Goal: Task Accomplishment & Management: Use online tool/utility

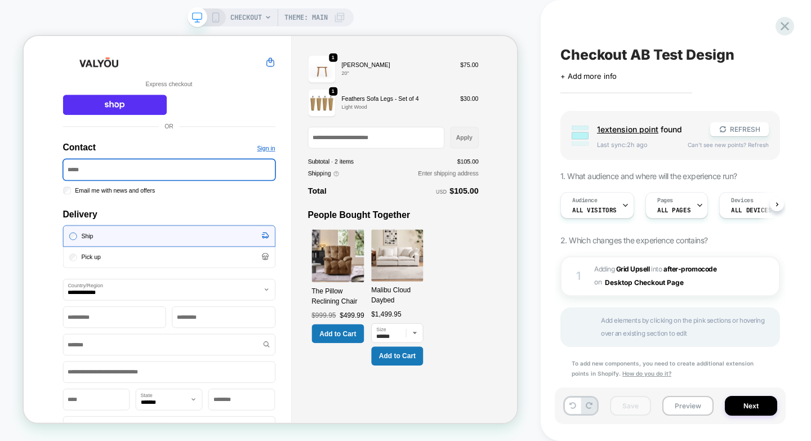
scroll to position [0, 1]
click at [774, 278] on div at bounding box center [768, 276] width 21 height 12
click at [763, 275] on div at bounding box center [768, 276] width 21 height 12
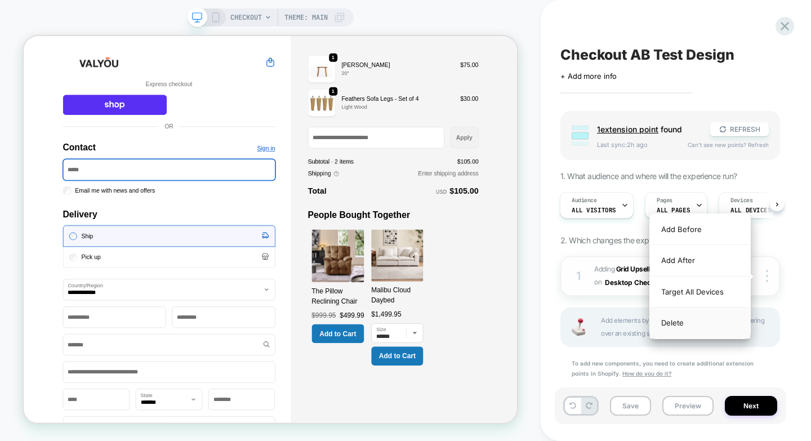
click at [686, 328] on div "Delete" at bounding box center [700, 323] width 100 height 30
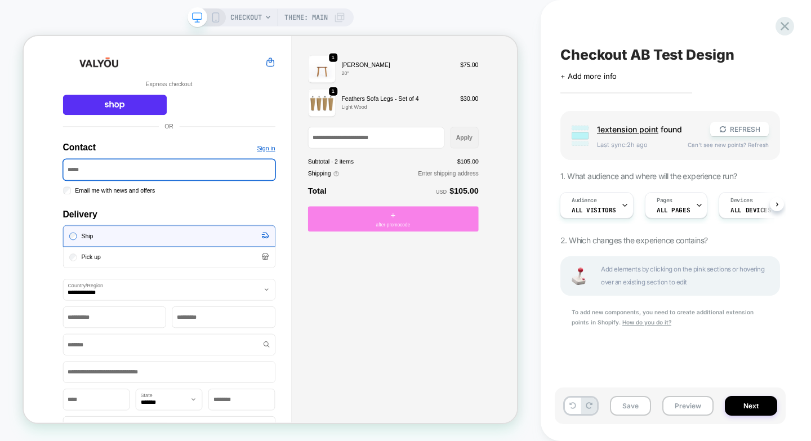
click at [513, 278] on span "+" at bounding box center [516, 274] width 7 height 17
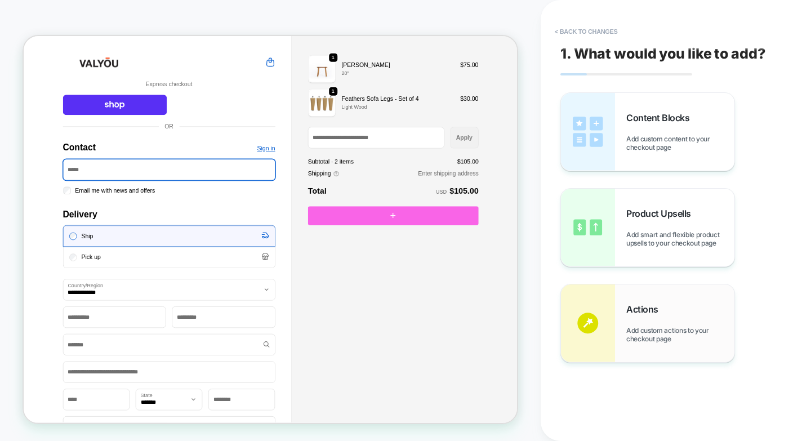
click at [626, 314] on div "Actions Add custom actions to your checkout page" at bounding box center [647, 323] width 173 height 78
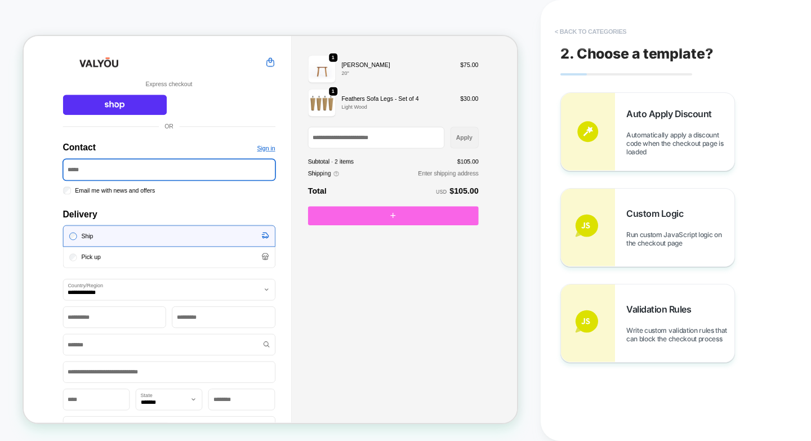
click at [575, 28] on button "< Back to categories" at bounding box center [590, 32] width 83 height 18
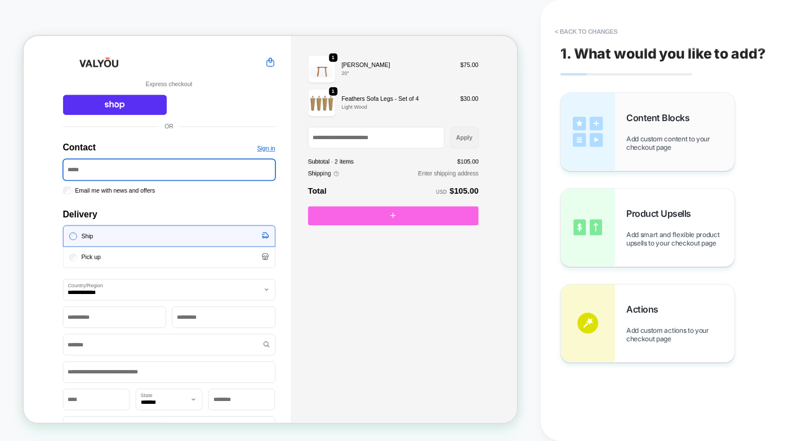
click at [634, 153] on div "Content Blocks Add custom content to your checkout page" at bounding box center [647, 132] width 173 height 78
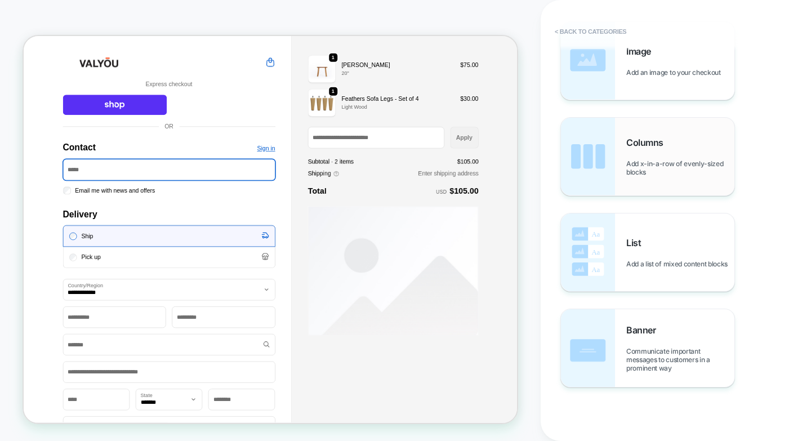
scroll to position [170, 0]
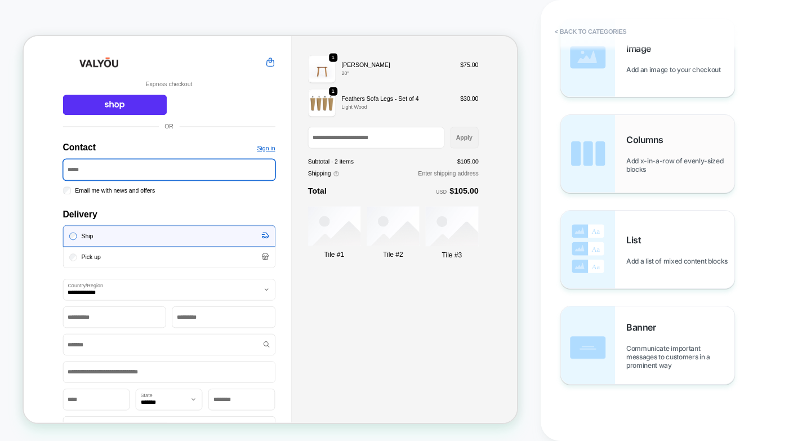
click at [659, 154] on div "Columns Add x-in-a-row of evenly-sized blocks" at bounding box center [680, 153] width 108 height 39
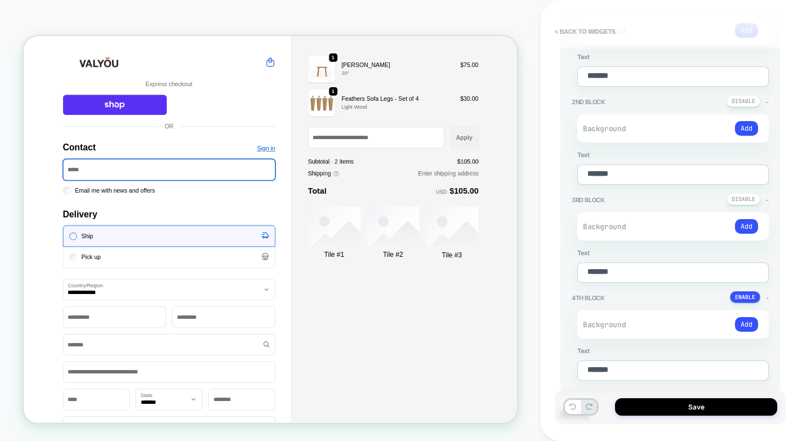
scroll to position [40, 0]
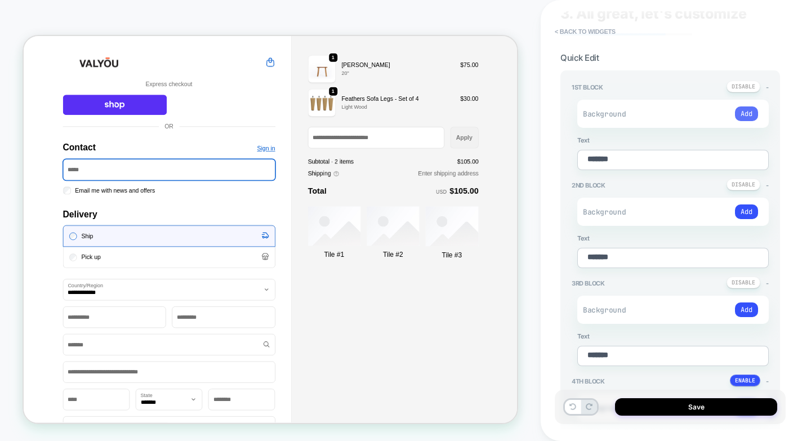
click at [749, 113] on button "Add" at bounding box center [746, 113] width 23 height 15
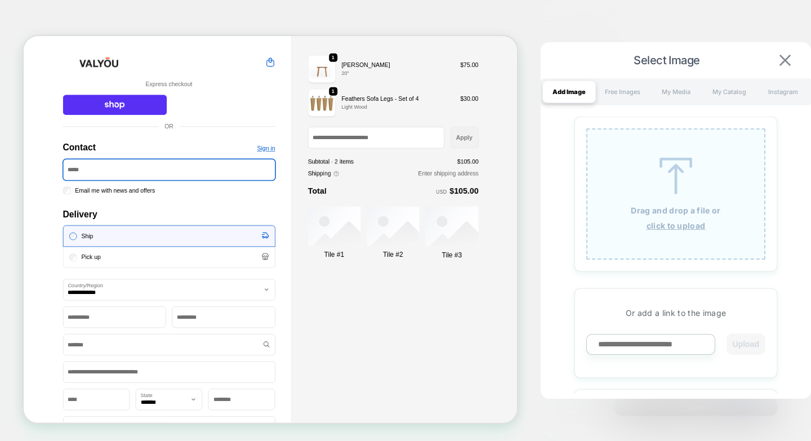
click at [783, 59] on img at bounding box center [785, 60] width 11 height 11
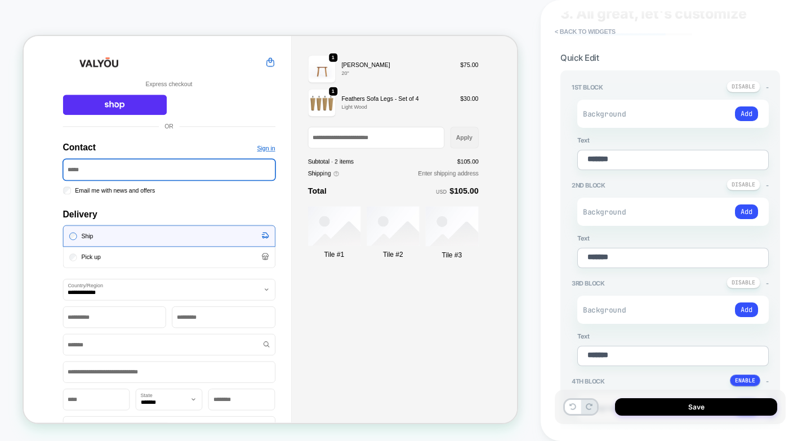
scroll to position [0, 0]
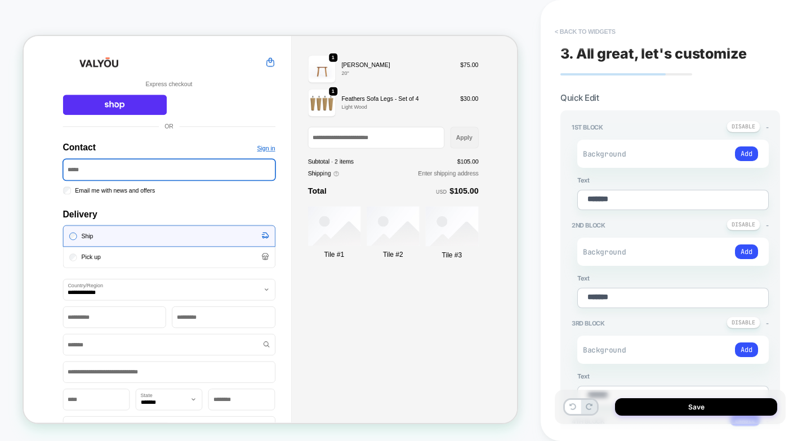
click at [566, 28] on button "< Back to widgets" at bounding box center [585, 32] width 72 height 18
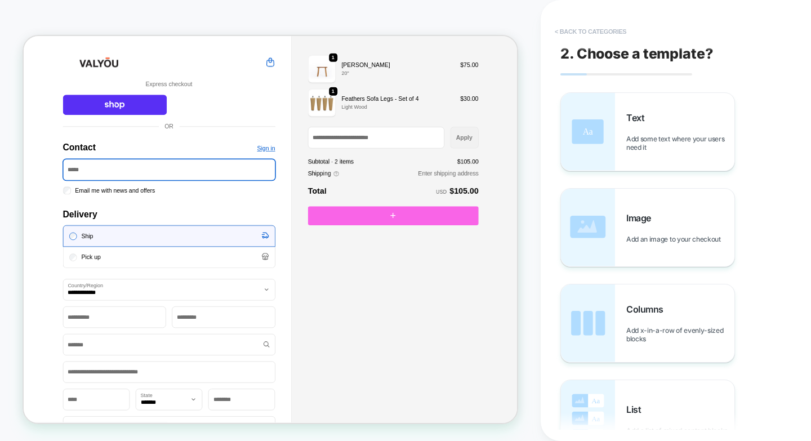
click at [568, 26] on button "< Back to categories" at bounding box center [590, 32] width 83 height 18
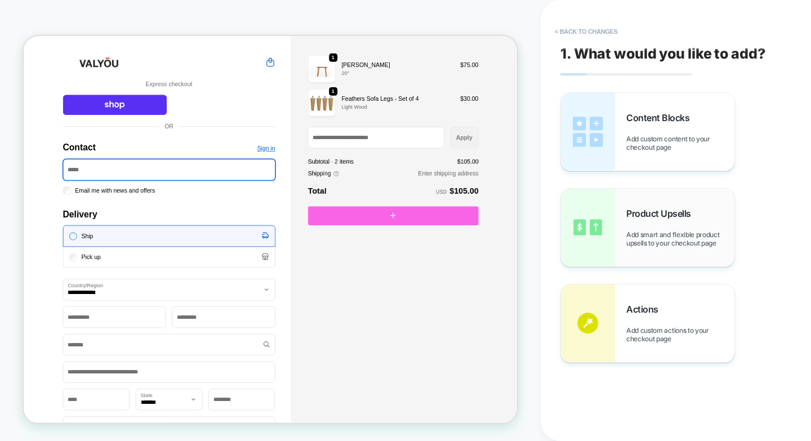
click at [633, 248] on div "Product Upsells Add smart and flexible product upsells to your checkout page" at bounding box center [647, 228] width 173 height 78
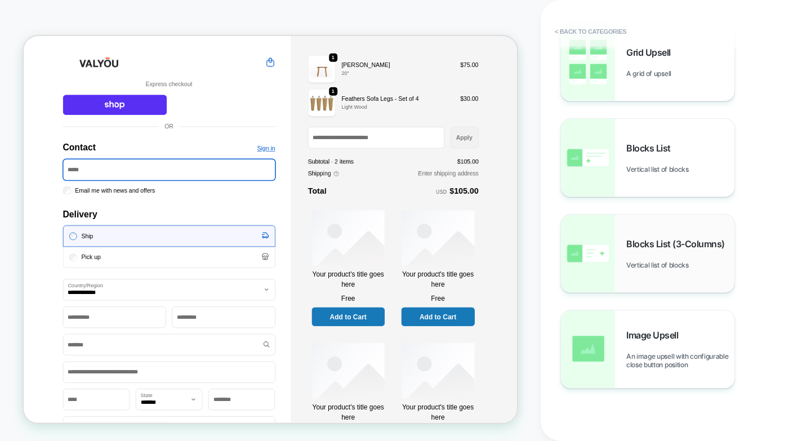
scroll to position [169, 0]
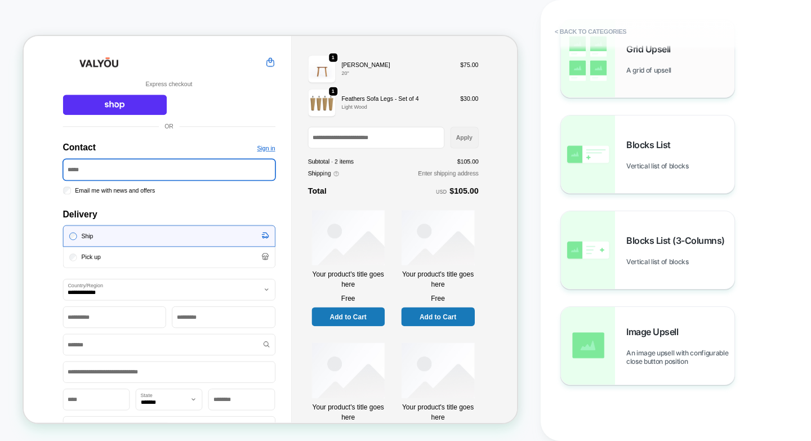
click at [637, 82] on div "Grid Upsell A grid of upsell" at bounding box center [647, 59] width 173 height 78
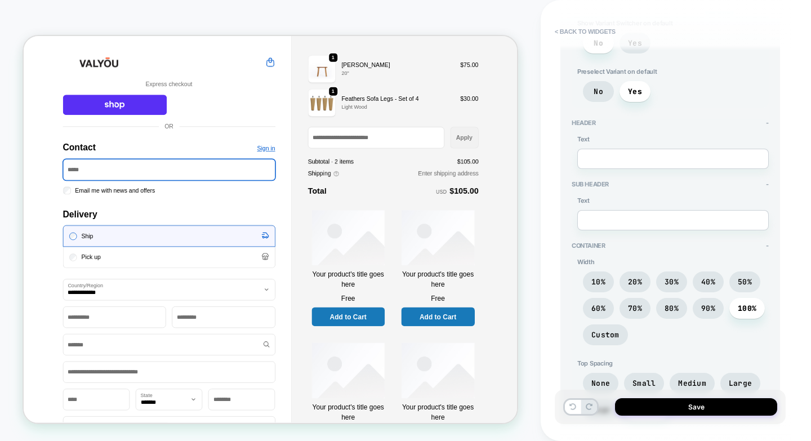
scroll to position [989, 0]
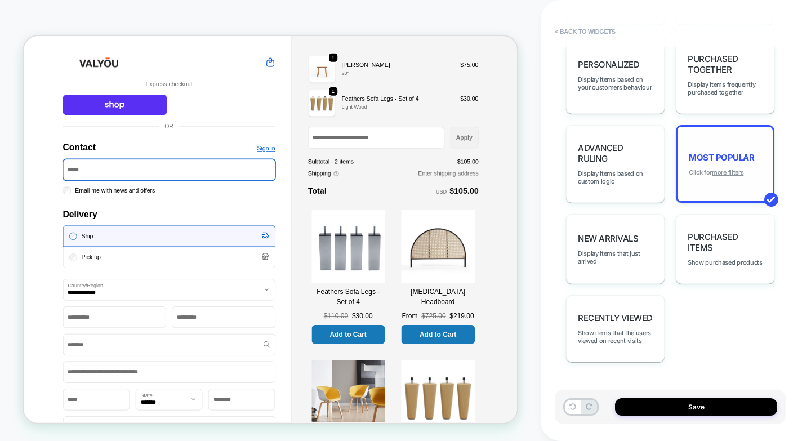
click at [704, 168] on span "Click for more filters" at bounding box center [716, 172] width 55 height 8
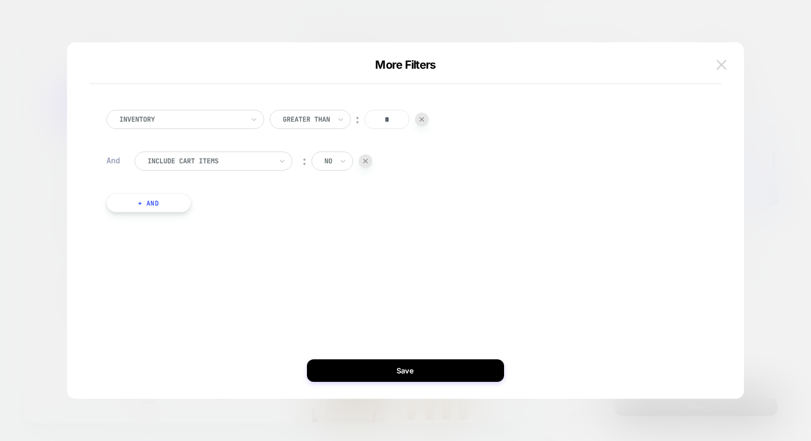
click at [725, 63] on img at bounding box center [721, 65] width 10 height 10
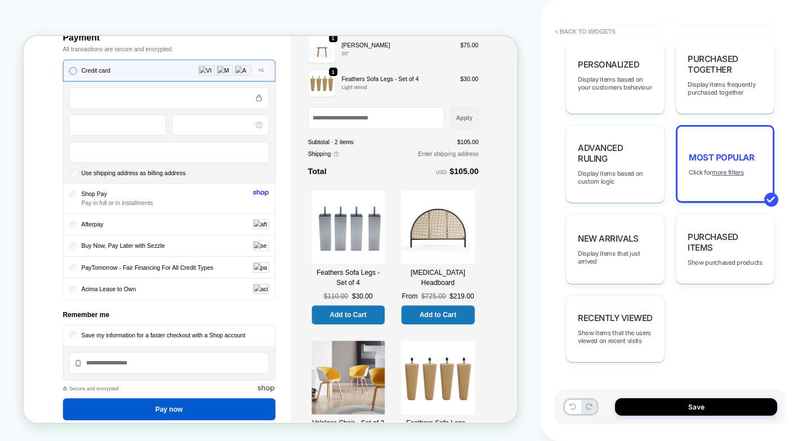
scroll to position [740, 0]
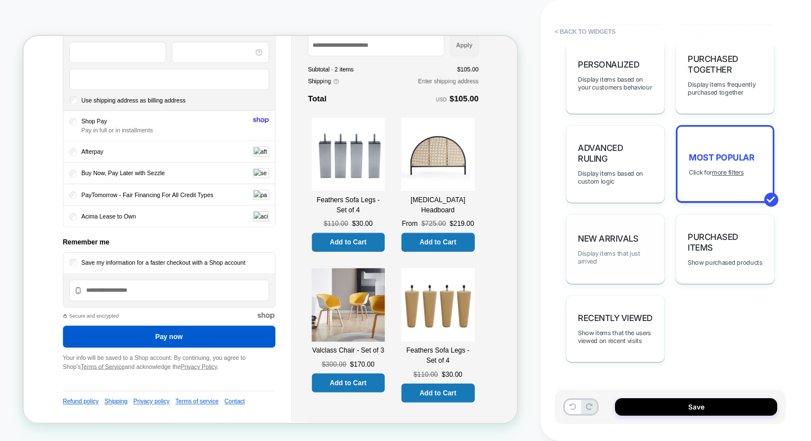
click at [635, 254] on span "Display items that just arrived" at bounding box center [615, 258] width 75 height 16
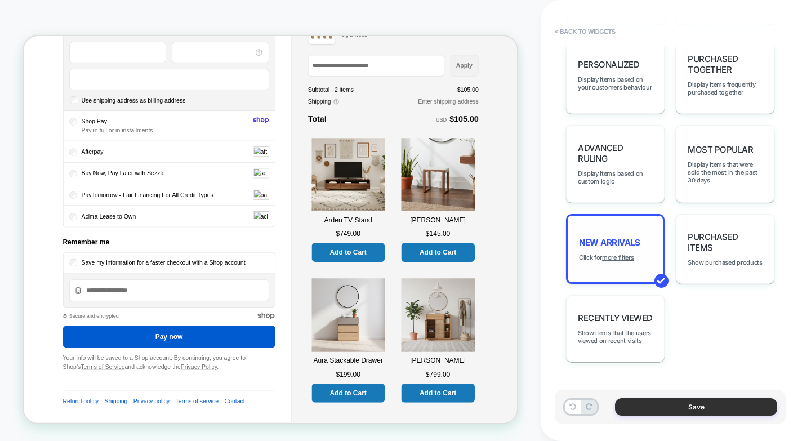
click at [716, 408] on button "Save" at bounding box center [696, 406] width 162 height 17
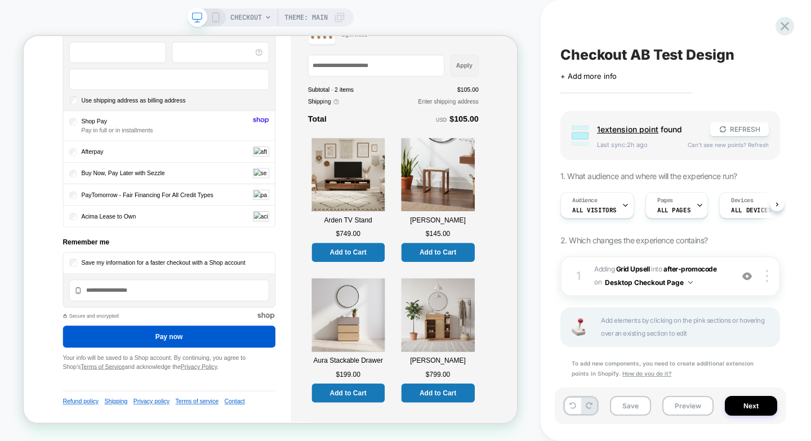
scroll to position [0, 1]
click at [638, 404] on button "Save" at bounding box center [630, 406] width 41 height 20
click at [684, 408] on button "Preview" at bounding box center [687, 406] width 51 height 20
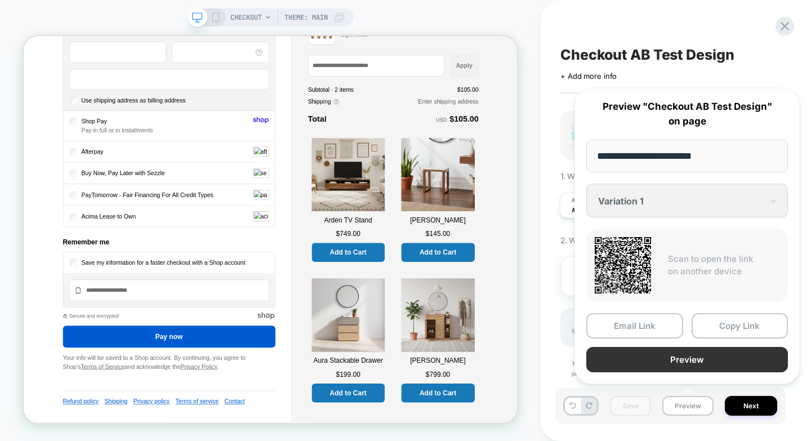
click at [707, 356] on button "Preview" at bounding box center [687, 359] width 202 height 25
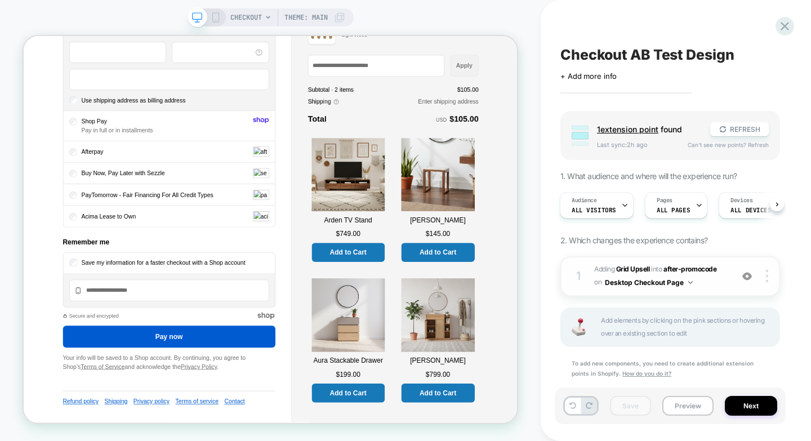
click at [732, 278] on div "1 #_loomi_addon_1759922957354 Adding Grid Upsell INTO after-promocode after-pro…" at bounding box center [670, 276] width 220 height 40
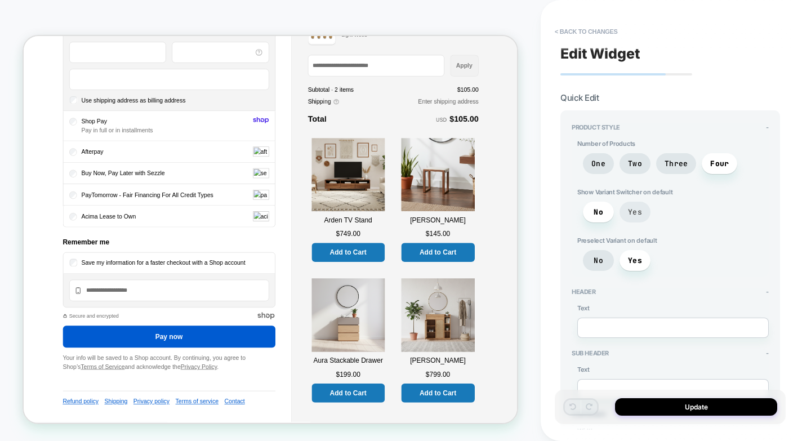
click at [633, 214] on span "Yes" at bounding box center [635, 212] width 14 height 10
click at [633, 212] on span "Yes" at bounding box center [635, 212] width 14 height 10
click at [634, 212] on span "Yes" at bounding box center [635, 212] width 14 height 10
click at [640, 261] on span "Yes" at bounding box center [635, 261] width 14 height 10
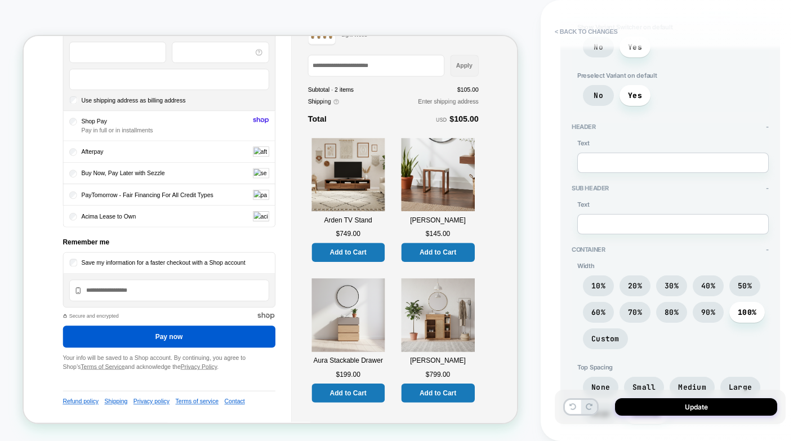
scroll to position [169, 0]
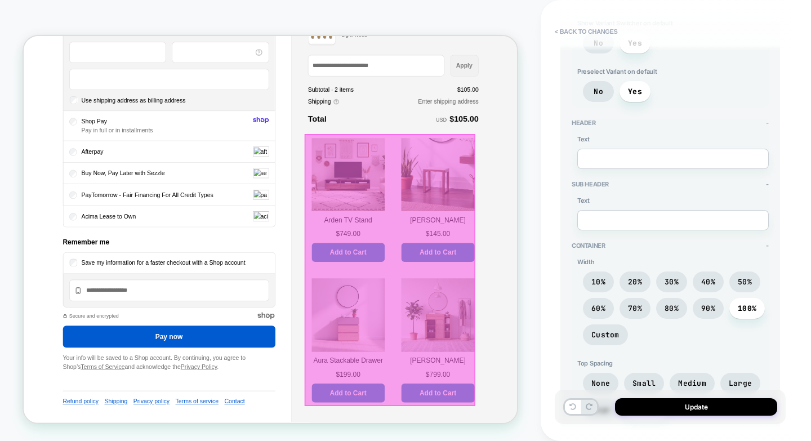
click at [585, 271] on div "Kai Stool $145.00 Add to Cart" at bounding box center [576, 255] width 98 height 166
click at [528, 326] on div at bounding box center [512, 348] width 228 height 363
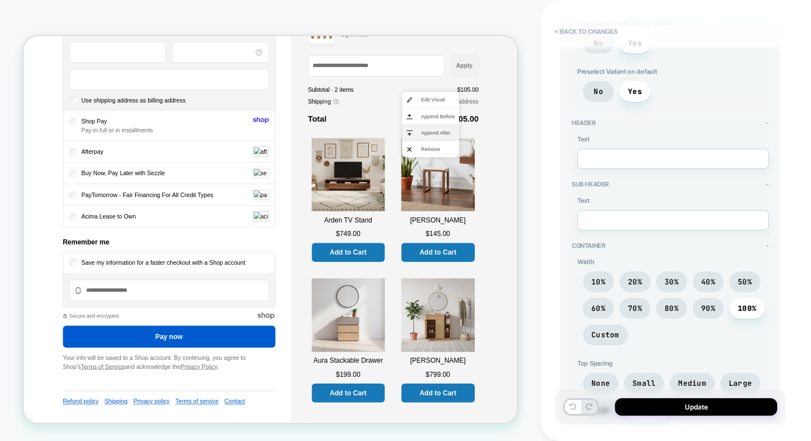
click at [572, 168] on span "Append After" at bounding box center [576, 165] width 45 height 10
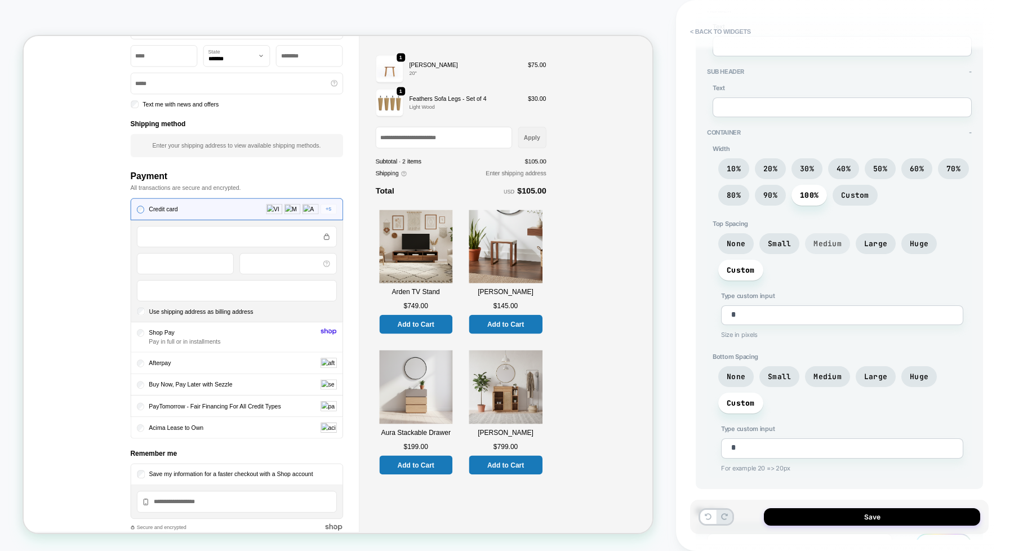
scroll to position [211, 0]
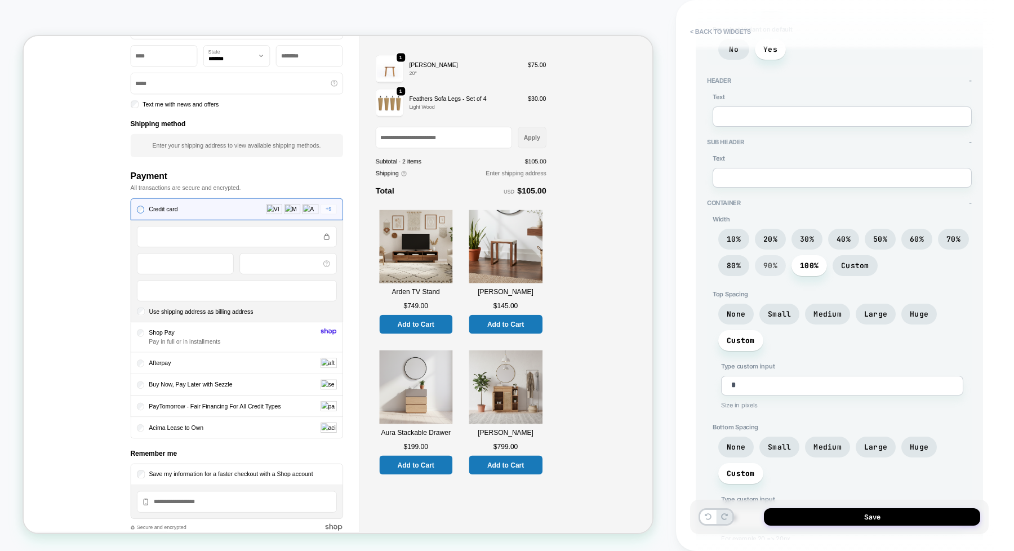
click at [765, 265] on span "90%" at bounding box center [770, 266] width 14 height 10
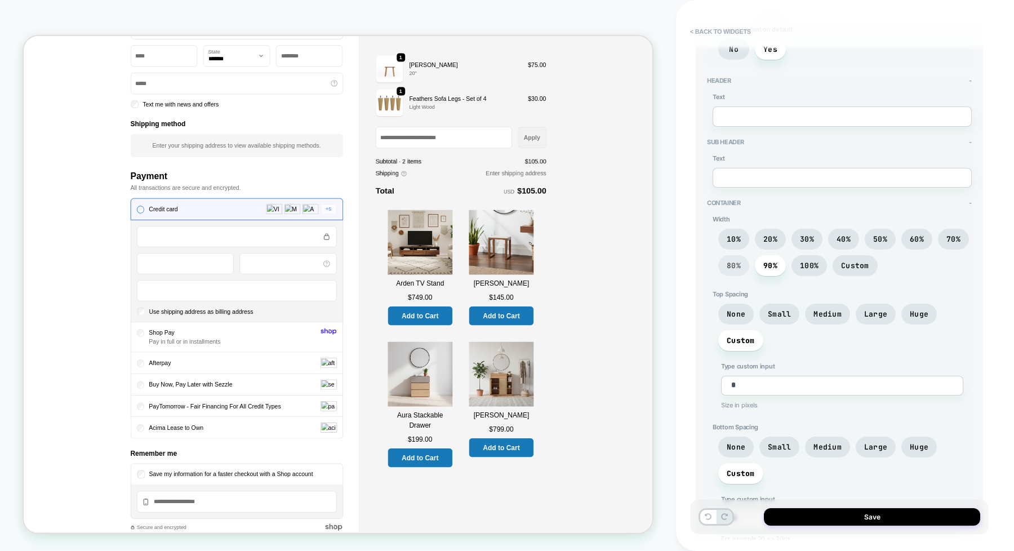
click at [728, 265] on span "80%" at bounding box center [734, 266] width 14 height 10
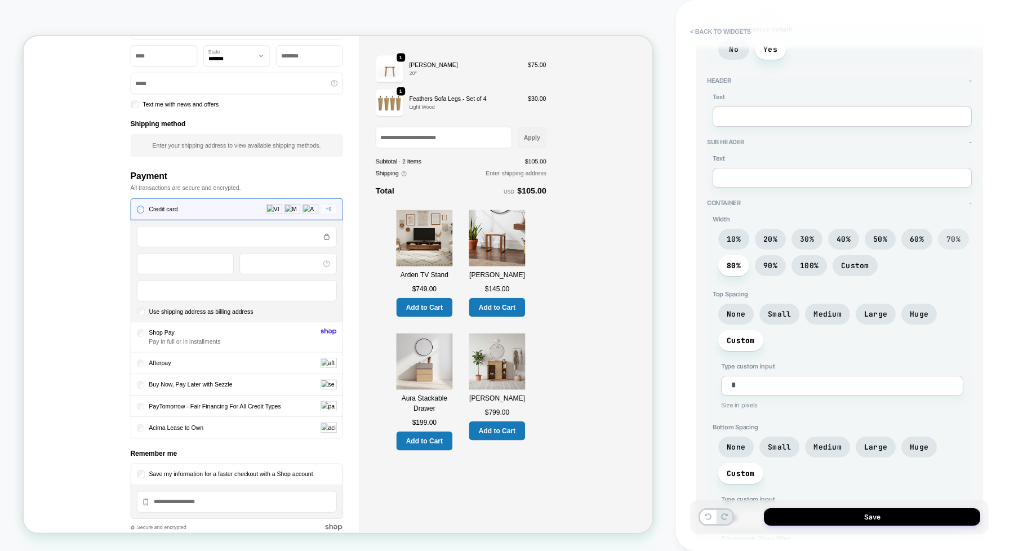
click at [811, 240] on span "70%" at bounding box center [953, 239] width 14 height 10
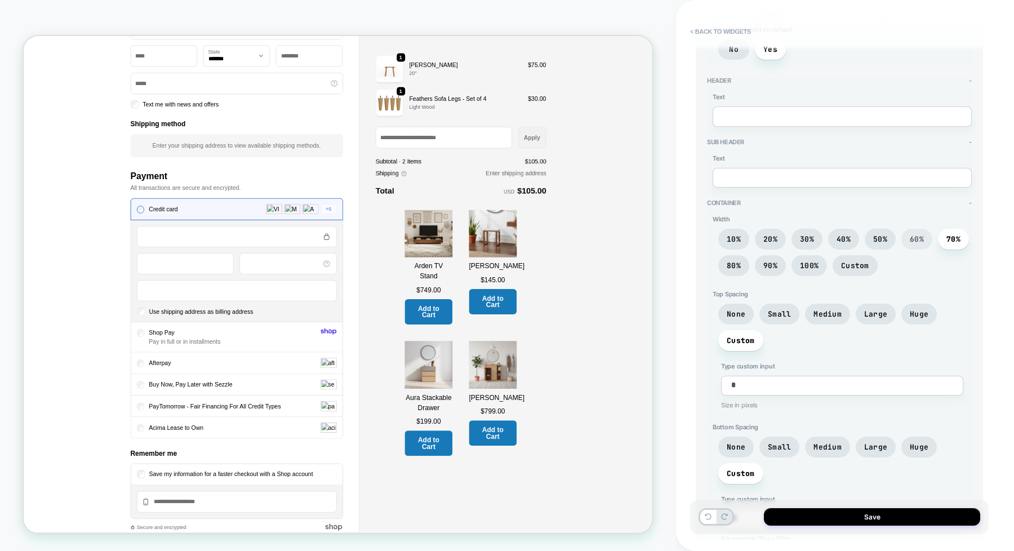
click at [811, 238] on span "60%" at bounding box center [917, 239] width 14 height 10
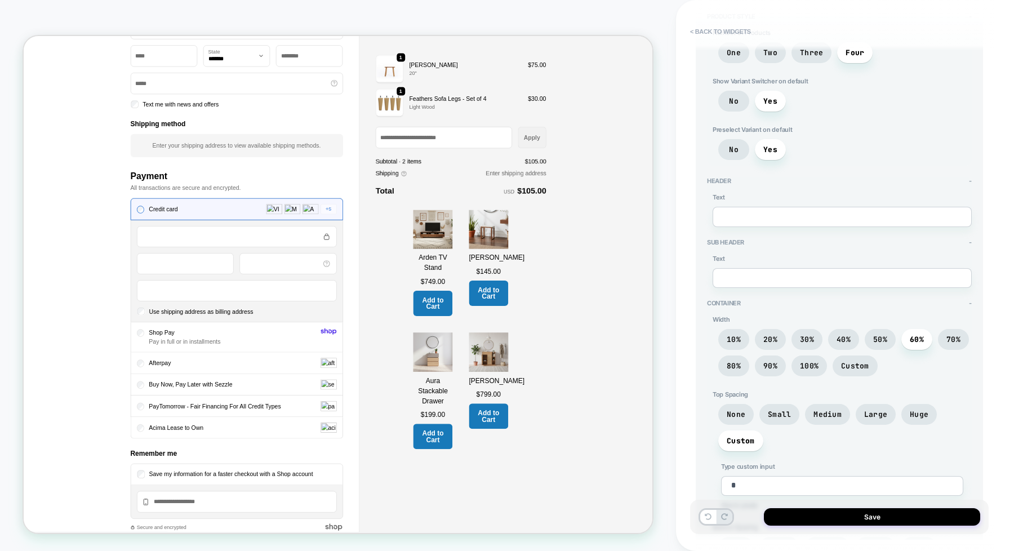
scroll to position [70, 0]
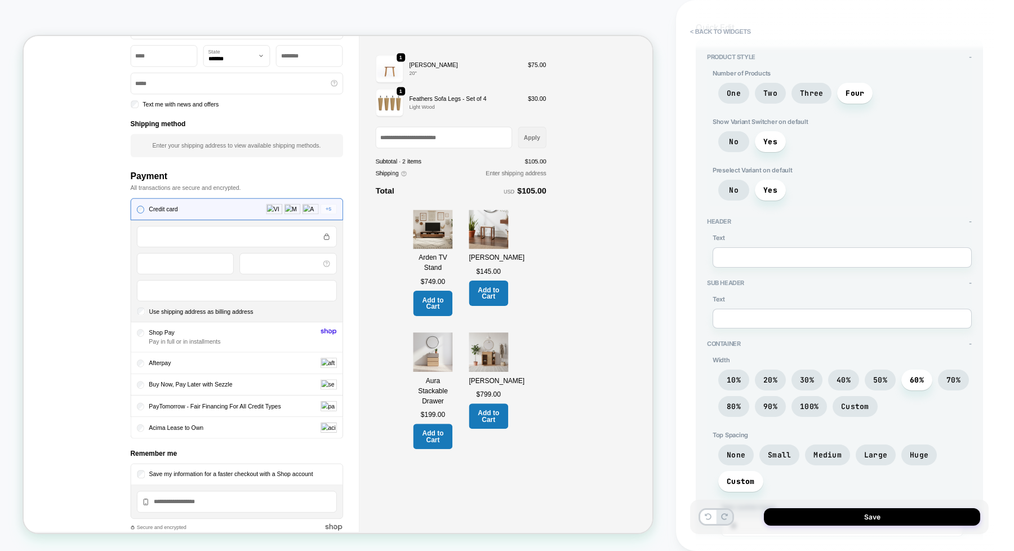
click at [811, 440] on div "Save" at bounding box center [839, 517] width 299 height 34
click at [811, 440] on button "Save" at bounding box center [872, 516] width 216 height 17
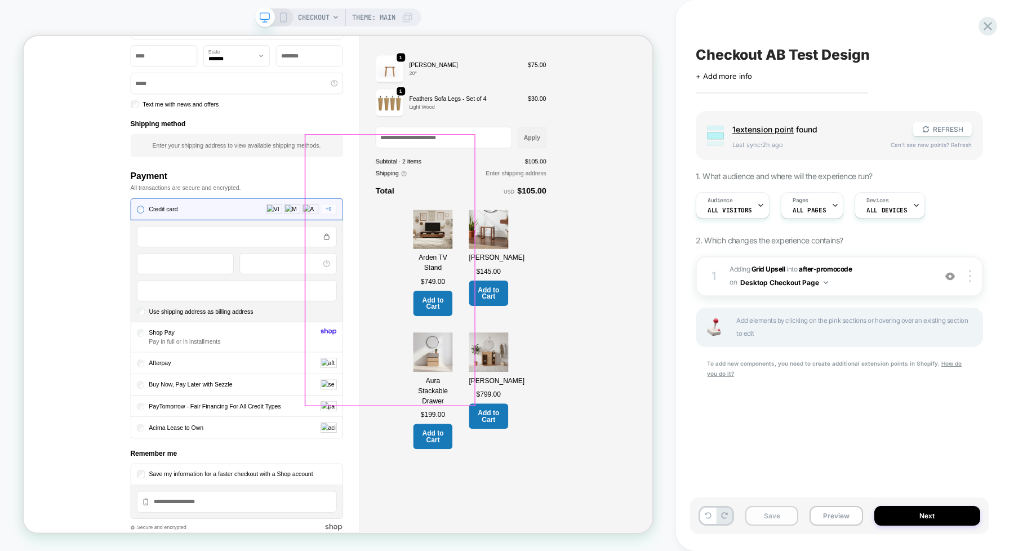
click at [764, 440] on button "Save" at bounding box center [771, 516] width 53 height 20
click at [811, 440] on button "Preview" at bounding box center [835, 516] width 53 height 20
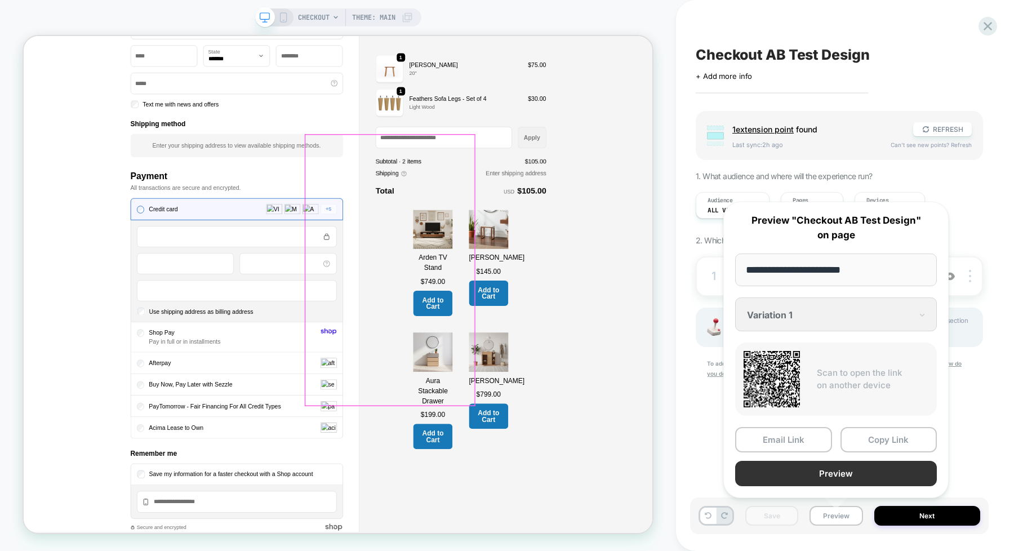
click at [811, 440] on button "Preview" at bounding box center [836, 473] width 202 height 25
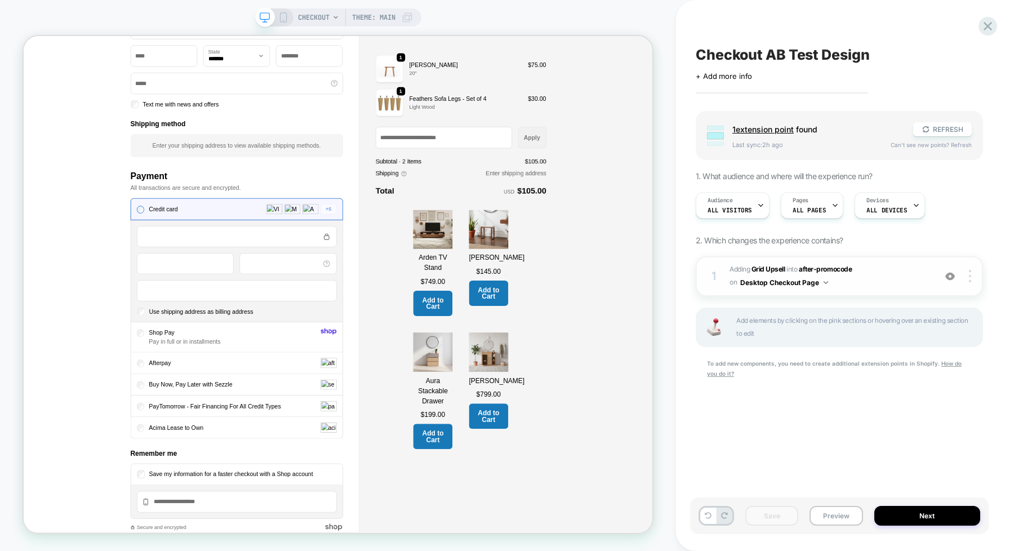
click at [811, 283] on span "#_loomi_addon_1759922957354 Adding Grid Upsell INTO after-promocode after-promo…" at bounding box center [829, 276] width 200 height 26
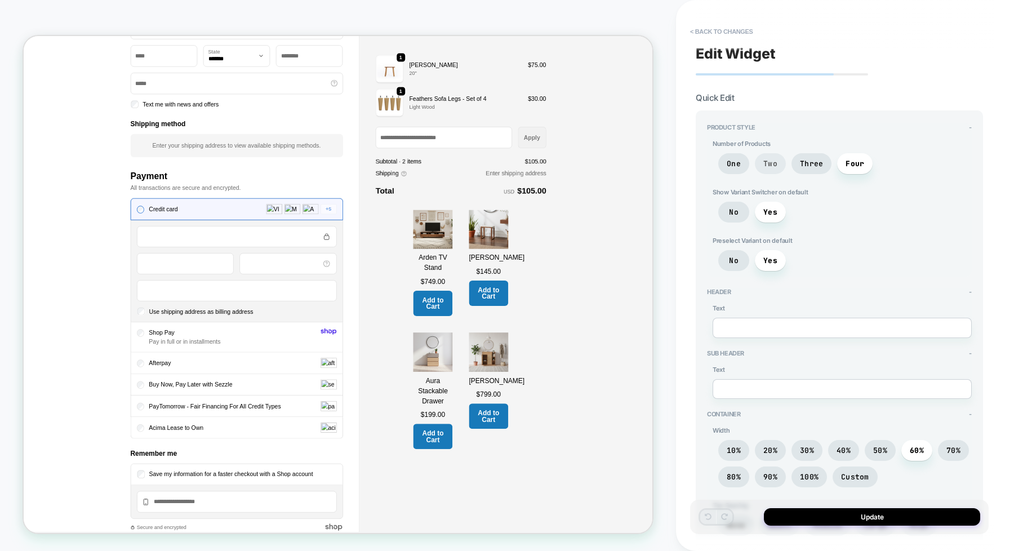
click at [764, 163] on span "Two" at bounding box center [770, 164] width 14 height 10
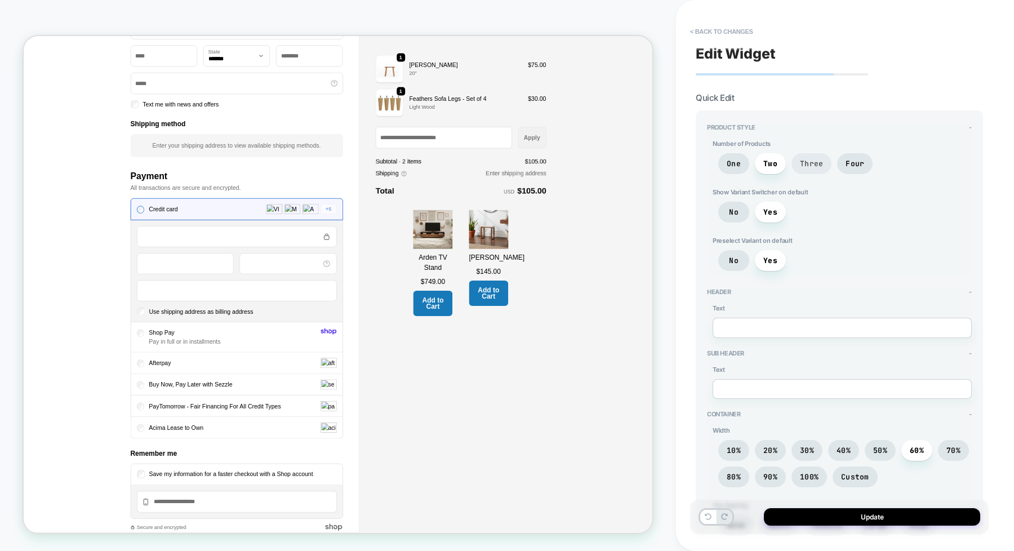
click at [811, 163] on span "Three" at bounding box center [811, 164] width 23 height 10
click at [811, 163] on span "Four" at bounding box center [854, 164] width 19 height 10
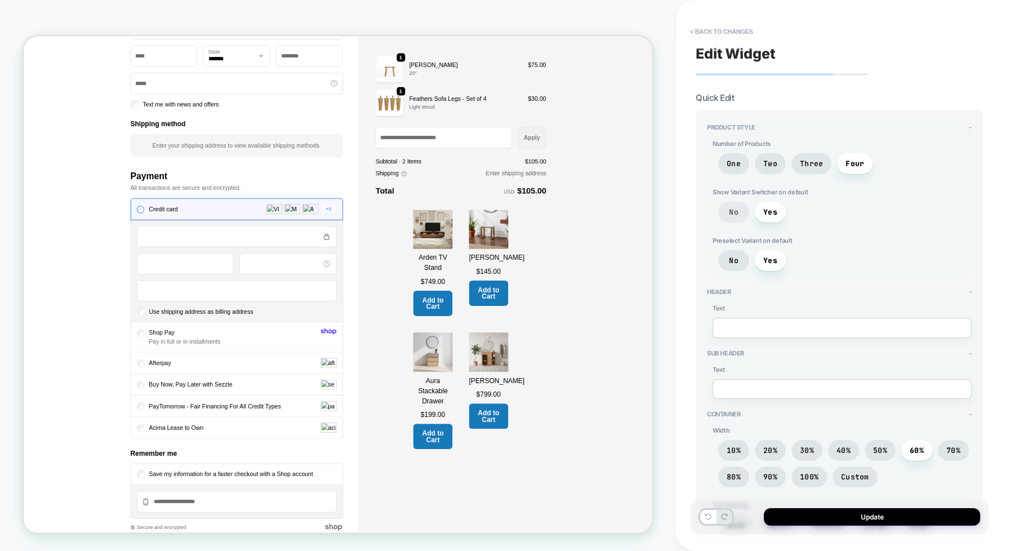
click at [737, 208] on span "No" at bounding box center [734, 212] width 10 height 10
click at [773, 208] on span "Yes" at bounding box center [770, 212] width 14 height 10
click at [787, 320] on textarea at bounding box center [842, 328] width 259 height 20
type textarea "*"
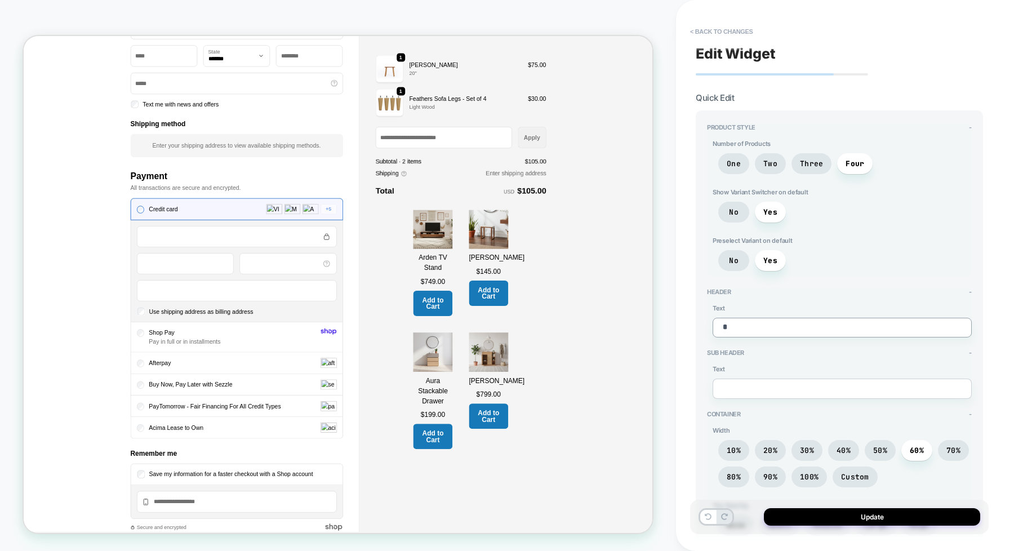
type textarea "*"
type textarea "**"
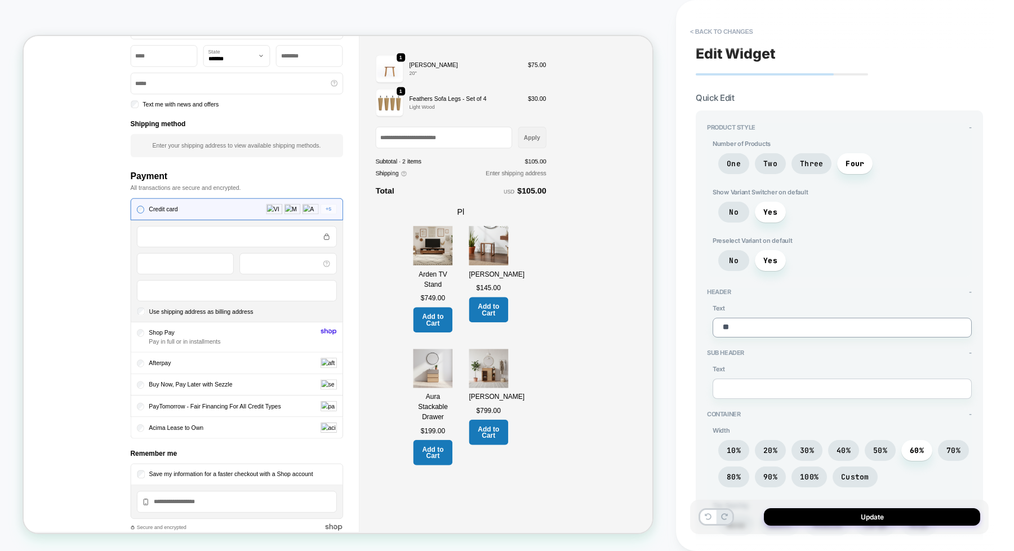
type textarea "*"
type textarea "***"
type textarea "*"
type textarea "****"
type textarea "*"
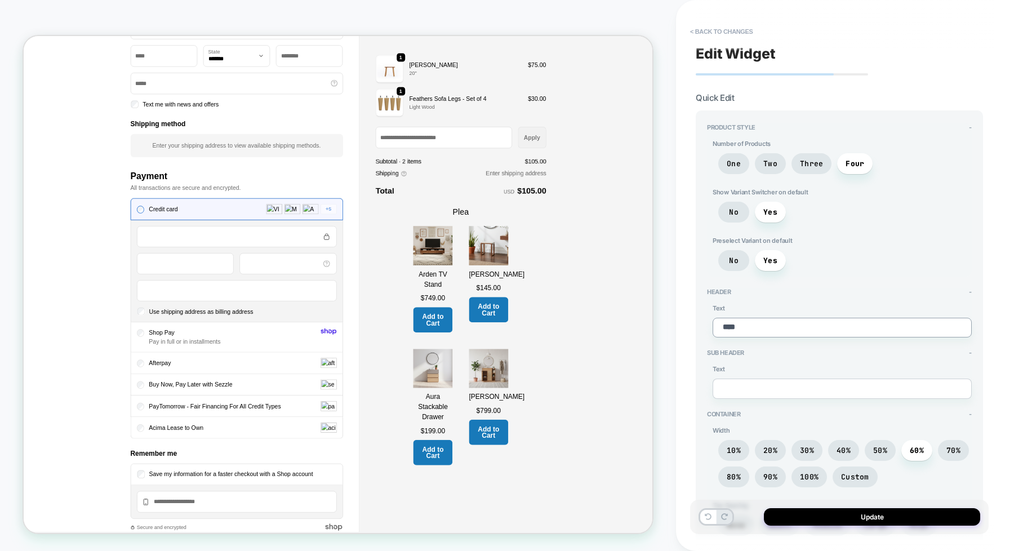
type textarea "***"
type textarea "*"
type textarea "**"
type textarea "*"
type textarea "***"
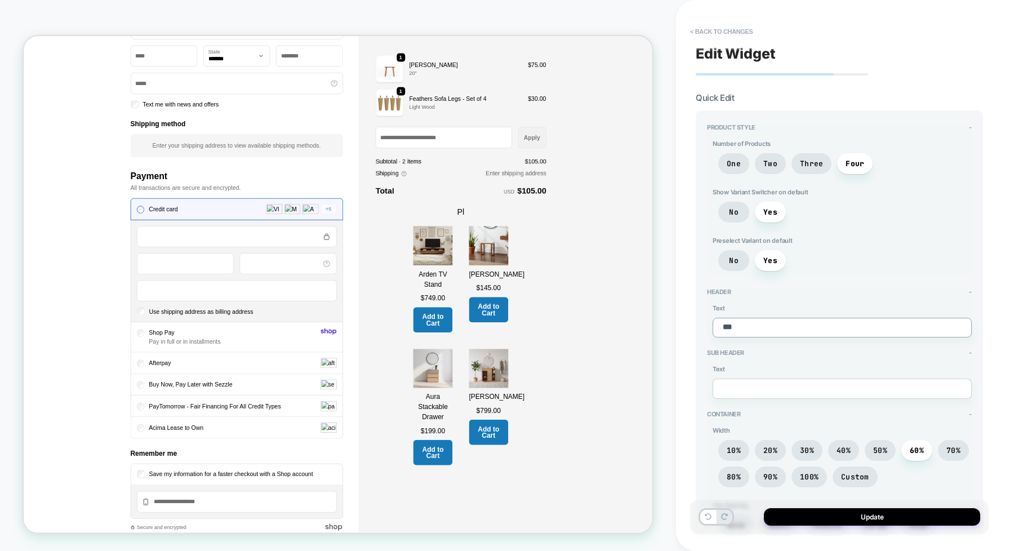
type textarea "*"
type textarea "**"
type textarea "*"
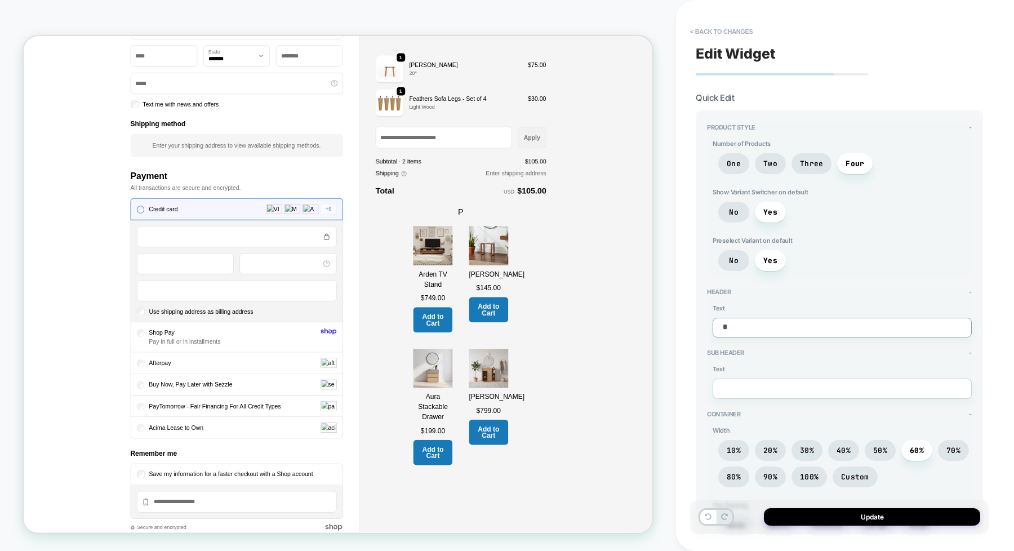
type textarea "**"
type textarea "*"
type textarea "***"
type textarea "*"
type textarea "****"
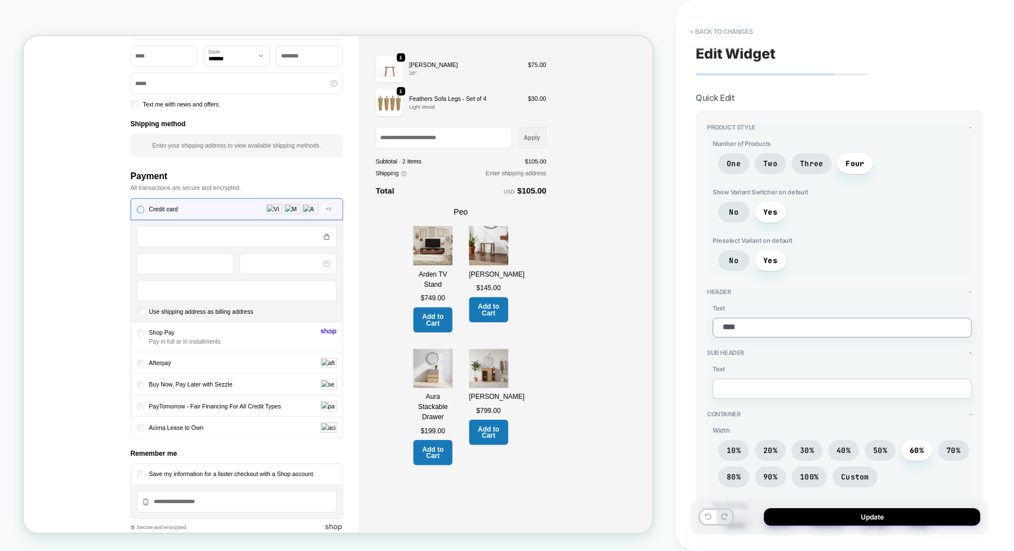
type textarea "*"
type textarea "*****"
type textarea "*"
type textarea "******"
type textarea "*"
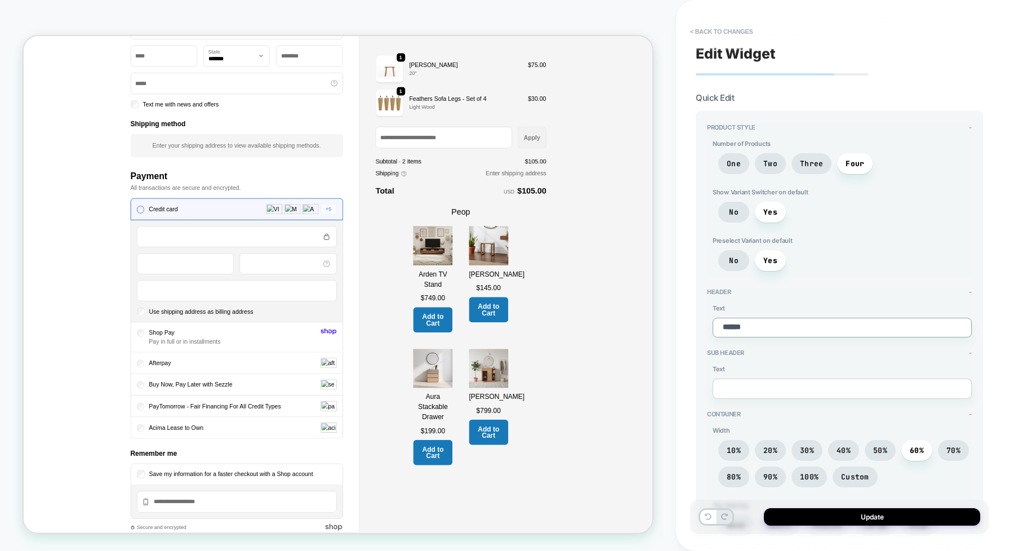
type textarea "******"
type textarea "*"
type textarea "********"
type textarea "*"
type textarea "*********"
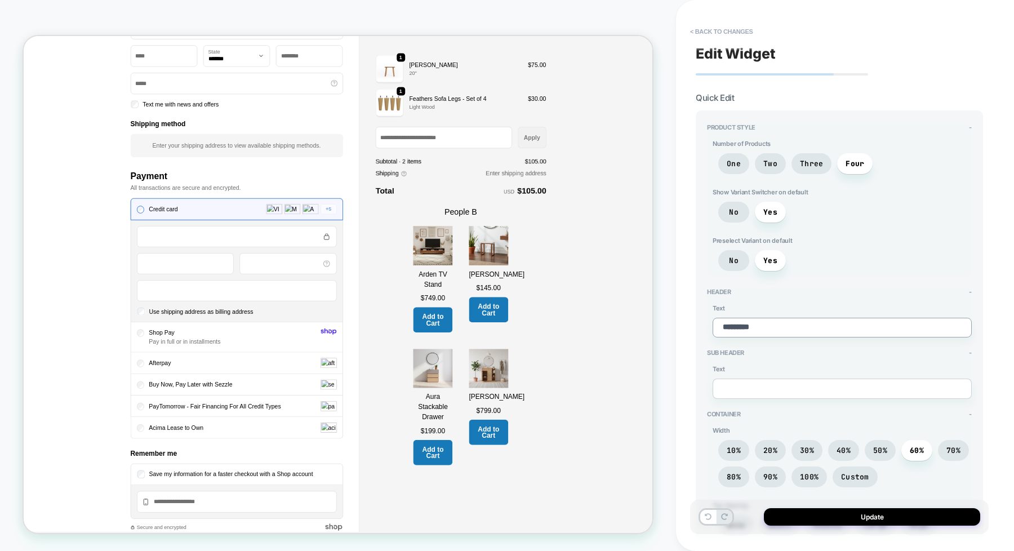
type textarea "*"
type textarea "**********"
type textarea "*"
type textarea "**********"
type textarea "*"
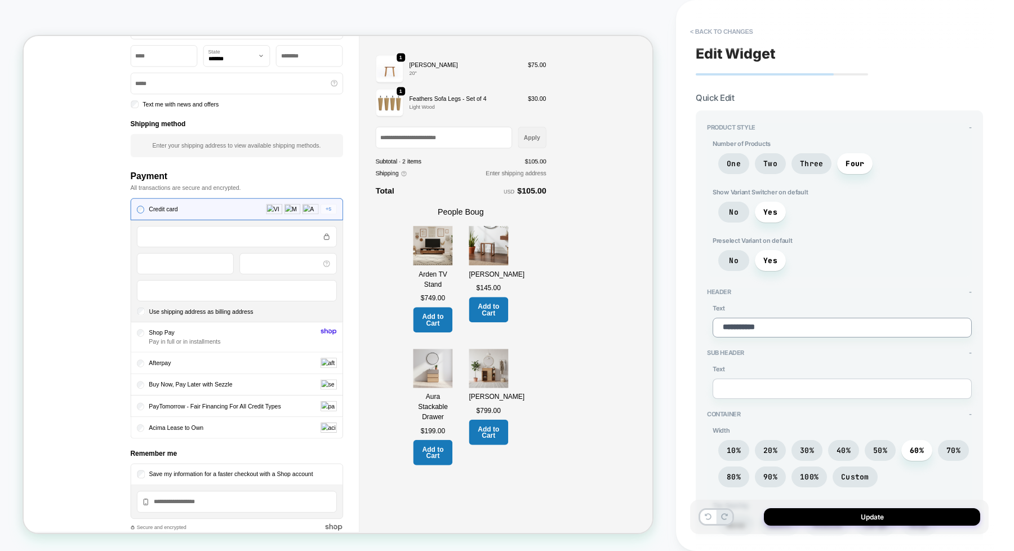
type textarea "**********"
type textarea "*"
type textarea "**********"
type textarea "*"
type textarea "**********"
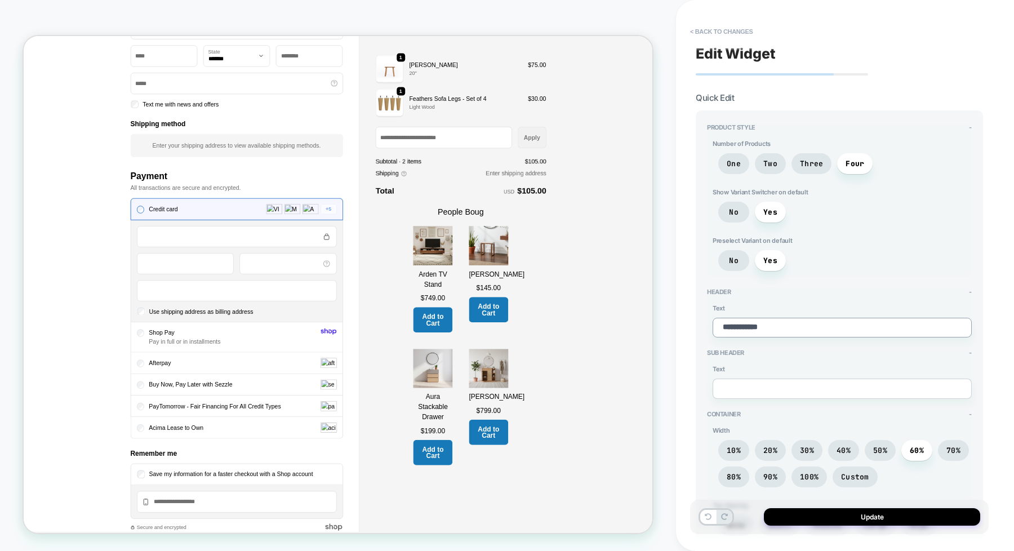
type textarea "*"
type textarea "**********"
type textarea "*"
type textarea "**********"
type textarea "*"
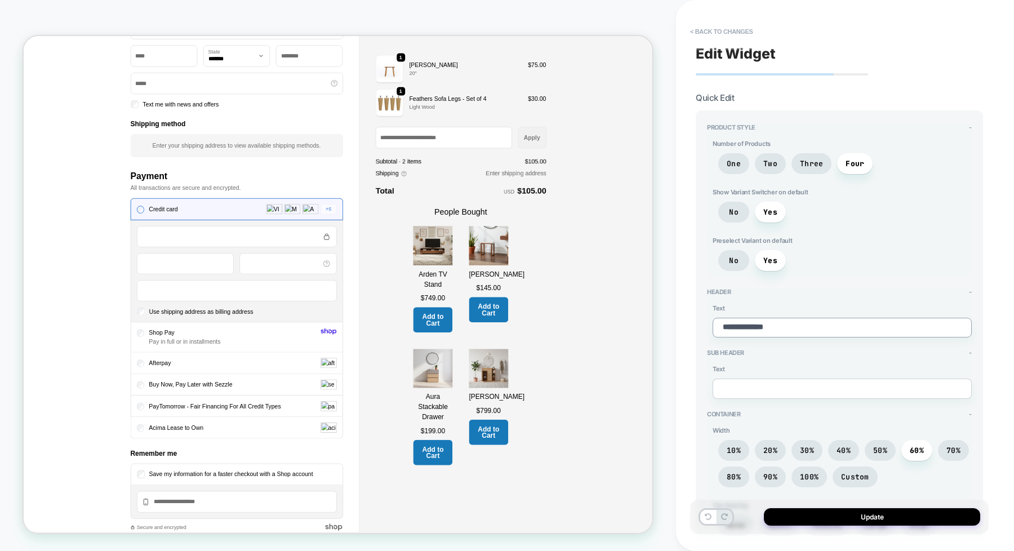
type textarea "**********"
type textarea "*"
type textarea "**********"
type textarea "*"
type textarea "**********"
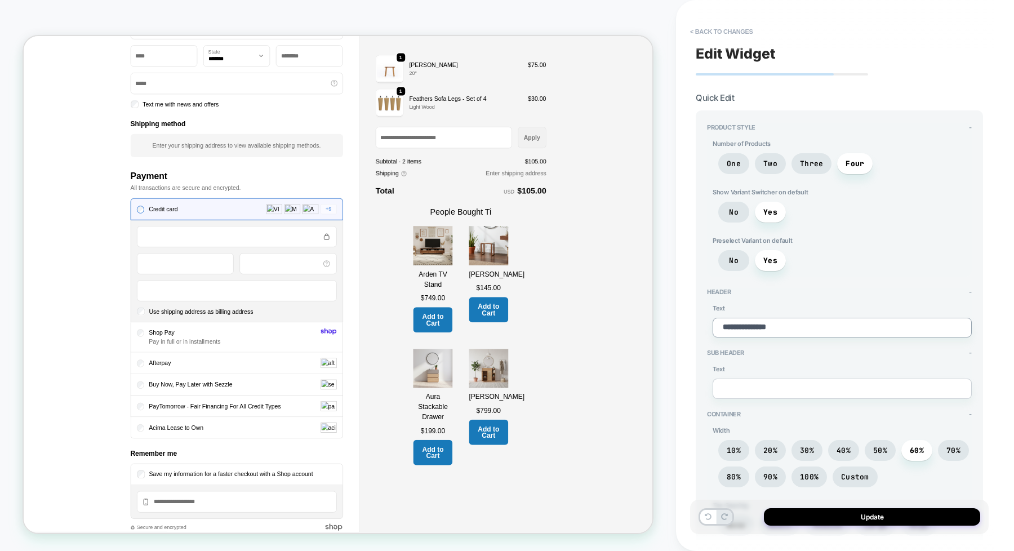
type textarea "*"
type textarea "**********"
type textarea "*"
type textarea "**********"
type textarea "*"
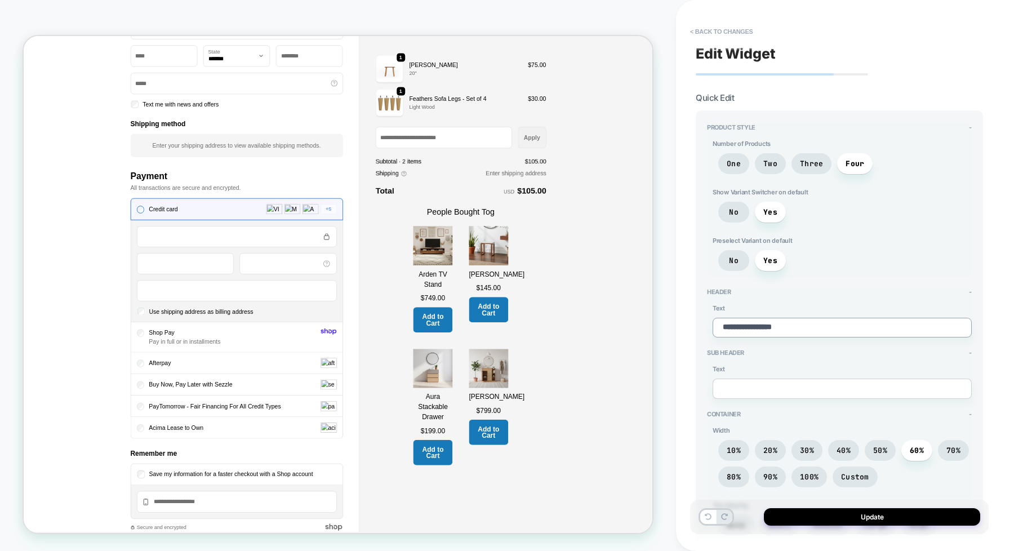
type textarea "**********"
type textarea "*"
type textarea "**********"
type textarea "*"
type textarea "**********"
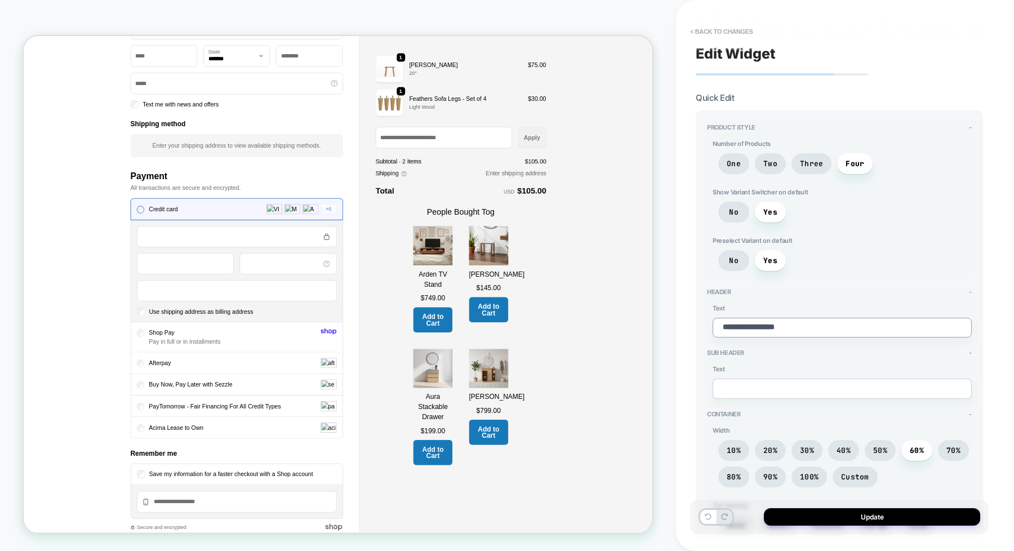
type textarea "*"
type textarea "**********"
type textarea "*"
type textarea "**********"
type textarea "*"
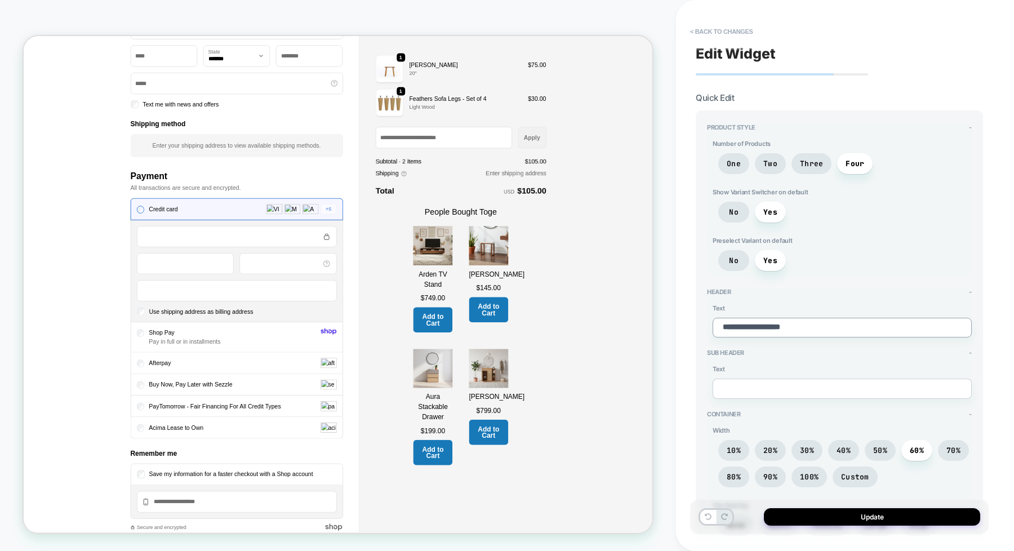
type textarea "**********"
type textarea "*"
type textarea "**********"
type textarea "*"
click at [736, 325] on textarea "**********" at bounding box center [842, 328] width 259 height 20
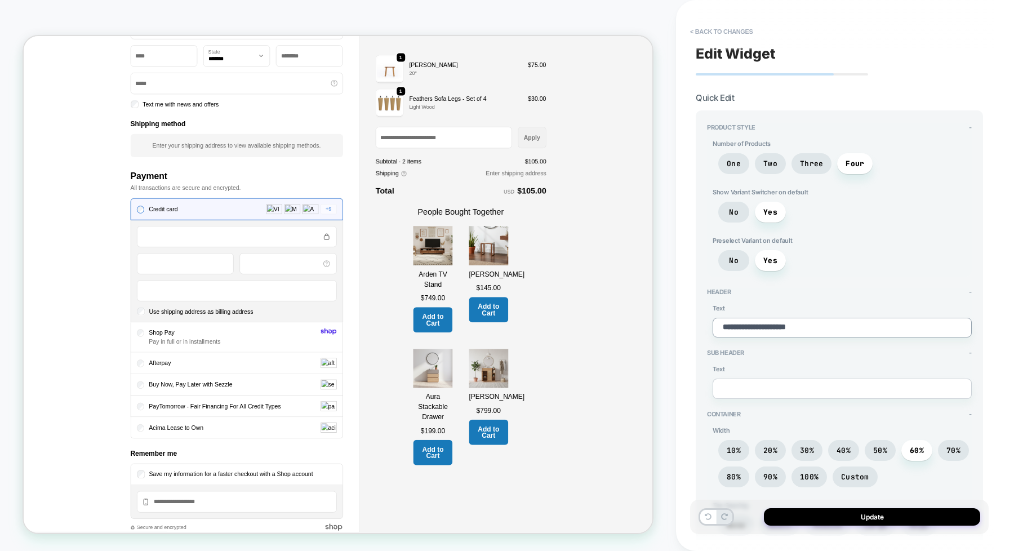
click at [736, 325] on textarea "**********" at bounding box center [842, 328] width 259 height 20
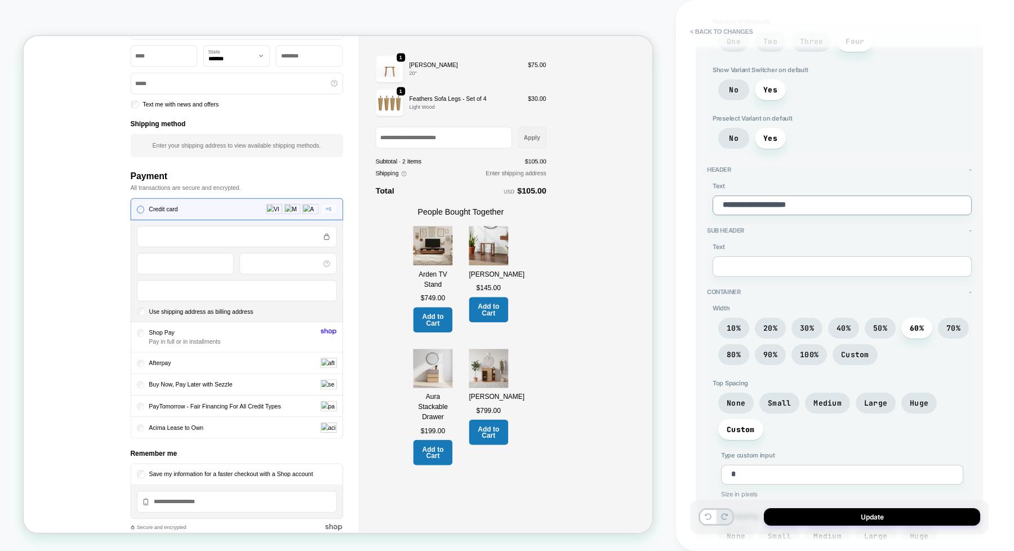
scroll to position [141, 0]
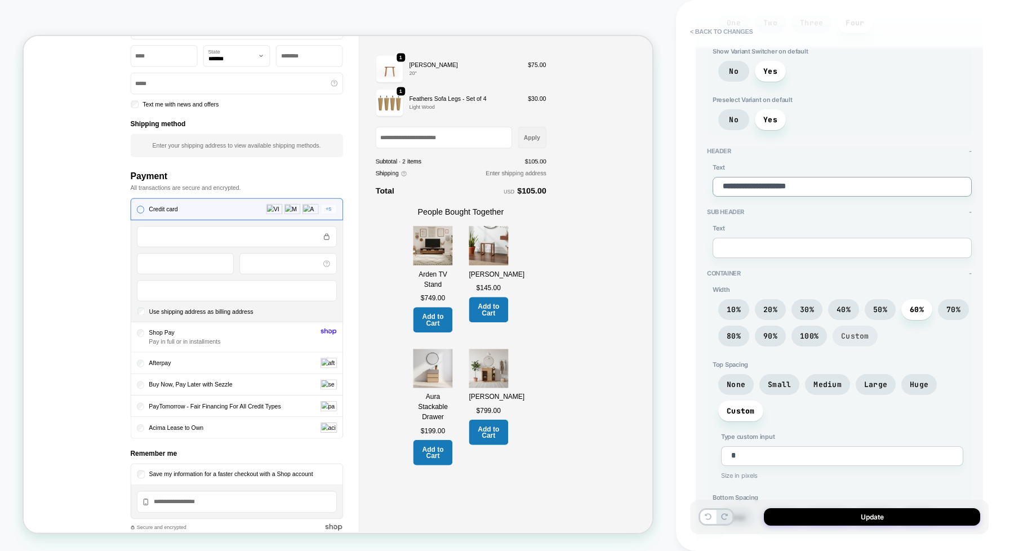
type textarea "**********"
click at [811, 333] on span "Custom" at bounding box center [855, 336] width 28 height 10
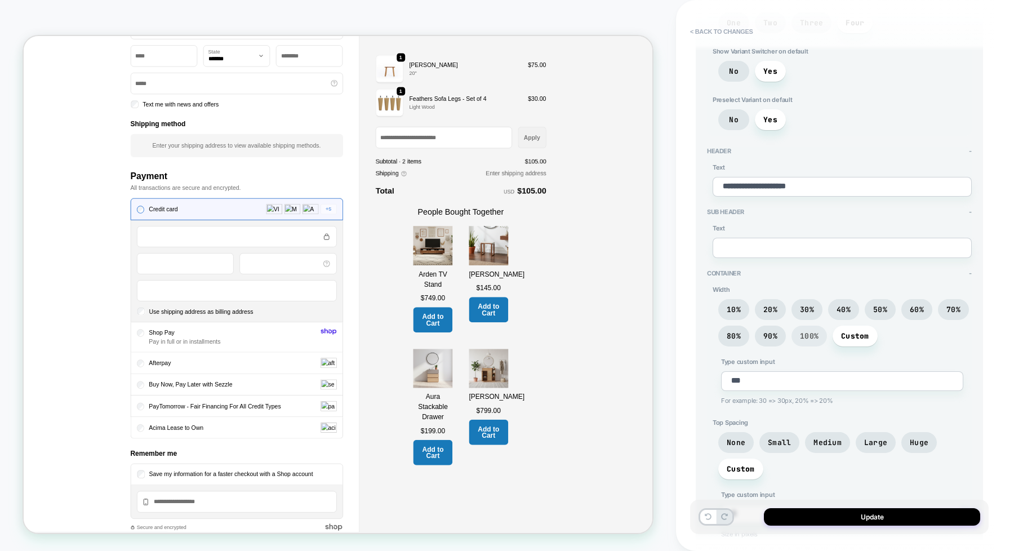
click at [807, 338] on span "100%" at bounding box center [809, 336] width 19 height 10
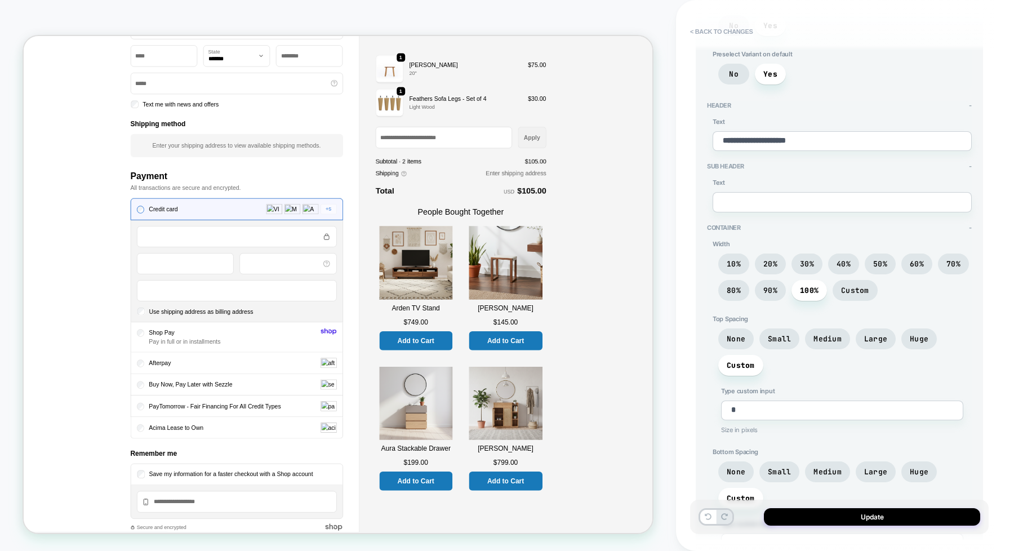
scroll to position [282, 0]
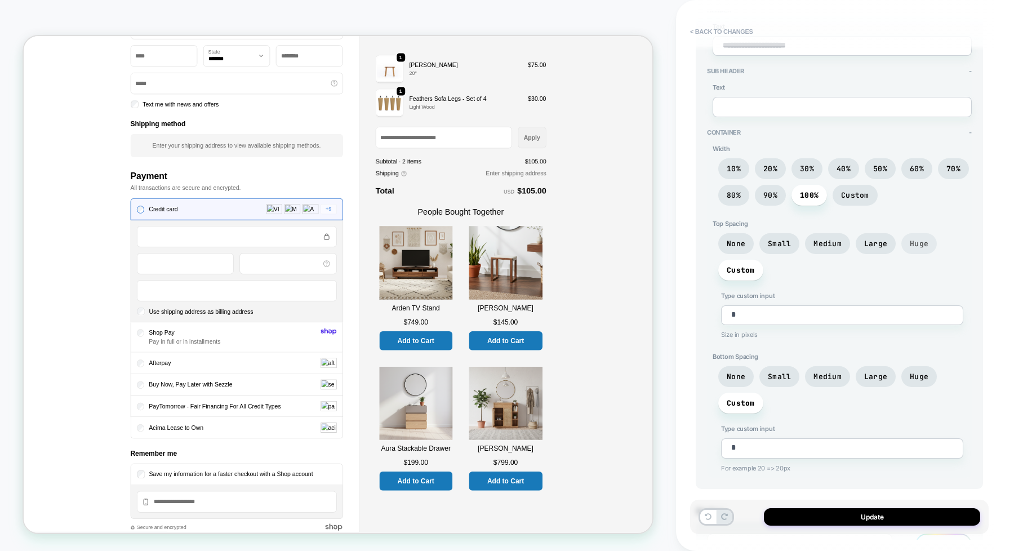
click at [811, 246] on span "Huge" at bounding box center [918, 243] width 35 height 21
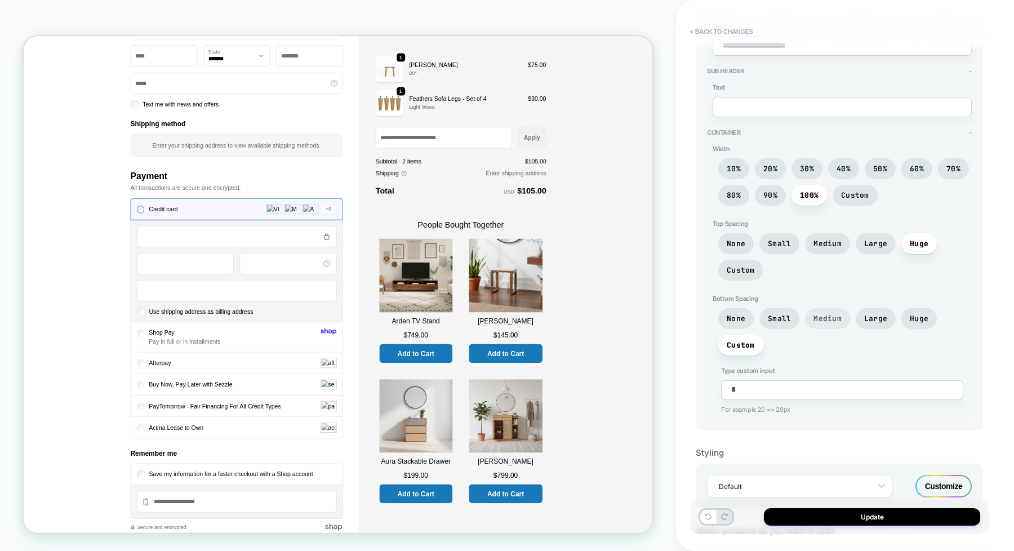
click at [811, 319] on span "Medium" at bounding box center [827, 319] width 28 height 10
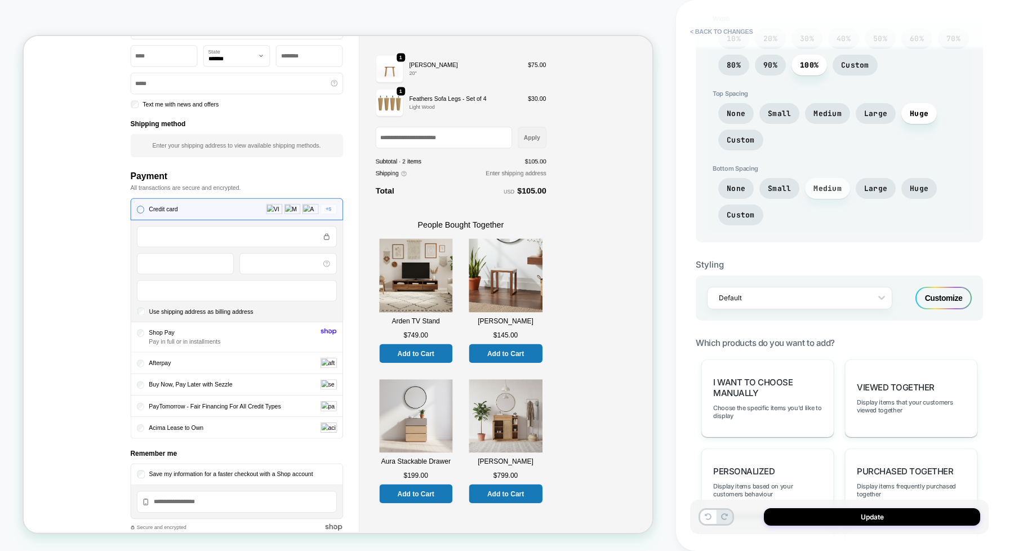
scroll to position [422, 0]
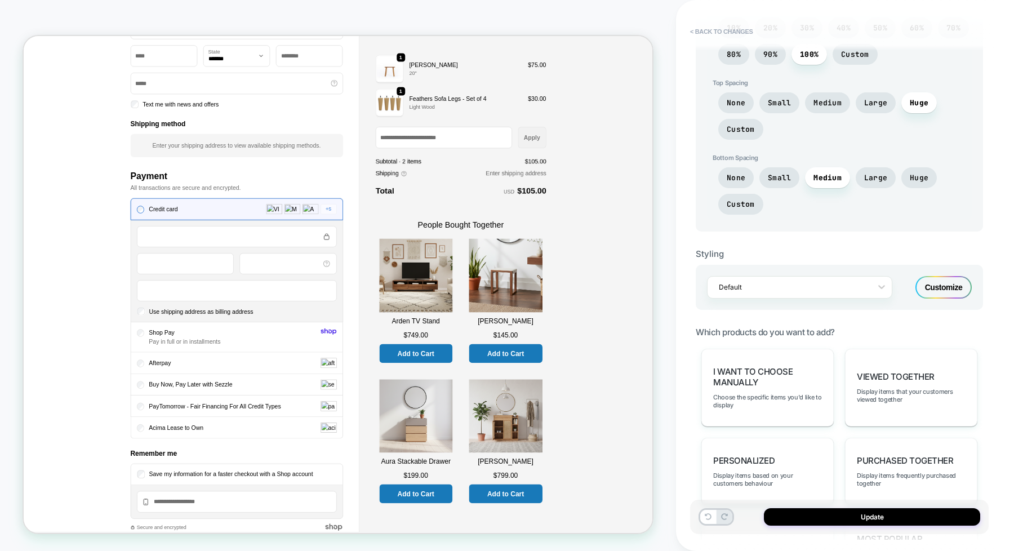
click at [811, 287] on div "Customize" at bounding box center [943, 287] width 56 height 23
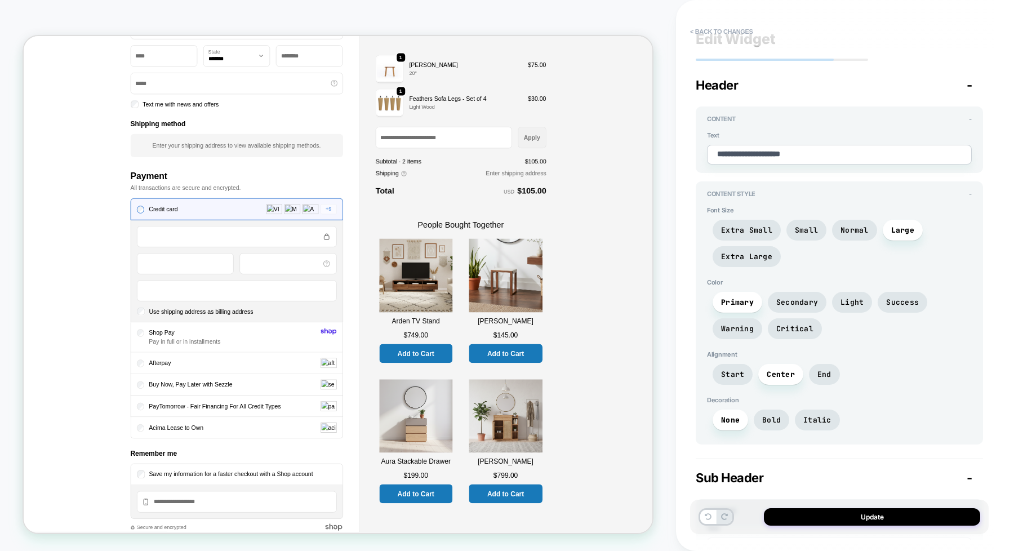
scroll to position [0, 0]
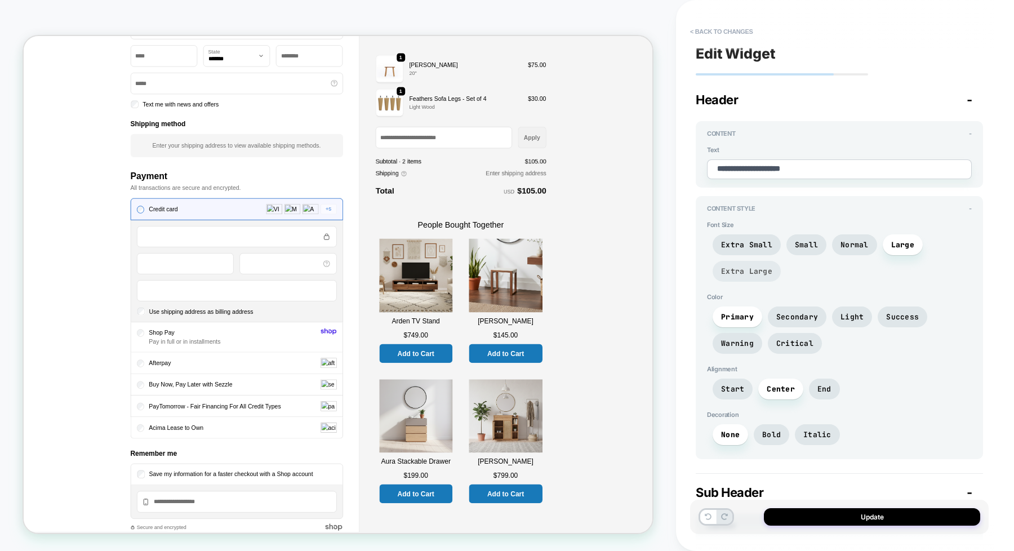
click at [753, 269] on span "Extra Large" at bounding box center [746, 271] width 51 height 10
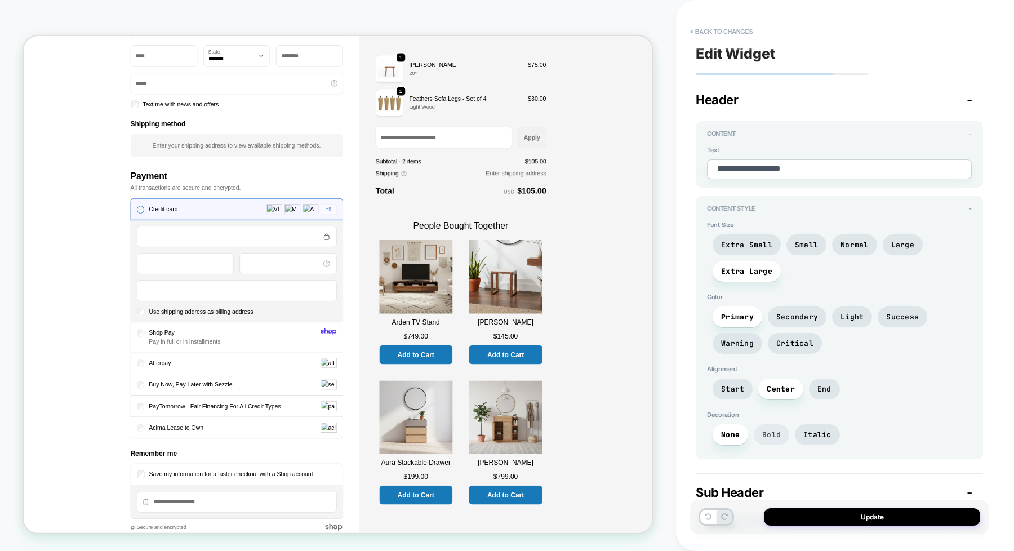
click at [772, 437] on span "Bold" at bounding box center [771, 435] width 19 height 10
click at [734, 390] on span "Start" at bounding box center [732, 389] width 23 height 10
click at [811, 315] on span "Light" at bounding box center [851, 317] width 23 height 10
click at [807, 316] on span "Secondary" at bounding box center [797, 317] width 42 height 10
click at [811, 320] on span "Success" at bounding box center [902, 317] width 33 height 10
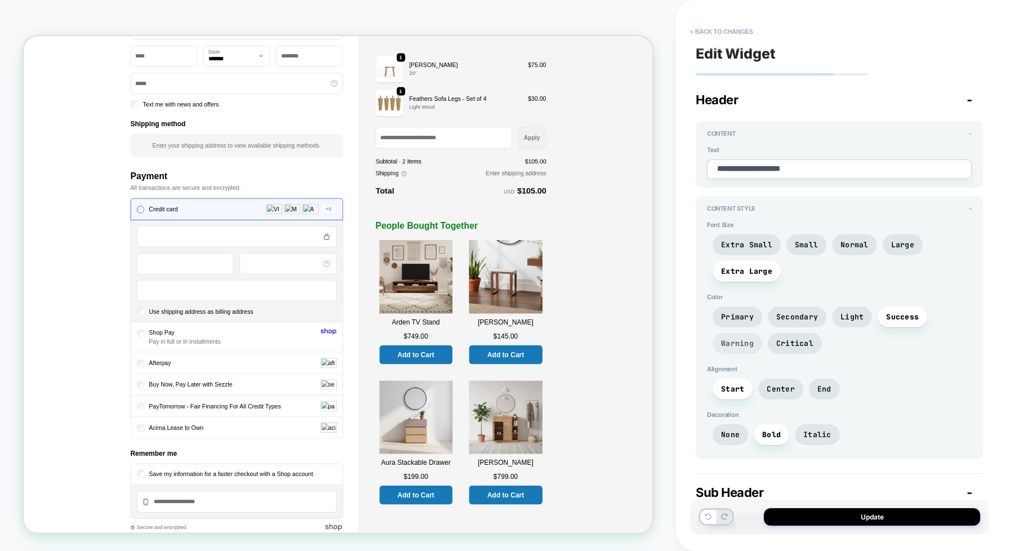
click at [720, 348] on span "Warning" at bounding box center [738, 343] width 50 height 21
click at [790, 342] on span "Critical" at bounding box center [794, 344] width 37 height 10
click at [787, 317] on span "Secondary" at bounding box center [797, 317] width 42 height 10
click at [740, 317] on span "Primary" at bounding box center [737, 317] width 33 height 10
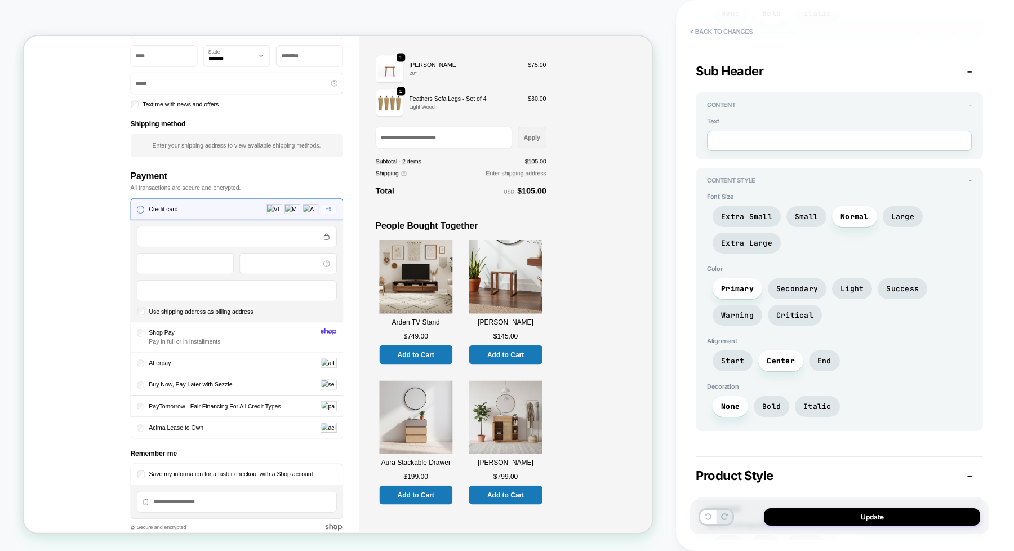
scroll to position [422, 0]
click at [811, 75] on span "-" at bounding box center [970, 70] width 6 height 15
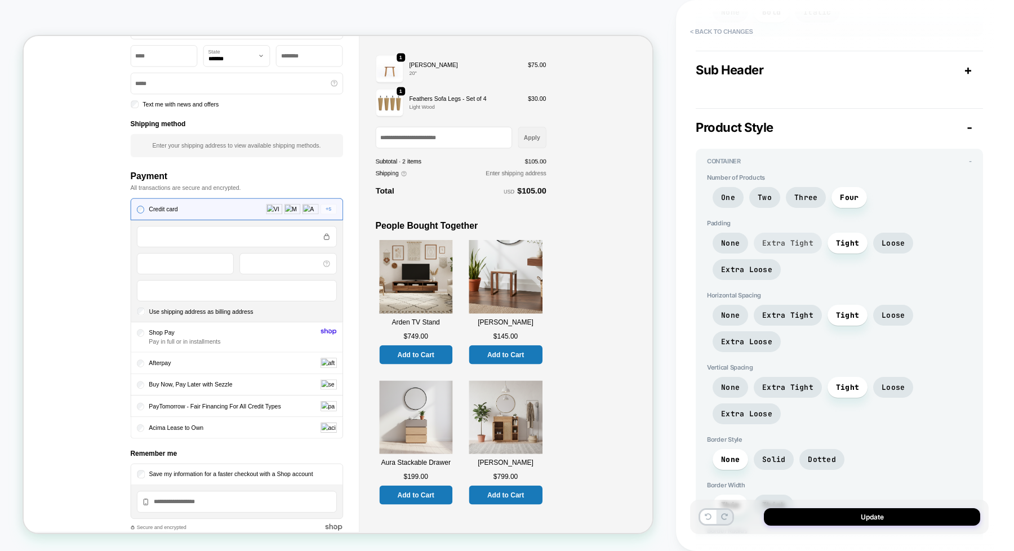
click at [782, 245] on span "Extra Tight" at bounding box center [787, 243] width 51 height 10
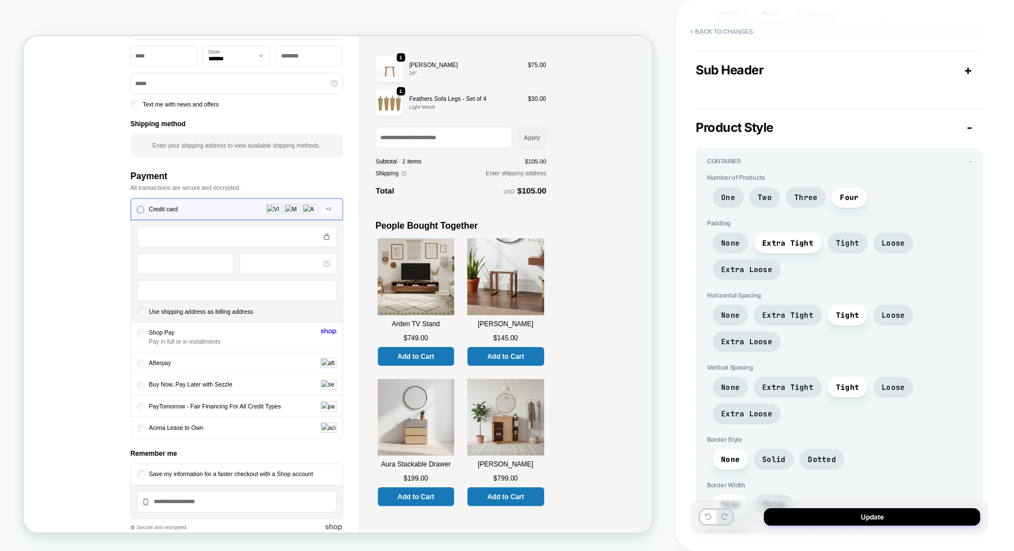
click at [811, 243] on div "None Extra Tight Tight Loose Extra Loose" at bounding box center [839, 259] width 265 height 53
click at [739, 243] on span "None" at bounding box center [730, 243] width 35 height 21
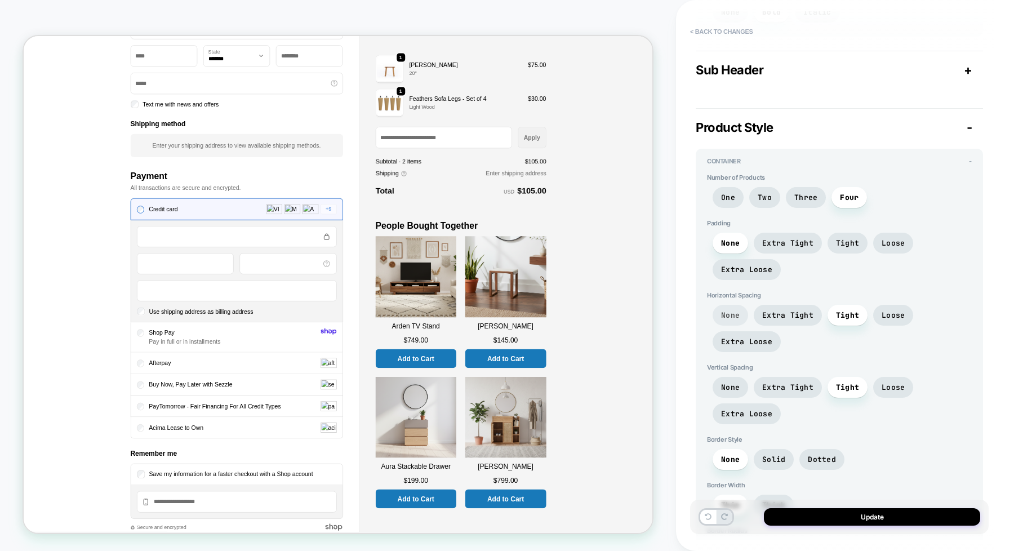
click at [727, 320] on span "None" at bounding box center [730, 315] width 19 height 10
click at [769, 318] on span "Extra Tight" at bounding box center [787, 315] width 51 height 10
click at [718, 315] on span "None" at bounding box center [730, 315] width 35 height 21
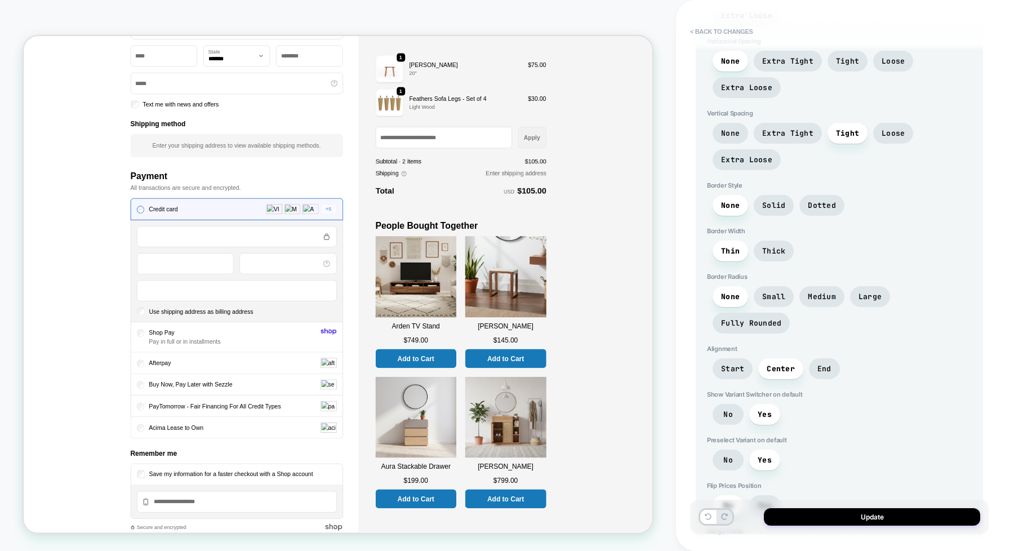
scroll to position [704, 0]
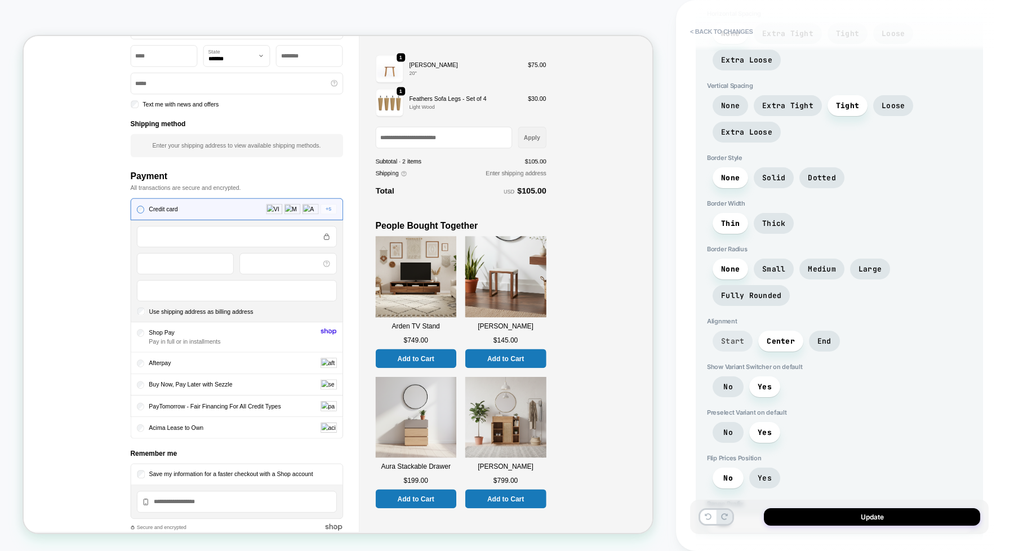
click at [732, 336] on span "Start" at bounding box center [732, 341] width 23 height 10
click at [778, 336] on span "Center" at bounding box center [781, 341] width 28 height 10
click at [738, 336] on span "Start" at bounding box center [732, 341] width 23 height 10
click at [763, 428] on span "Yes" at bounding box center [765, 433] width 14 height 10
click at [760, 440] on span "Yes" at bounding box center [765, 478] width 14 height 10
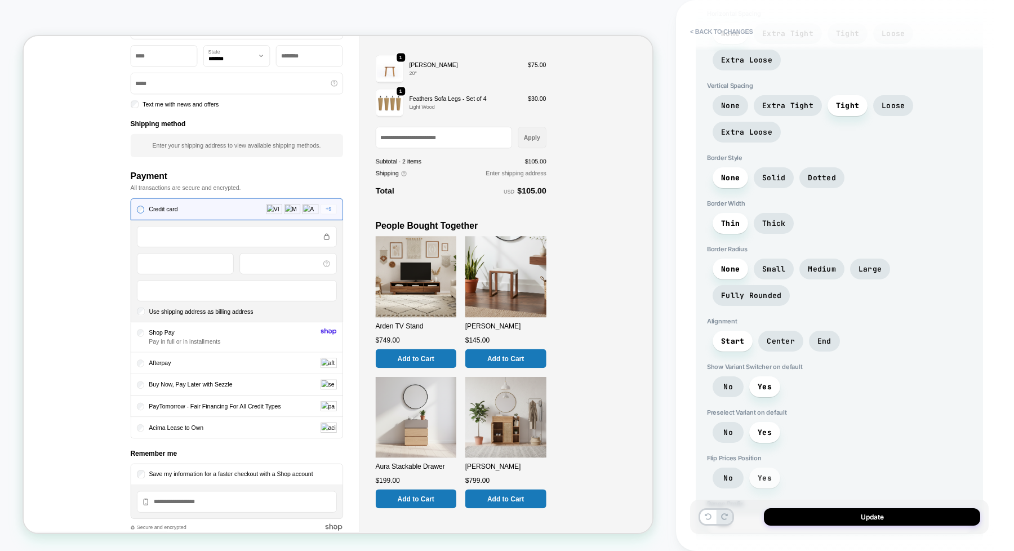
click at [759, 440] on span "Yes" at bounding box center [765, 478] width 14 height 10
click at [721, 440] on span "No" at bounding box center [728, 477] width 31 height 21
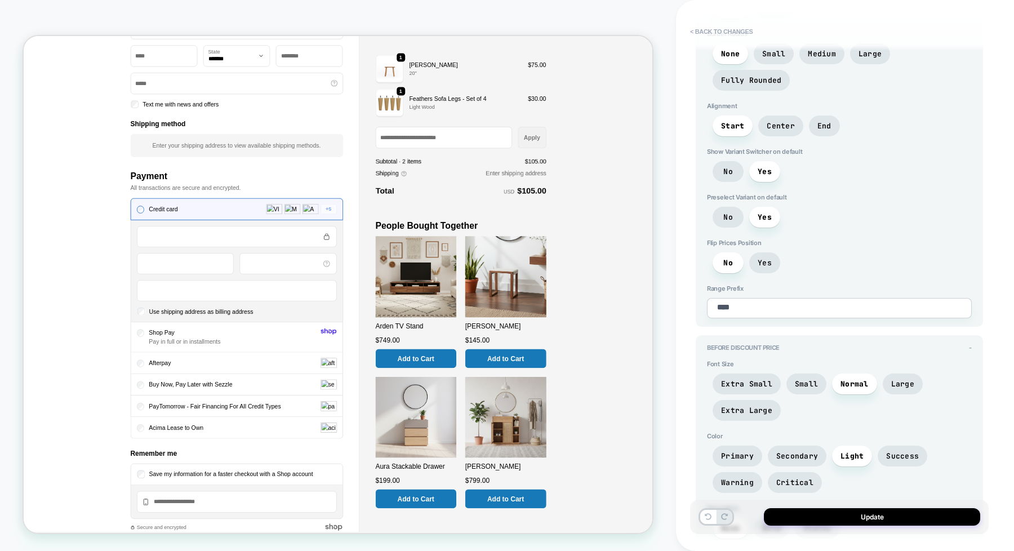
scroll to position [986, 0]
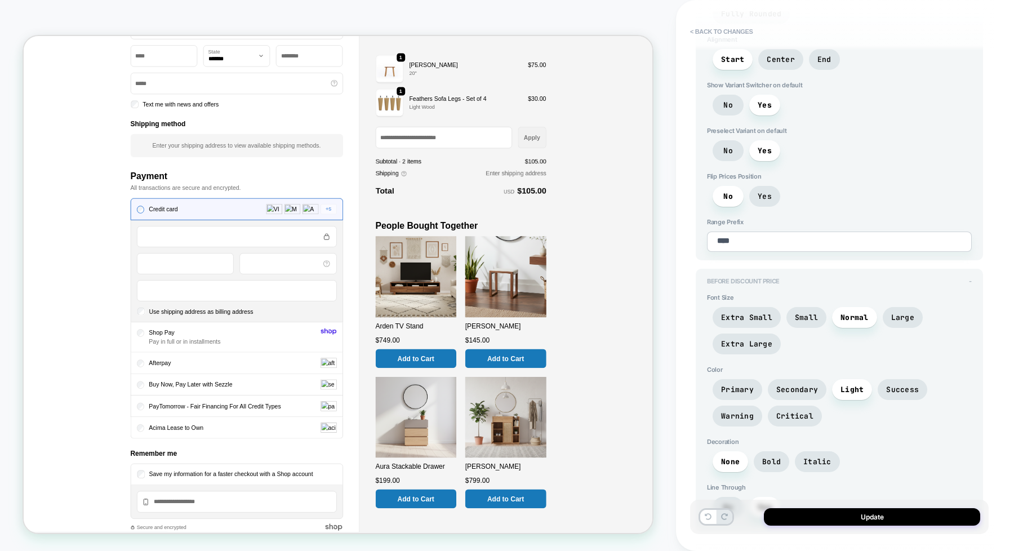
click at [811, 277] on span "-" at bounding box center [970, 281] width 3 height 8
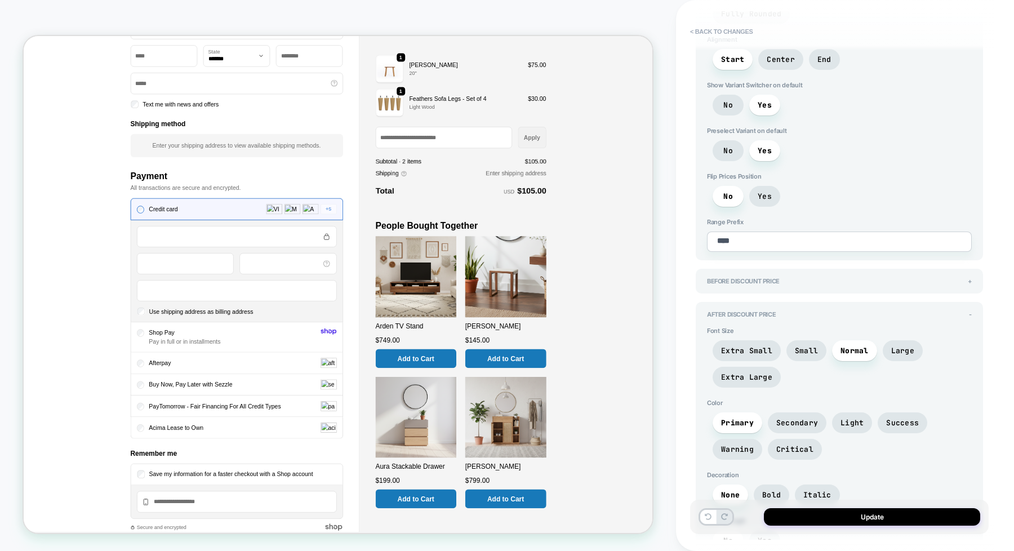
click at [811, 302] on div "After Discount Price - Font Size Extra Small Small Normal Large Extra Large Col…" at bounding box center [839, 433] width 287 height 263
click at [811, 310] on span "-" at bounding box center [970, 314] width 3 height 8
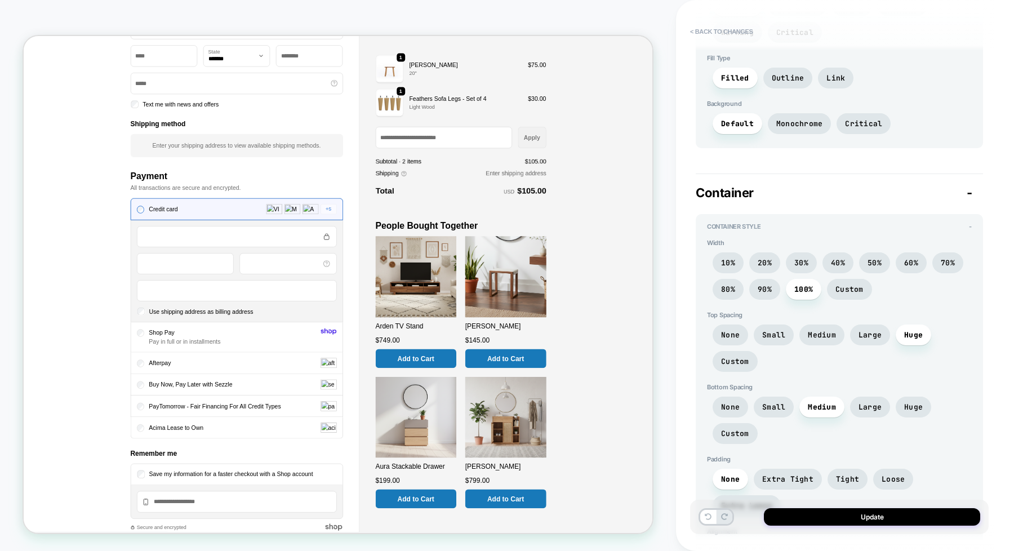
scroll to position [1760, 0]
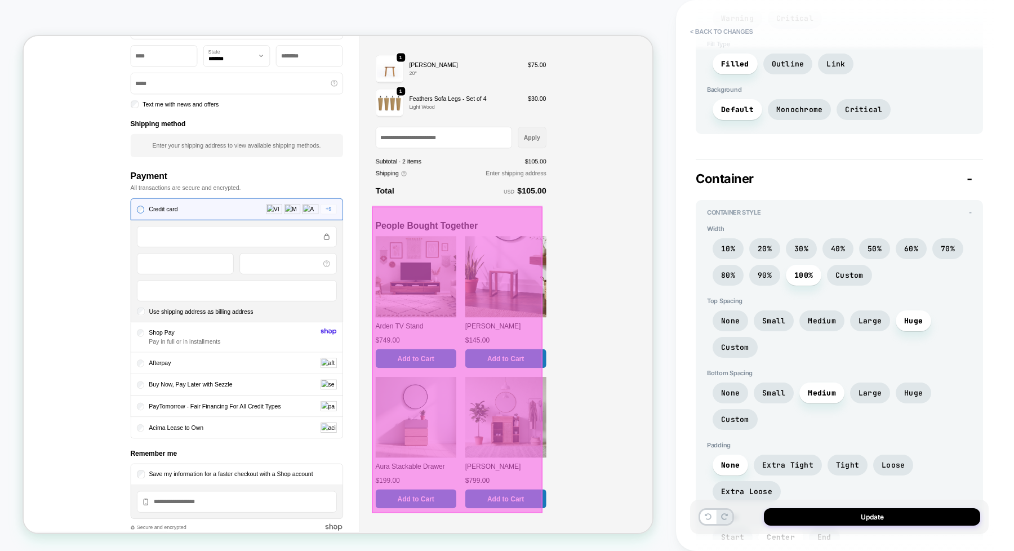
click at [630, 395] on div at bounding box center [602, 467] width 228 height 409
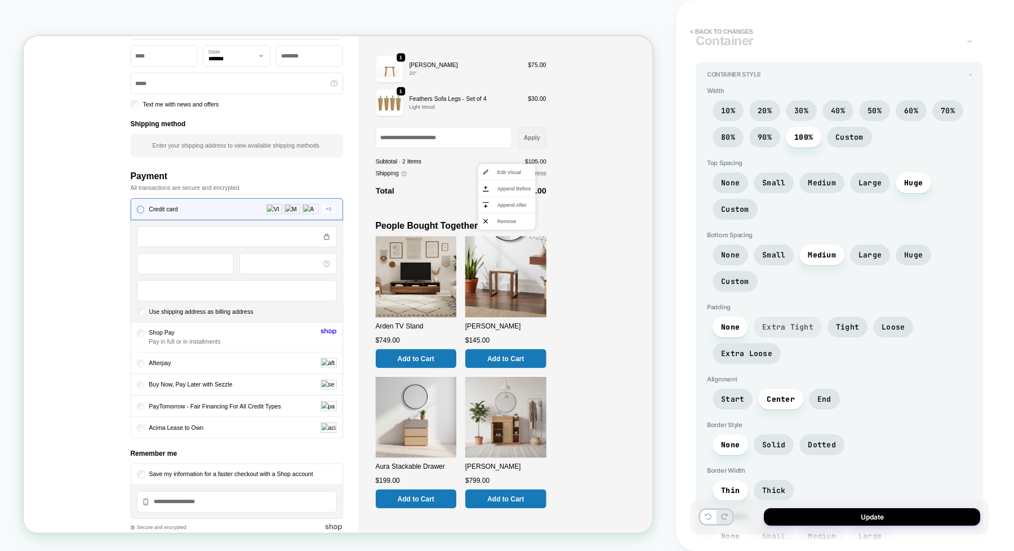
scroll to position [2042, 0]
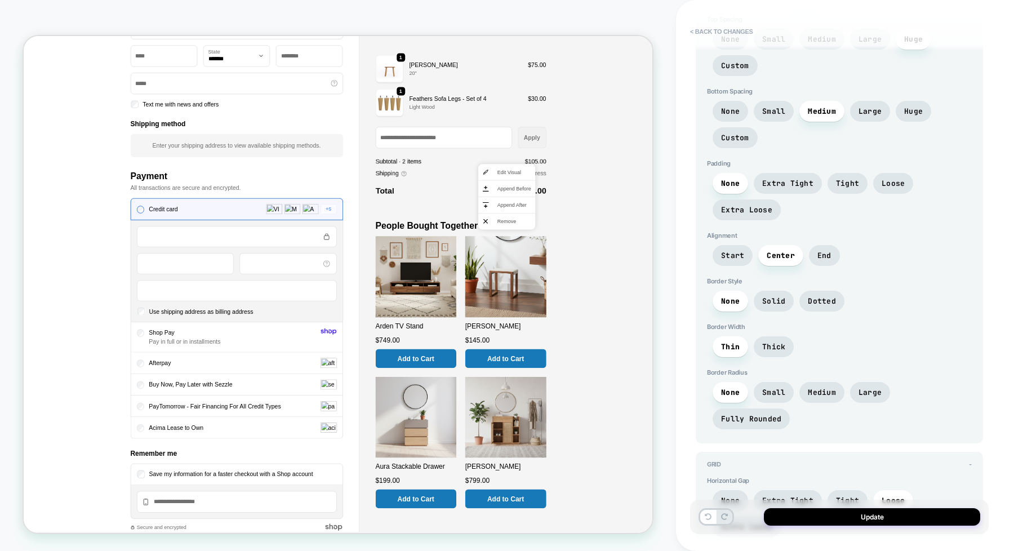
click at [780, 288] on div "Order summary Shopping cart Product image Description Quantity Price Quantity 1…" at bounding box center [666, 205] width 391 height 1254
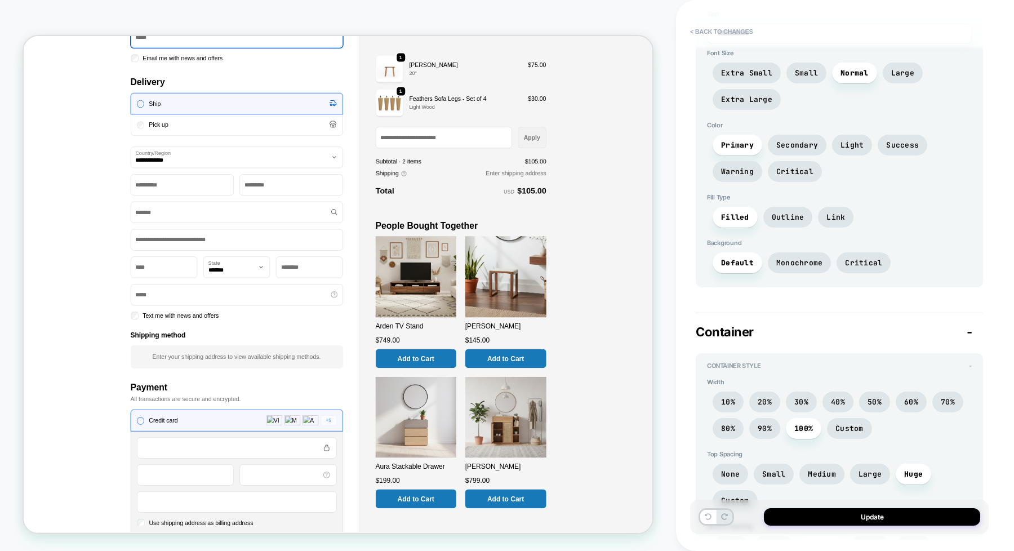
scroll to position [1690, 0]
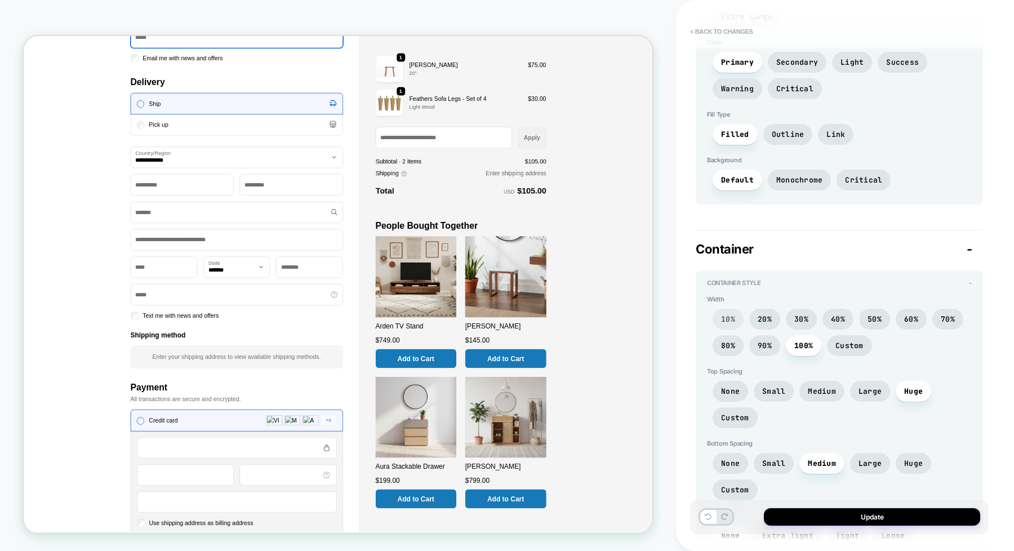
click at [720, 309] on span "10%" at bounding box center [728, 319] width 31 height 21
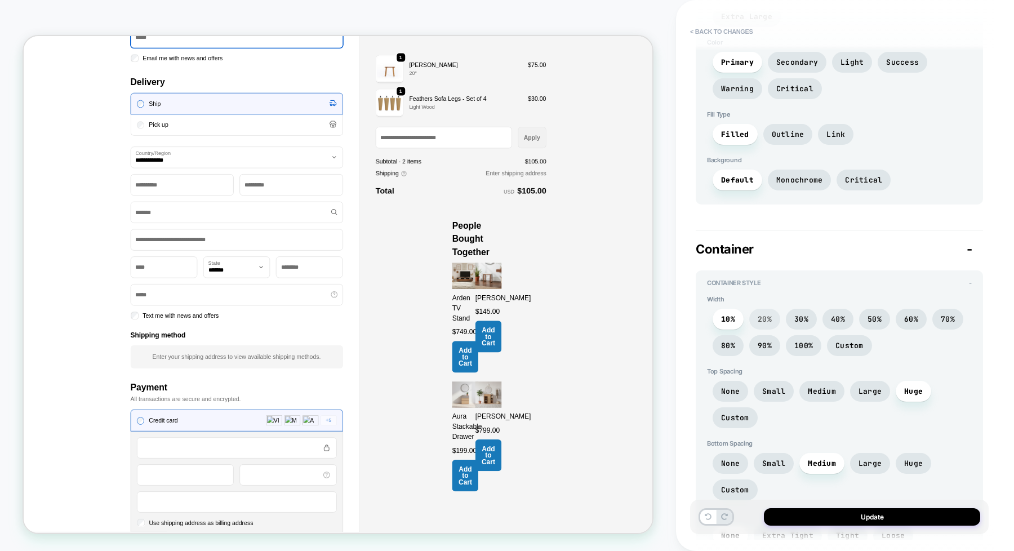
click at [763, 314] on span "20%" at bounding box center [765, 319] width 14 height 10
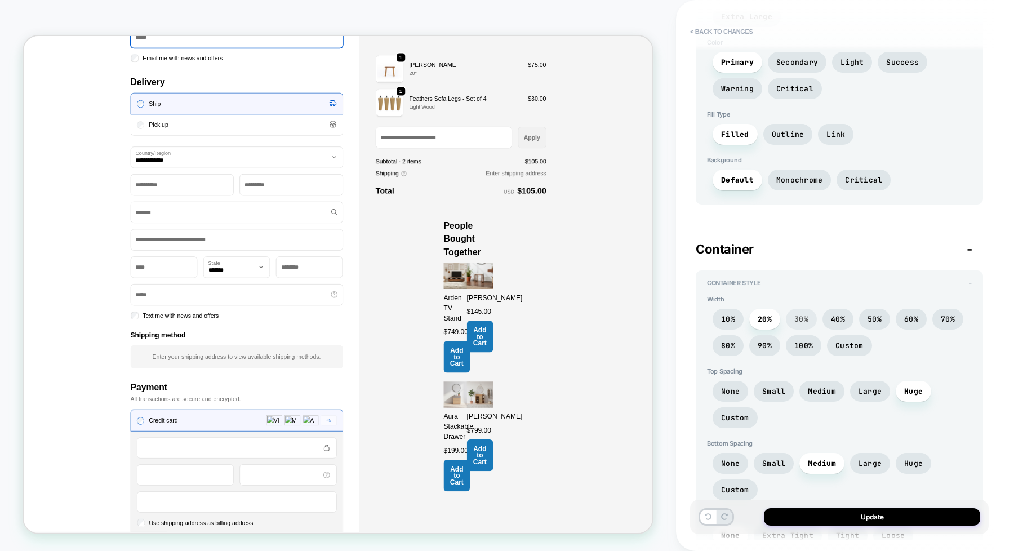
click at [803, 314] on span "30%" at bounding box center [801, 319] width 14 height 10
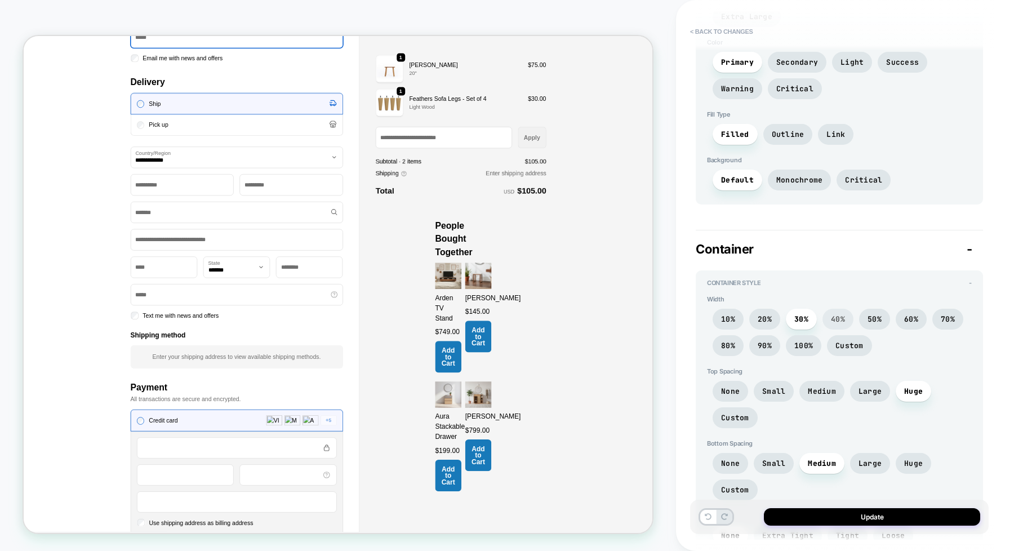
click at [811, 309] on span "40%" at bounding box center [837, 319] width 31 height 21
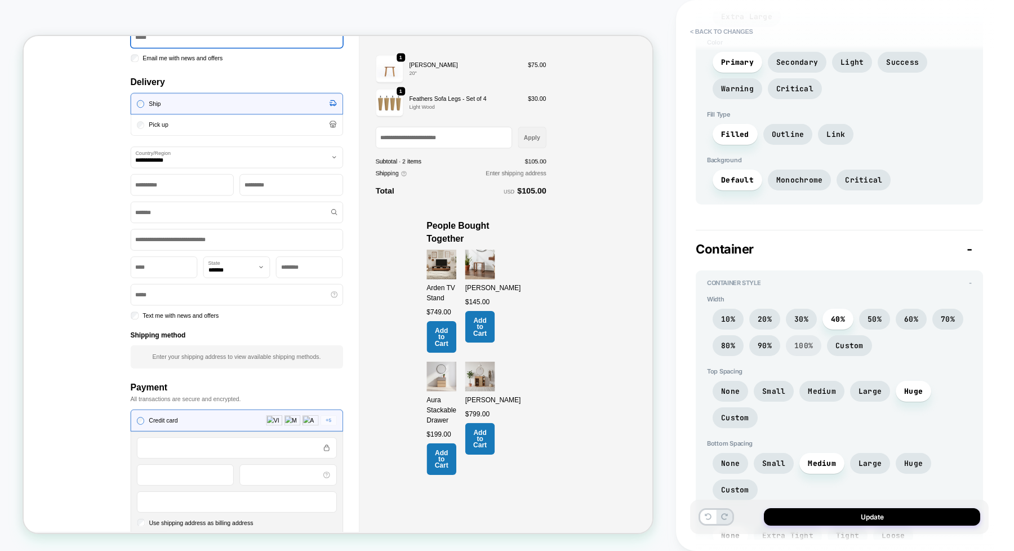
click at [800, 341] on span "100%" at bounding box center [803, 346] width 19 height 10
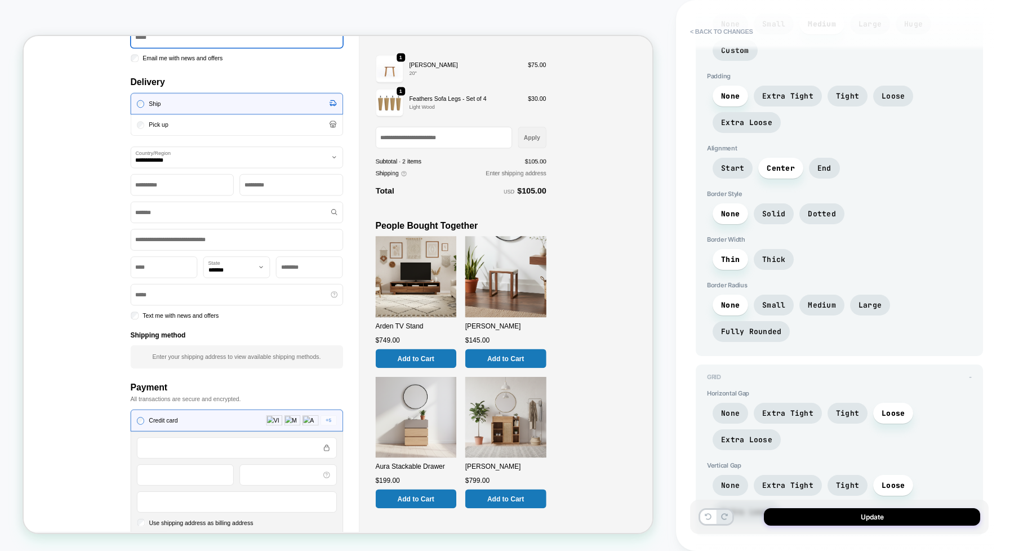
scroll to position [2136, 0]
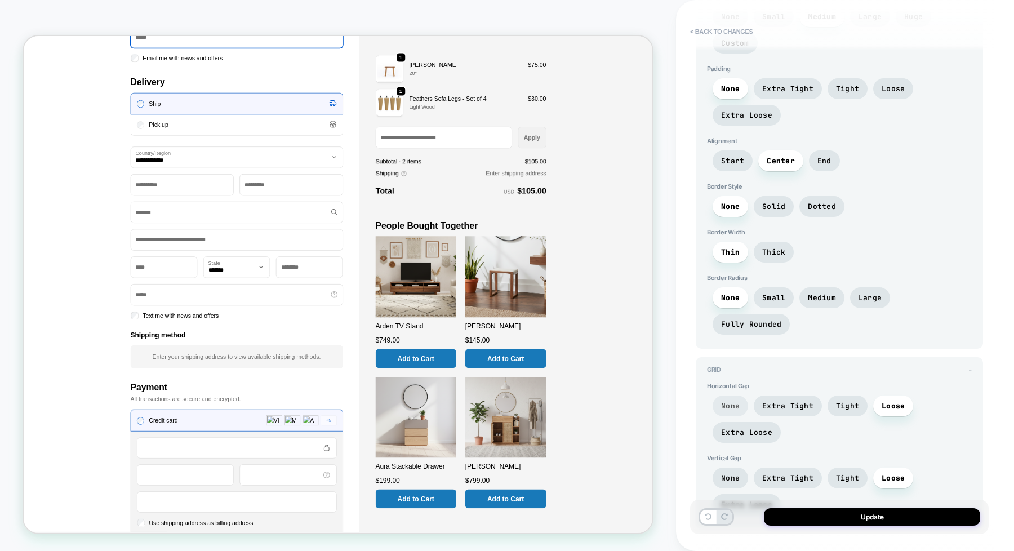
click at [731, 401] on span "None" at bounding box center [730, 406] width 19 height 10
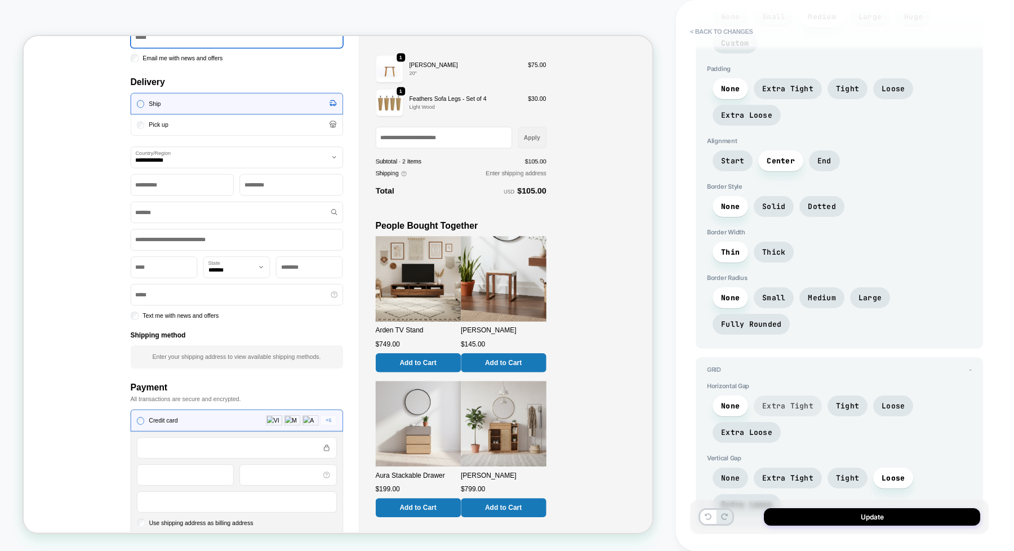
click at [786, 395] on span "Extra Tight" at bounding box center [788, 405] width 68 height 21
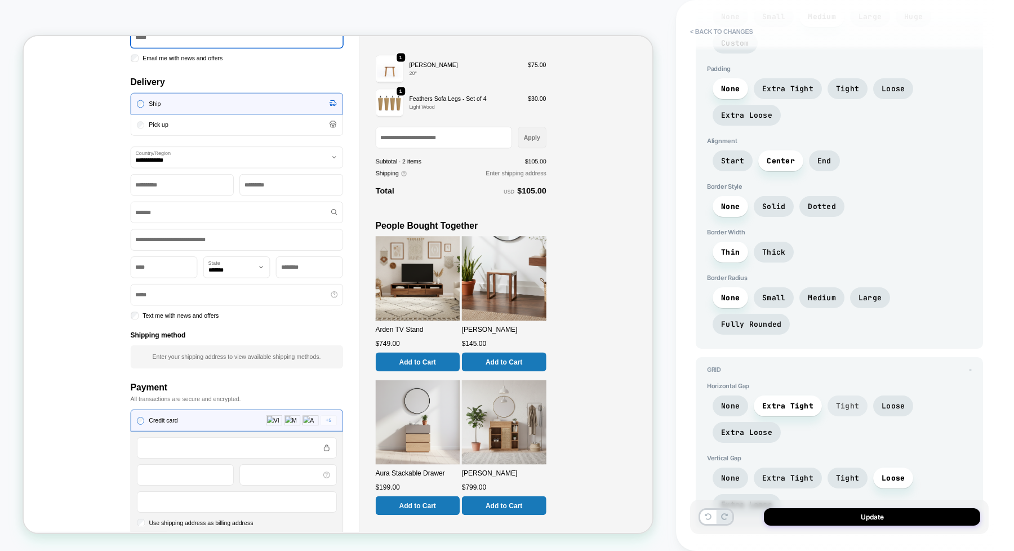
click at [811, 401] on span "Tight" at bounding box center [847, 406] width 23 height 10
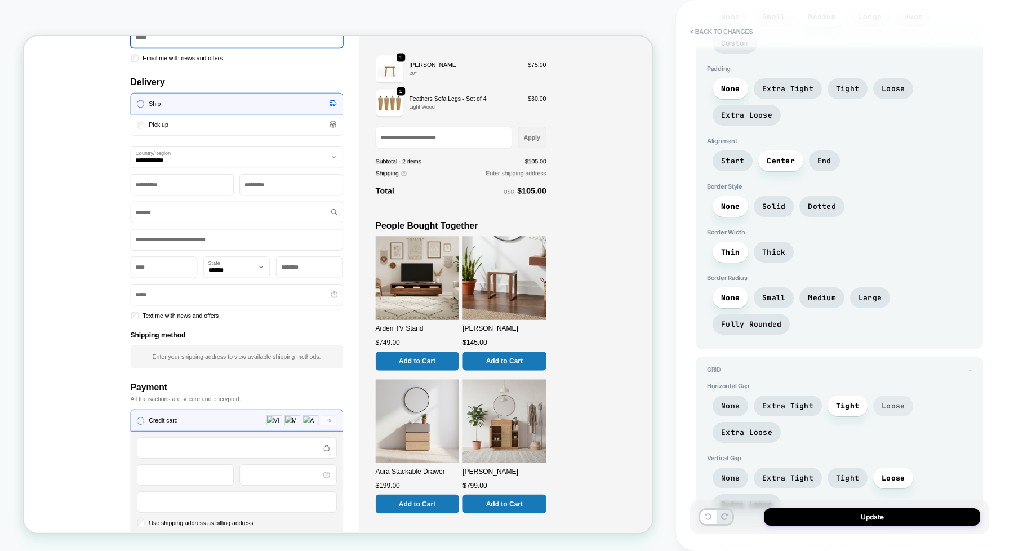
click at [811, 401] on span "Loose" at bounding box center [892, 406] width 23 height 10
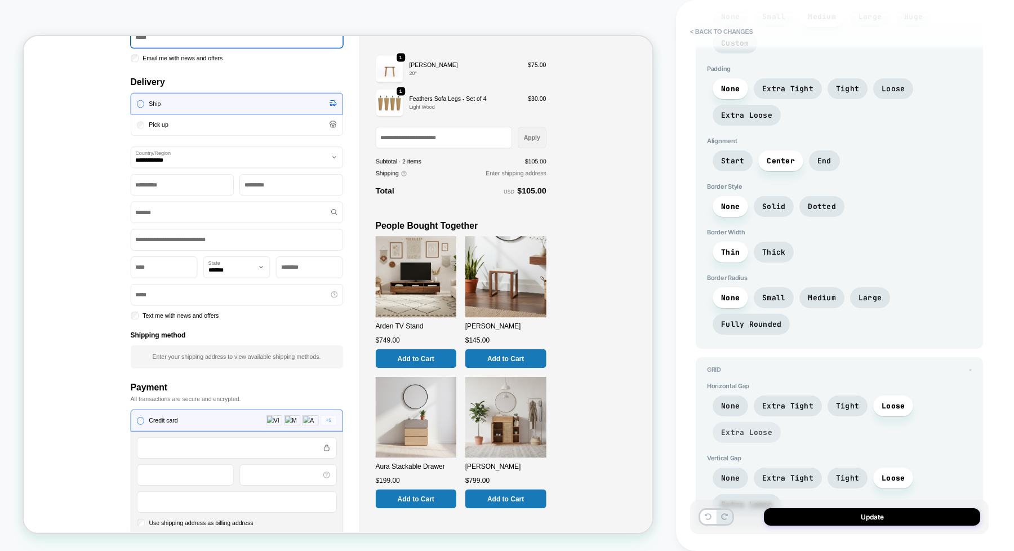
click at [747, 428] on span "Extra Loose" at bounding box center [746, 433] width 51 height 10
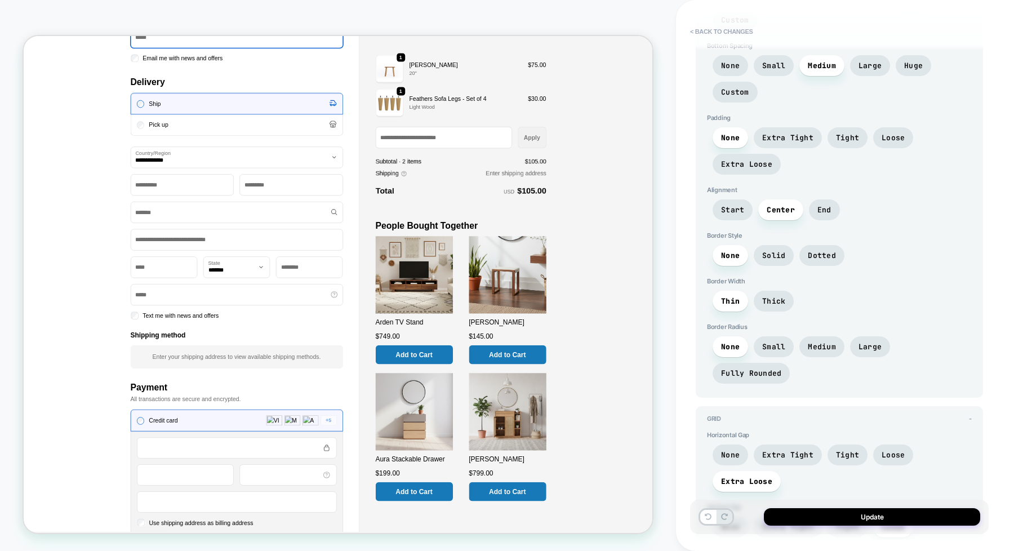
scroll to position [2066, 0]
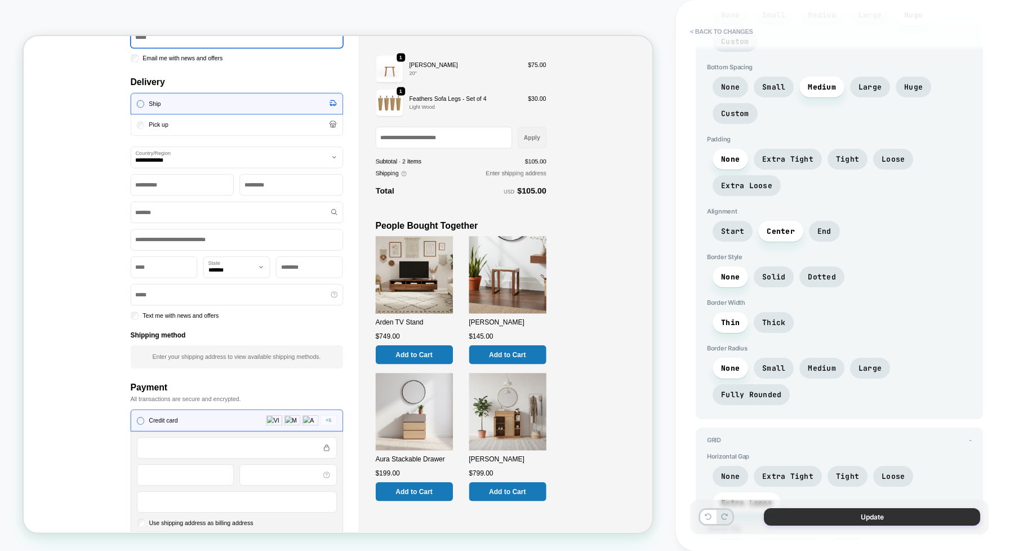
click at [811, 440] on button "Update" at bounding box center [872, 516] width 216 height 17
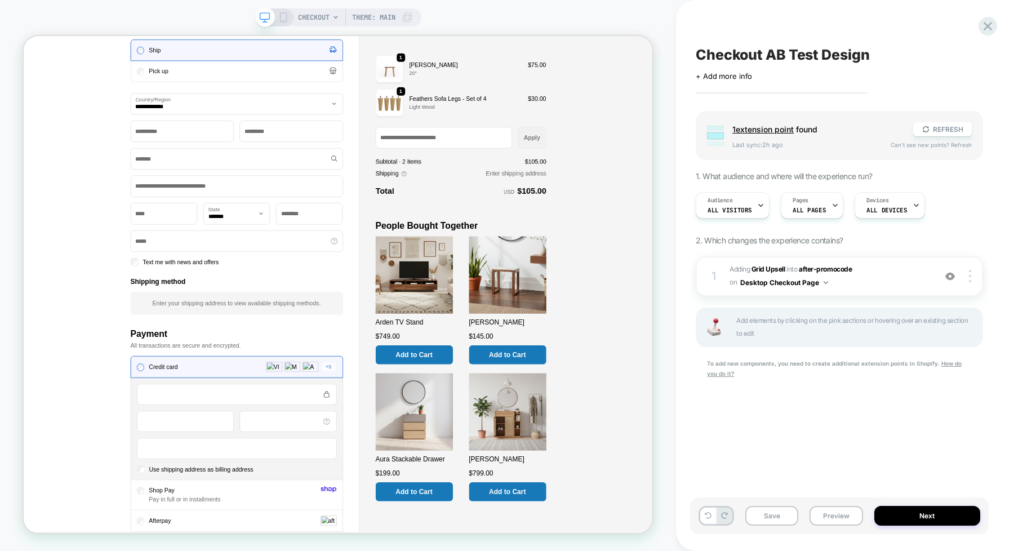
scroll to position [247, 0]
click at [755, 440] on button "Save" at bounding box center [771, 516] width 53 height 20
click at [811, 128] on button "REFRESH" at bounding box center [942, 129] width 59 height 14
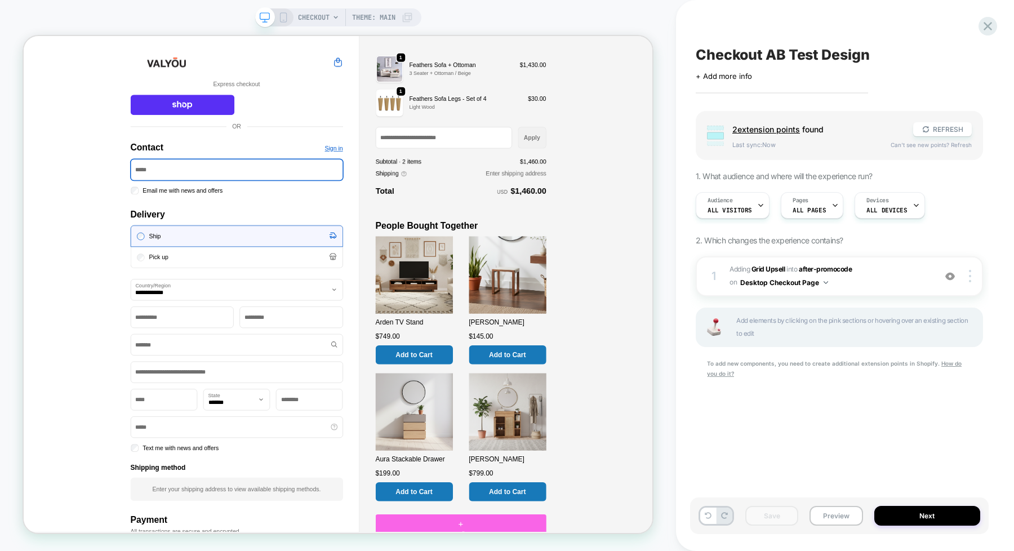
scroll to position [0, 0]
click at [811, 130] on button "REFRESH" at bounding box center [942, 129] width 59 height 14
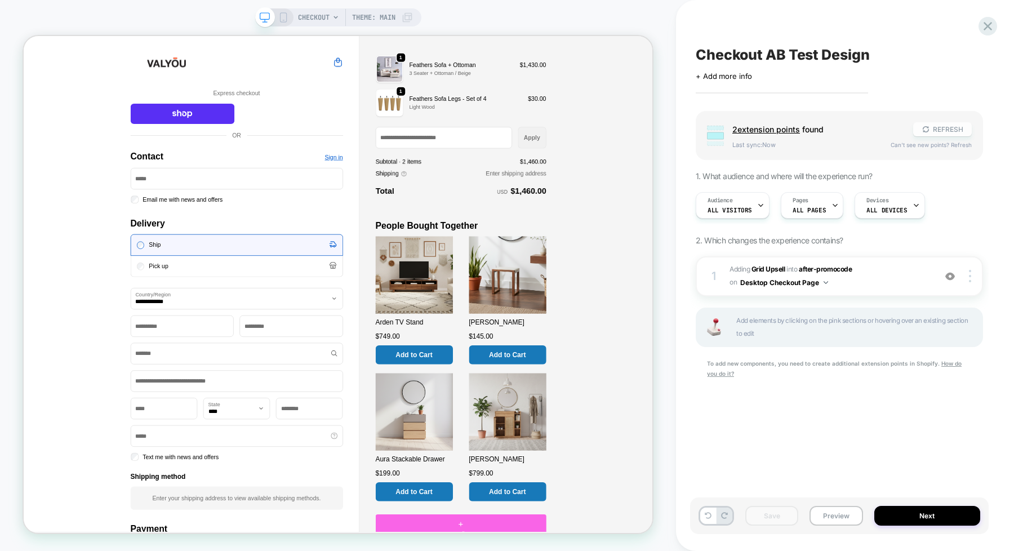
click at [811, 134] on button "REFRESH" at bounding box center [942, 129] width 59 height 14
click at [811, 131] on button "REFRESH" at bounding box center [942, 129] width 59 height 14
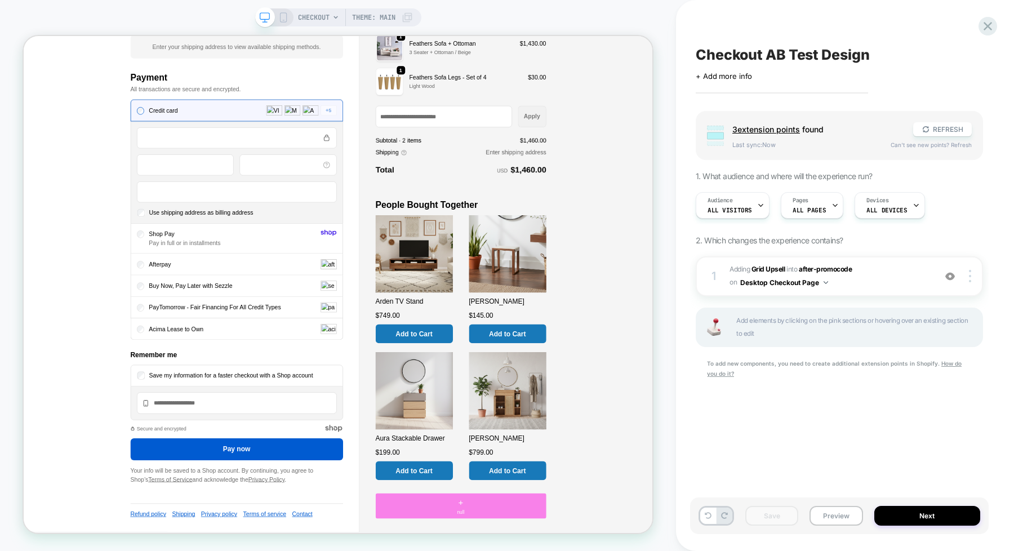
scroll to position [643, 0]
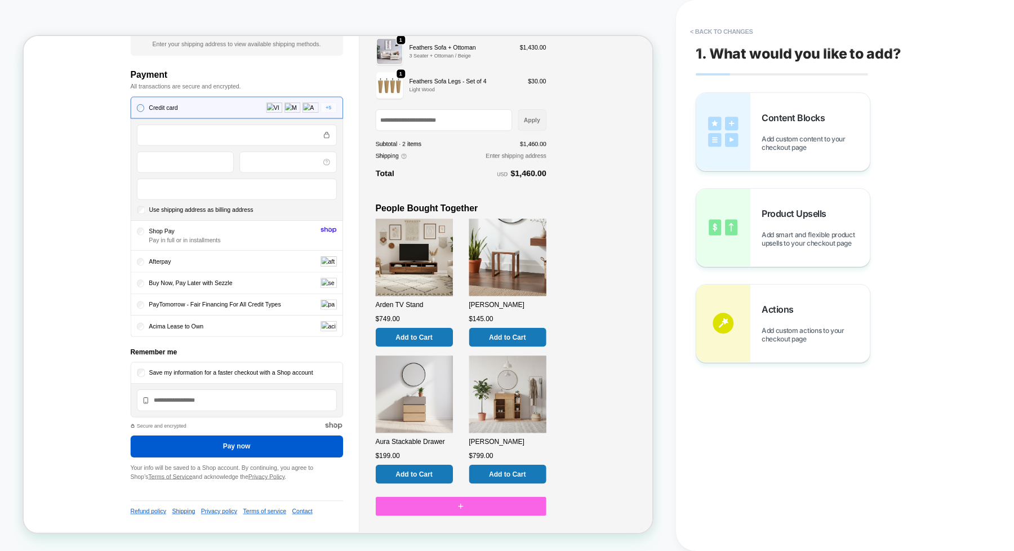
scroll to position [609, 0]
click at [783, 148] on span "Add custom content to your checkout page" at bounding box center [816, 143] width 108 height 17
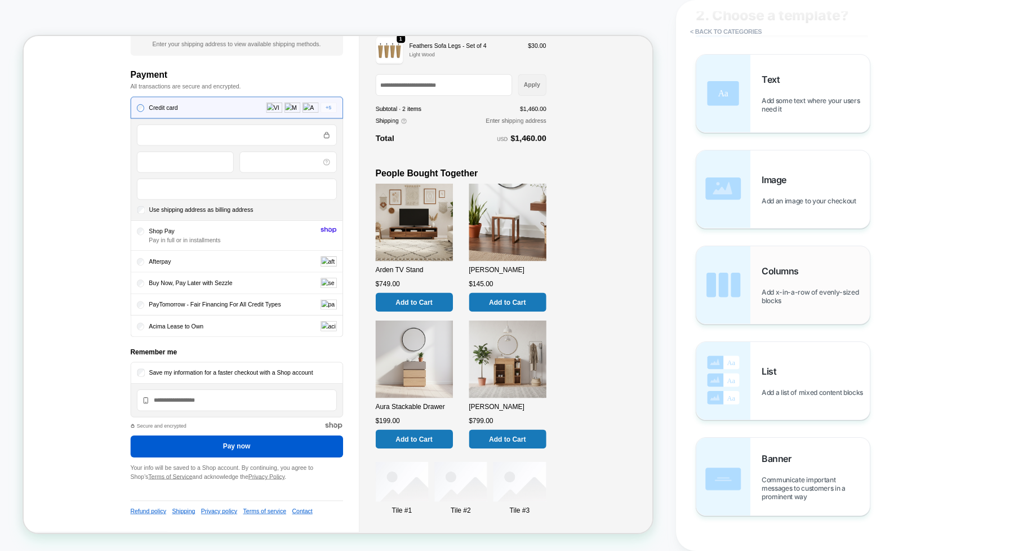
scroll to position [59, 0]
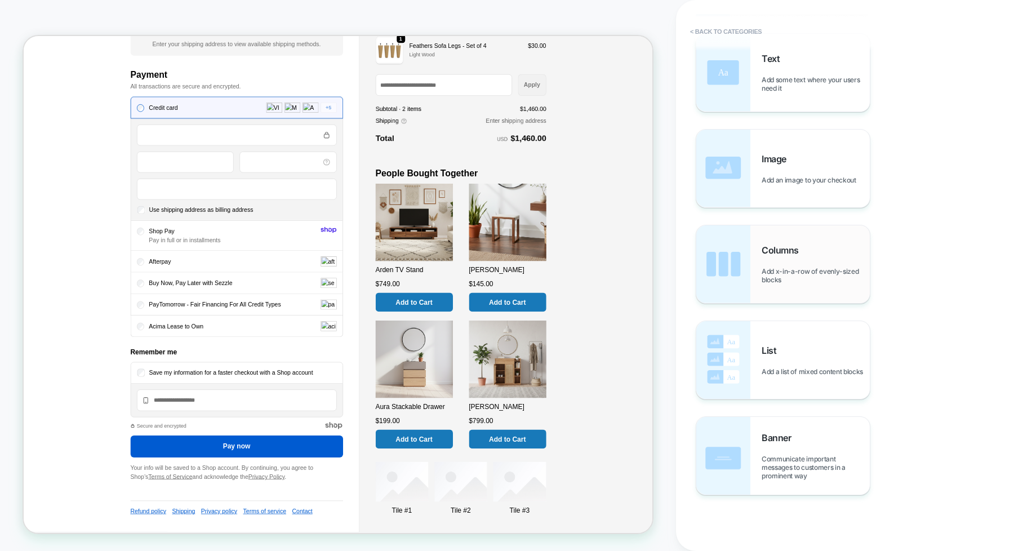
click at [790, 270] on span "Add x-in-a-row of evenly-sized blocks" at bounding box center [816, 275] width 108 height 17
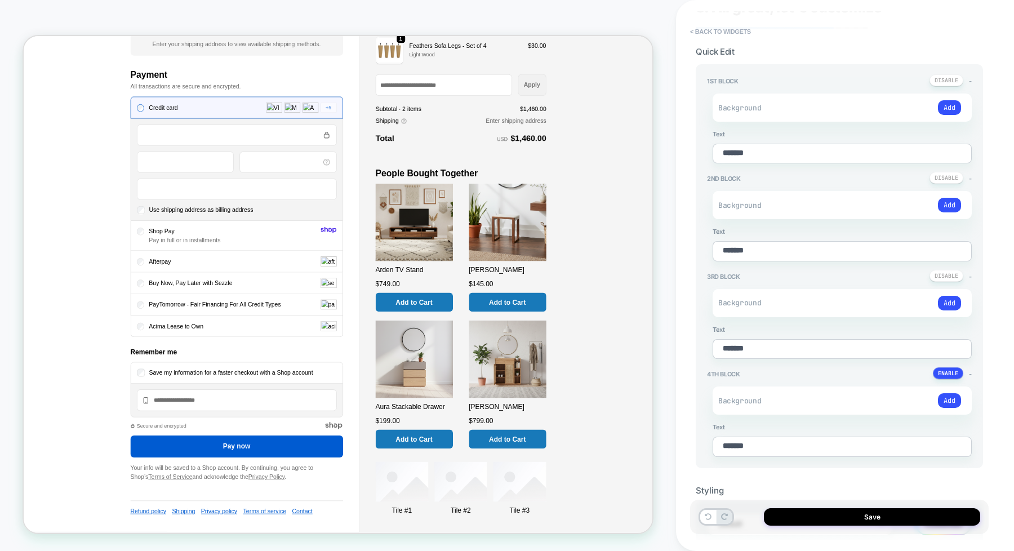
scroll to position [0, 0]
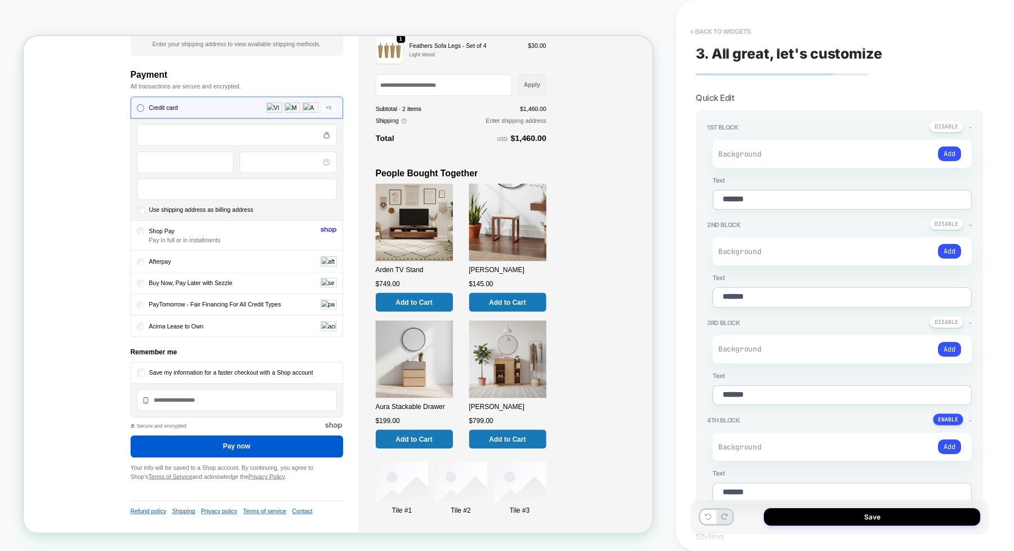
click at [702, 34] on button "< Back to widgets" at bounding box center [720, 32] width 72 height 18
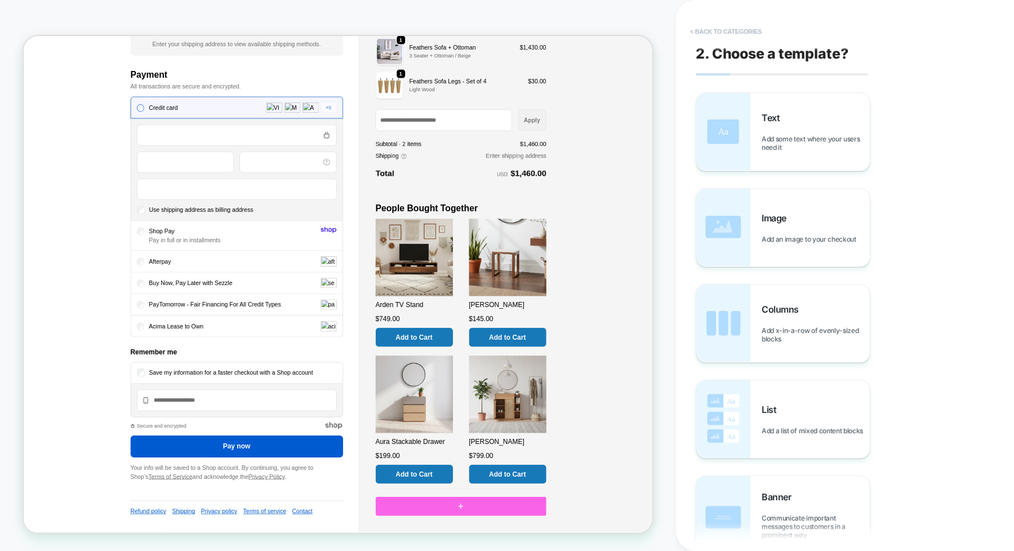
click at [696, 31] on button "< Back to categories" at bounding box center [725, 32] width 83 height 18
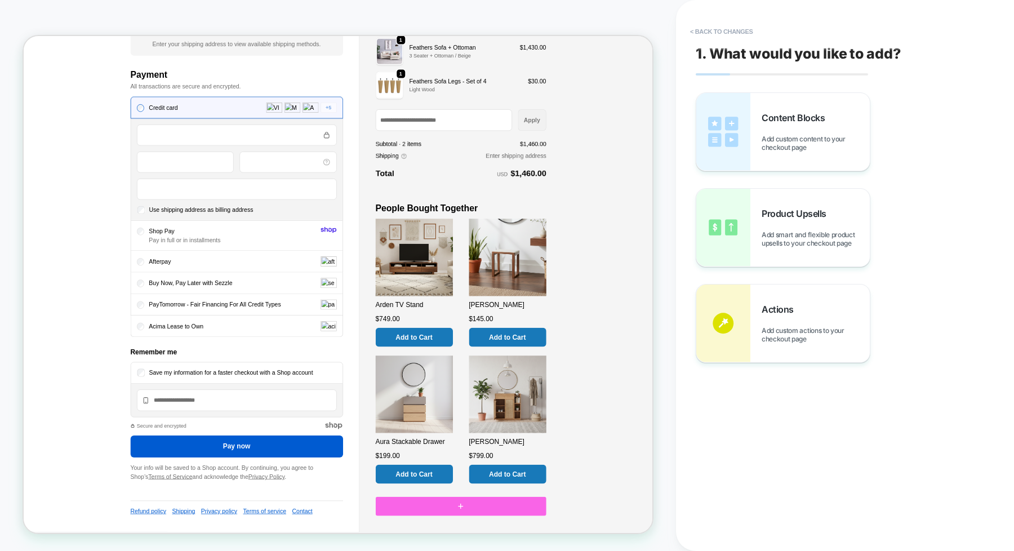
drag, startPoint x: 755, startPoint y: 309, endPoint x: 928, endPoint y: 271, distance: 176.9
click at [811, 271] on div "Content Blocks Add custom content to your checkout page Product Upsells Add sma…" at bounding box center [839, 227] width 287 height 270
click at [811, 243] on span "Add smart and flexible product upsells to your checkout page" at bounding box center [816, 238] width 108 height 17
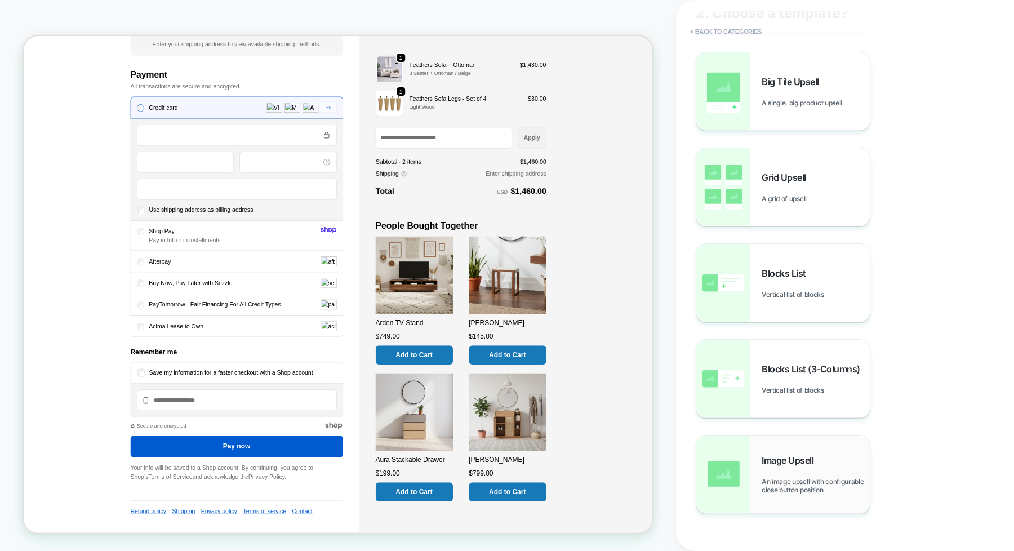
scroll to position [59, 0]
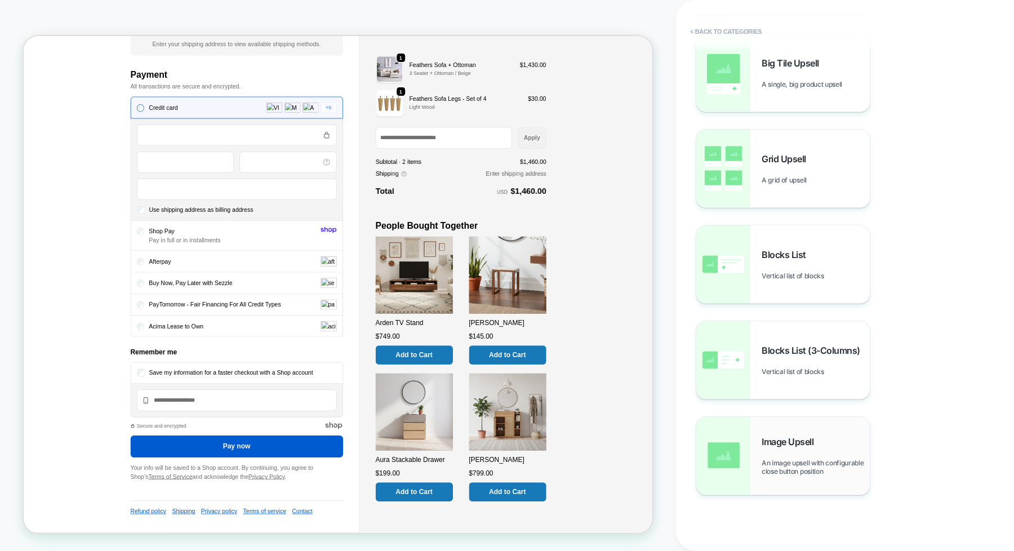
click at [801, 440] on span "An image upsell with configurable close button position" at bounding box center [816, 466] width 108 height 17
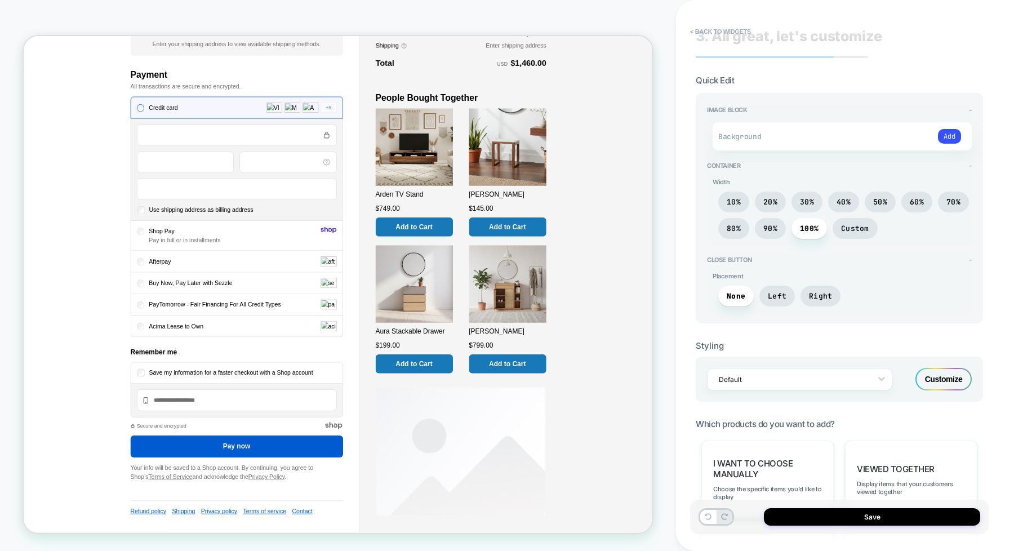
scroll to position [0, 0]
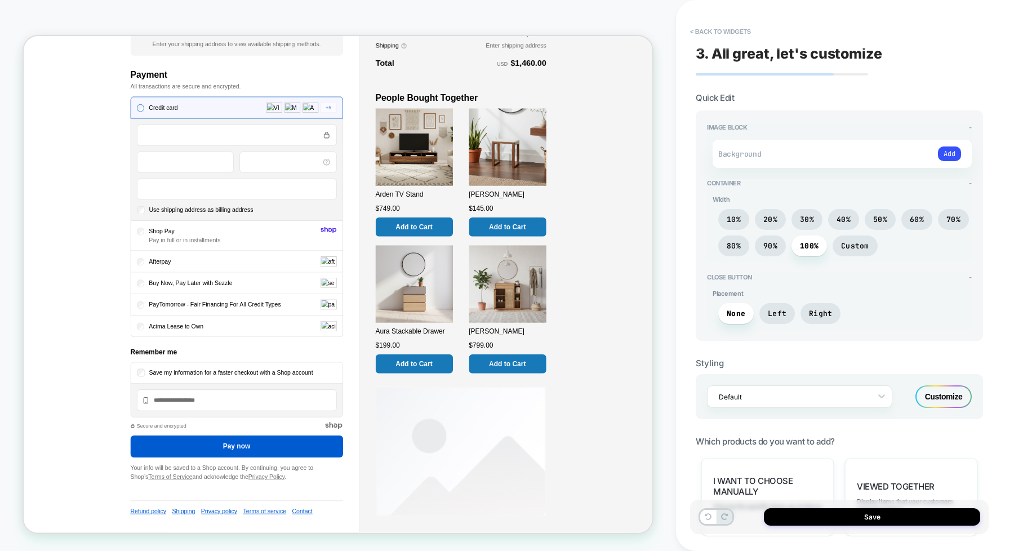
click at [688, 21] on div "< Back to widgets 3. All great, let's customize Quick Edit Image Block - Backgr…" at bounding box center [845, 275] width 338 height 551
click at [690, 26] on button "< Back to widgets" at bounding box center [720, 32] width 72 height 18
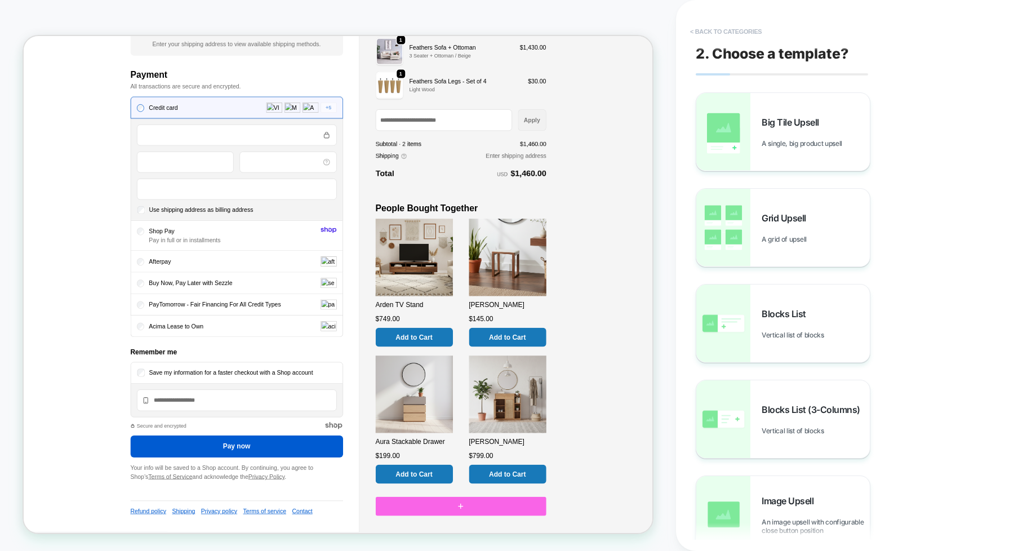
click at [694, 30] on button "< Back to categories" at bounding box center [725, 32] width 83 height 18
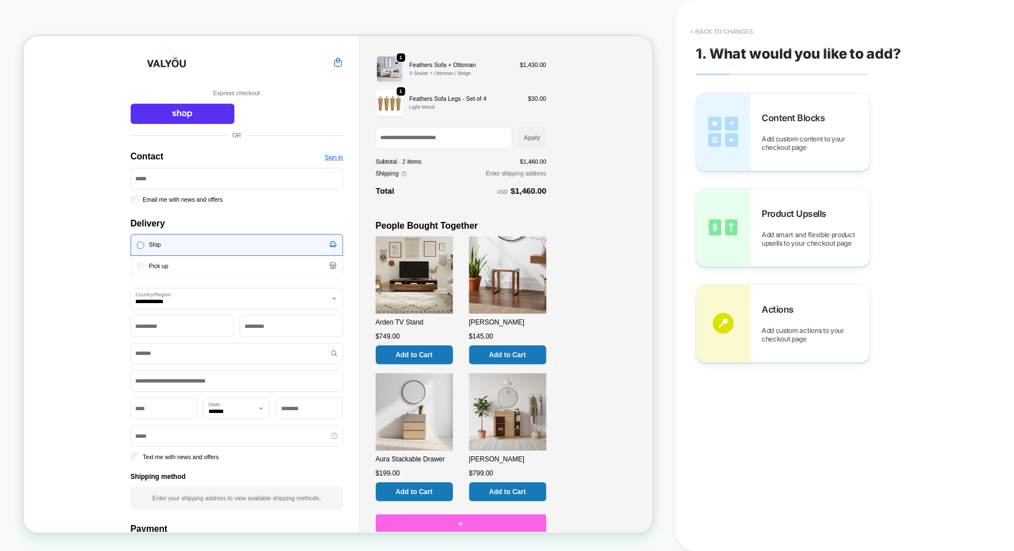
click at [688, 28] on button "< Back to changes" at bounding box center [721, 32] width 74 height 18
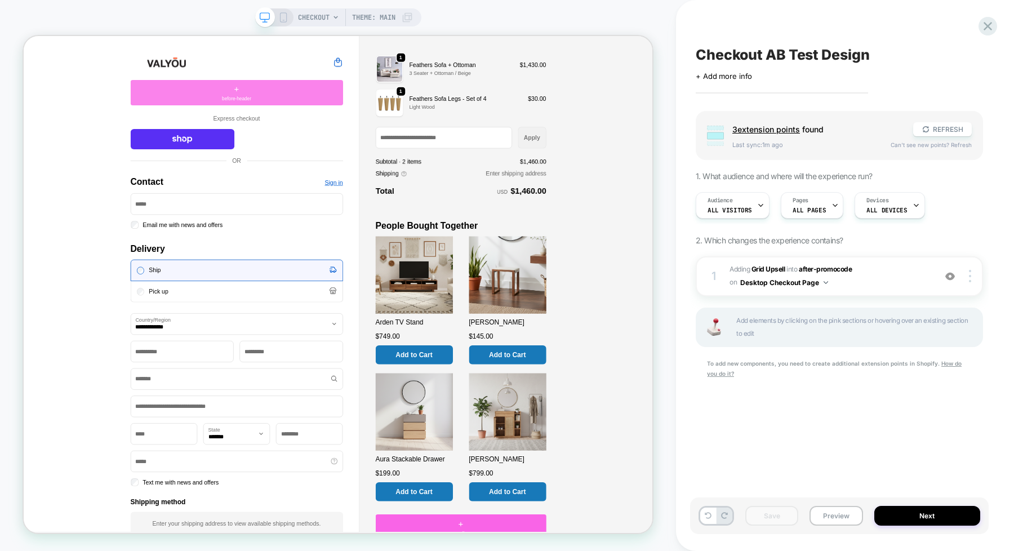
click at [295, 114] on div "+ before-header" at bounding box center [307, 112] width 283 height 34
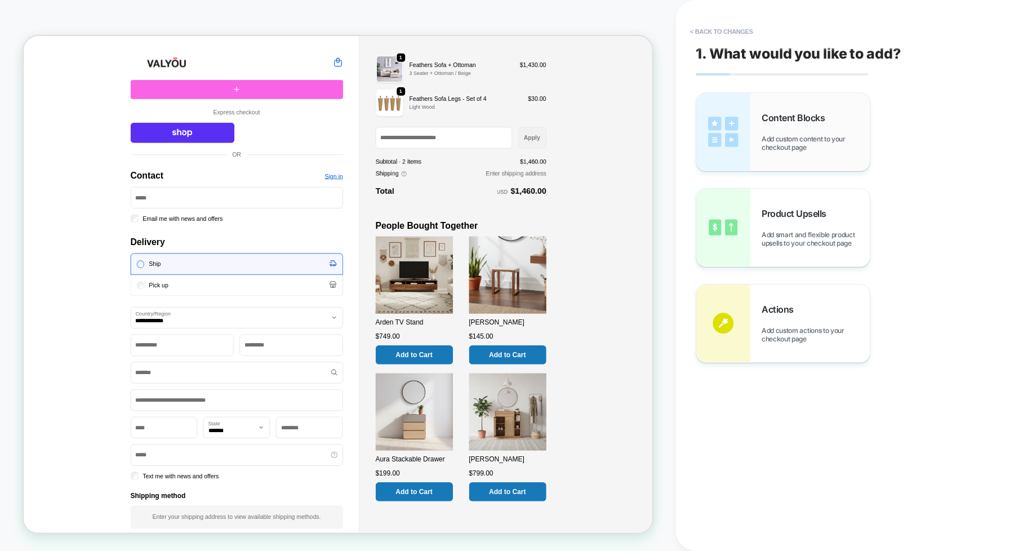
click at [798, 130] on div "Content Blocks Add custom content to your checkout page" at bounding box center [816, 131] width 108 height 39
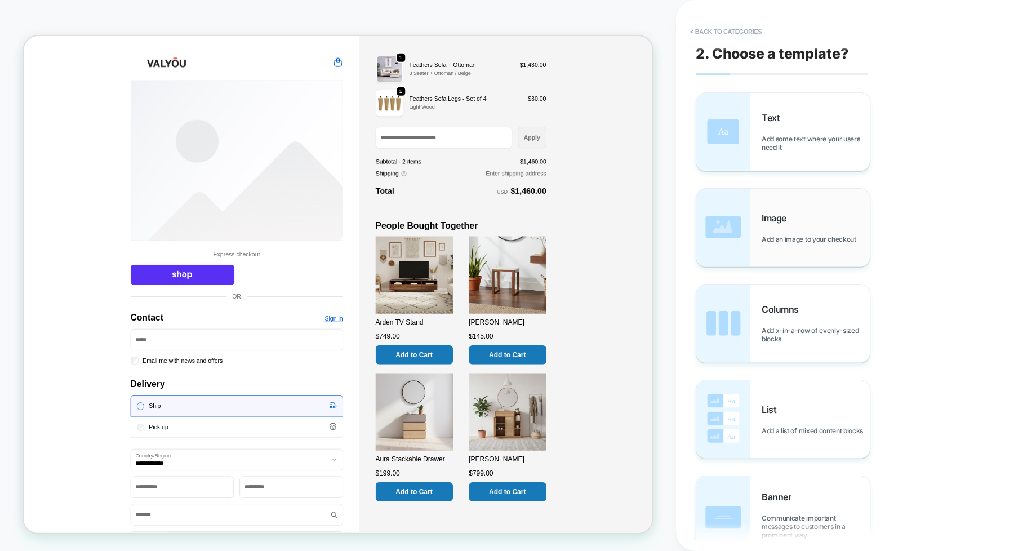
click at [772, 246] on div "Image Add an image to your checkout" at bounding box center [782, 228] width 173 height 78
type textarea "*"
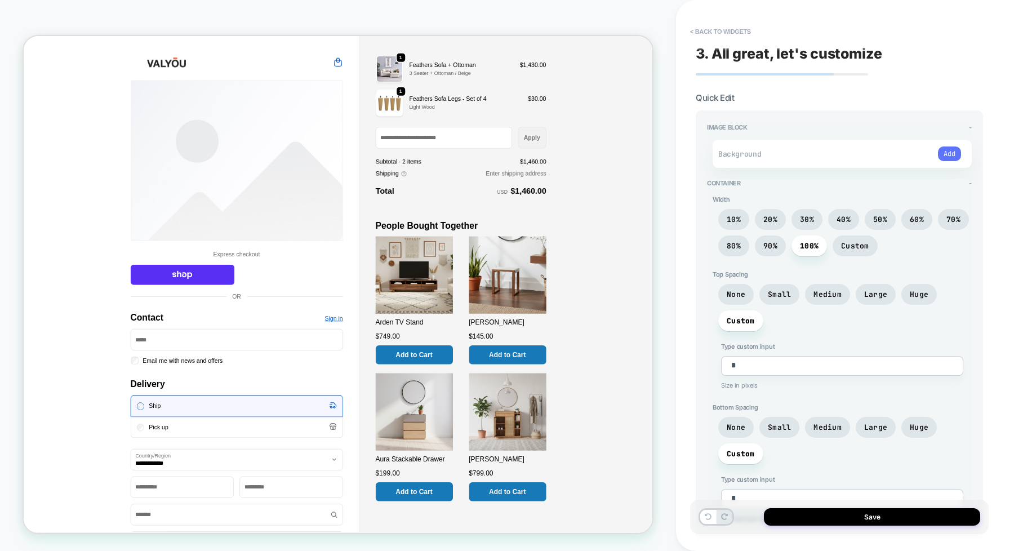
click at [811, 148] on button "Add" at bounding box center [949, 153] width 23 height 15
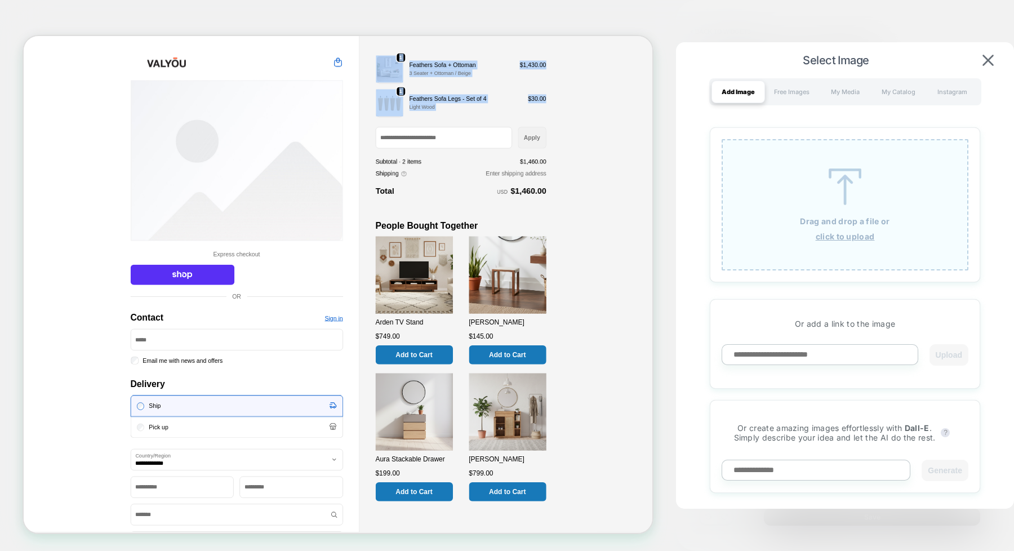
drag, startPoint x: 746, startPoint y: 122, endPoint x: 510, endPoint y: 59, distance: 245.0
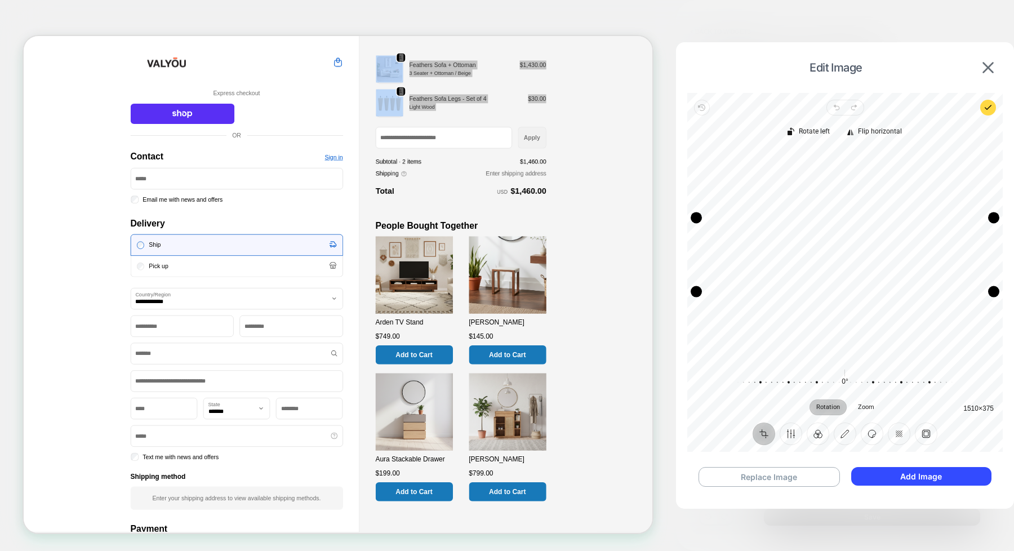
click at [811, 181] on div "Recenter" at bounding box center [844, 254] width 297 height 211
click at [811, 440] on button "Add Image" at bounding box center [921, 476] width 140 height 19
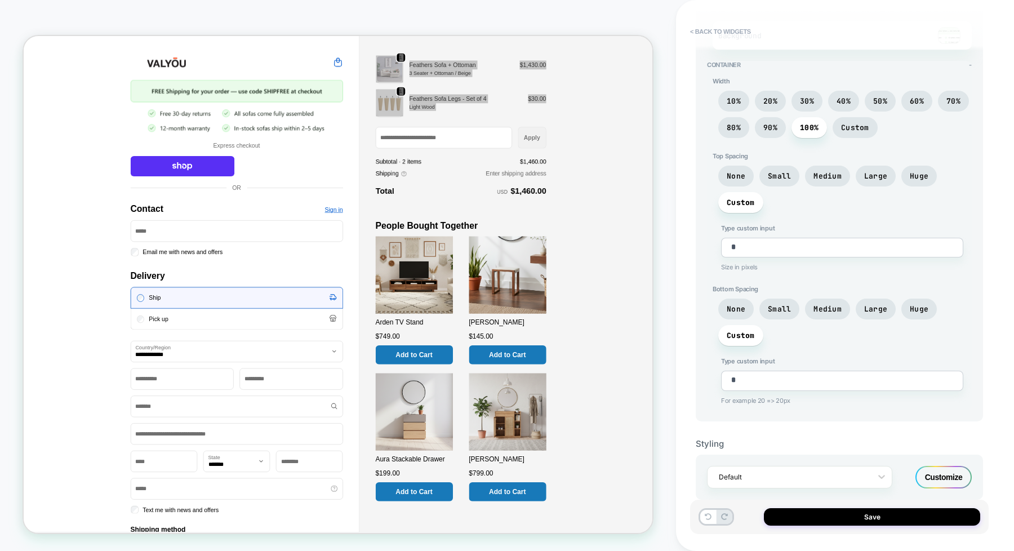
scroll to position [123, 0]
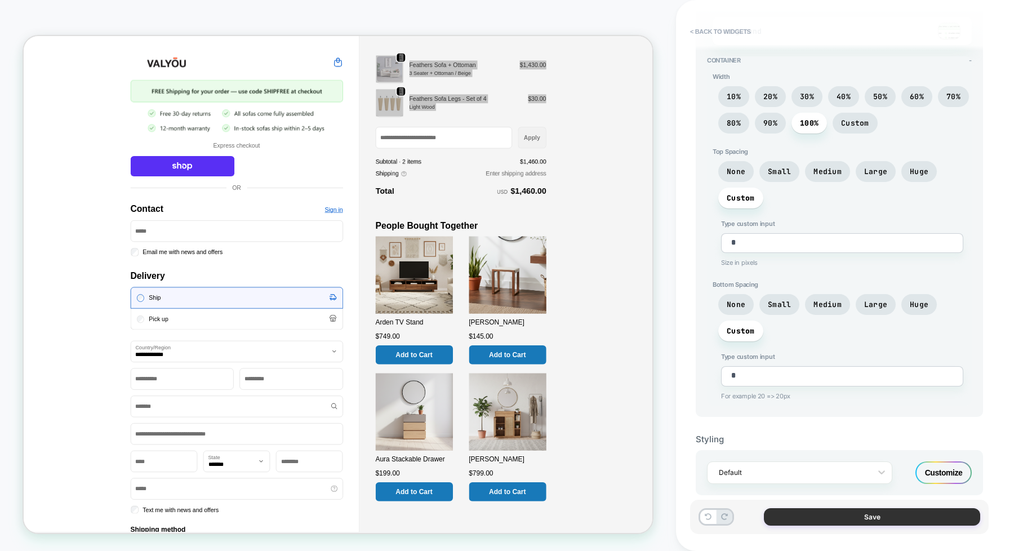
click at [811, 440] on button "Save" at bounding box center [872, 516] width 216 height 17
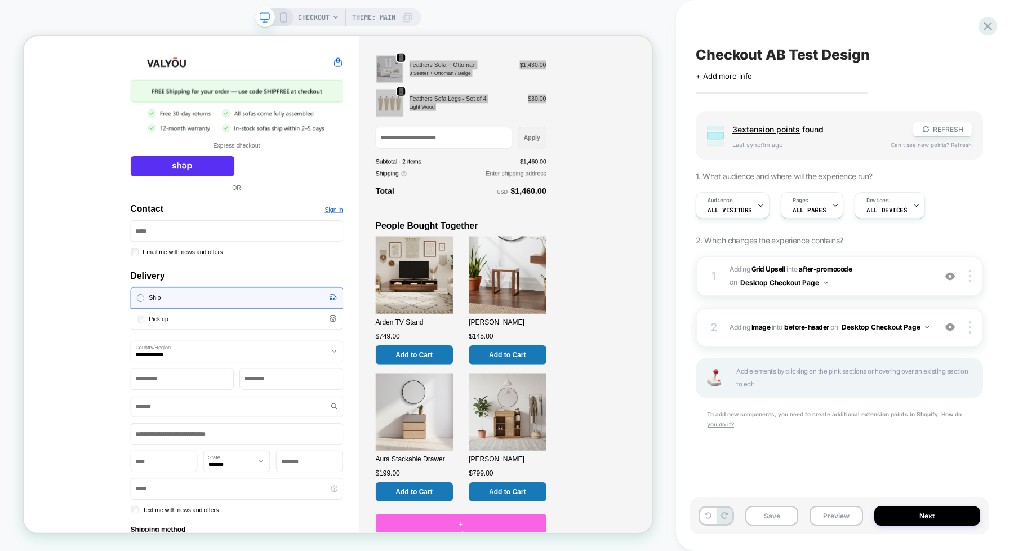
drag, startPoint x: 783, startPoint y: 515, endPoint x: 806, endPoint y: 476, distance: 45.7
click at [782, 440] on button "Save" at bounding box center [771, 516] width 53 height 20
click at [811, 440] on button "Preview" at bounding box center [835, 516] width 53 height 20
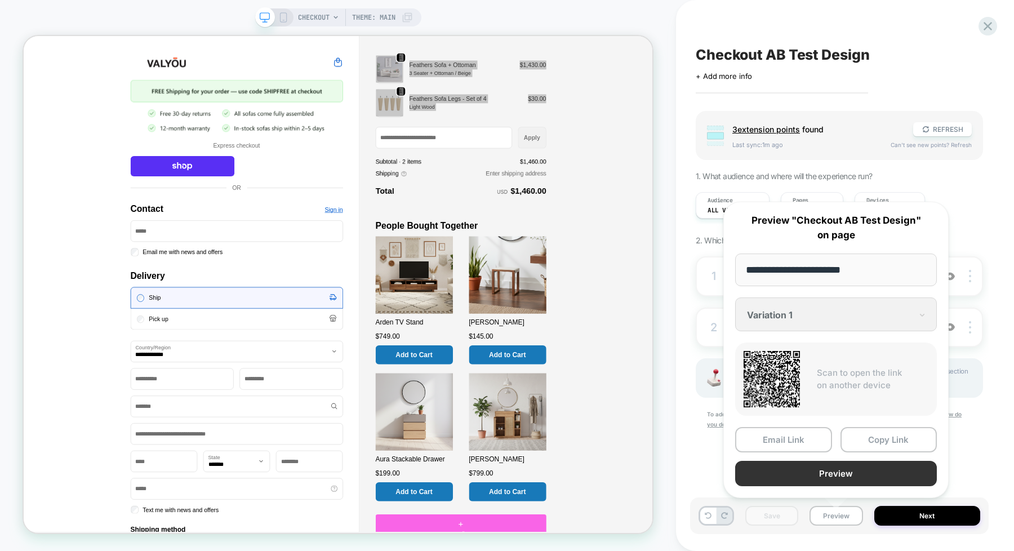
click at [803, 440] on button "Preview" at bounding box center [836, 473] width 202 height 25
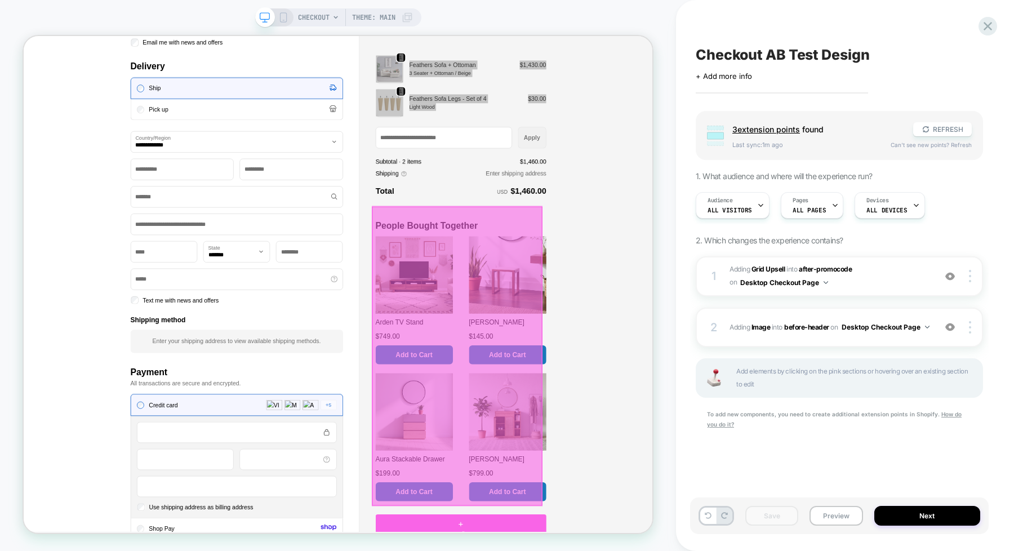
scroll to position [282, 0]
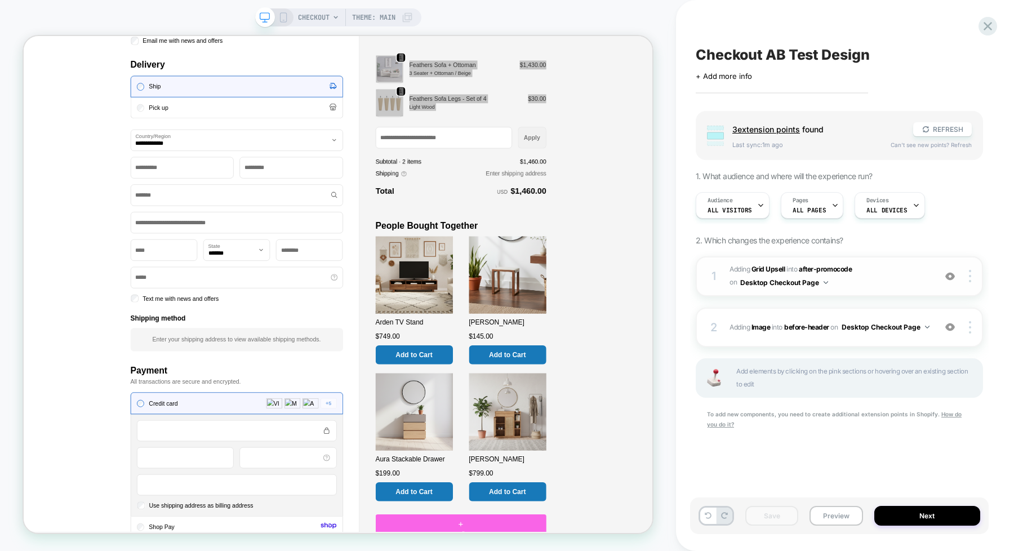
click at [811, 280] on span "#_loomi_addon_1759922957354 Adding Grid Upsell INTO after-promocode after-promo…" at bounding box center [829, 276] width 200 height 26
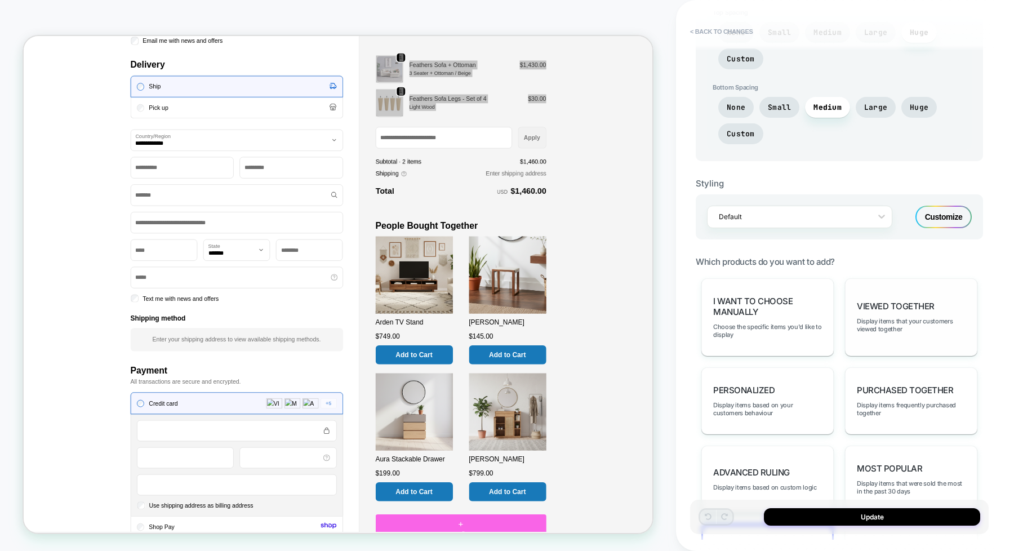
scroll to position [683, 0]
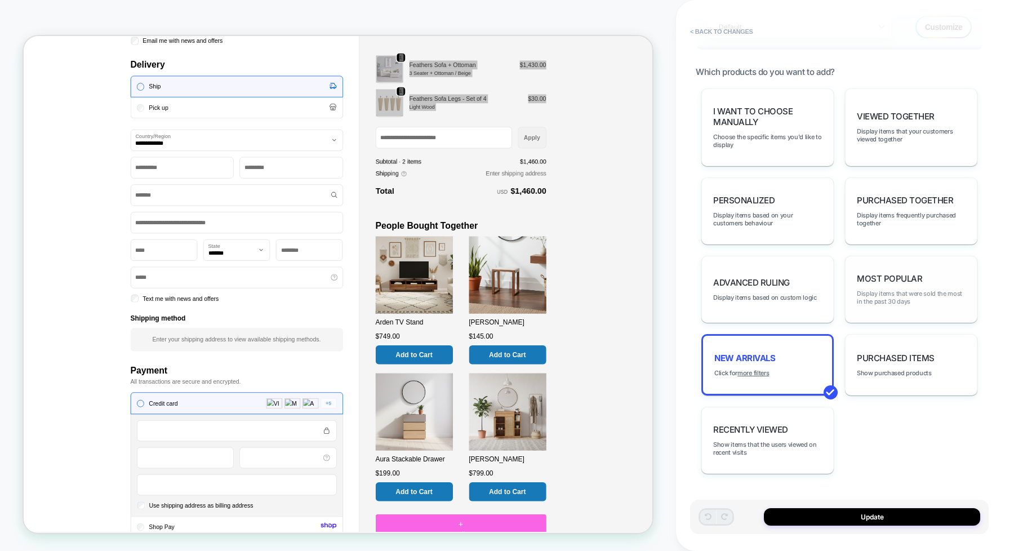
click at [811, 291] on span "Display items that were sold the most in the past 30 days" at bounding box center [911, 298] width 109 height 16
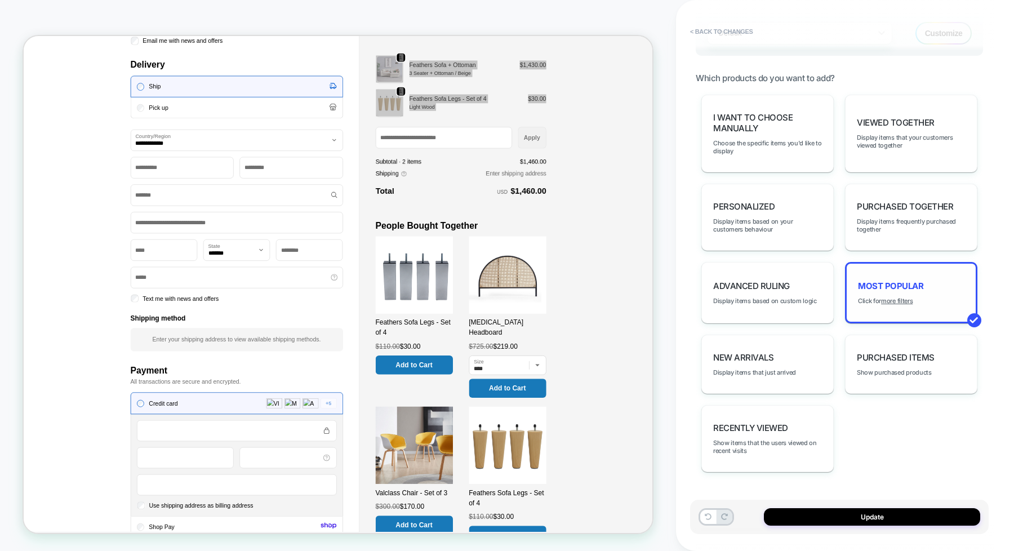
scroll to position [675, 0]
click at [811, 224] on span "Display items frequently purchased together" at bounding box center [911, 227] width 109 height 16
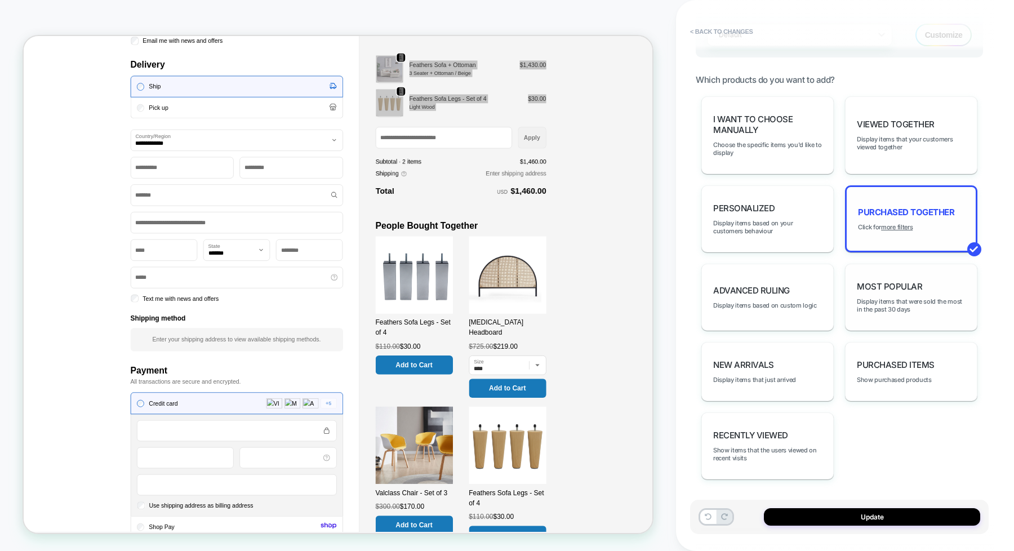
scroll to position [682, 0]
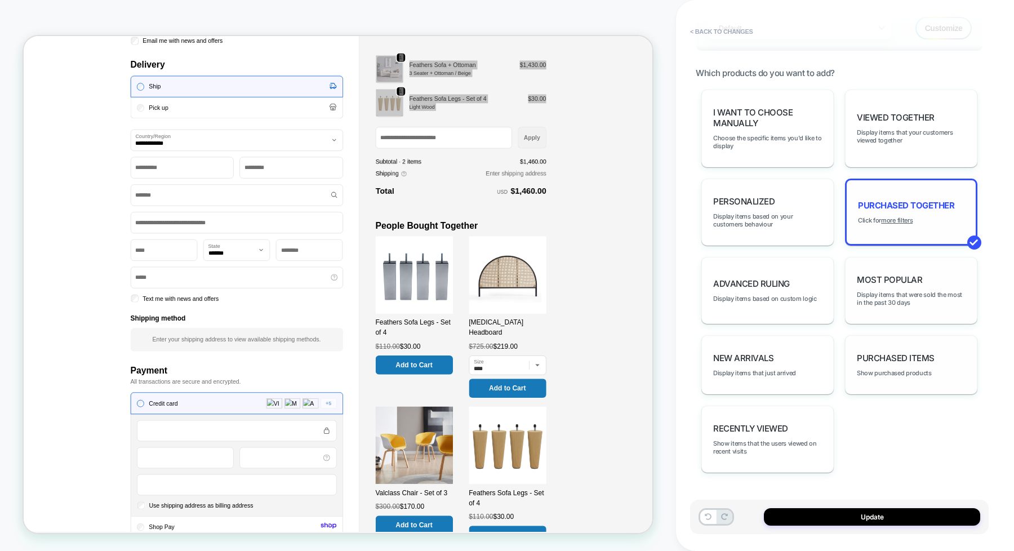
click at [811, 364] on div "Purchased Items Show purchased products" at bounding box center [911, 364] width 132 height 59
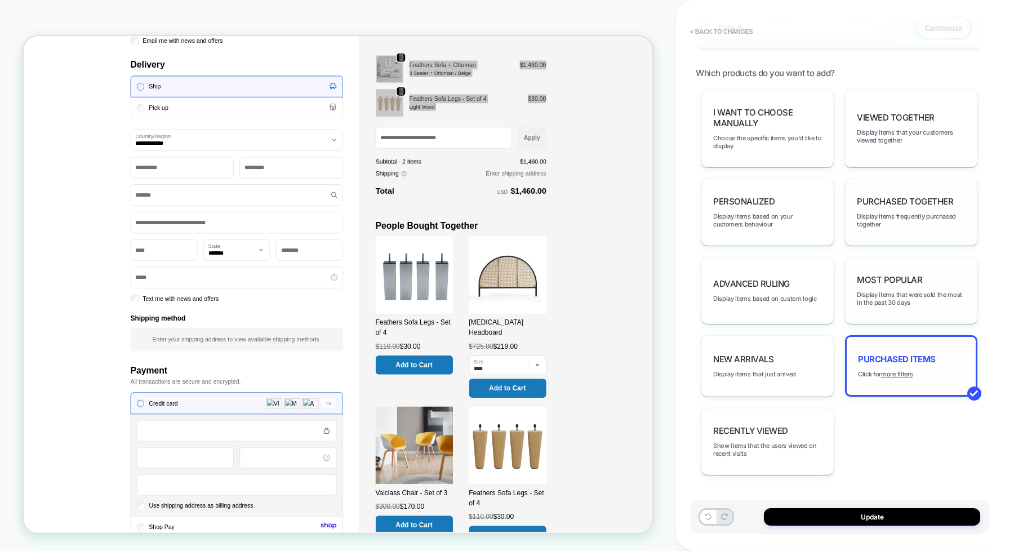
scroll to position [683, 0]
click at [764, 440] on span "Show items that the users viewed on recent visits" at bounding box center [767, 448] width 109 height 16
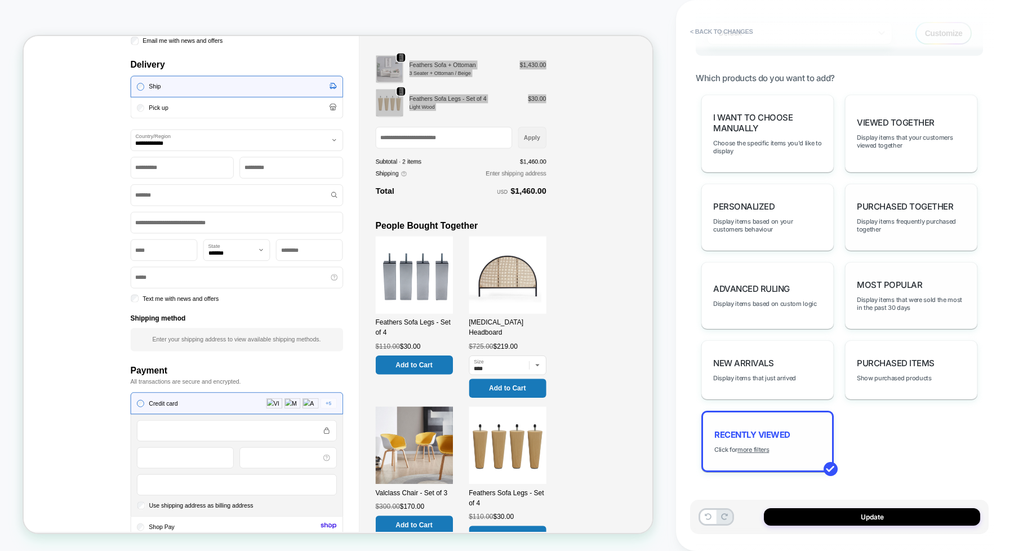
scroll to position [675, 0]
click at [811, 440] on button "Update" at bounding box center [872, 516] width 216 height 17
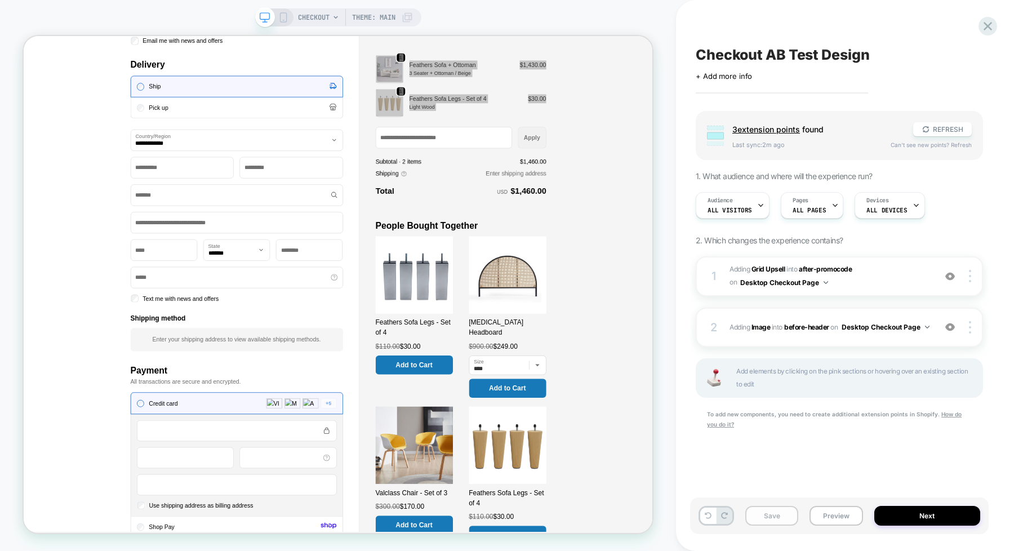
click at [768, 440] on button "Save" at bounding box center [771, 516] width 53 height 20
click at [811, 440] on button "Preview" at bounding box center [835, 516] width 53 height 20
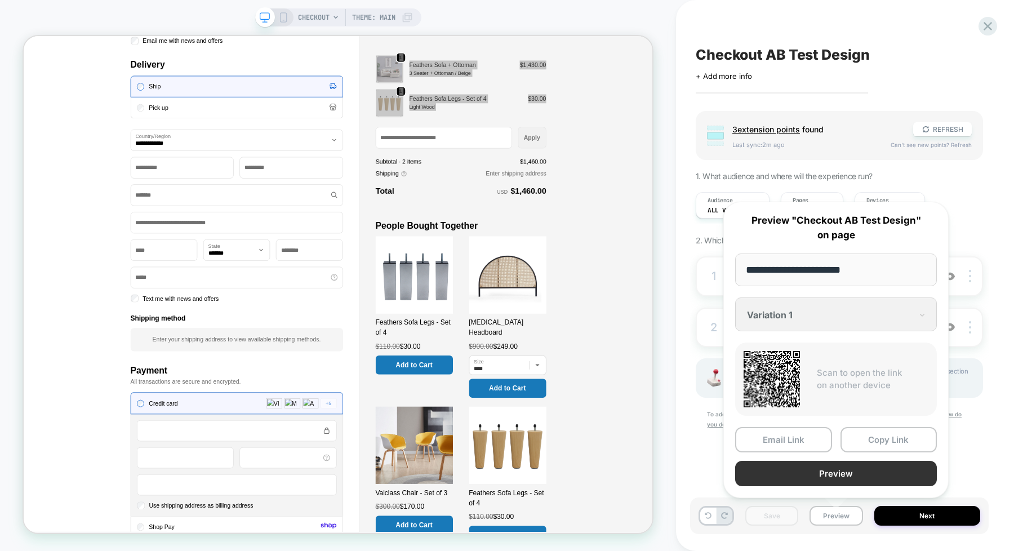
click at [811, 440] on button "Preview" at bounding box center [836, 473] width 202 height 25
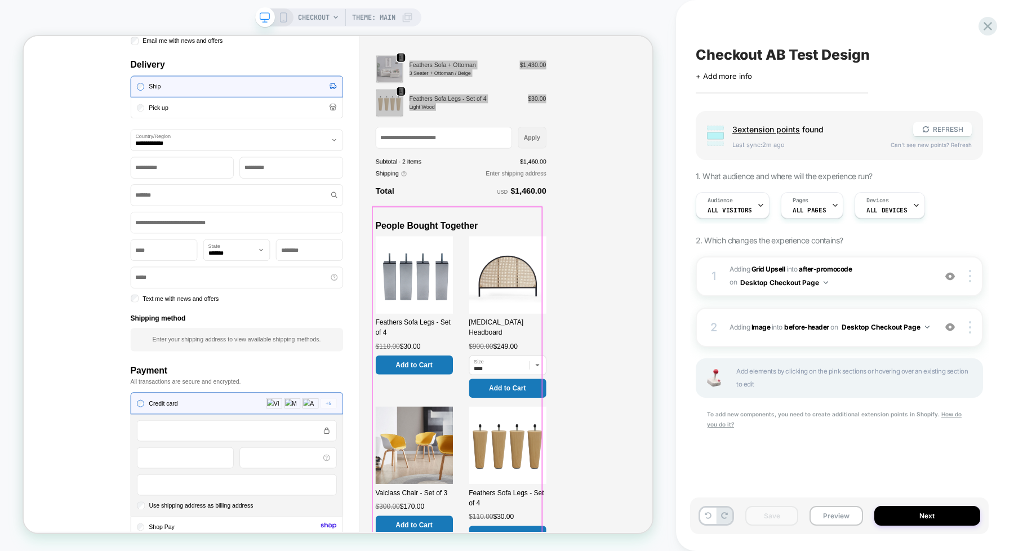
scroll to position [679, 0]
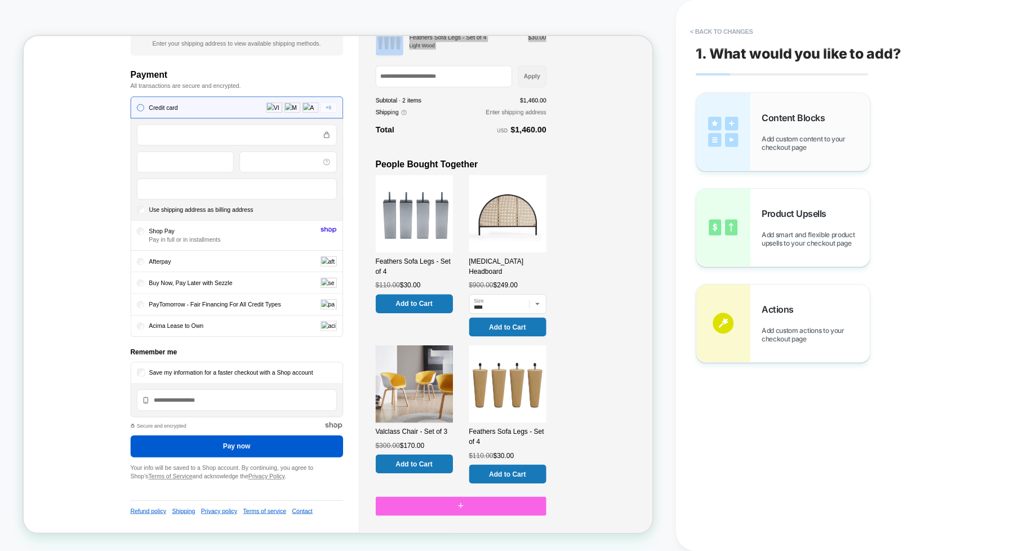
click at [790, 123] on span "Content Blocks" at bounding box center [796, 117] width 69 height 11
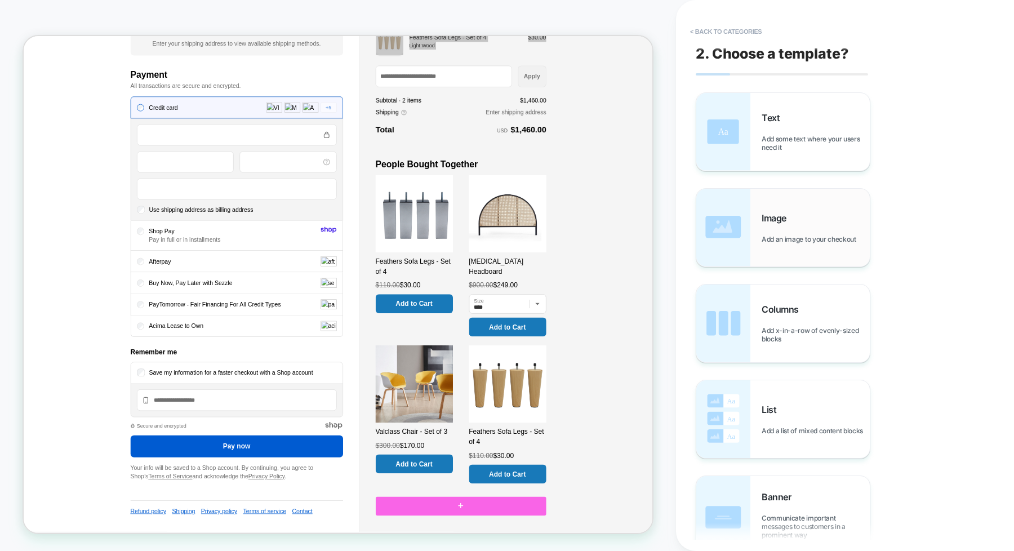
scroll to position [59, 0]
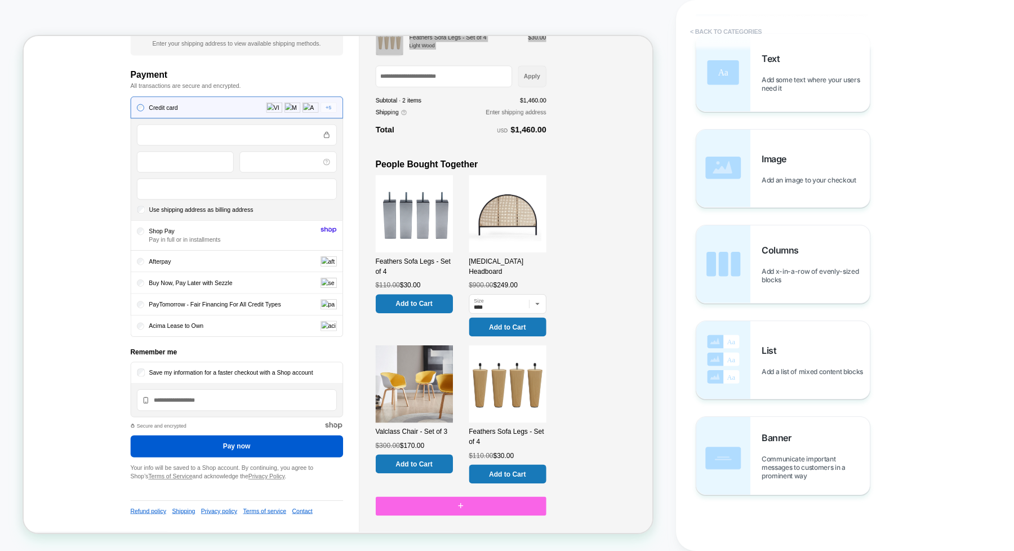
click at [694, 25] on button "< Back to categories" at bounding box center [725, 32] width 83 height 18
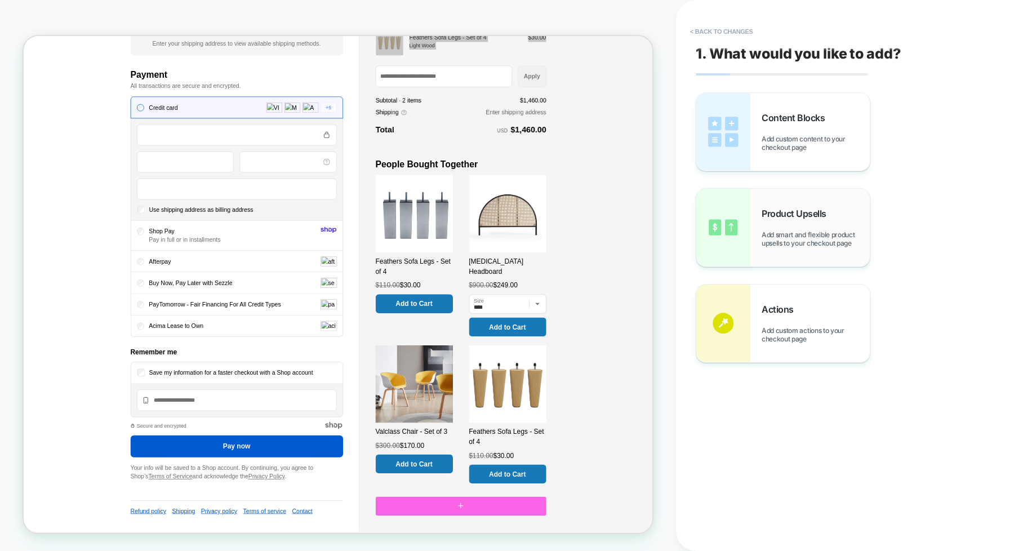
click at [750, 224] on img at bounding box center [723, 228] width 54 height 78
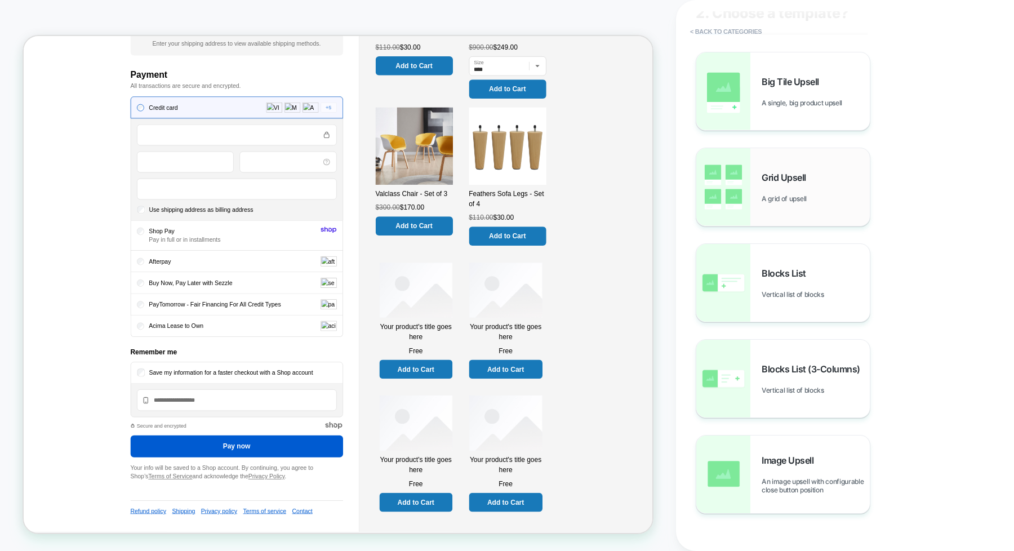
scroll to position [59, 0]
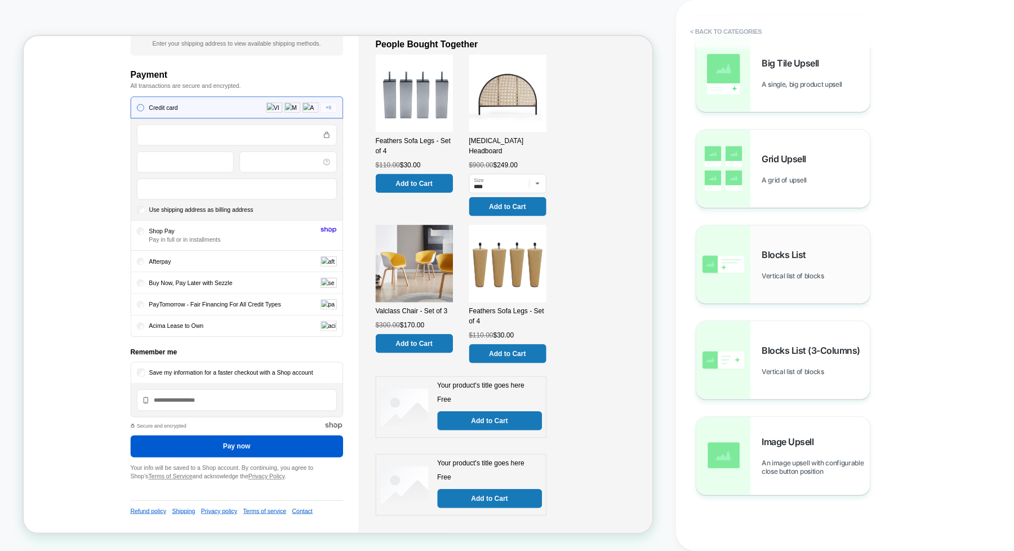
click at [786, 268] on div "Blocks List Vertical list of blocks" at bounding box center [816, 264] width 108 height 31
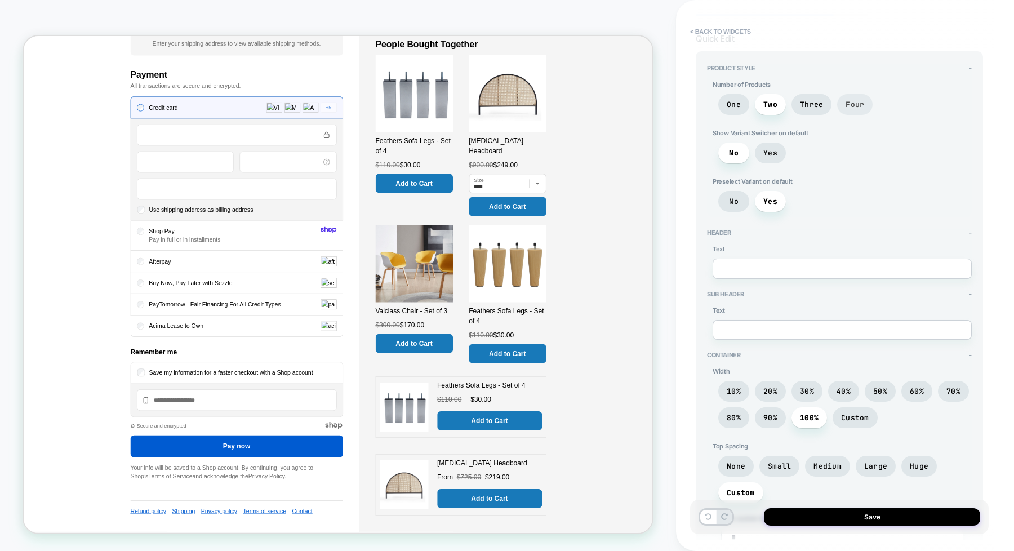
click at [811, 106] on span "Four" at bounding box center [854, 105] width 19 height 10
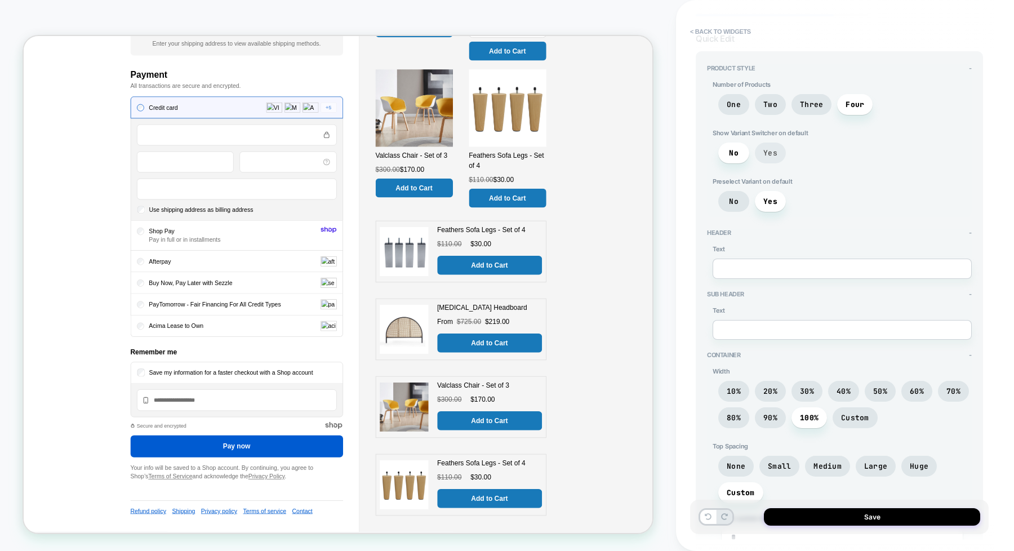
click at [780, 155] on span "Yes" at bounding box center [770, 153] width 31 height 21
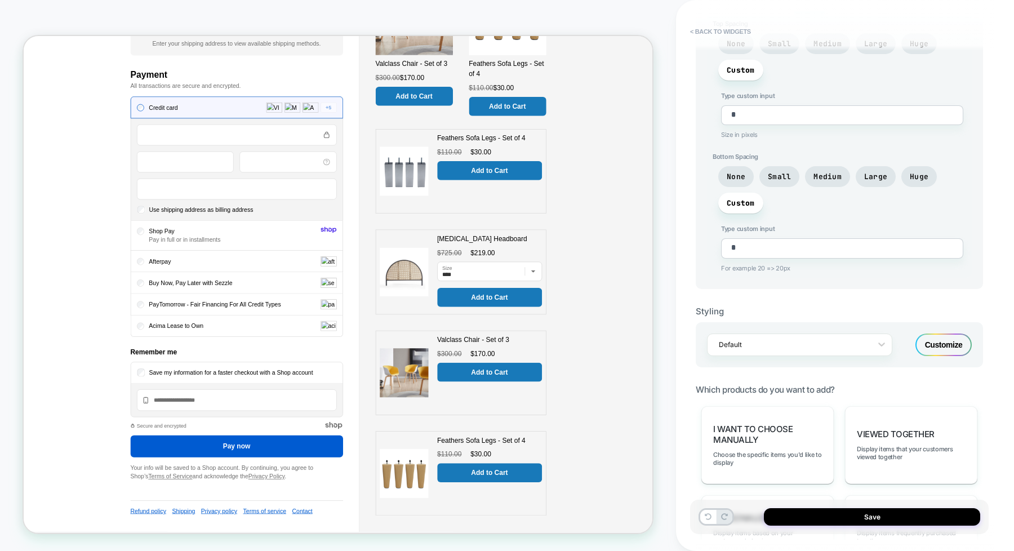
scroll to position [411, 0]
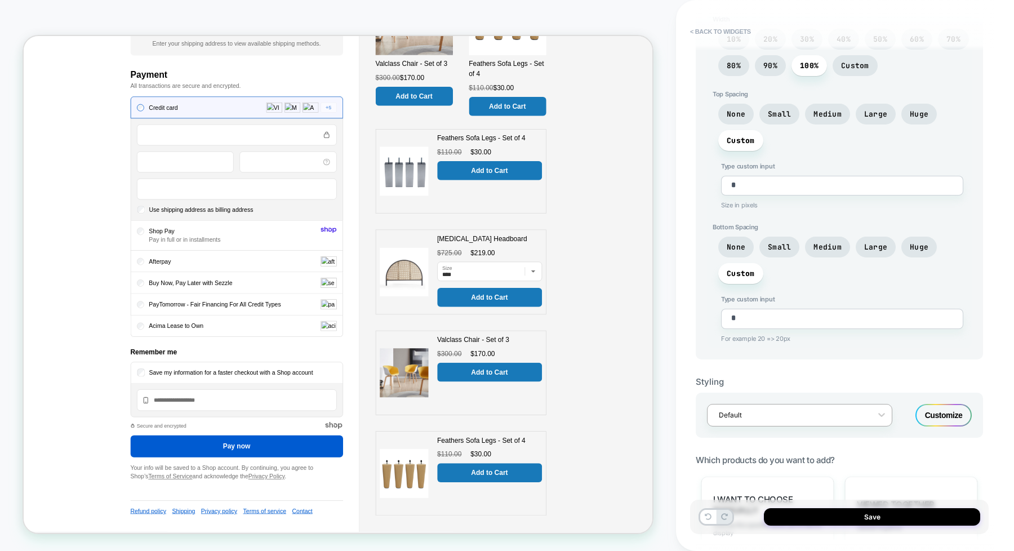
click at [808, 423] on div "Default" at bounding box center [799, 415] width 185 height 23
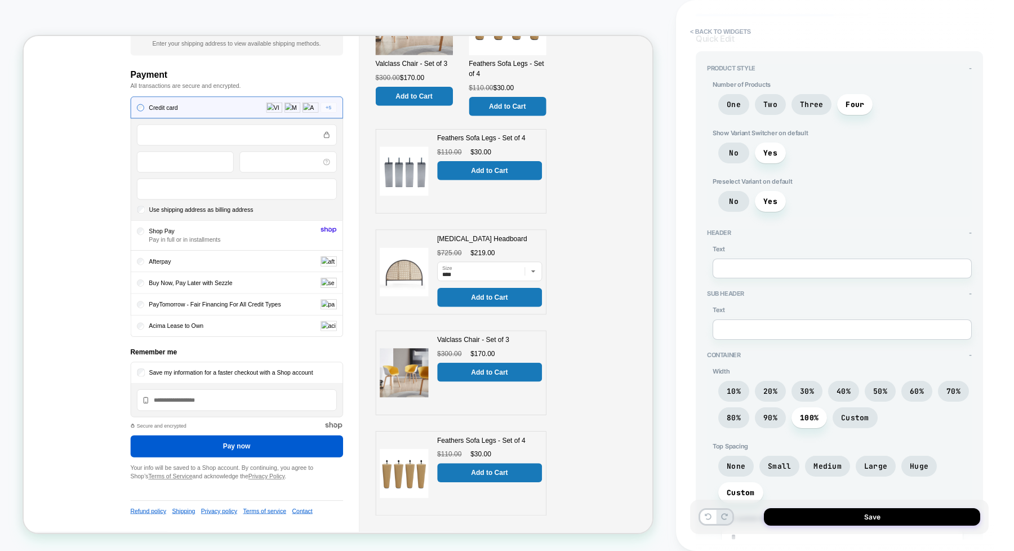
scroll to position [0, 0]
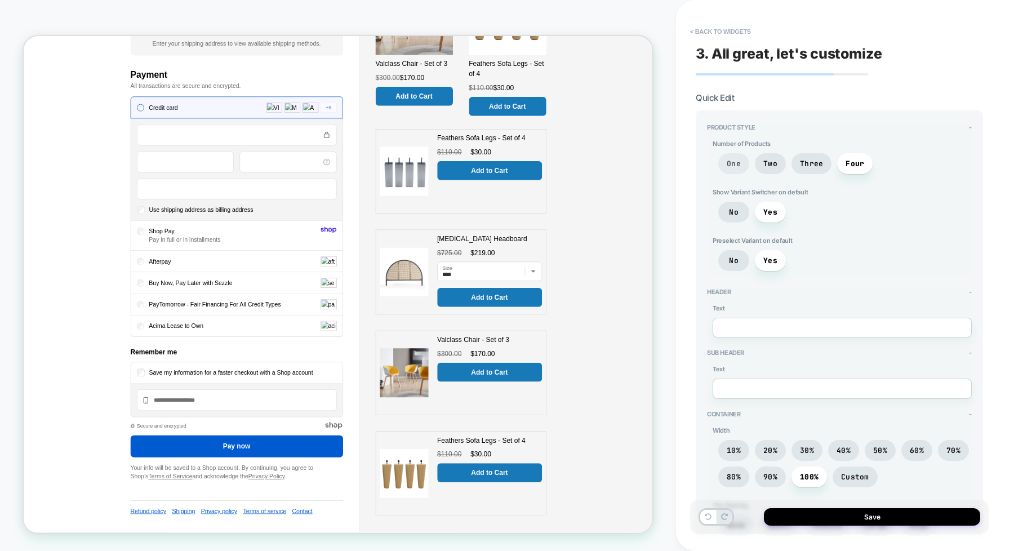
click at [729, 155] on span "One" at bounding box center [733, 163] width 31 height 21
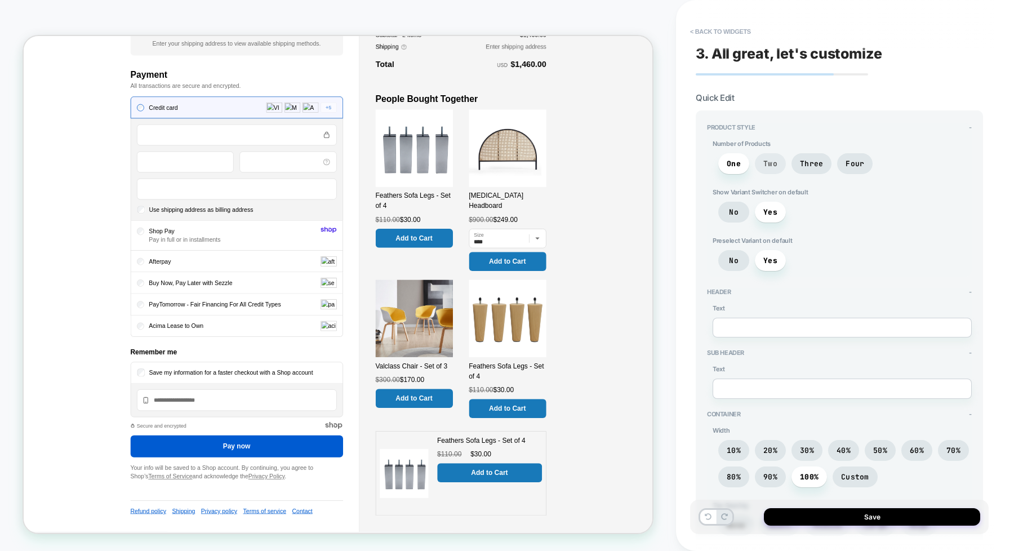
click at [777, 161] on span "Two" at bounding box center [770, 163] width 31 height 21
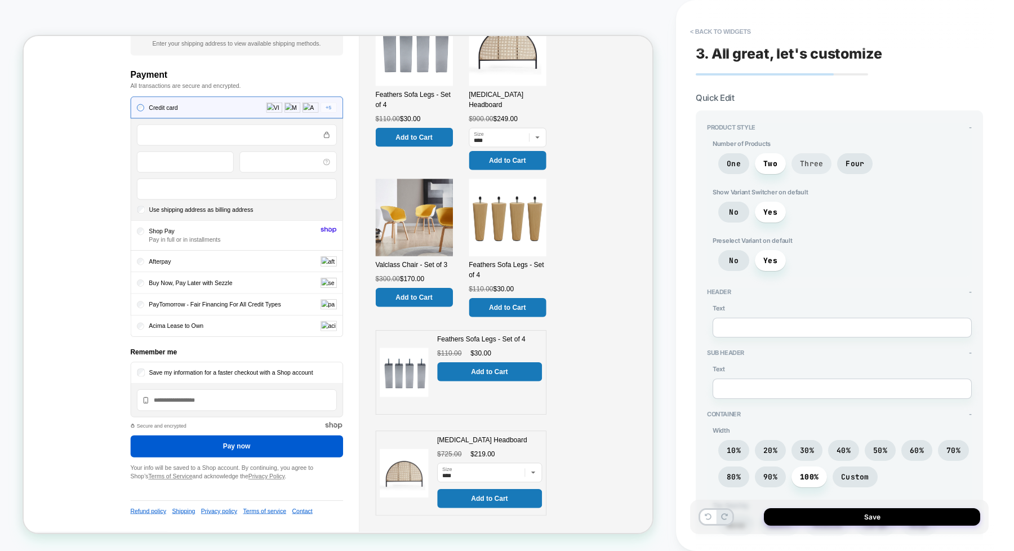
click at [802, 161] on span "Three" at bounding box center [811, 164] width 23 height 10
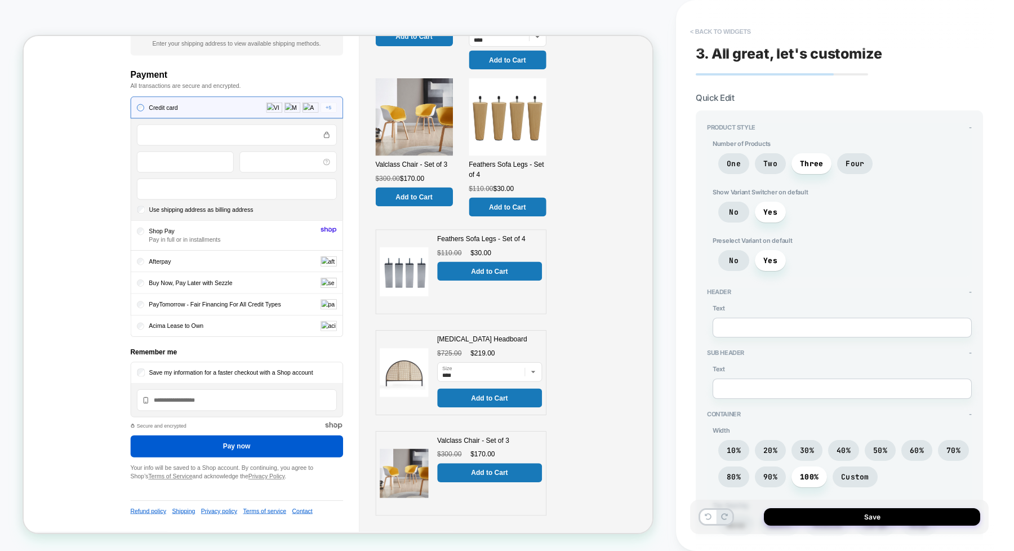
click at [699, 26] on button "< Back to widgets" at bounding box center [720, 32] width 72 height 18
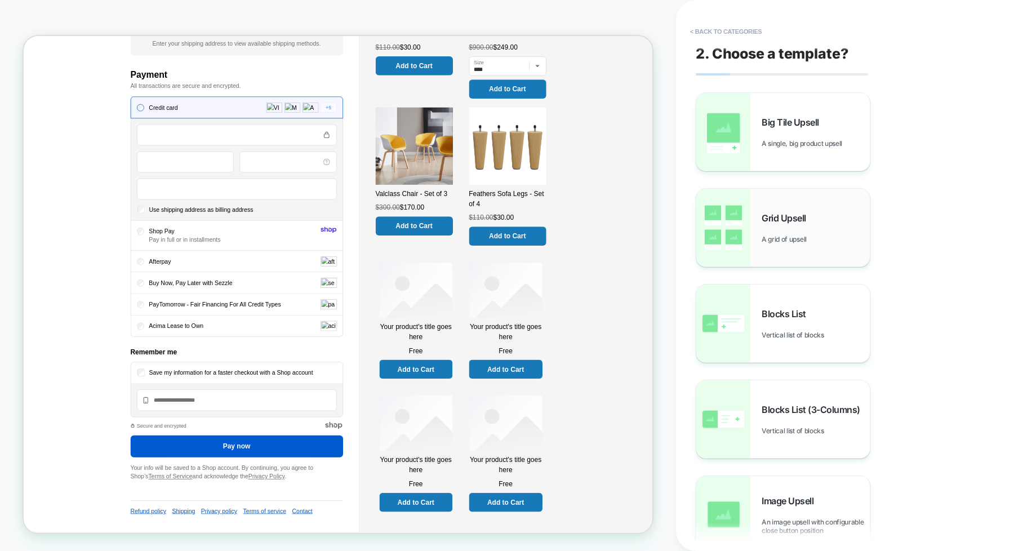
click at [759, 257] on div "Grid Upsell A grid of upsell" at bounding box center [782, 228] width 173 height 78
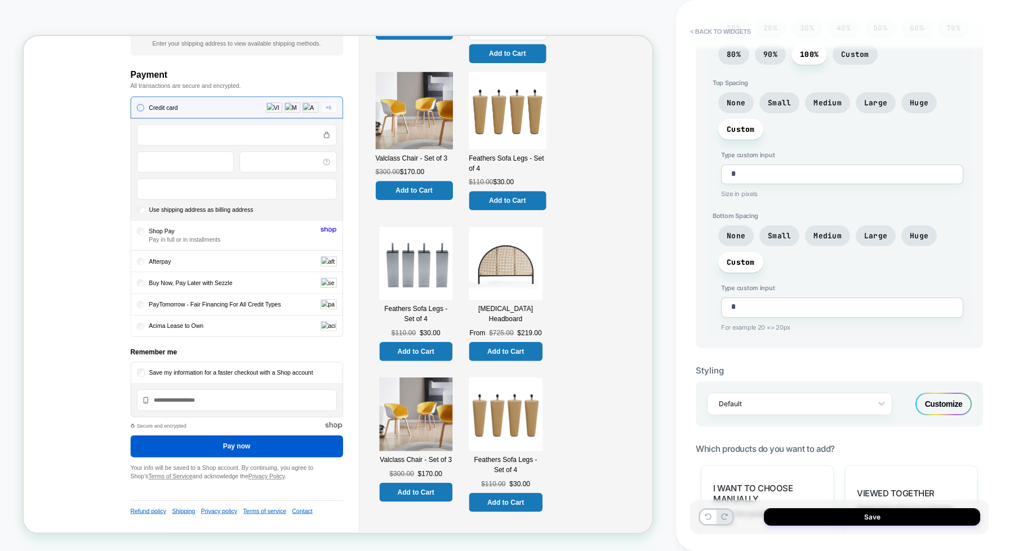
scroll to position [563, 0]
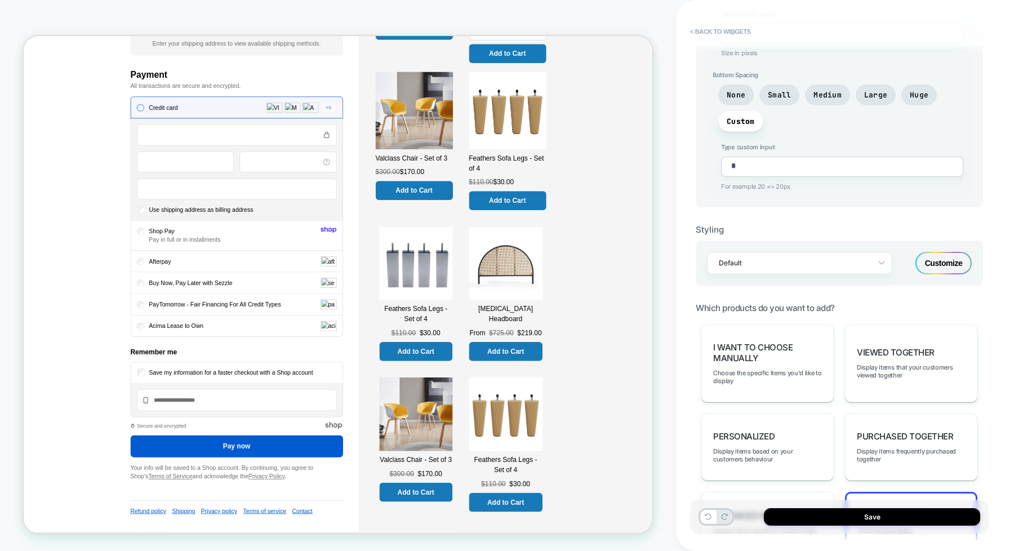
click at [811, 252] on div "Customize" at bounding box center [943, 263] width 56 height 23
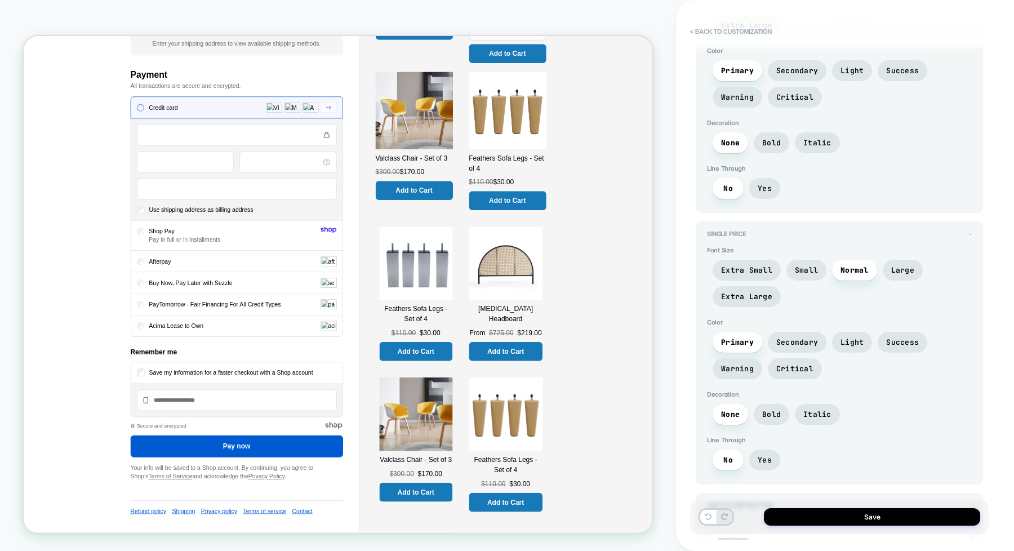
scroll to position [1891, 0]
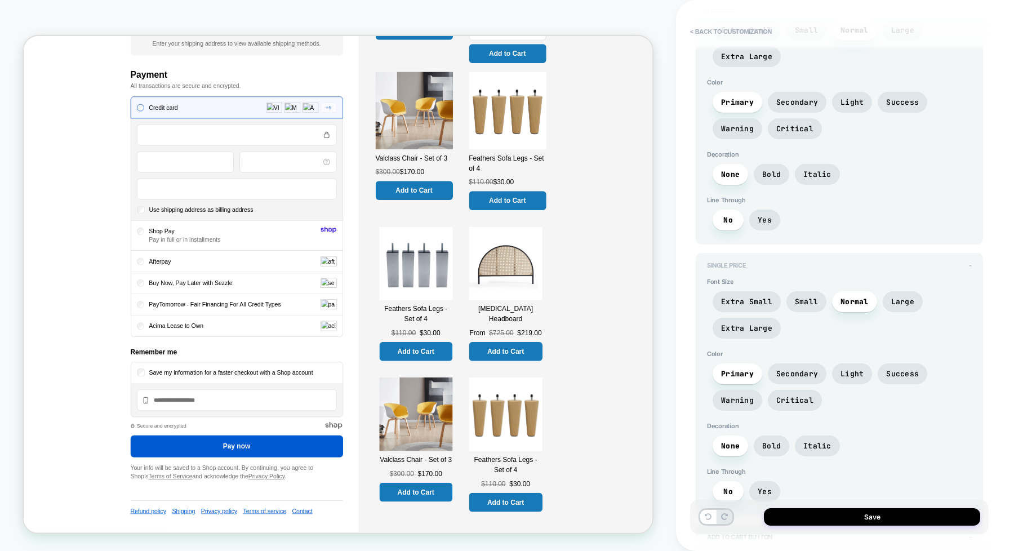
click at [811, 261] on span "-" at bounding box center [970, 265] width 3 height 8
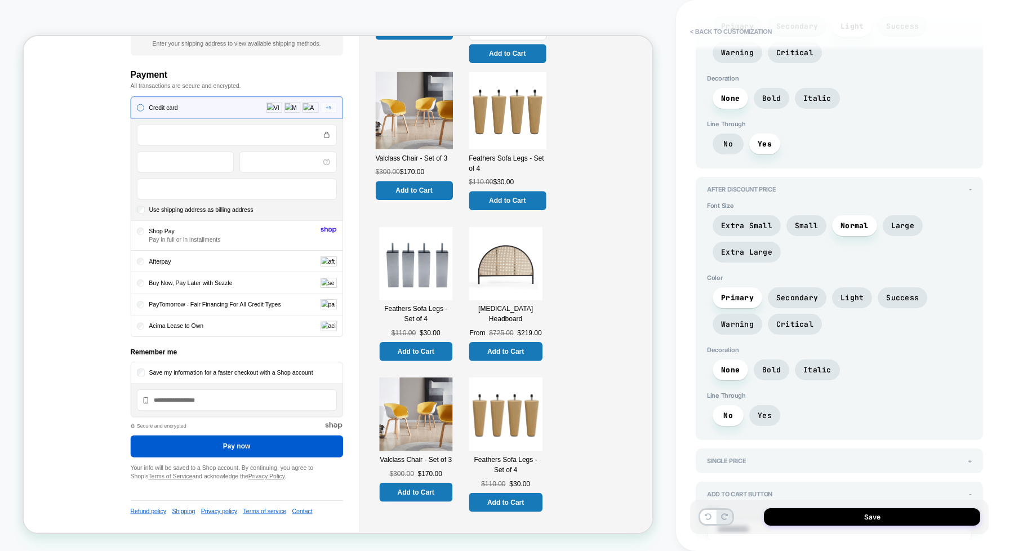
scroll to position [1680, 0]
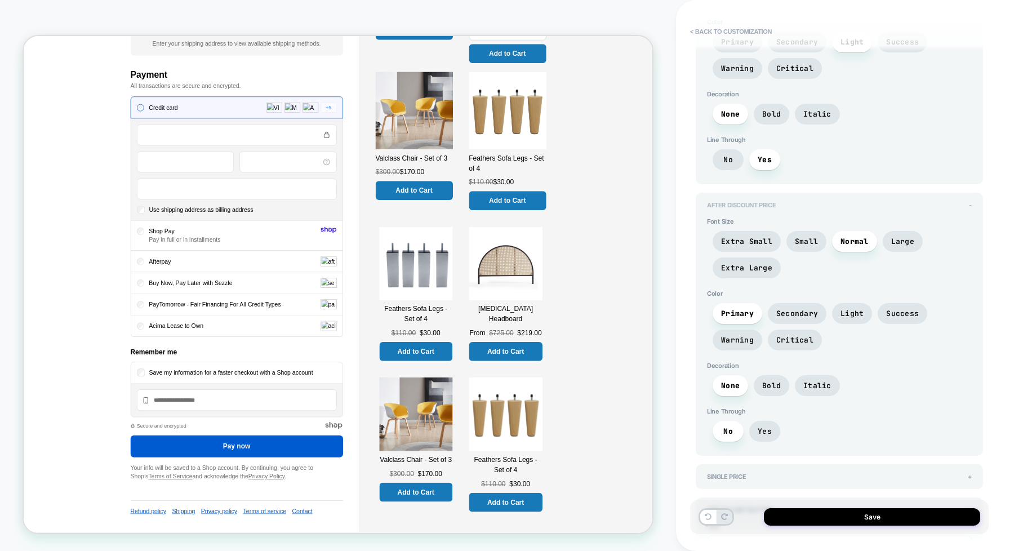
click at [811, 201] on span "-" at bounding box center [970, 205] width 3 height 8
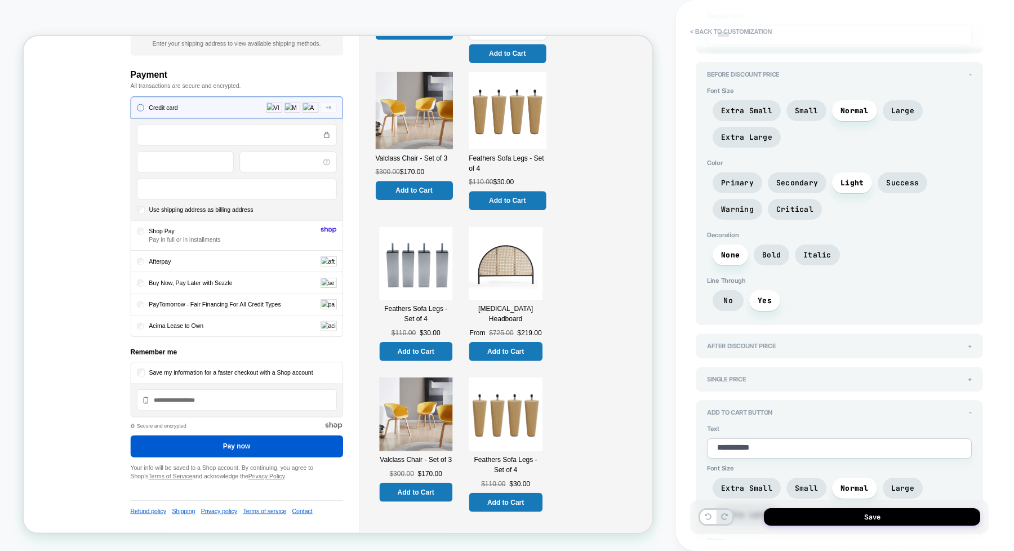
scroll to position [1468, 0]
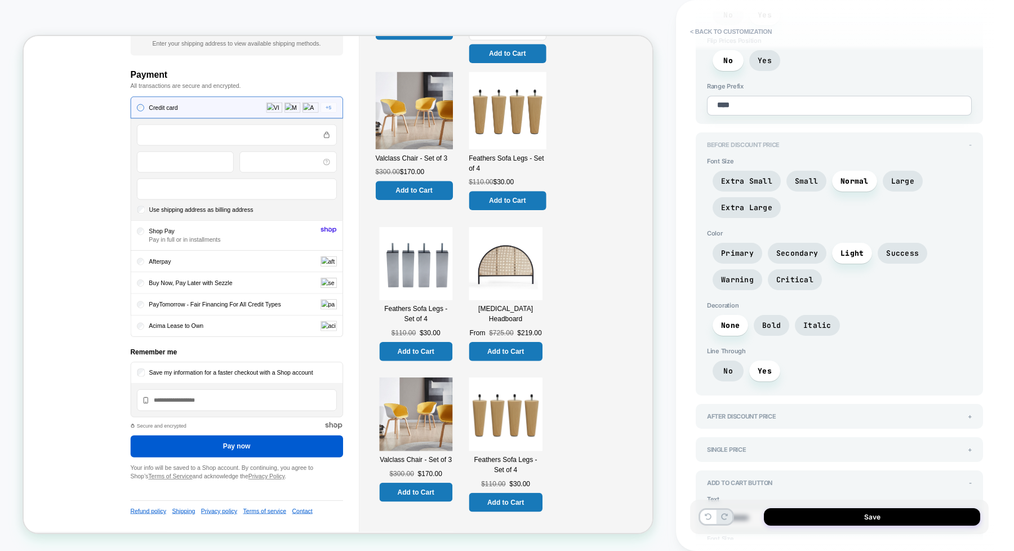
click at [811, 141] on span "-" at bounding box center [970, 145] width 3 height 8
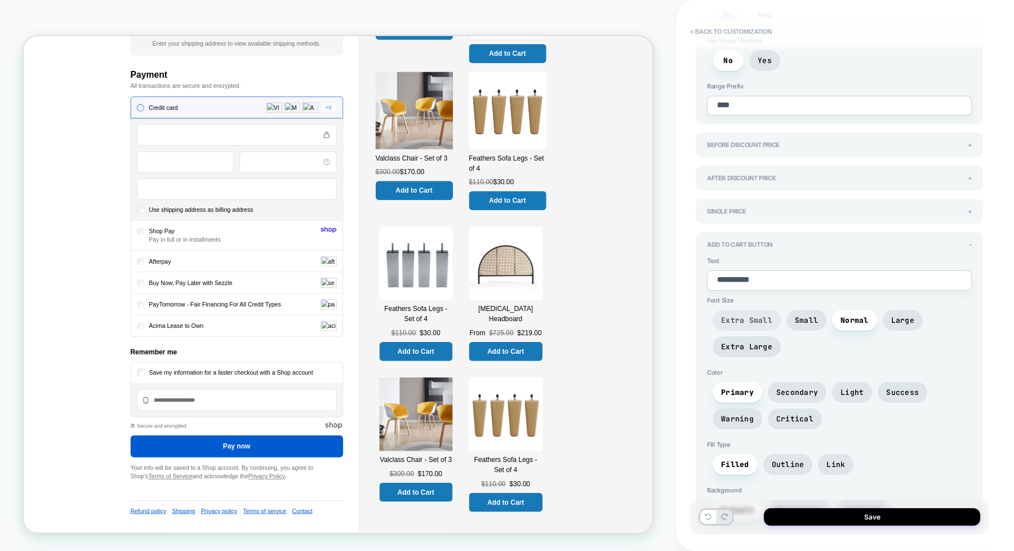
click at [736, 315] on span "Extra Small" at bounding box center [746, 320] width 51 height 10
click at [811, 315] on span "Small" at bounding box center [806, 320] width 23 height 10
click at [811, 310] on span "Normal" at bounding box center [854, 320] width 45 height 21
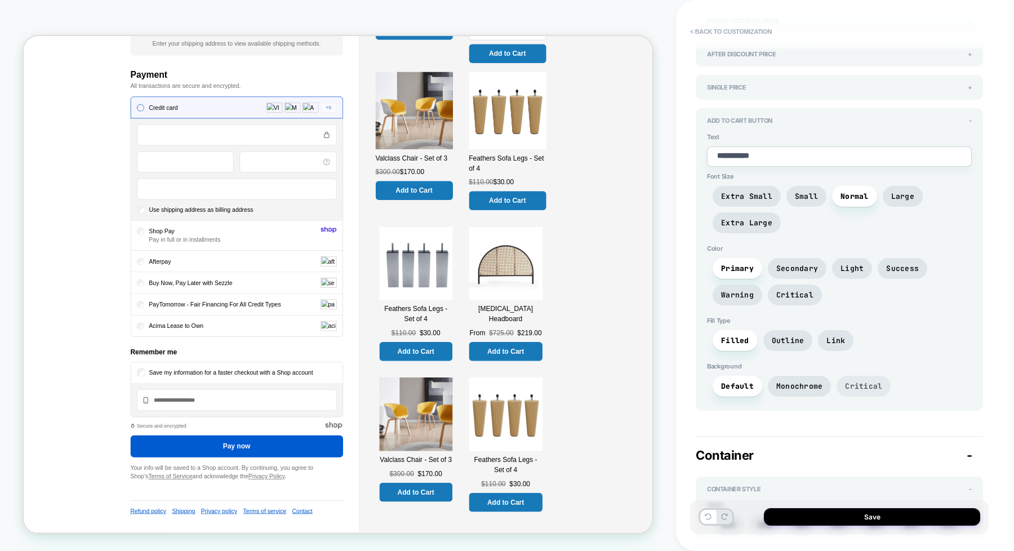
scroll to position [1750, 0]
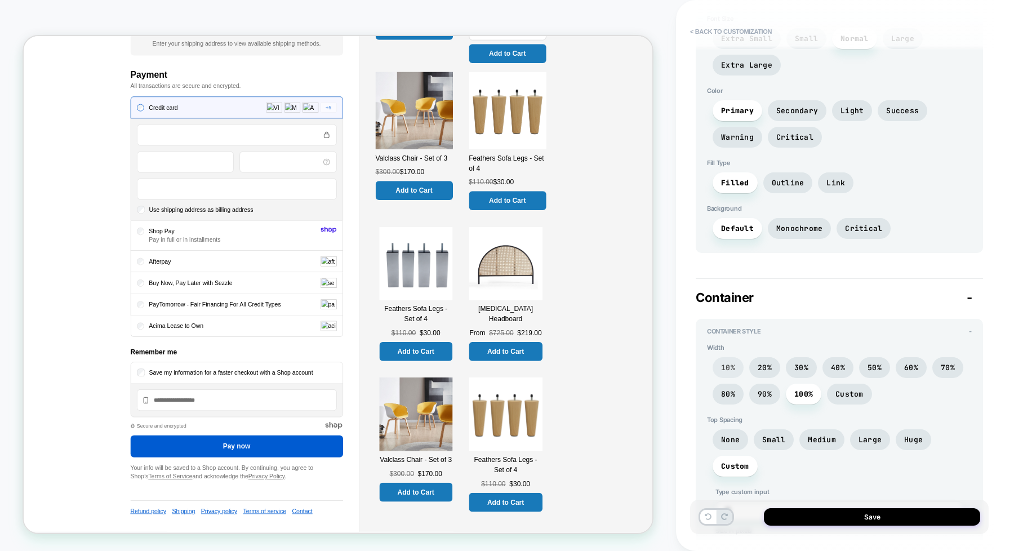
click at [734, 357] on span "10%" at bounding box center [728, 367] width 31 height 21
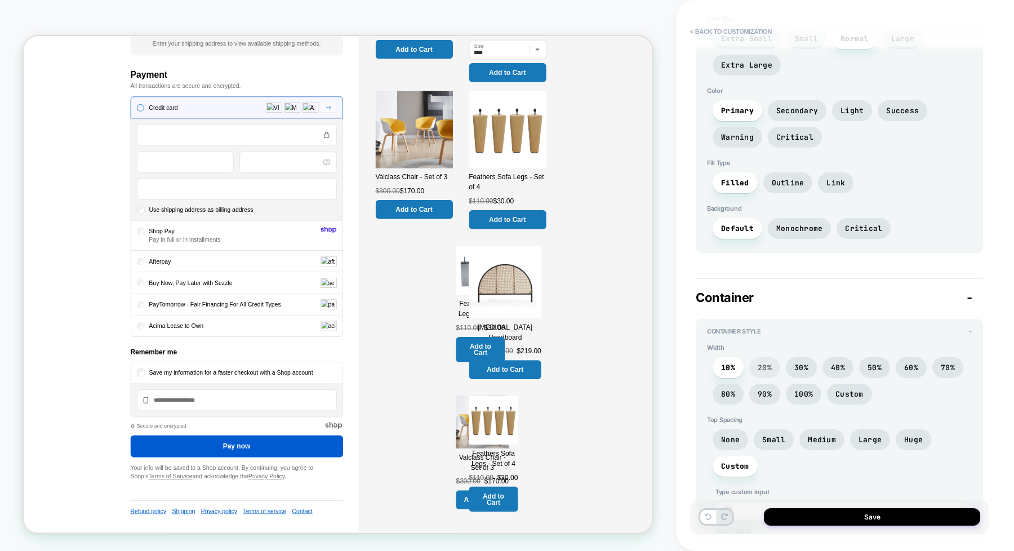
click at [764, 363] on span "20%" at bounding box center [765, 368] width 14 height 10
click at [801, 363] on span "30%" at bounding box center [801, 368] width 14 height 10
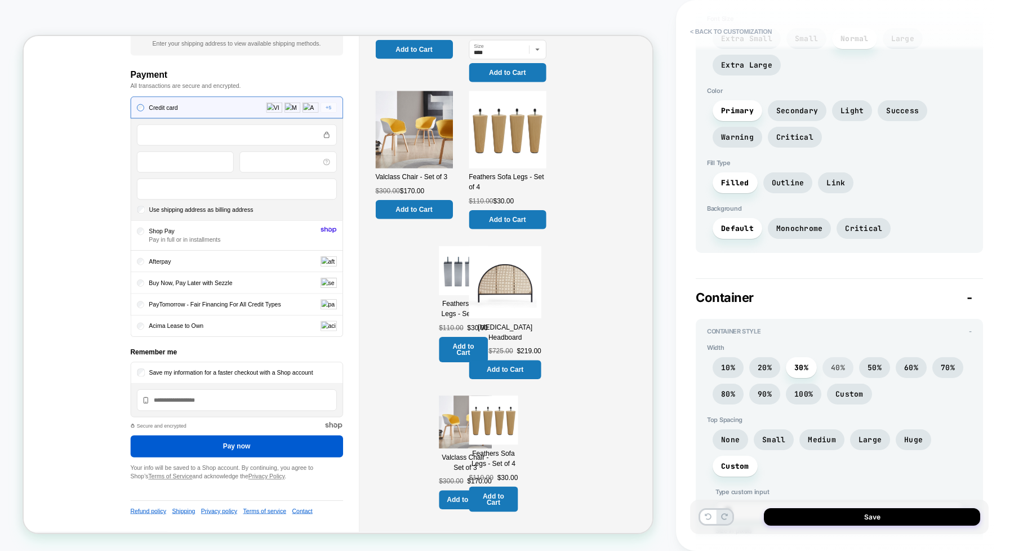
click at [811, 357] on span "40%" at bounding box center [837, 367] width 31 height 21
click at [811, 363] on span "50%" at bounding box center [874, 368] width 14 height 10
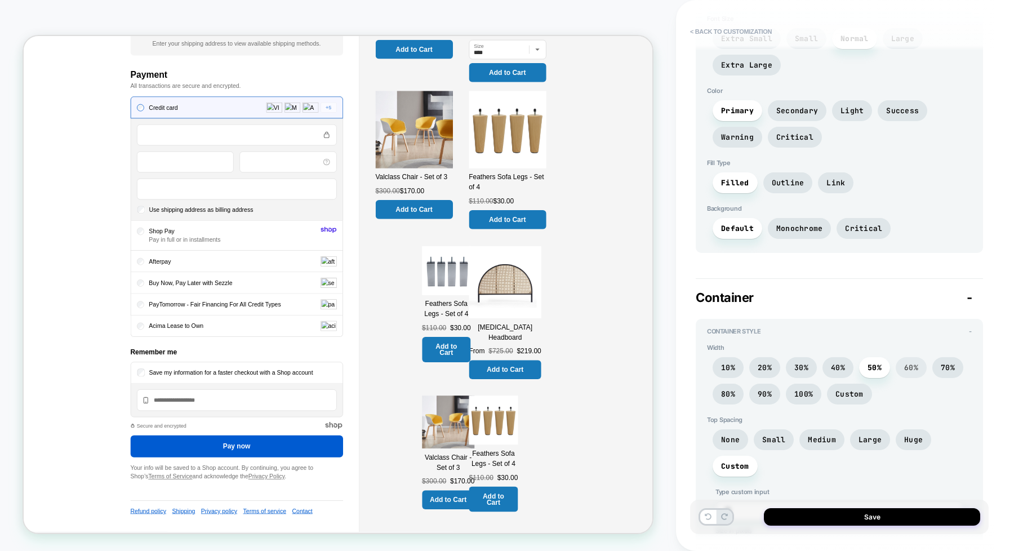
click at [811, 357] on span "60%" at bounding box center [911, 367] width 31 height 21
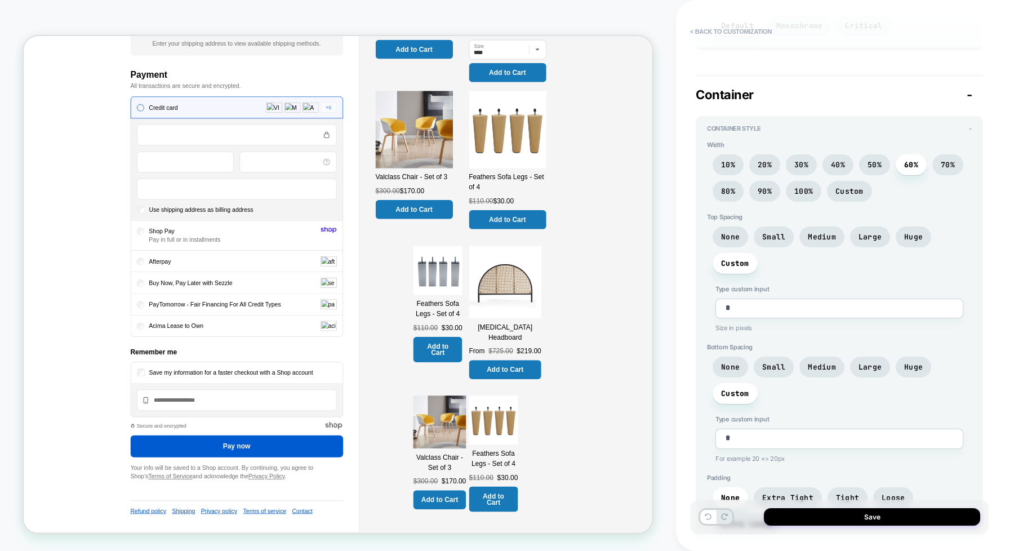
scroll to position [1961, 0]
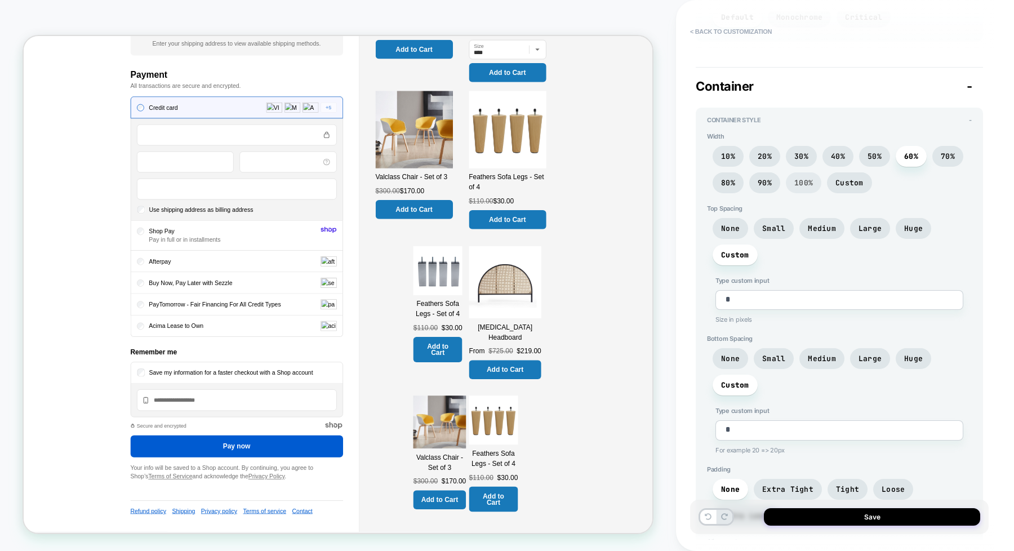
click at [795, 172] on span "100%" at bounding box center [803, 182] width 35 height 21
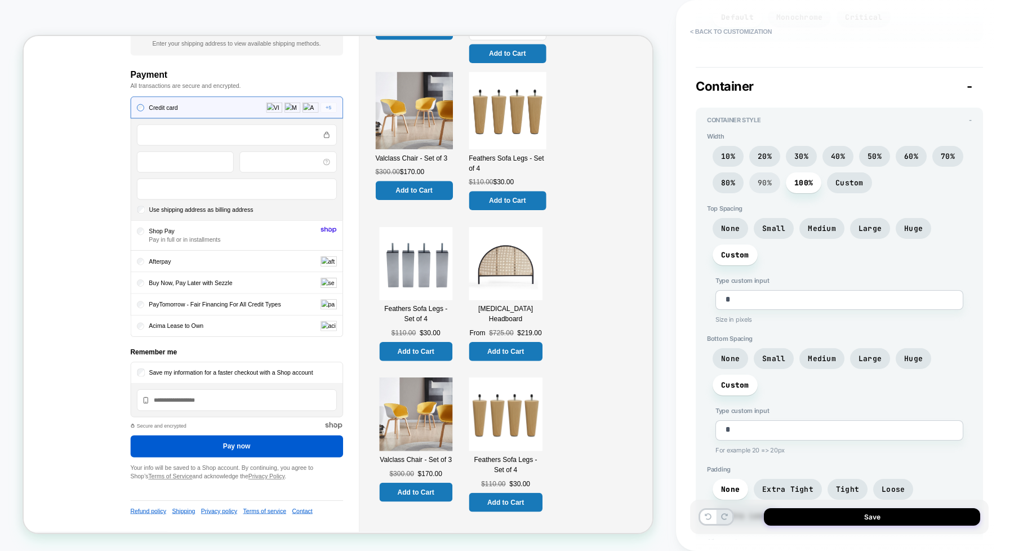
click at [767, 178] on span "90%" at bounding box center [765, 183] width 14 height 10
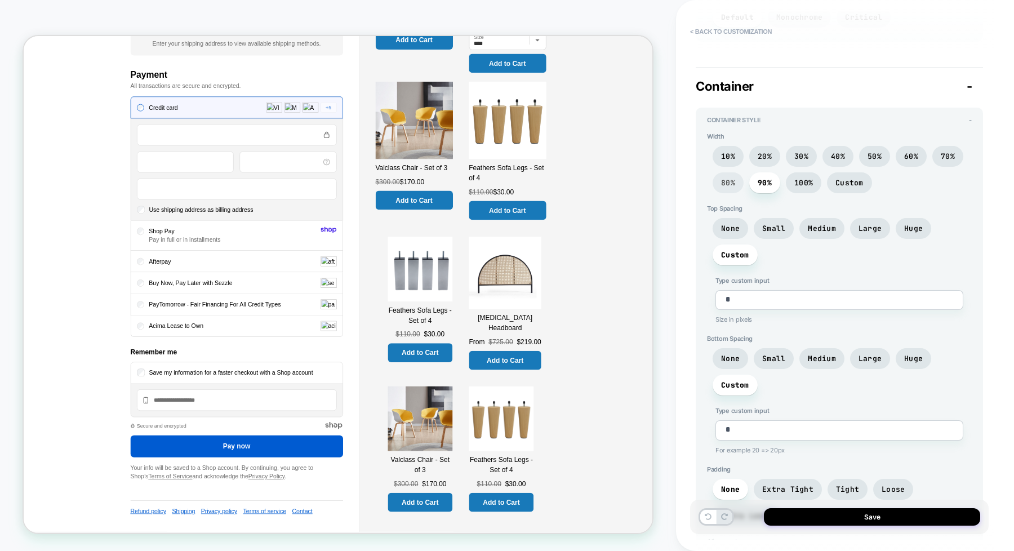
click at [727, 178] on span "80%" at bounding box center [728, 183] width 14 height 10
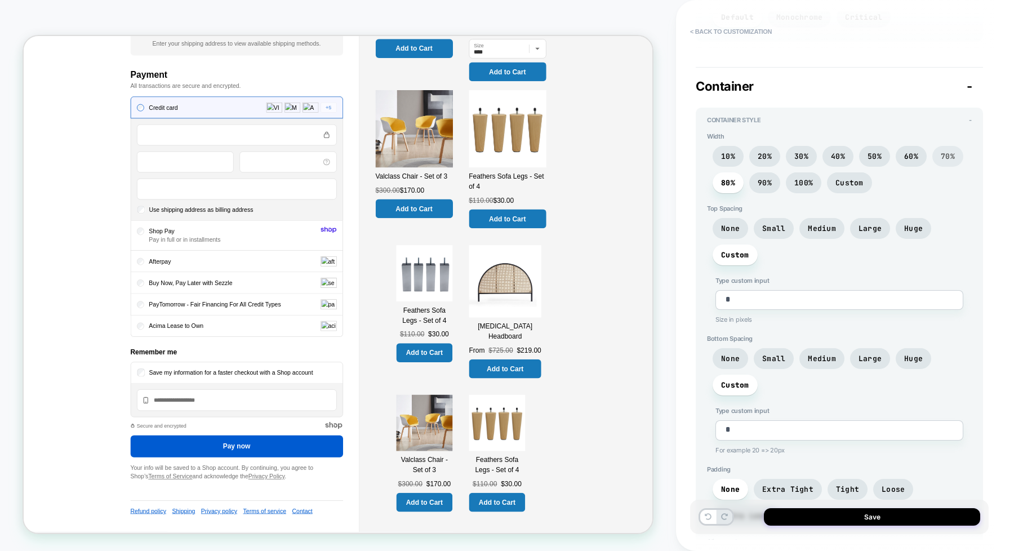
click at [811, 152] on span "70%" at bounding box center [948, 157] width 14 height 10
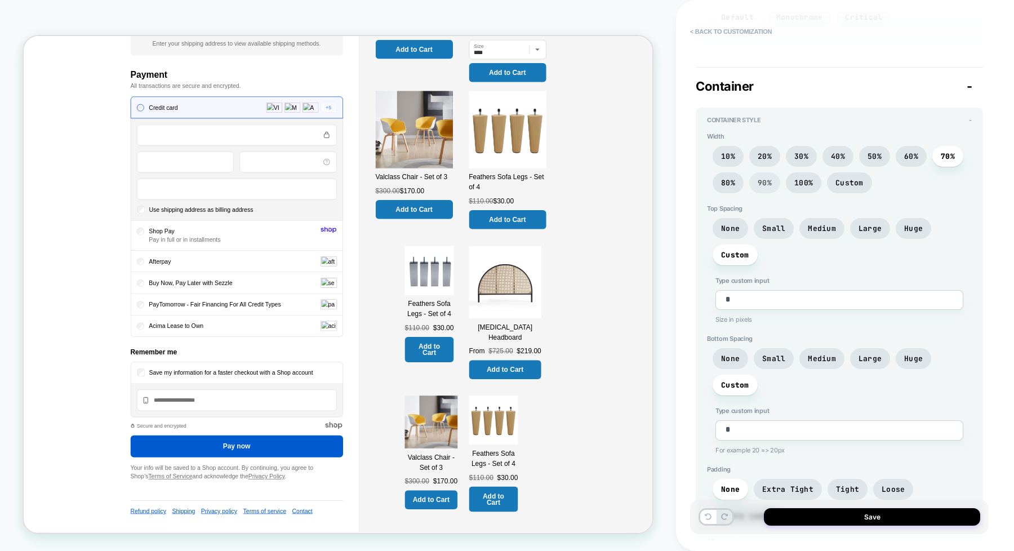
click at [769, 178] on span "90%" at bounding box center [765, 183] width 14 height 10
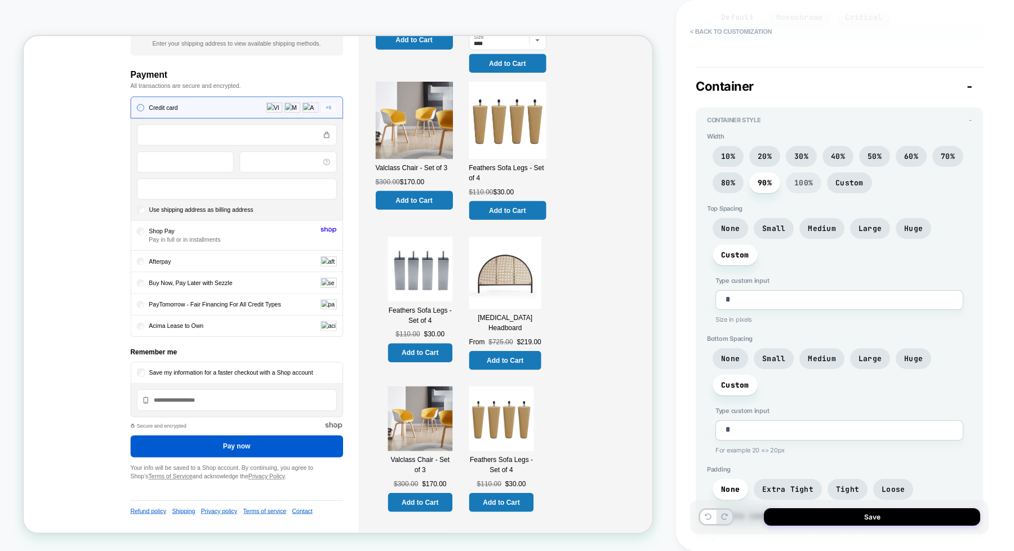
click at [795, 178] on span "100%" at bounding box center [803, 183] width 19 height 10
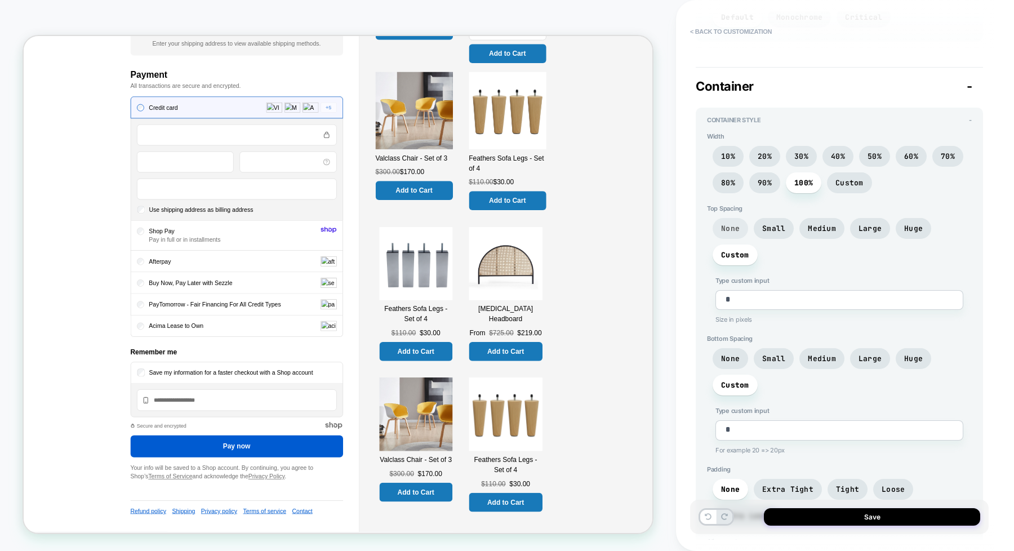
click at [737, 224] on span "None" at bounding box center [730, 229] width 19 height 10
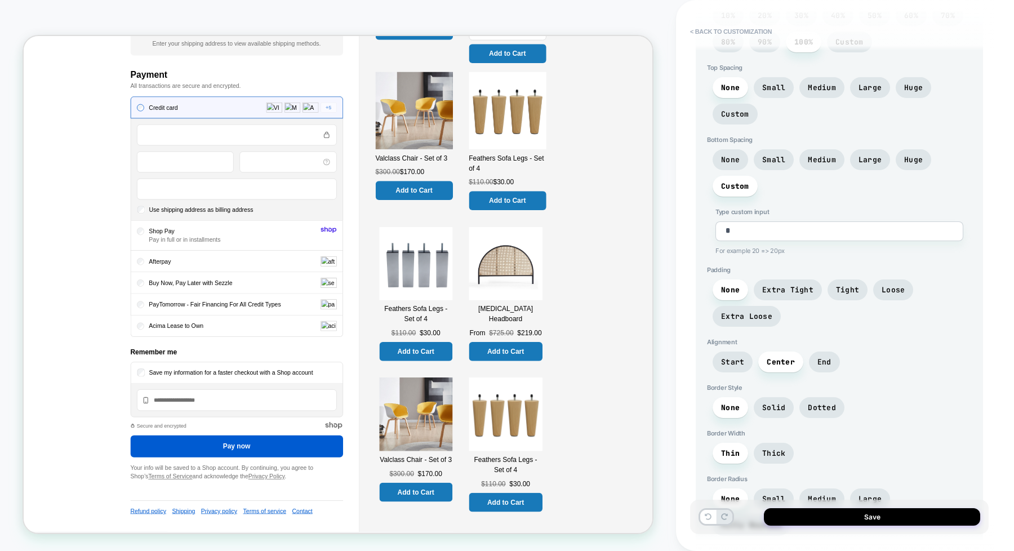
scroll to position [2172, 0]
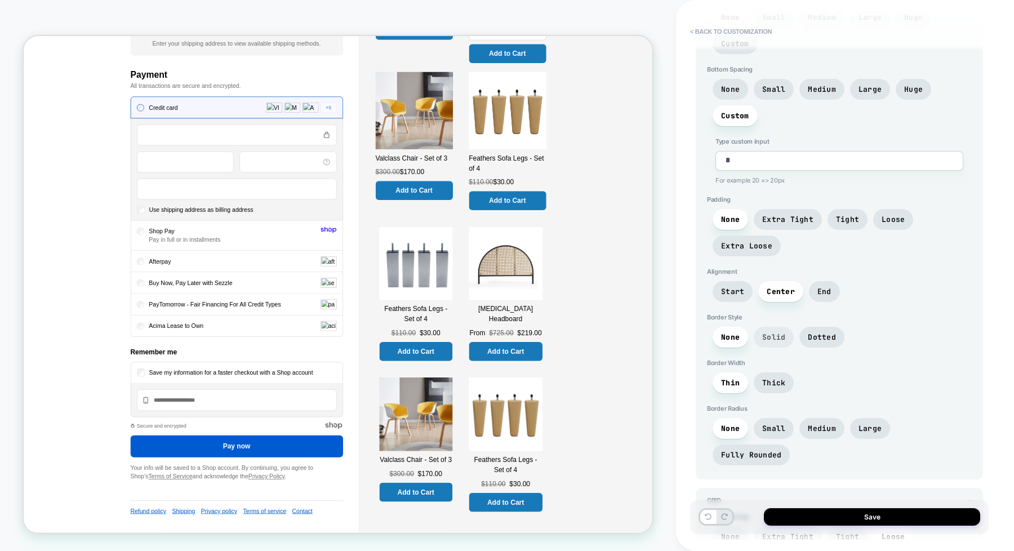
click at [765, 332] on span "Solid" at bounding box center [773, 337] width 23 height 10
click at [727, 332] on span "None" at bounding box center [730, 337] width 19 height 10
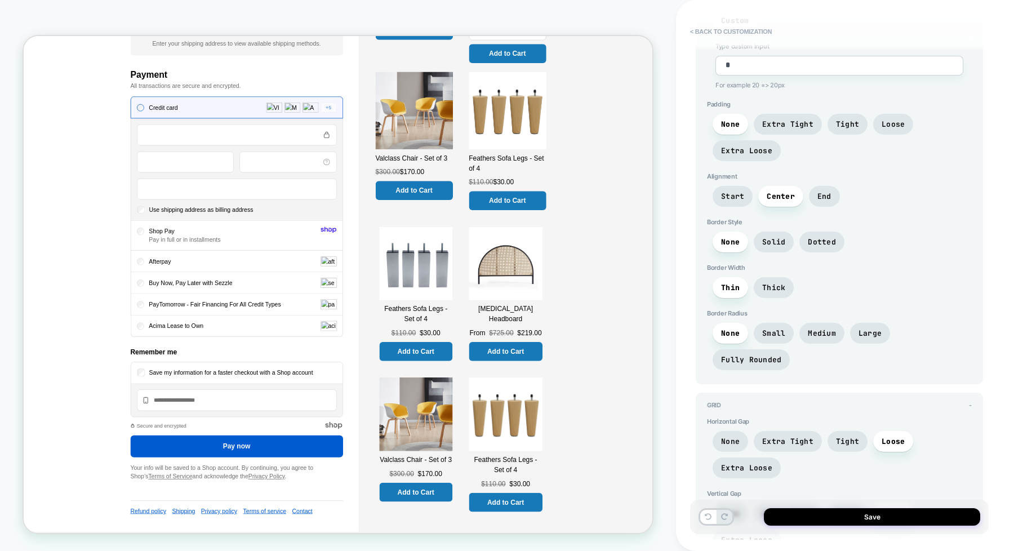
scroll to position [2303, 0]
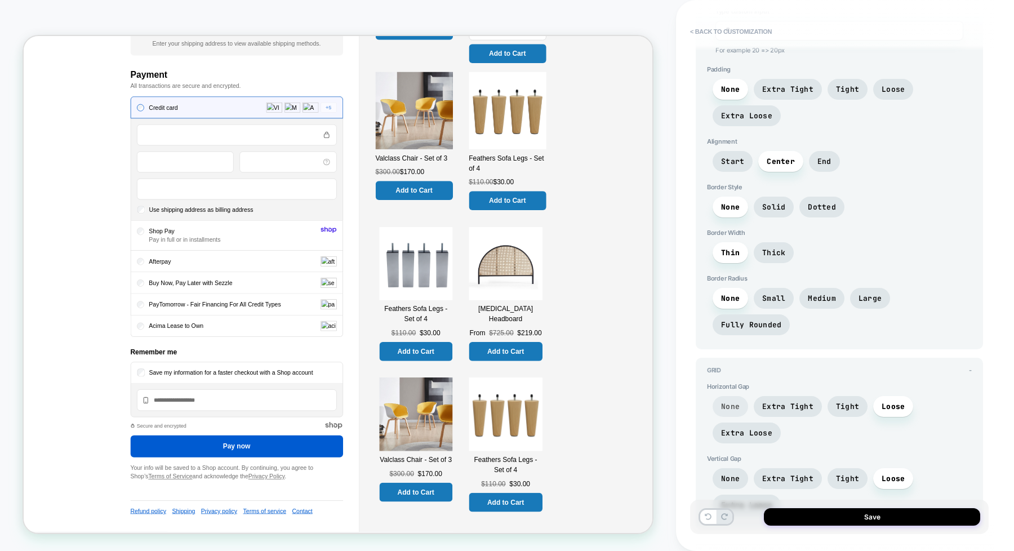
click at [732, 396] on span "None" at bounding box center [730, 406] width 35 height 21
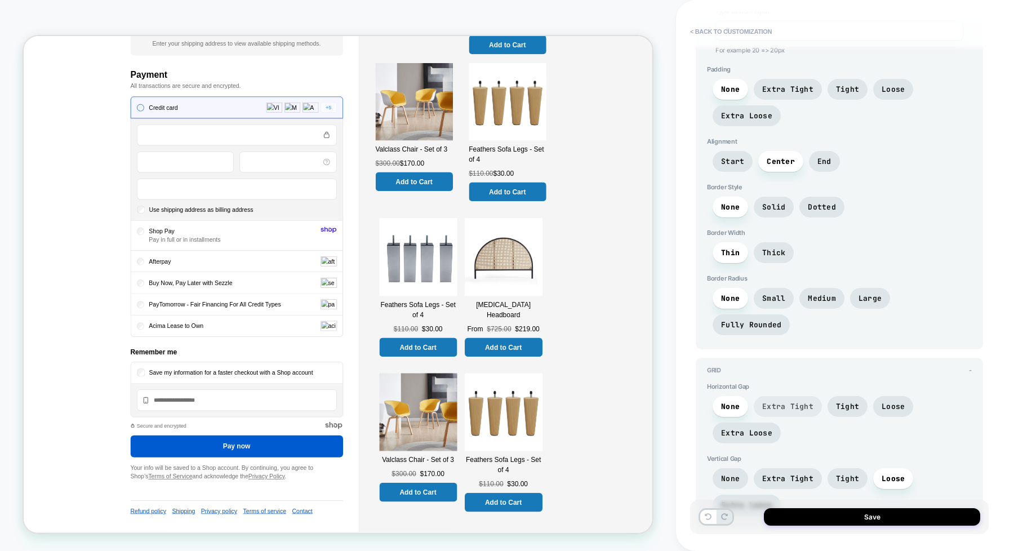
click at [769, 402] on span "Extra Tight" at bounding box center [787, 407] width 51 height 10
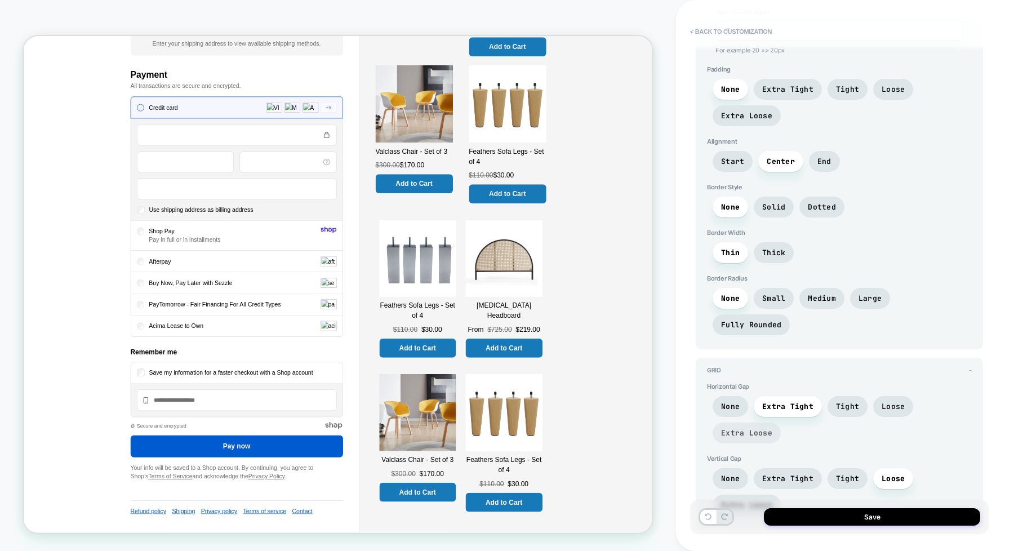
click at [755, 428] on span "Extra Loose" at bounding box center [746, 433] width 51 height 10
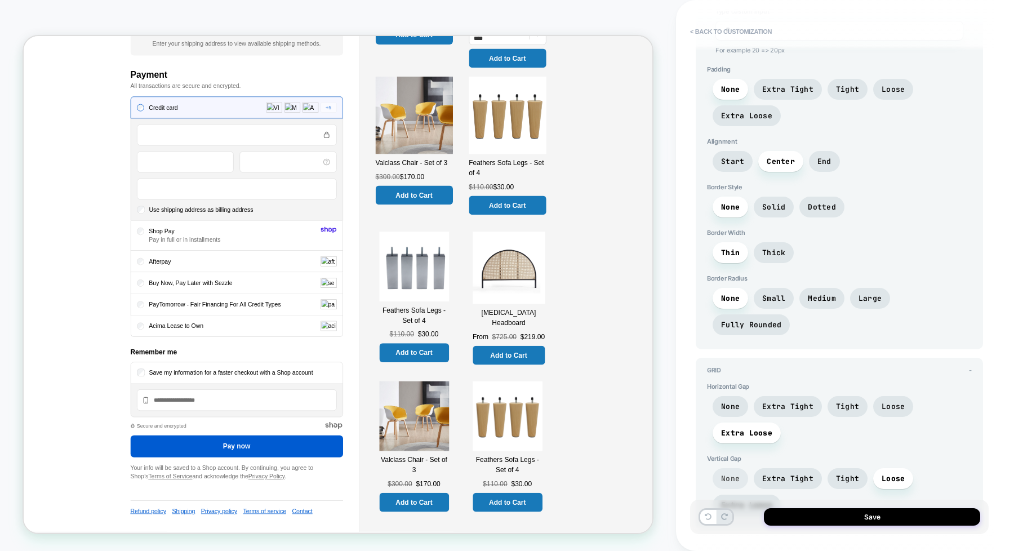
click at [735, 440] on span "None" at bounding box center [730, 478] width 35 height 21
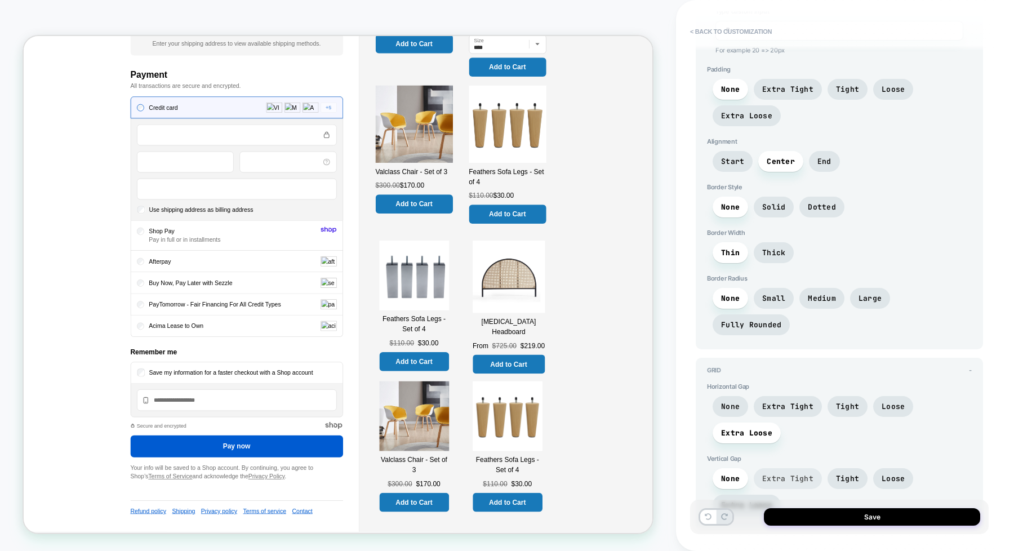
click at [762, 440] on span "Extra Tight" at bounding box center [788, 478] width 68 height 21
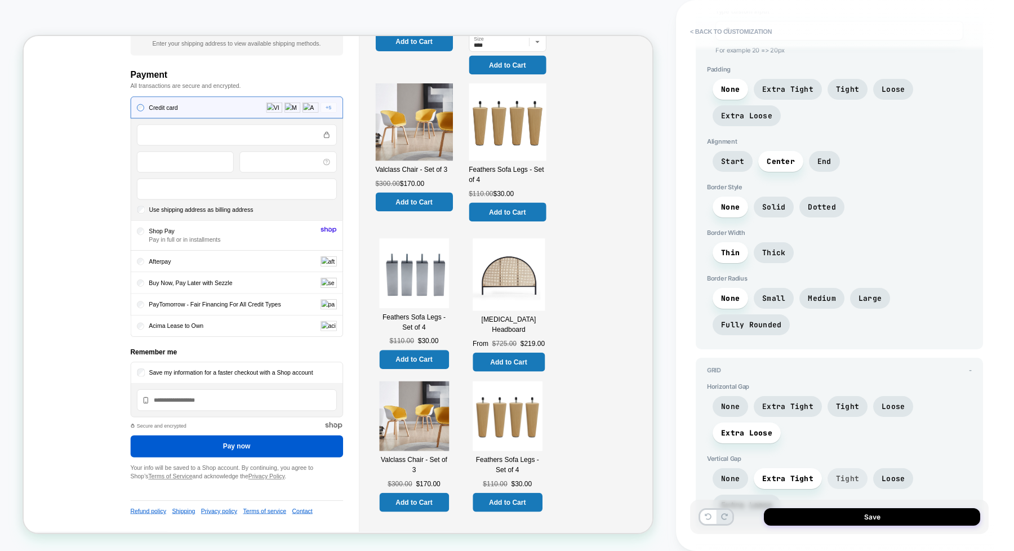
click at [811, 440] on span "Tight" at bounding box center [847, 479] width 23 height 10
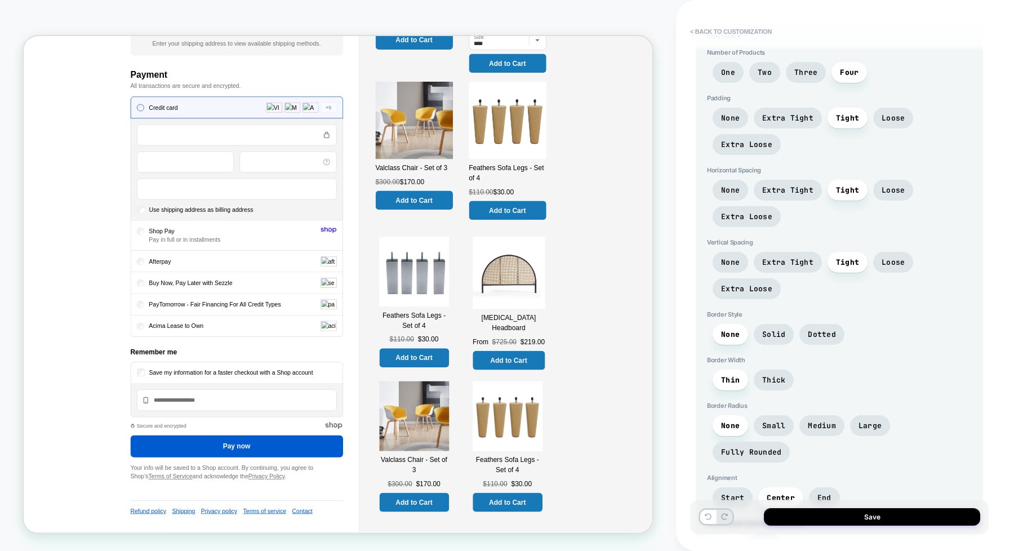
scroll to position [683, 0]
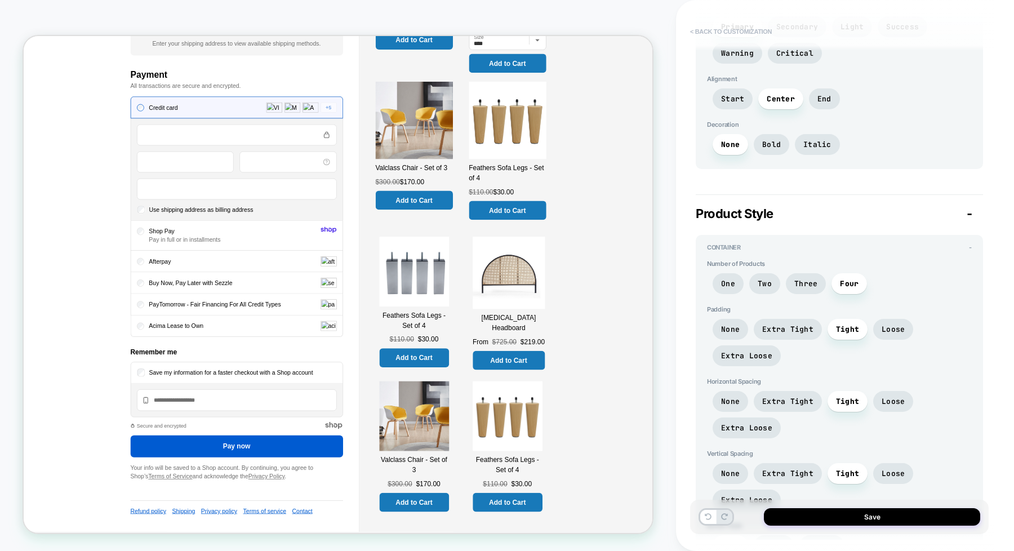
click at [702, 29] on button "< Back to customization" at bounding box center [730, 32] width 93 height 18
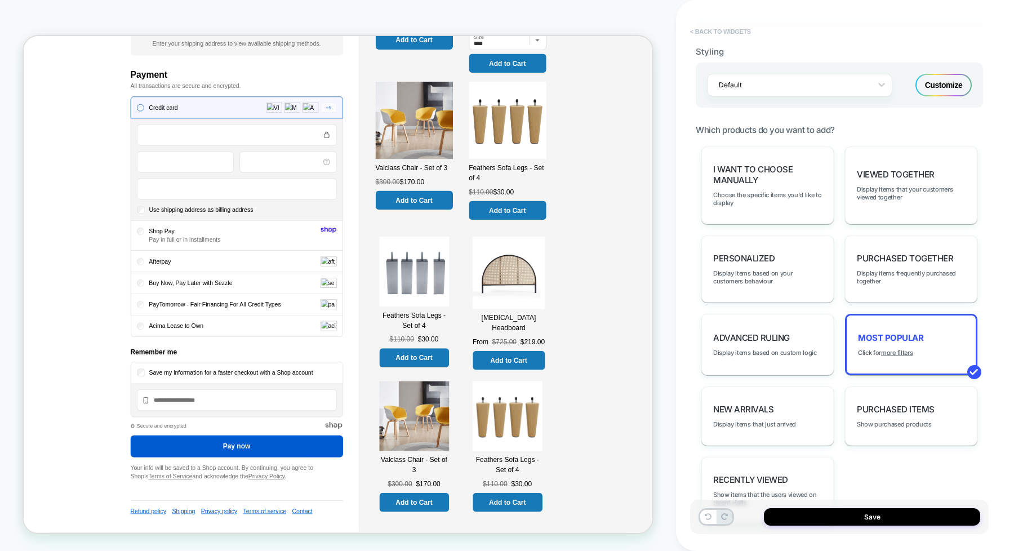
type textarea "*"
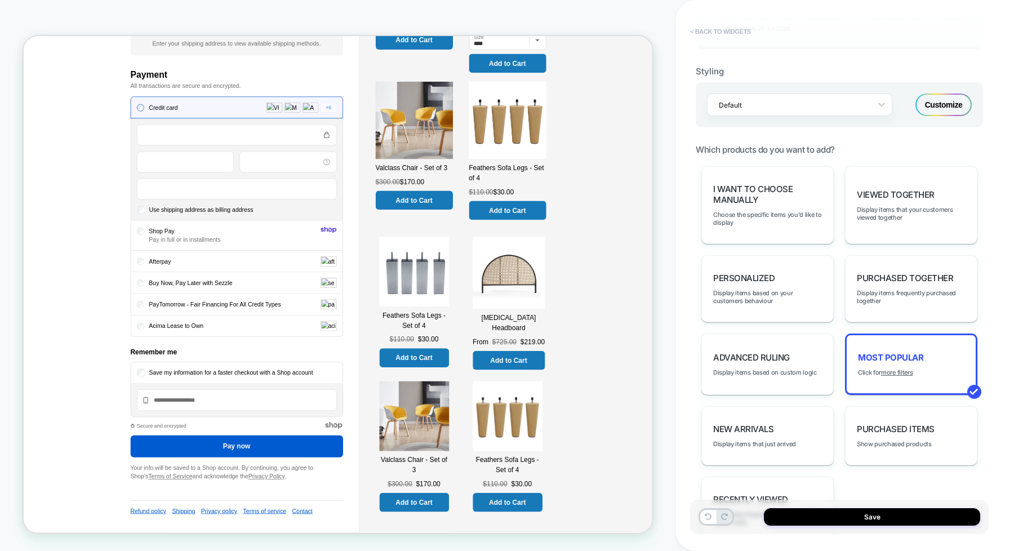
click at [702, 29] on button "< Back to widgets" at bounding box center [720, 32] width 72 height 18
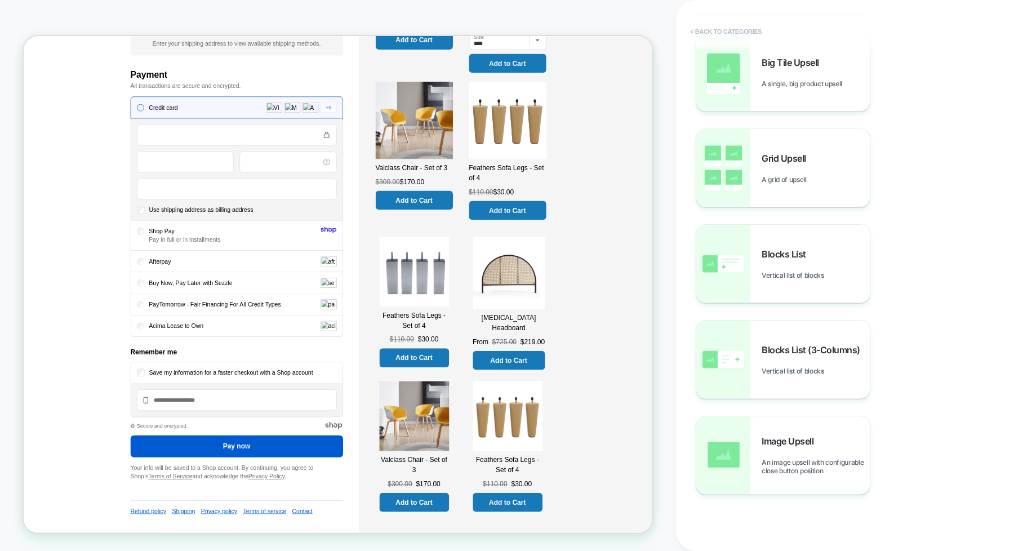
scroll to position [59, 0]
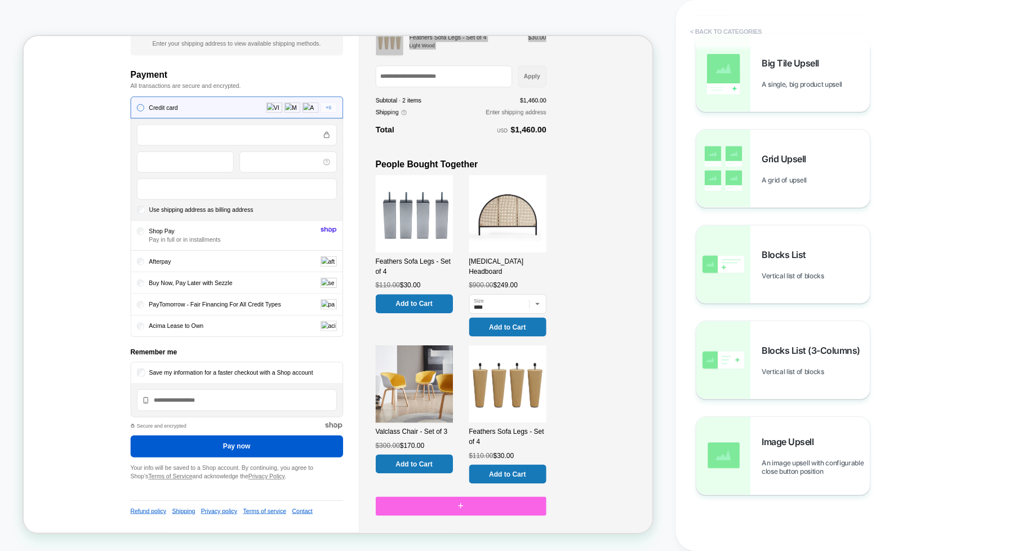
click at [702, 29] on button "< Back to categories" at bounding box center [725, 32] width 83 height 18
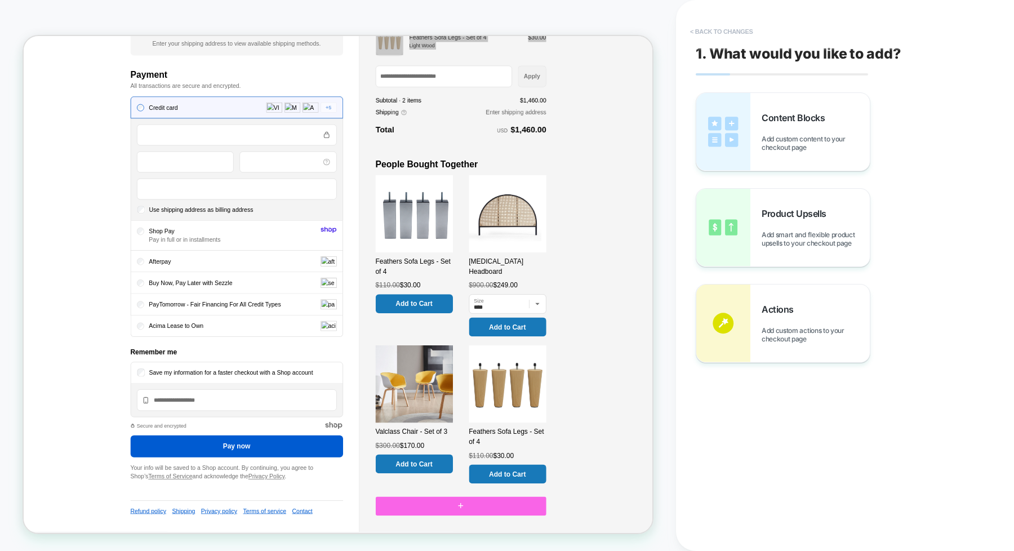
scroll to position [0, 0]
click at [702, 29] on button "< Back to changes" at bounding box center [721, 32] width 74 height 18
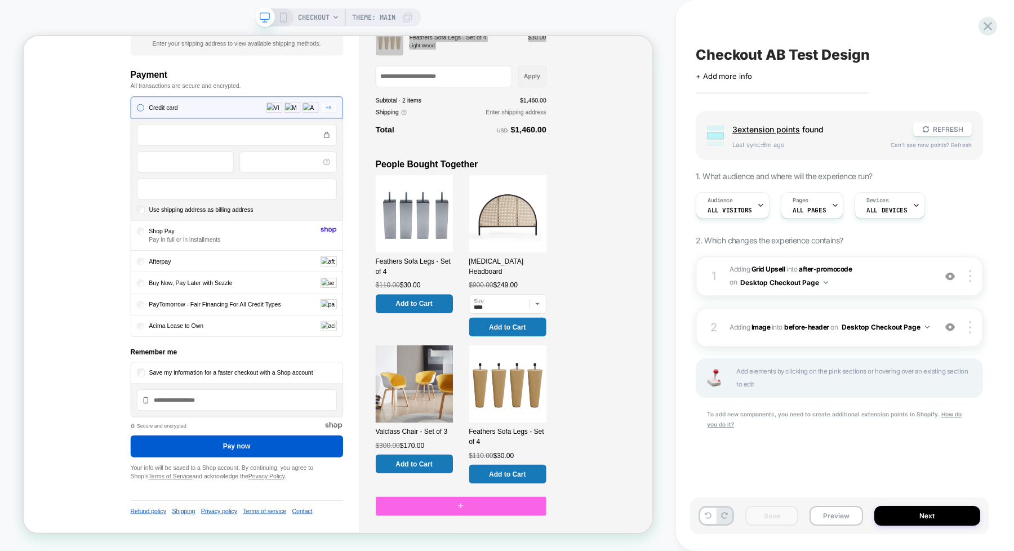
click at [702, 29] on div "Checkout AB Test Design Click to edit experience details + Add more info Group …" at bounding box center [839, 275] width 299 height 528
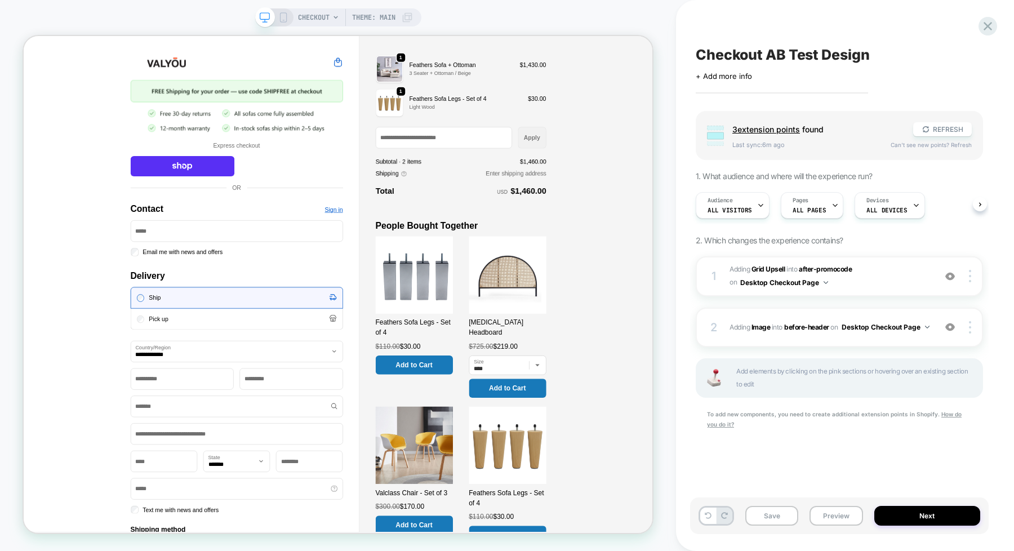
click at [660, 293] on div "CHECKOUT Theme: MAIN" at bounding box center [338, 275] width 676 height 528
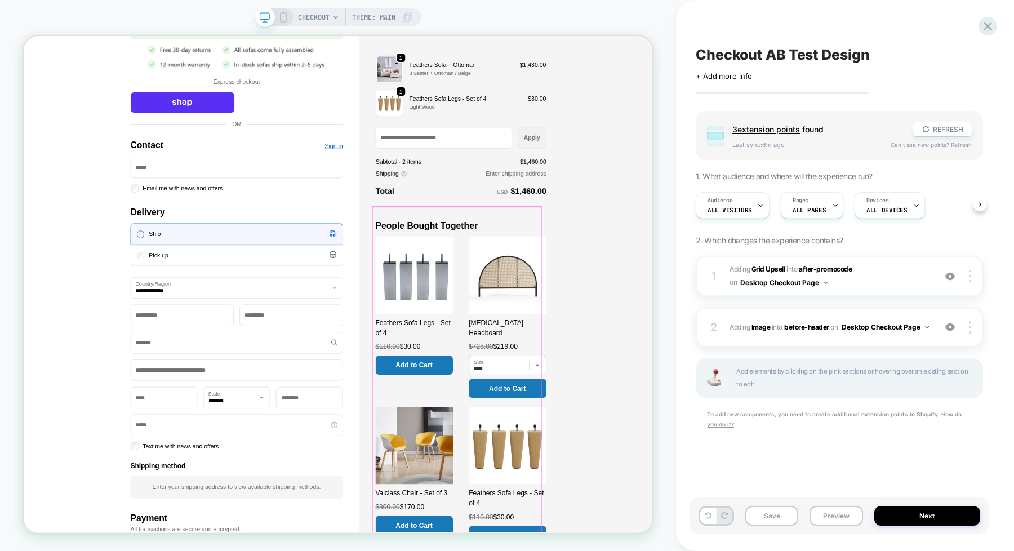
scroll to position [211, 0]
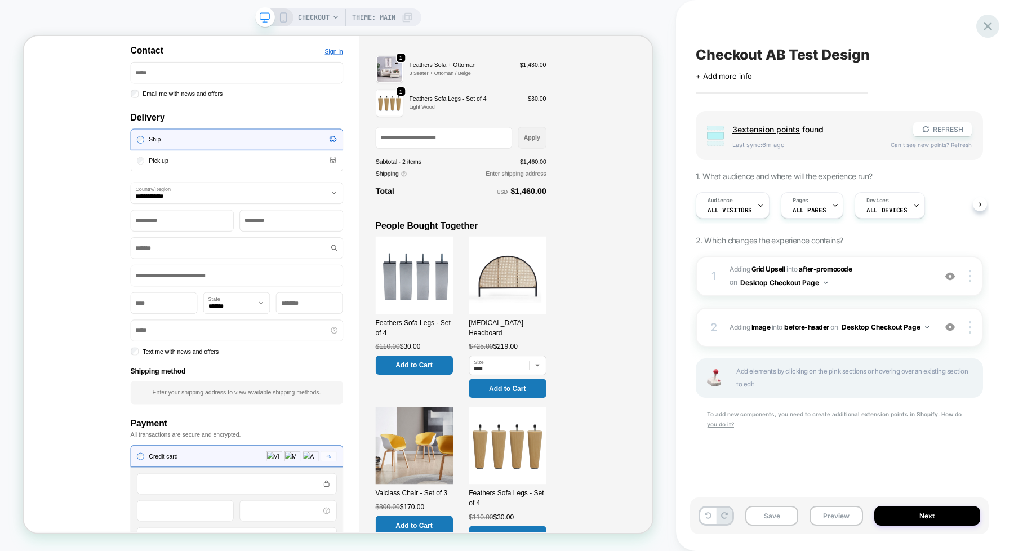
click at [985, 31] on icon at bounding box center [987, 26] width 15 height 15
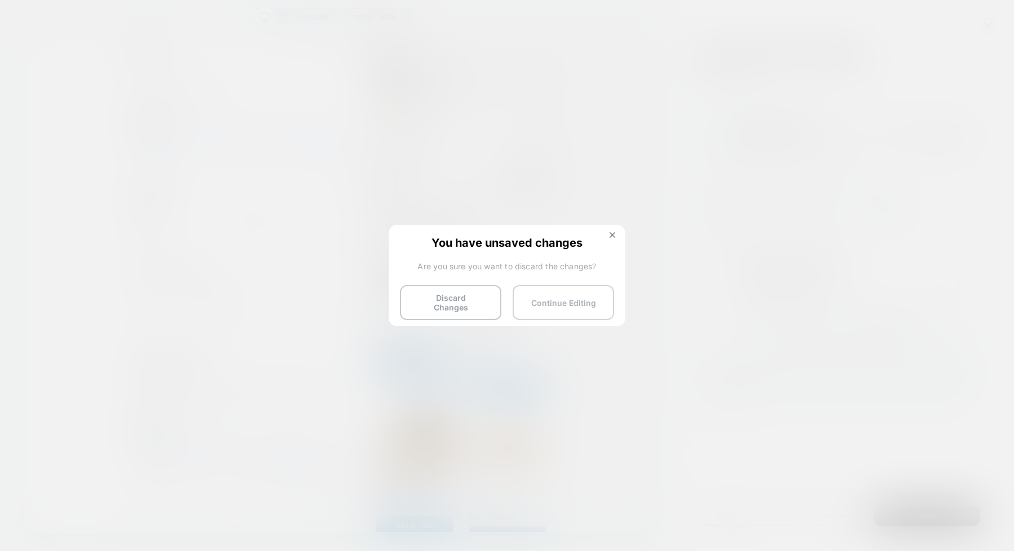
drag, startPoint x: 542, startPoint y: 293, endPoint x: 693, endPoint y: 344, distance: 159.1
click at [542, 293] on button "Continue Editing" at bounding box center [563, 302] width 101 height 35
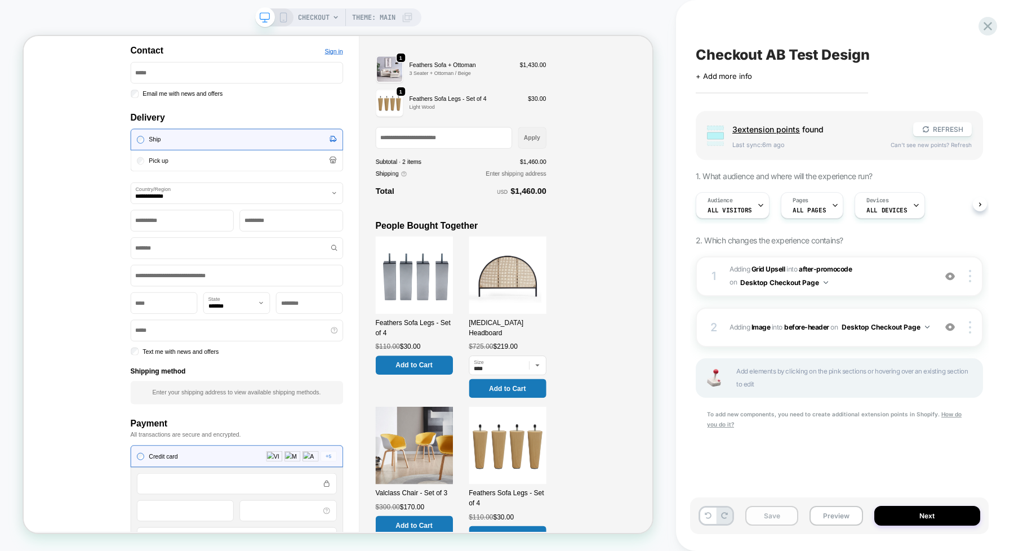
click at [767, 519] on button "Save" at bounding box center [771, 516] width 53 height 20
click at [995, 20] on icon at bounding box center [987, 26] width 15 height 15
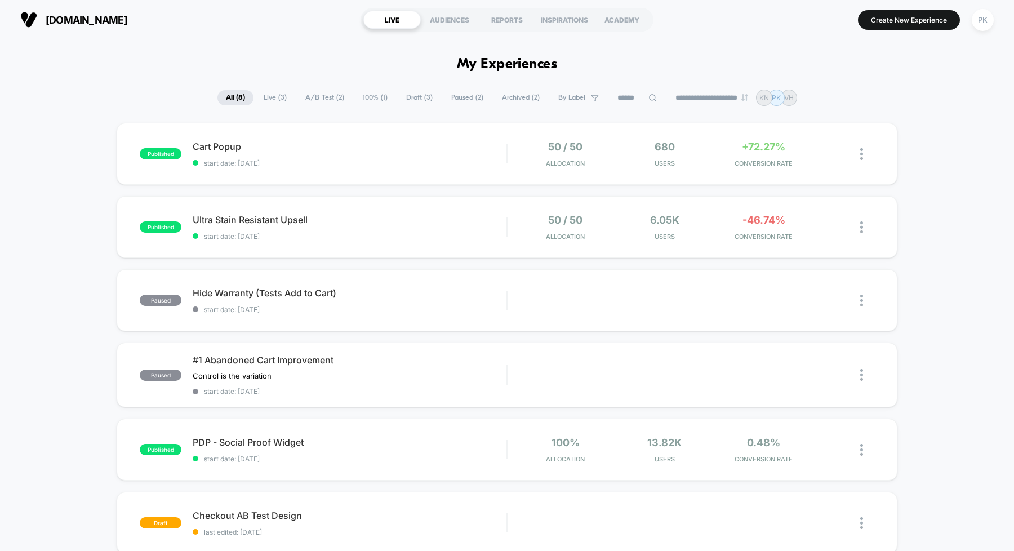
click at [407, 94] on span "Draft ( 3 )" at bounding box center [419, 97] width 43 height 15
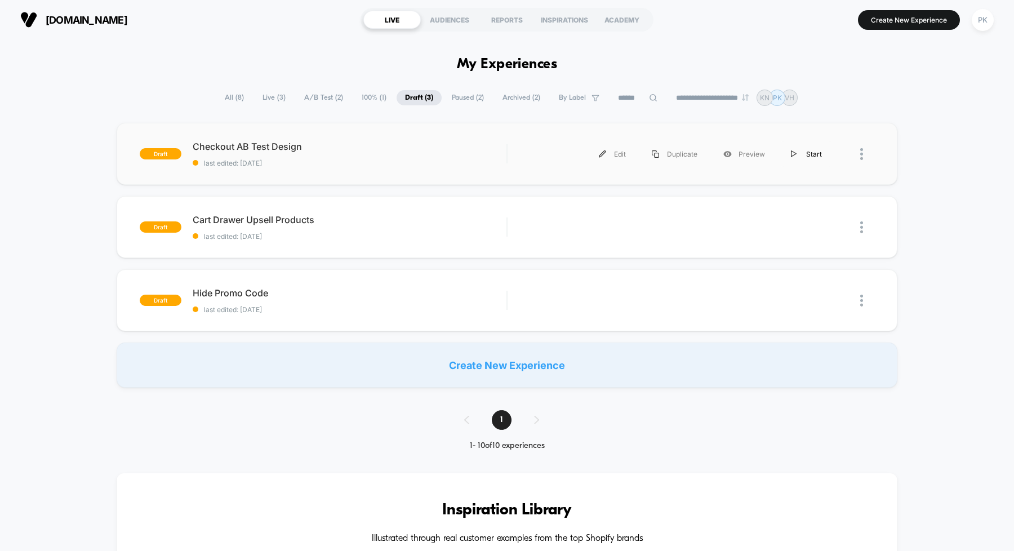
click at [808, 148] on div "Start" at bounding box center [806, 153] width 57 height 25
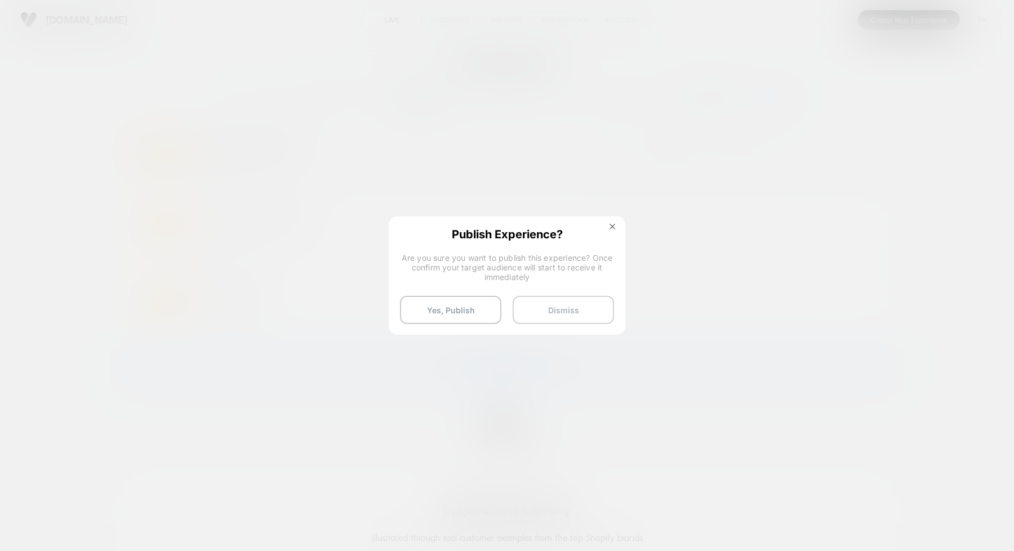
click at [531, 313] on button "Dismiss" at bounding box center [563, 310] width 101 height 28
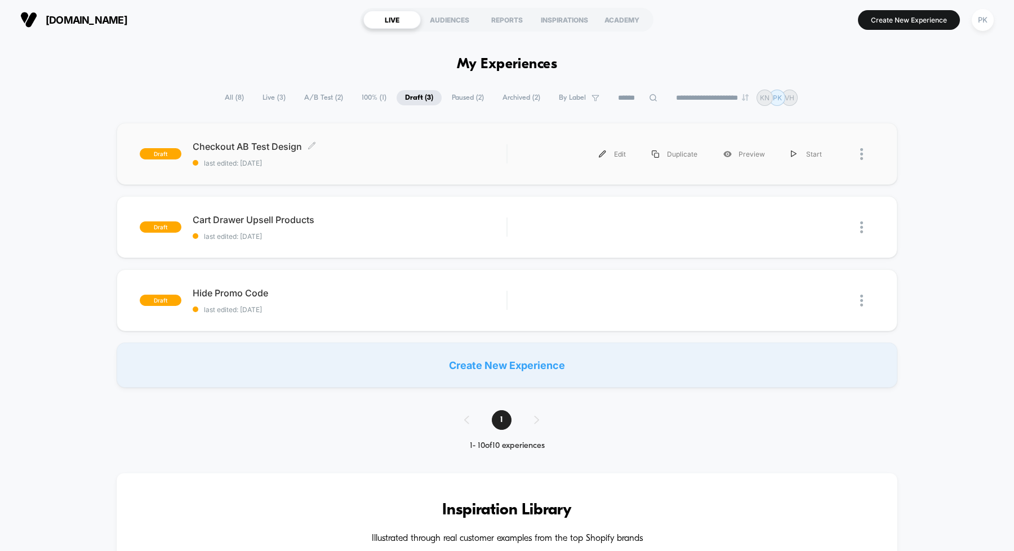
click at [468, 161] on span "last edited: [DATE]" at bounding box center [350, 163] width 314 height 8
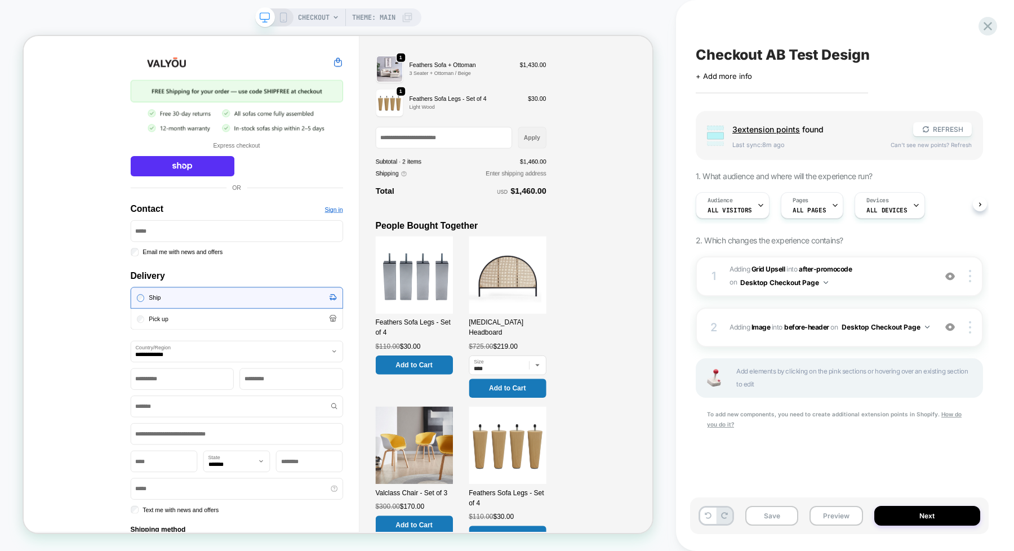
click at [388, 15] on span "Theme: MAIN" at bounding box center [373, 17] width 43 height 18
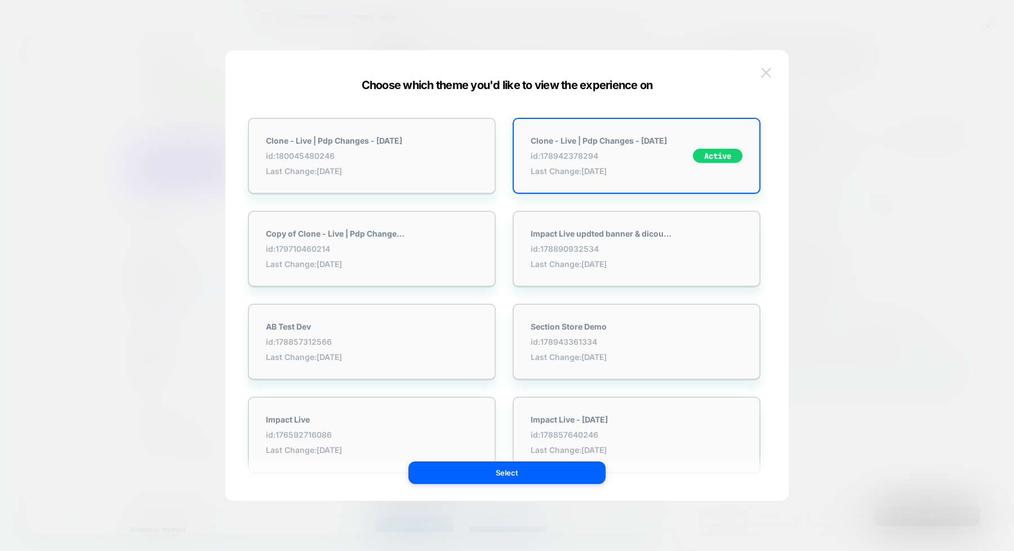
click at [772, 72] on button at bounding box center [766, 72] width 17 height 17
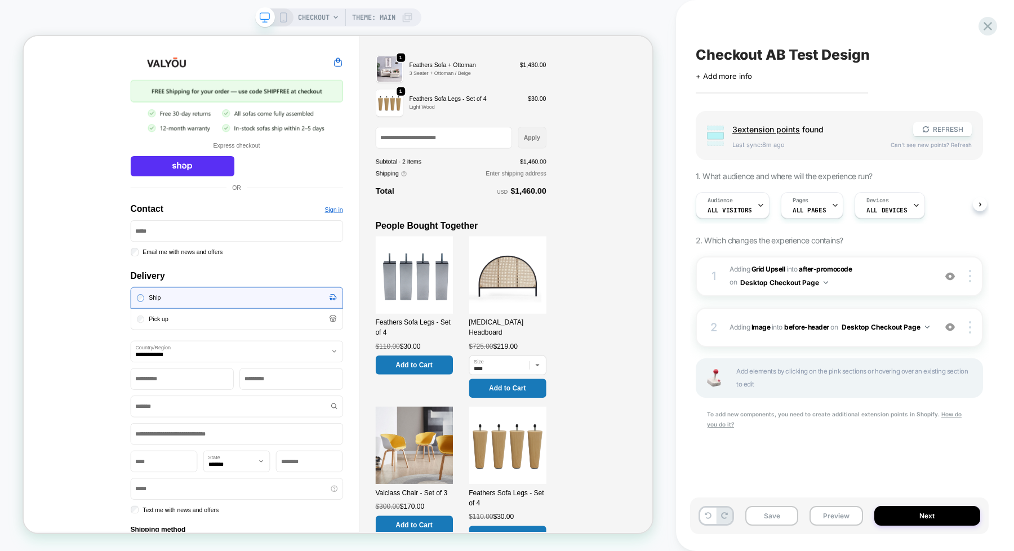
click at [284, 18] on icon at bounding box center [283, 17] width 10 height 10
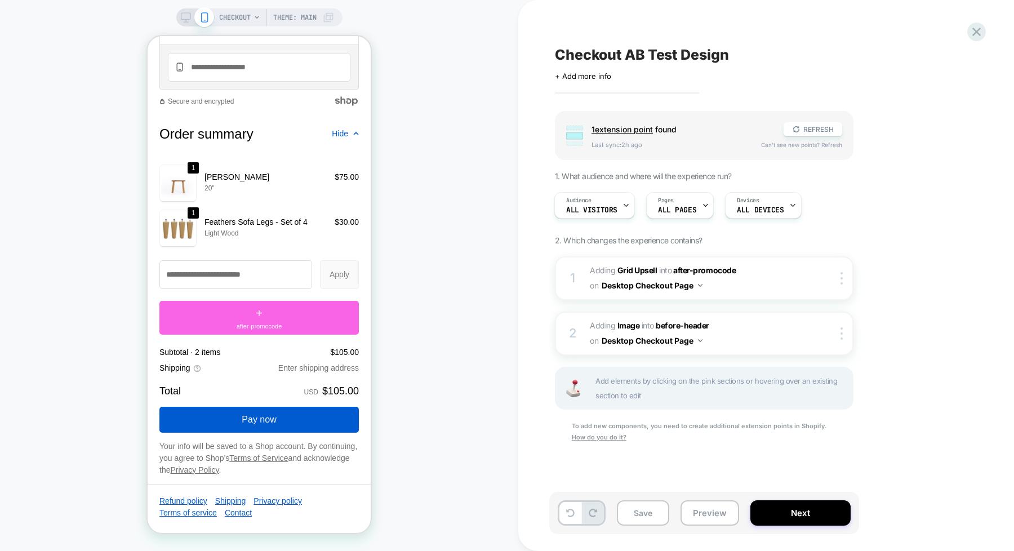
scroll to position [1503, 0]
click at [838, 277] on div at bounding box center [843, 278] width 19 height 12
click at [835, 313] on div "Target All Devices" at bounding box center [843, 306] width 100 height 31
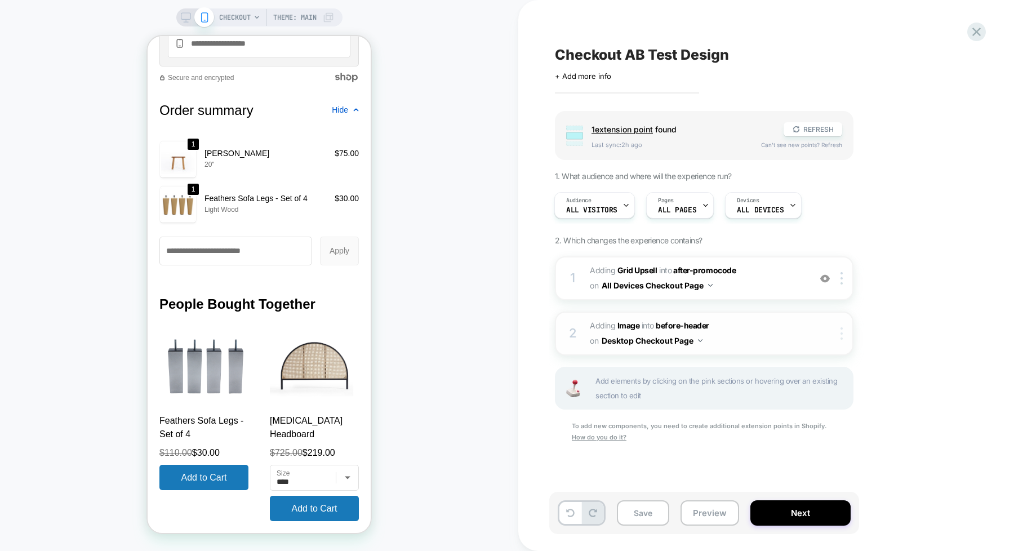
click at [834, 333] on div at bounding box center [843, 333] width 19 height 12
click at [837, 362] on div "Target All Devices" at bounding box center [843, 360] width 100 height 31
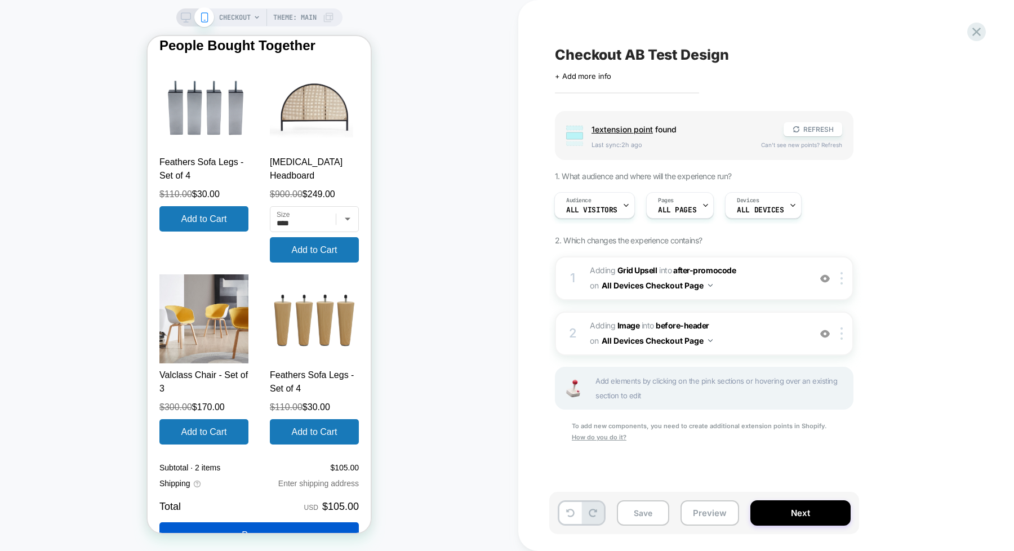
scroll to position [1738, 0]
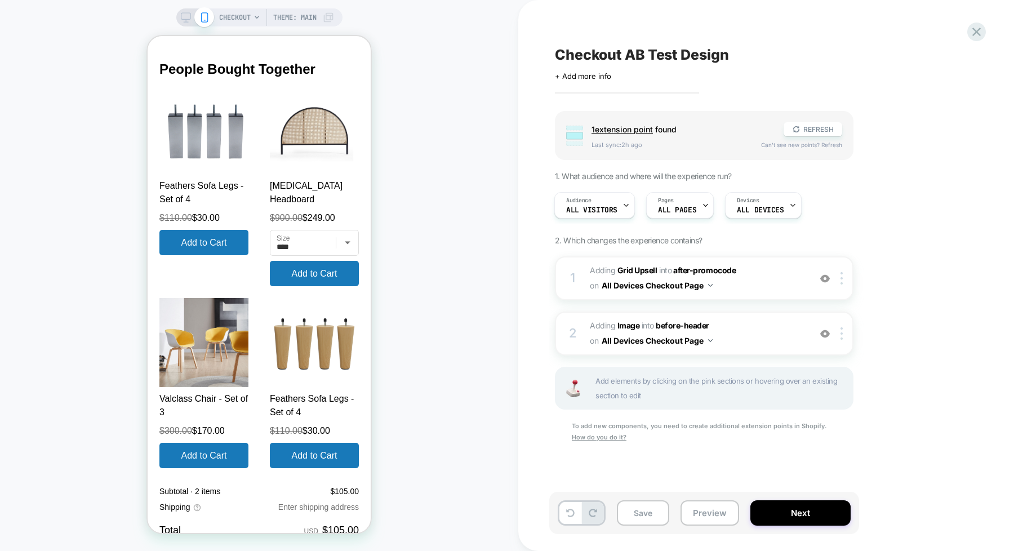
click at [351, 303] on section "Order summary Hide Shopping cart Product image Description Quantity Price Quant…" at bounding box center [259, 241] width 223 height 764
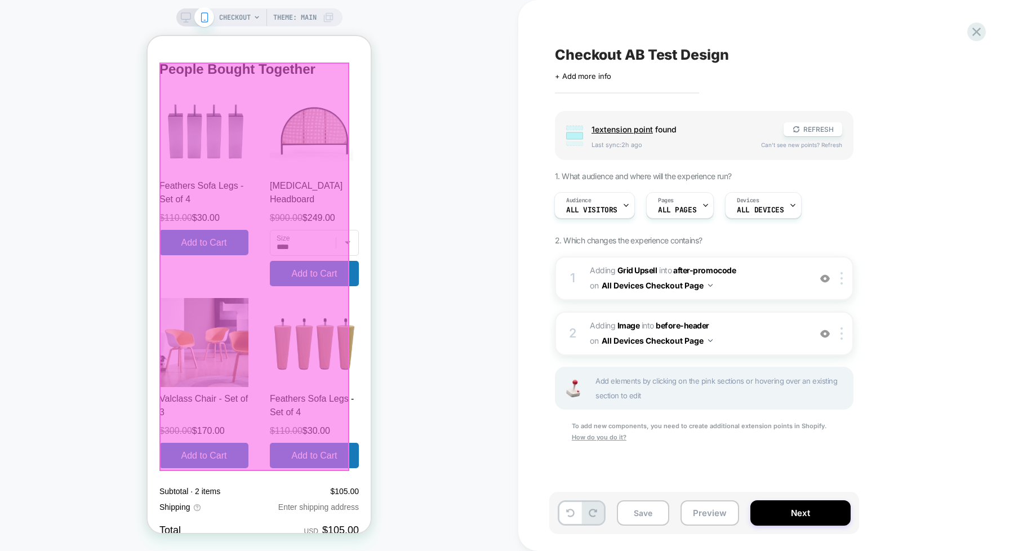
click at [306, 299] on img at bounding box center [314, 342] width 89 height 89
click at [266, 296] on div at bounding box center [254, 267] width 190 height 409
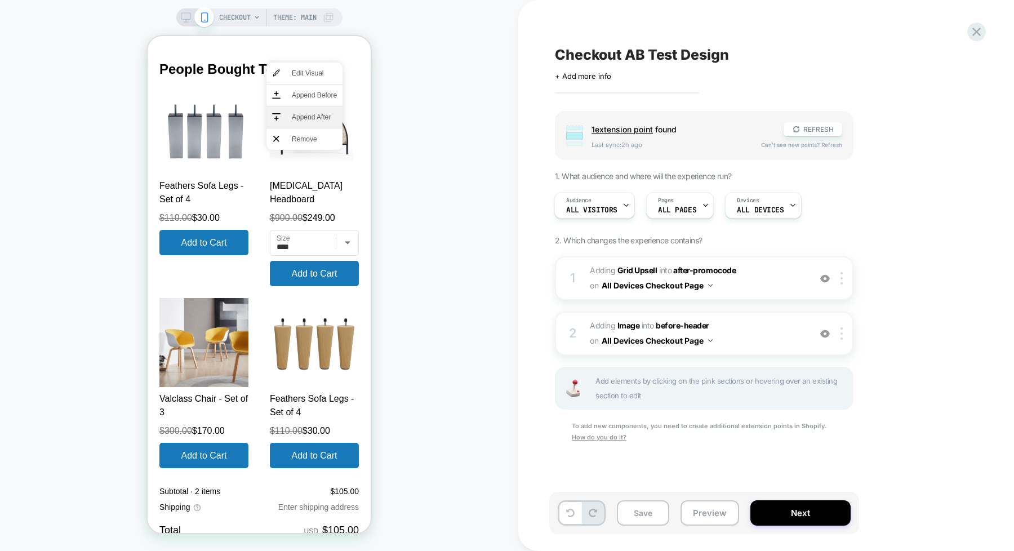
click at [292, 112] on span "Append After" at bounding box center [314, 117] width 45 height 10
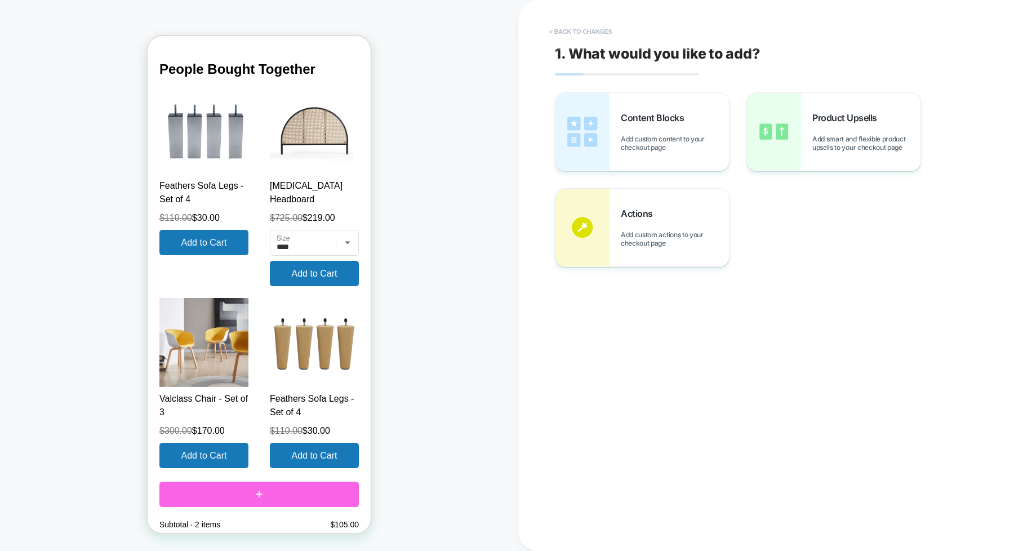
click at [547, 27] on button "< Back to changes" at bounding box center [581, 32] width 74 height 18
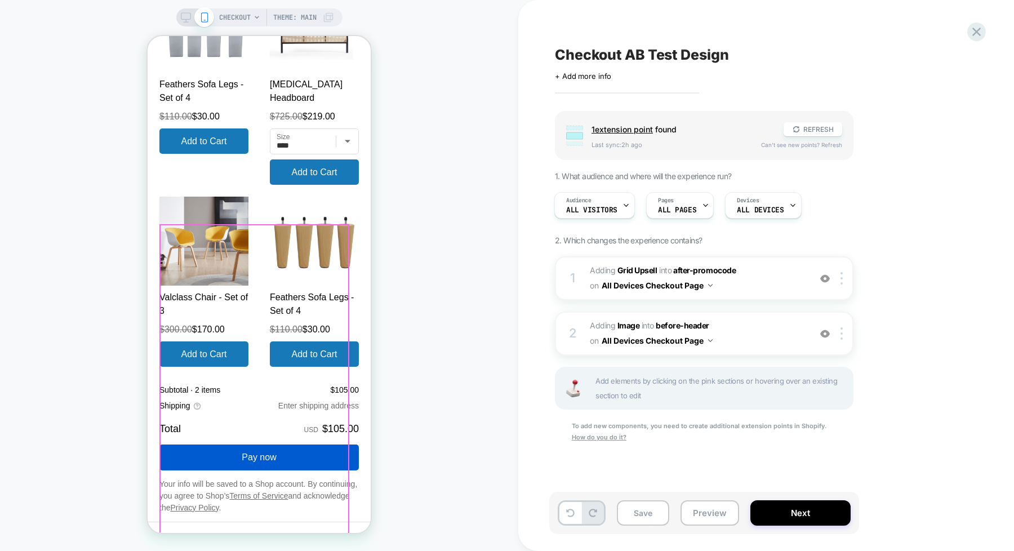
scroll to position [1878, 0]
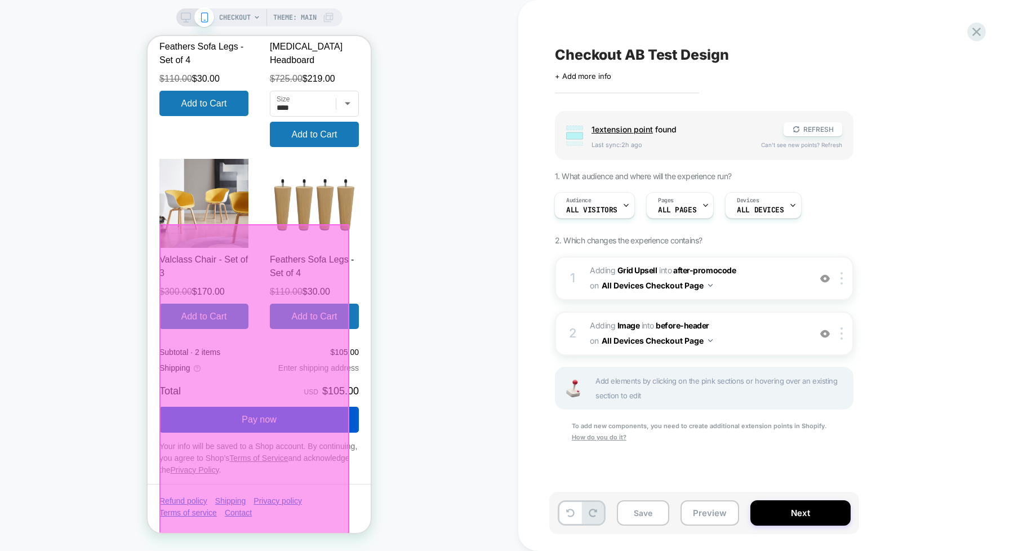
click at [277, 315] on div at bounding box center [254, 428] width 190 height 409
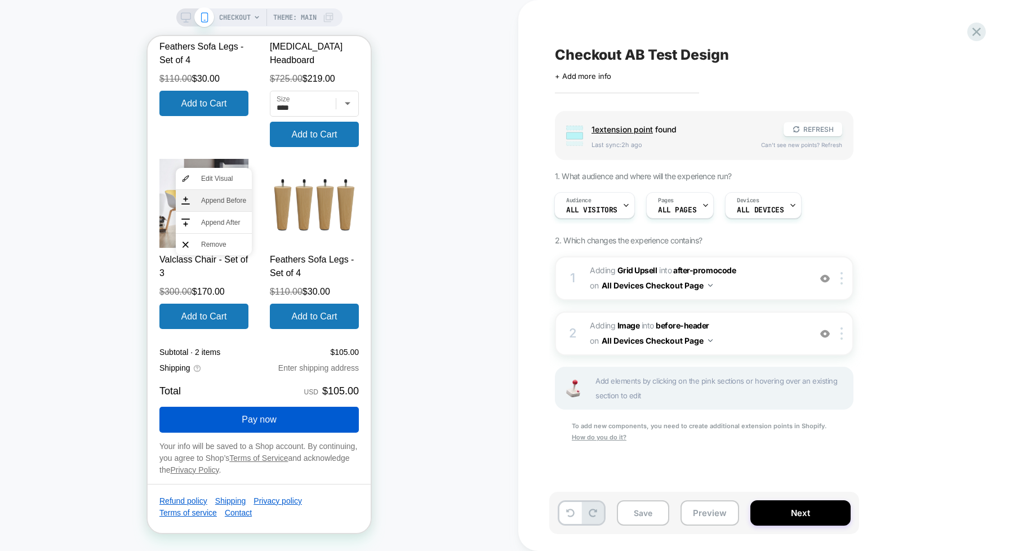
click at [211, 202] on span "Append Before" at bounding box center [223, 200] width 45 height 10
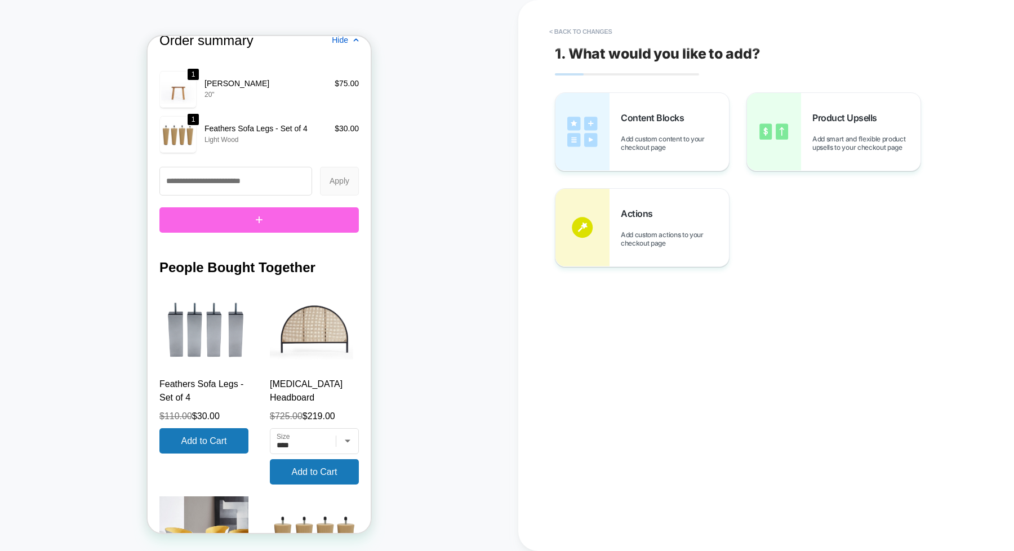
scroll to position [1597, 0]
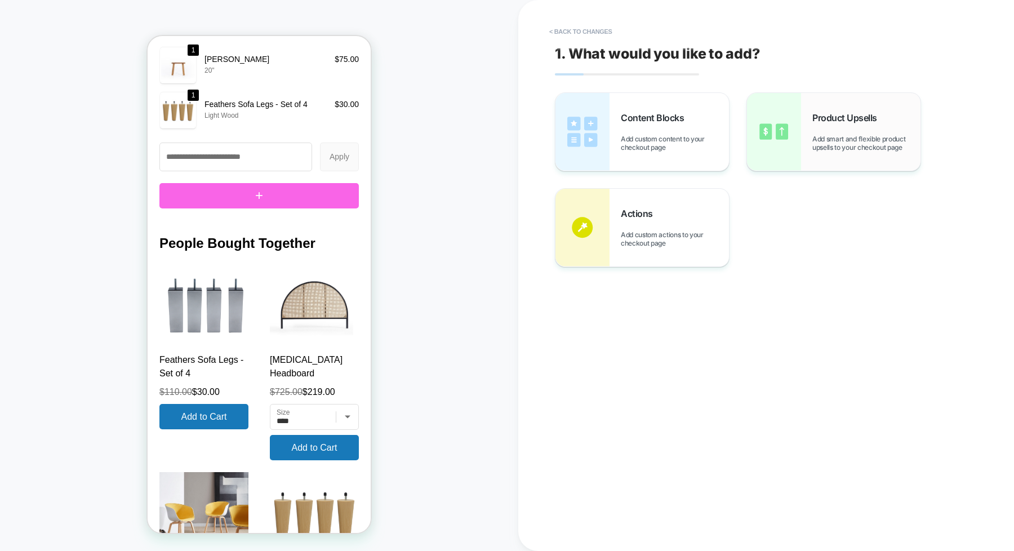
click at [832, 136] on span "Add smart and flexible product upsells to your checkout page" at bounding box center [866, 143] width 108 height 17
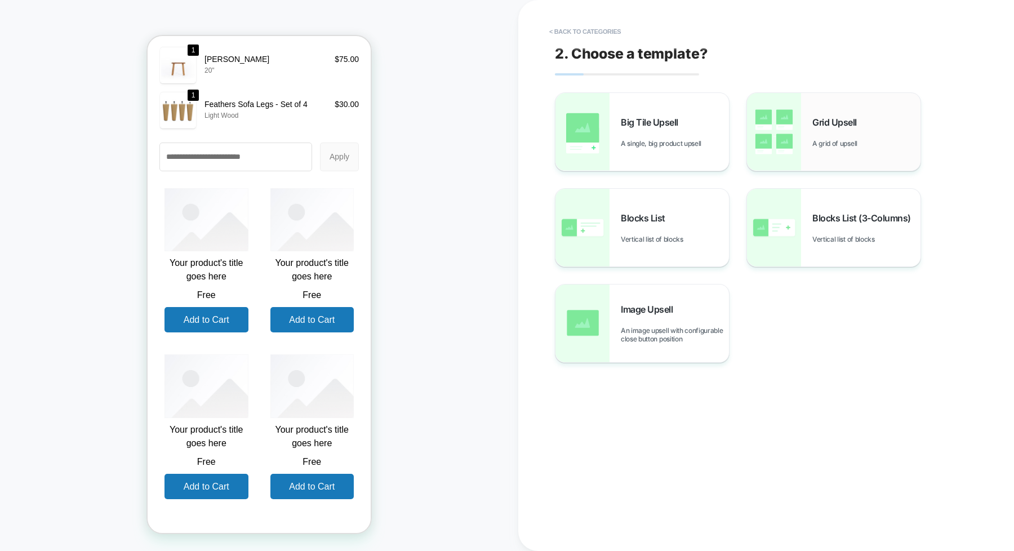
click at [792, 143] on img at bounding box center [774, 132] width 54 height 78
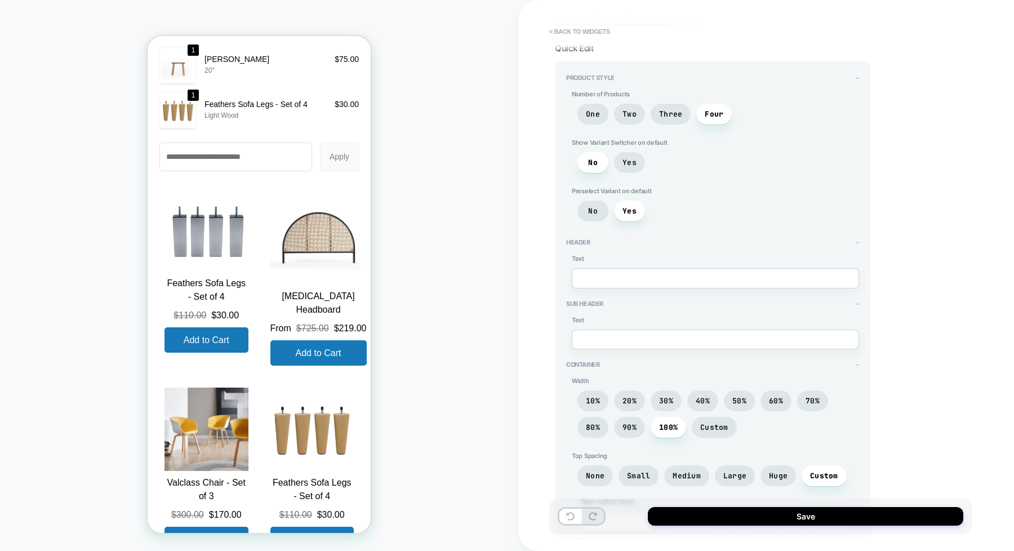
scroll to position [211, 0]
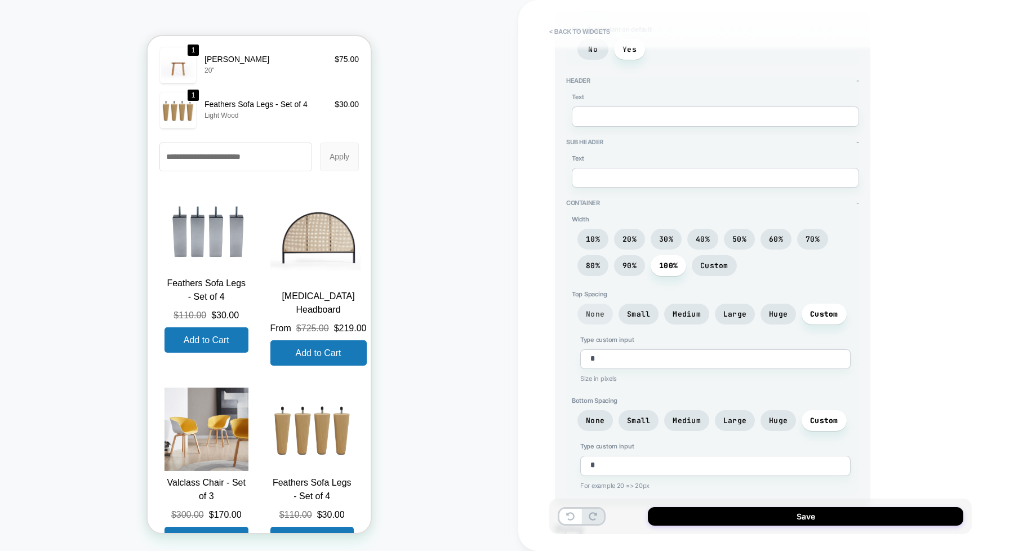
click at [594, 316] on span "None" at bounding box center [595, 314] width 19 height 10
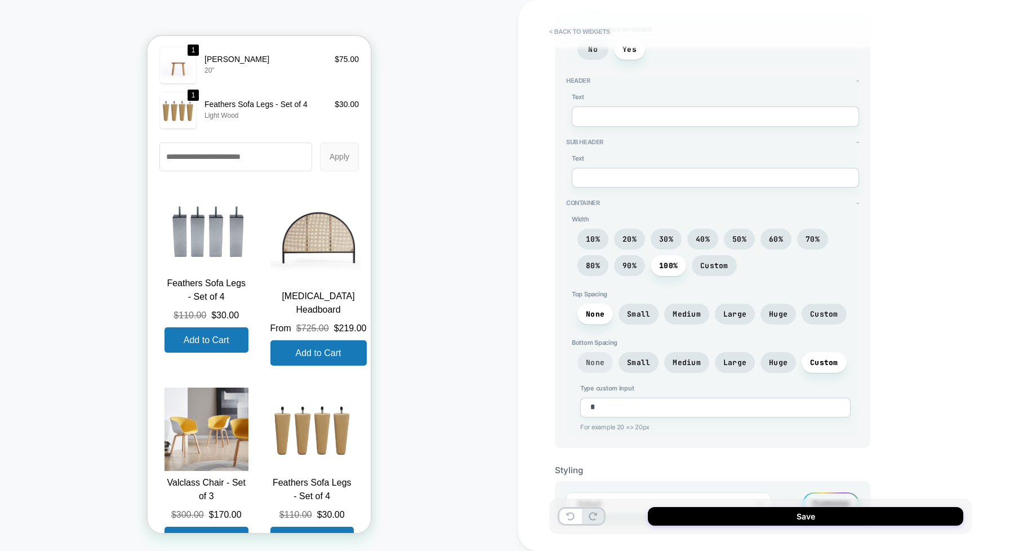
click at [593, 359] on span "None" at bounding box center [595, 363] width 19 height 10
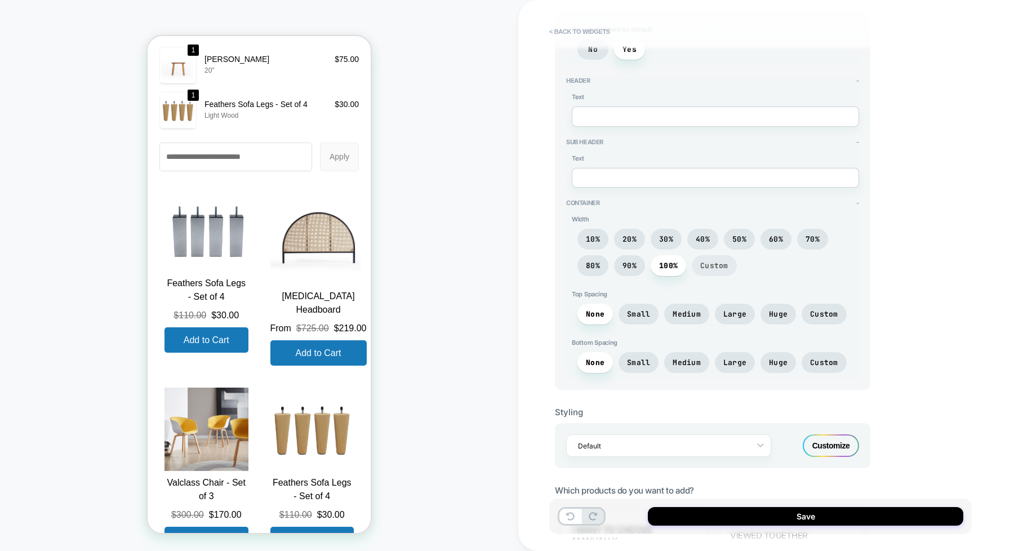
click at [705, 262] on span "Custom" at bounding box center [714, 266] width 28 height 10
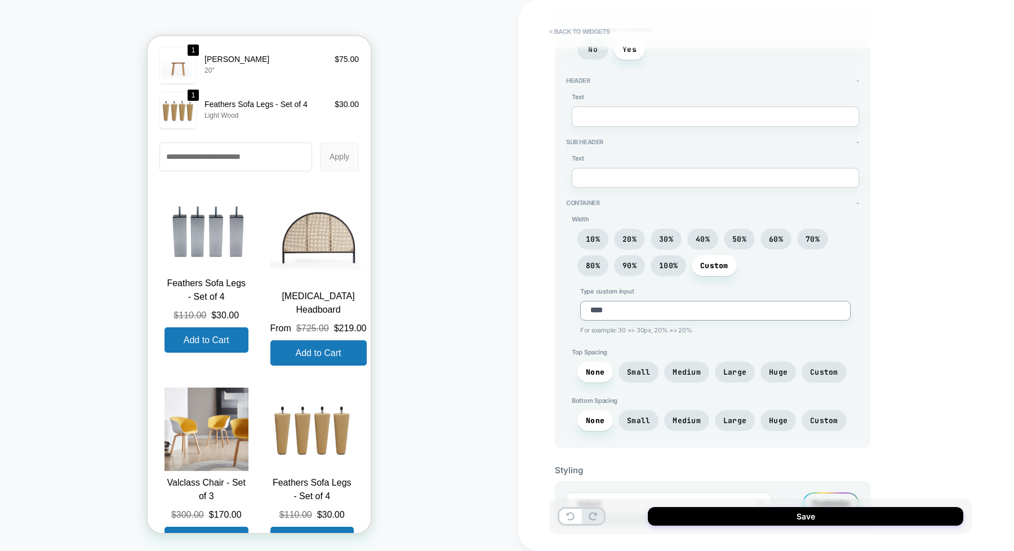
type textarea "*"
type textarea "***"
type textarea "*"
type textarea "****"
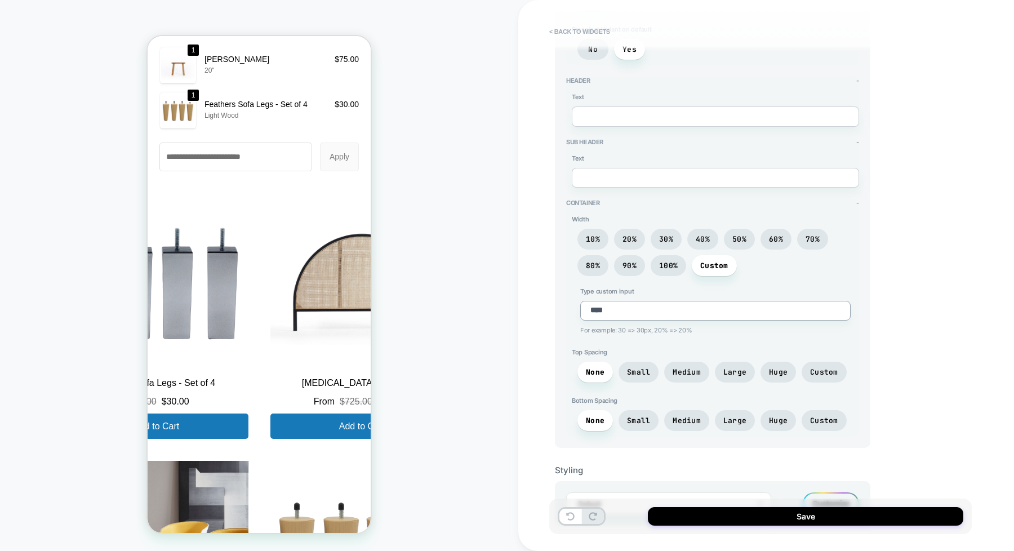
type textarea "*"
type textarea "* ***"
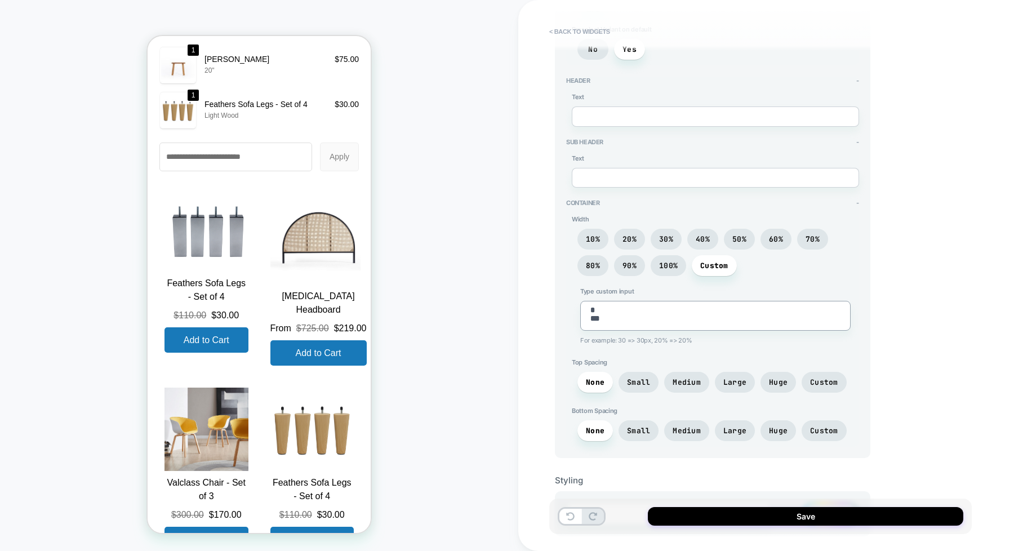
type textarea "*"
type textarea "****"
type textarea "*"
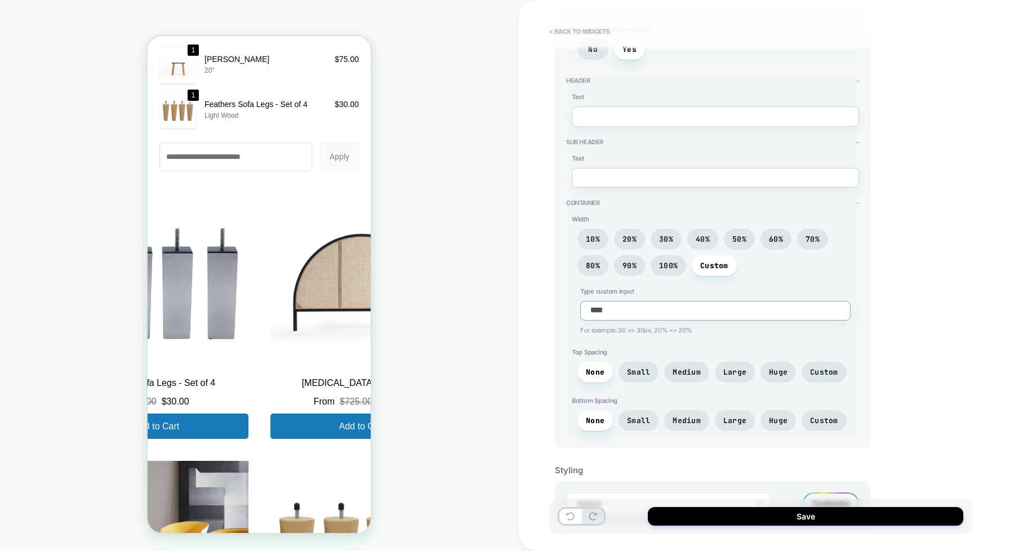
type textarea "****"
click at [561, 322] on div "Product Style - Number of Products One Two Three Four Show Variant Switcher on …" at bounding box center [712, 173] width 315 height 549
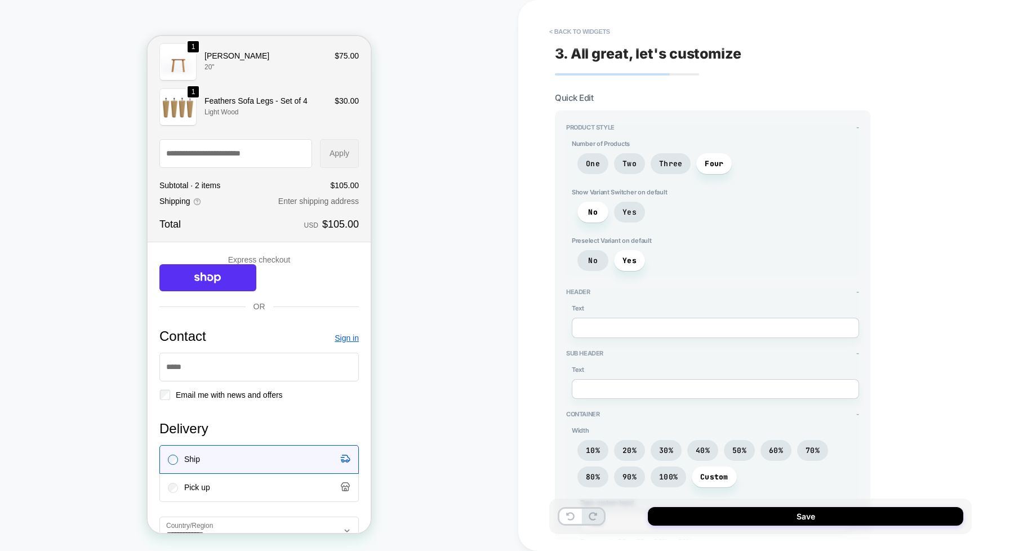
scroll to position [0, 0]
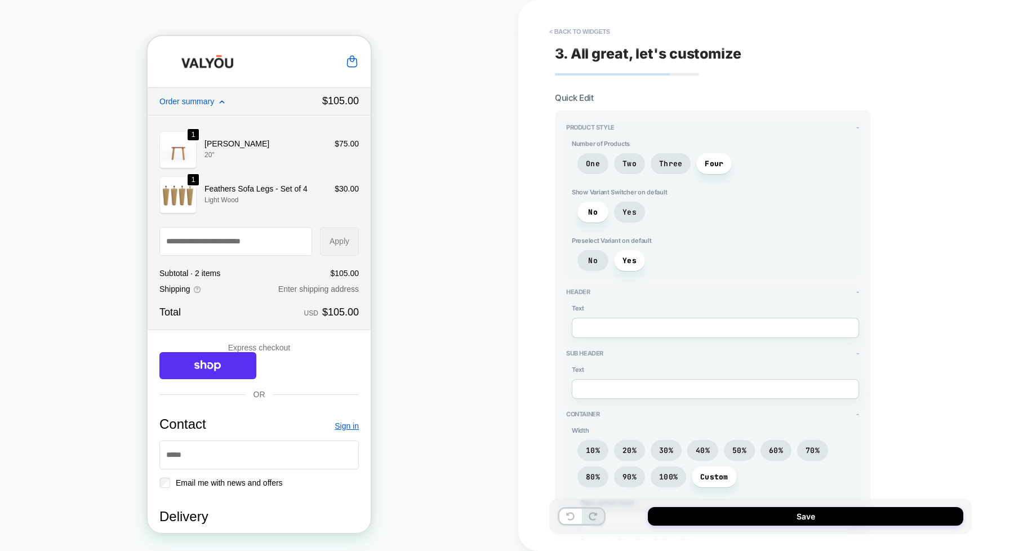
click at [421, 54] on div "CHECKOUT Theme: MAIN" at bounding box center [259, 275] width 518 height 528
click at [558, 31] on button "< Back to widgets" at bounding box center [580, 32] width 72 height 18
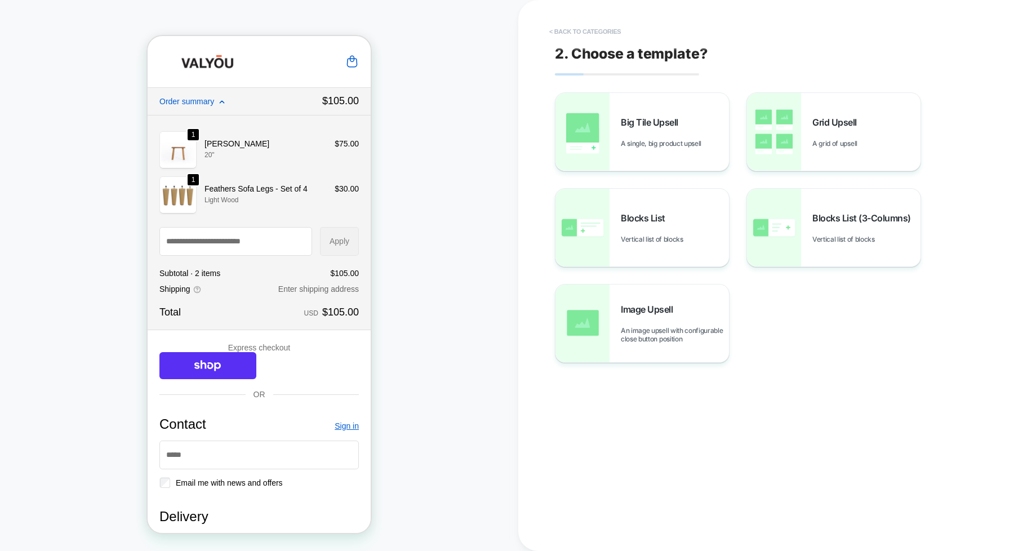
click at [558, 31] on button "< Back to categories" at bounding box center [585, 32] width 83 height 18
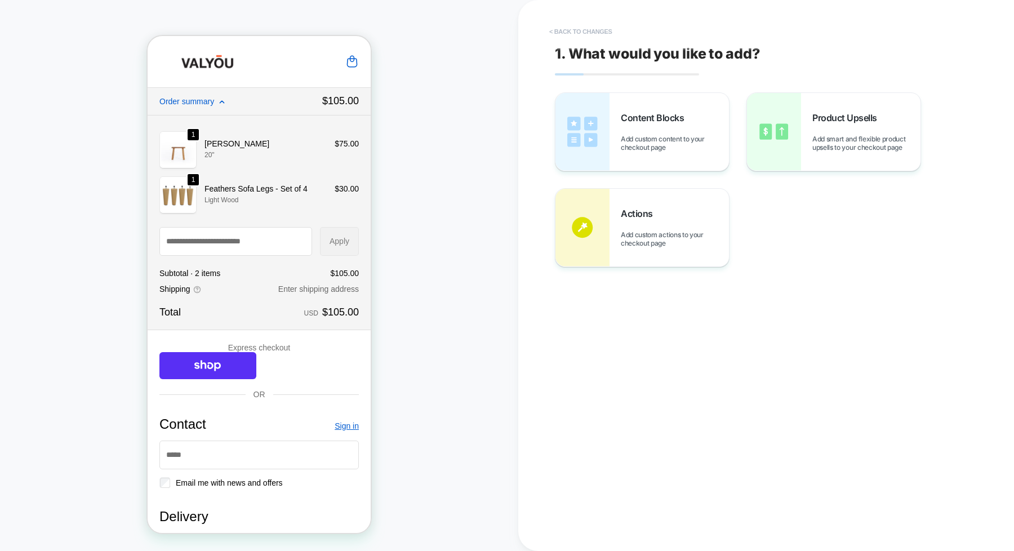
click at [558, 31] on button "< Back to changes" at bounding box center [581, 32] width 74 height 18
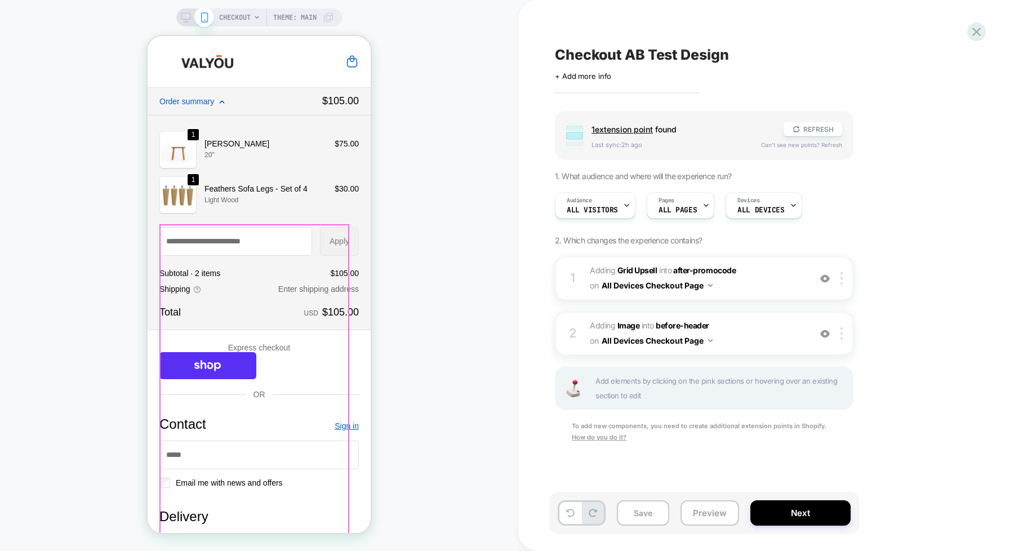
scroll to position [0, 1]
click at [181, 15] on icon at bounding box center [186, 17] width 10 height 10
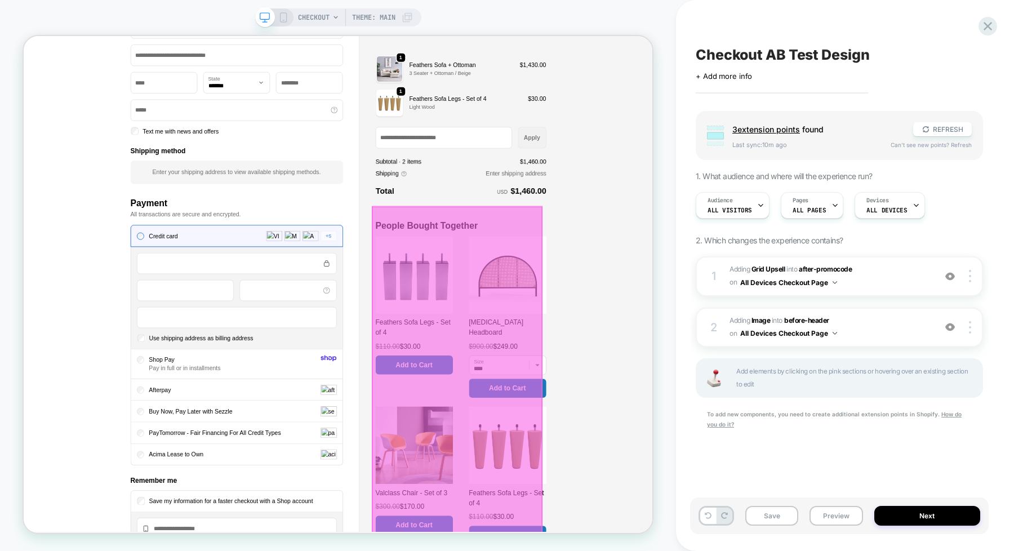
scroll to position [679, 0]
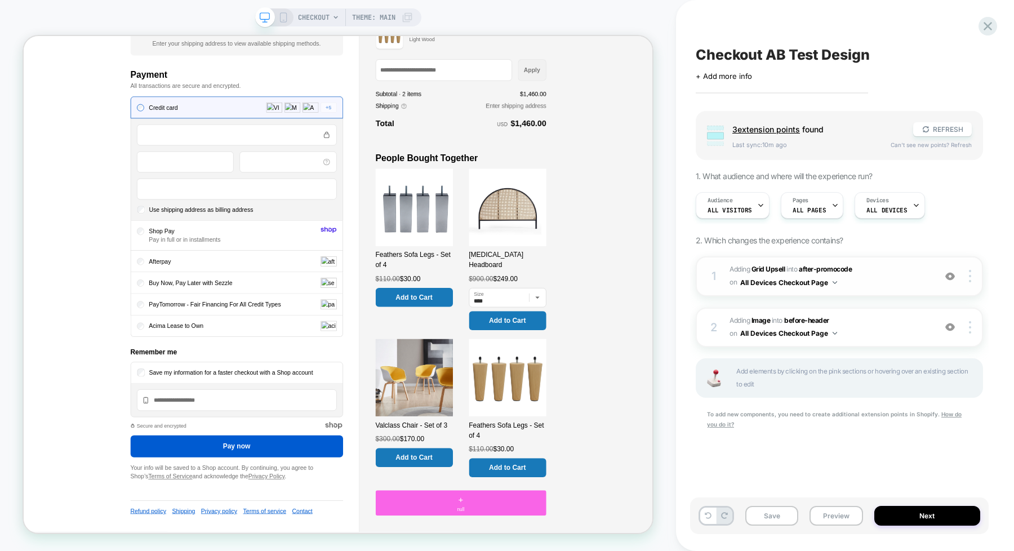
click at [886, 279] on span "#_loomi_addon_1759922957354 Adding Grid Upsell INTO after-promocode after-promo…" at bounding box center [829, 276] width 200 height 26
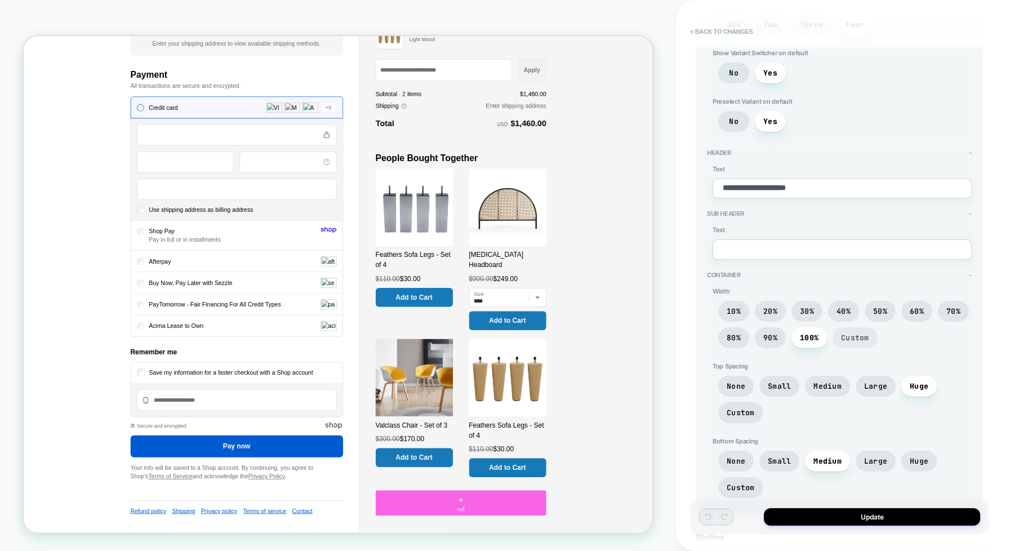
scroll to position [141, 0]
click at [854, 336] on span "Custom" at bounding box center [855, 336] width 28 height 10
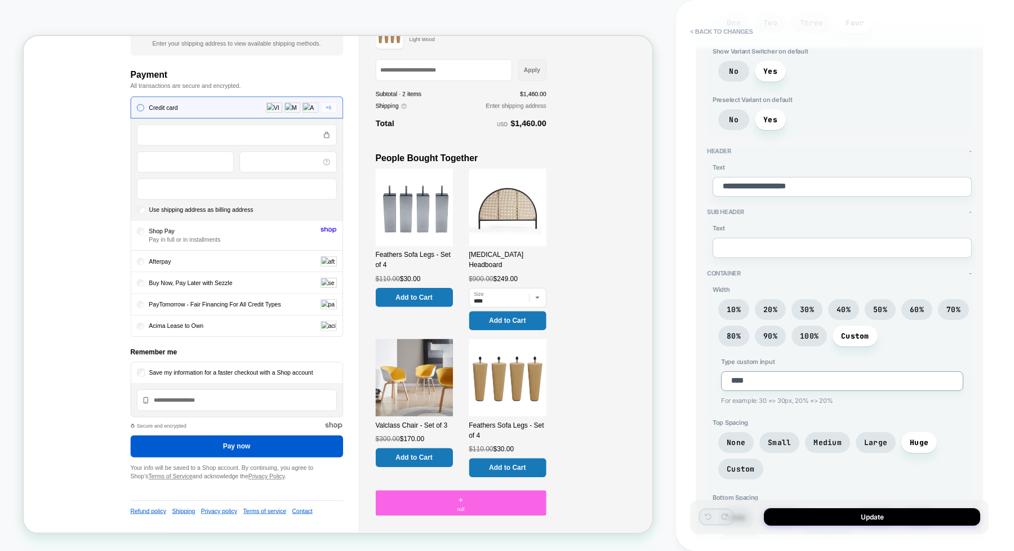
type textarea "*"
type textarea "***"
type textarea "*"
type textarea "****"
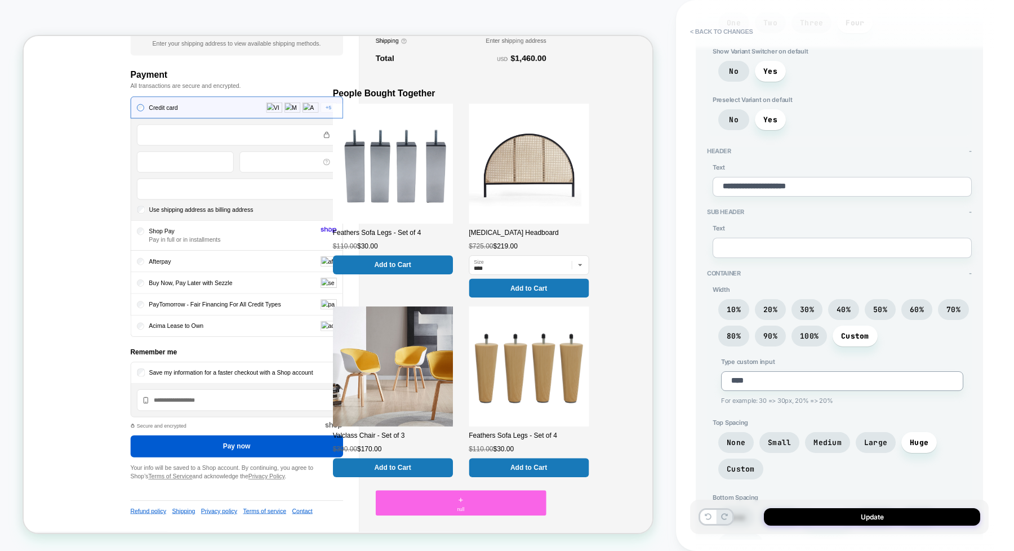
type textarea "*"
type textarea "***"
type textarea "*"
type textarea "****"
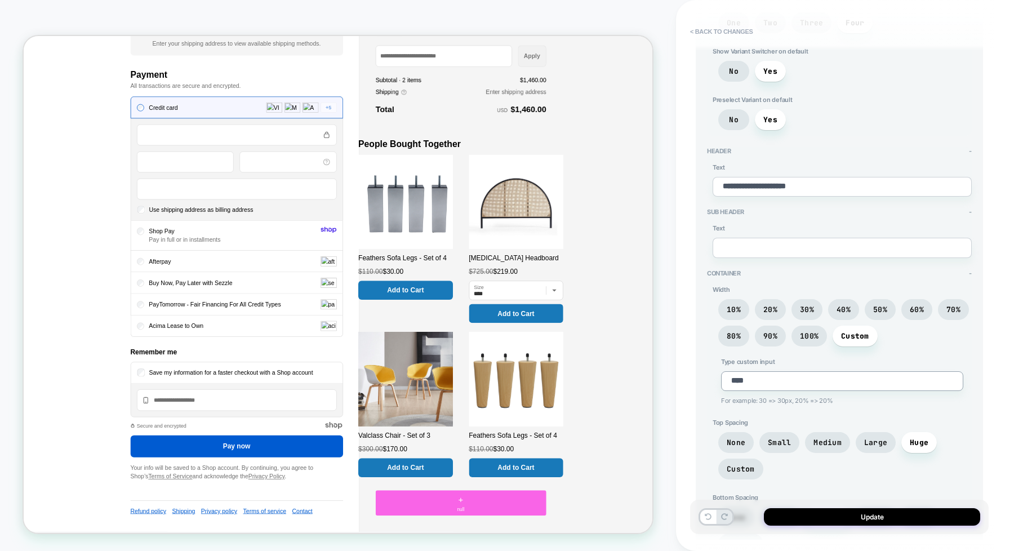
type textarea "*"
type textarea "***"
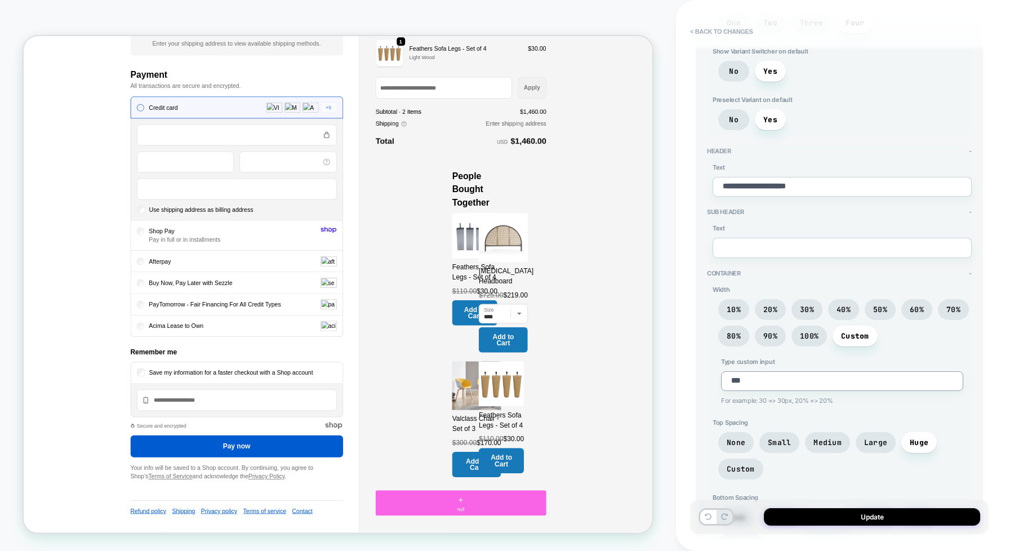
type textarea "*"
type textarea "****"
type textarea "*"
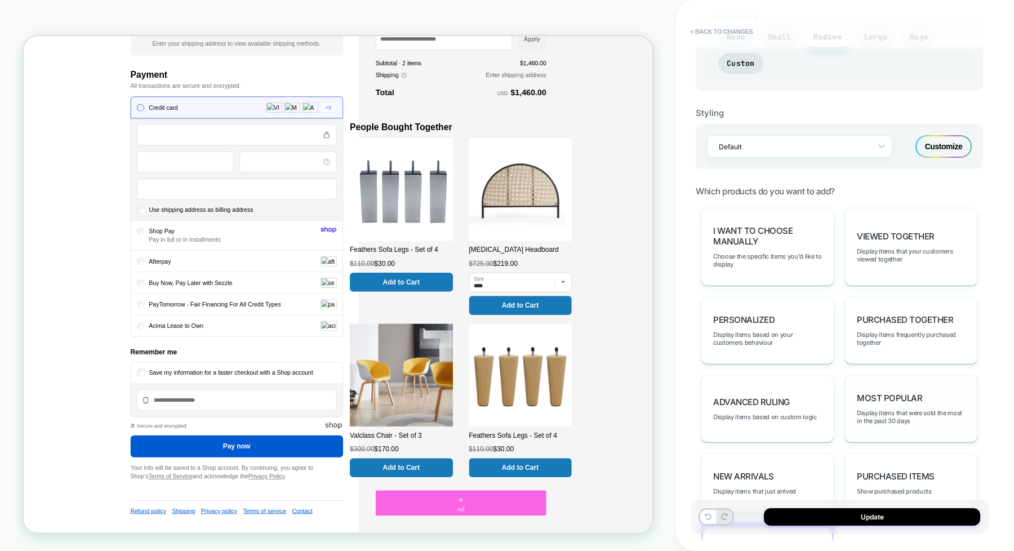
scroll to position [381, 0]
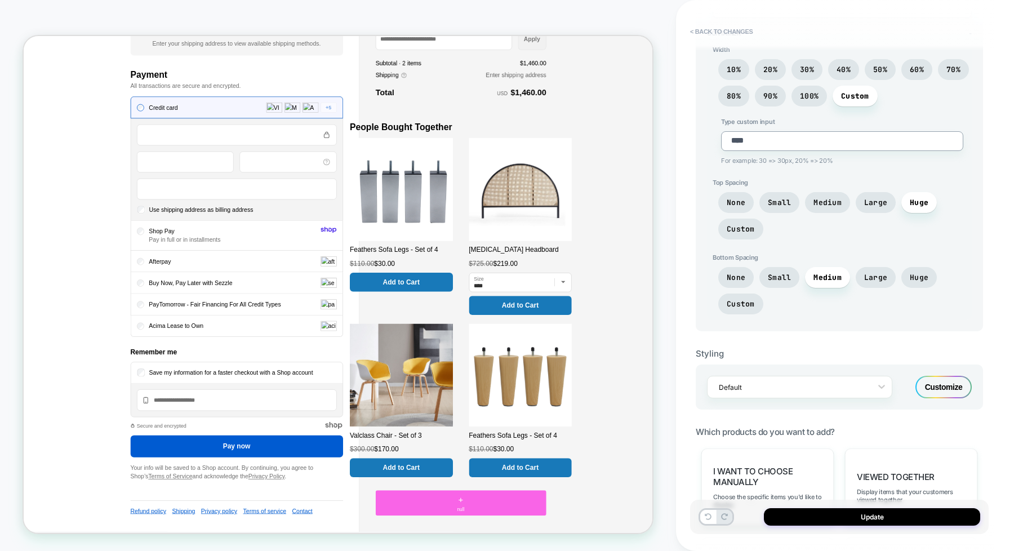
type textarea "****"
click at [942, 390] on div "Customize" at bounding box center [943, 387] width 56 height 23
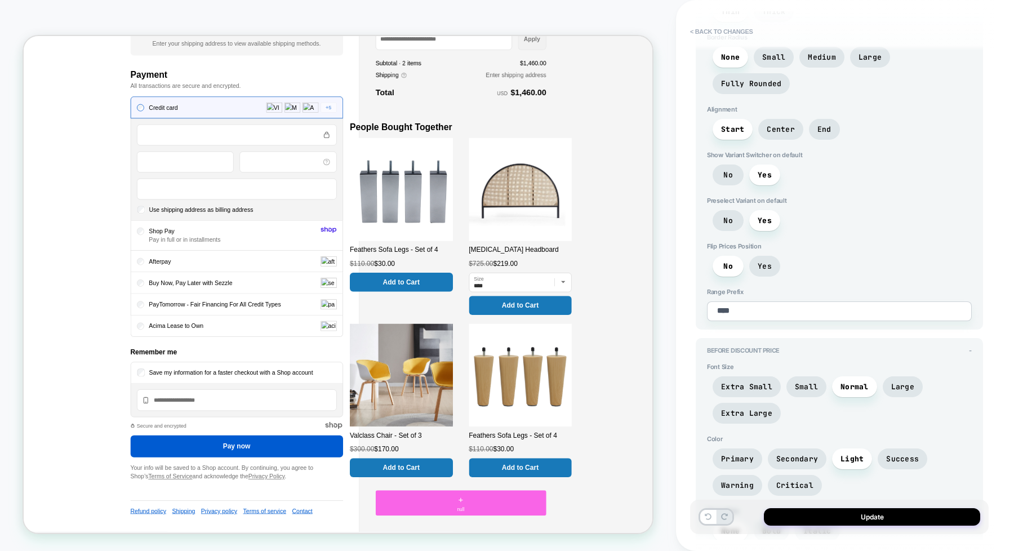
scroll to position [1286, 0]
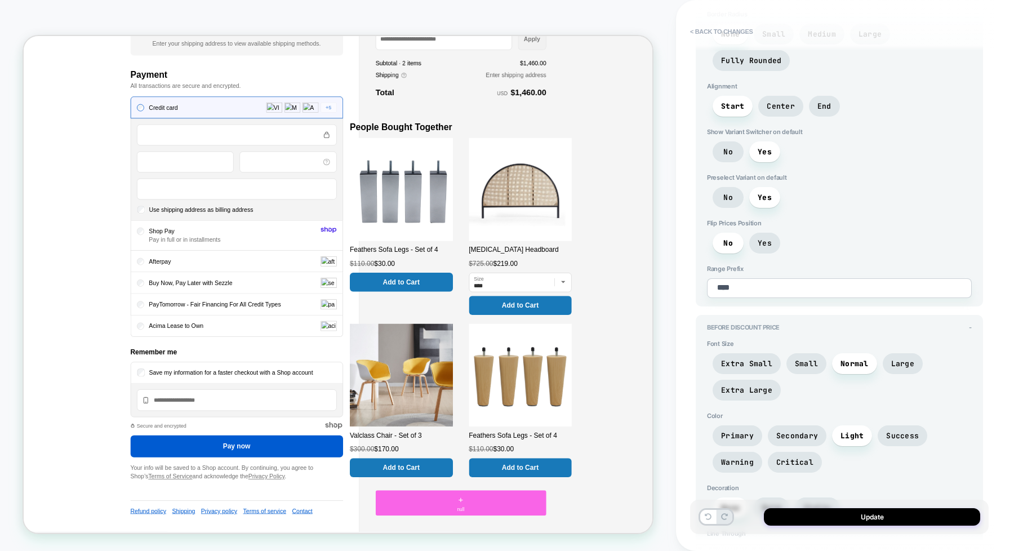
click at [974, 315] on div "Before Discount Price - Font Size Extra Small Small Normal Large Extra Large Co…" at bounding box center [839, 446] width 287 height 263
click at [970, 323] on span "-" at bounding box center [970, 327] width 3 height 8
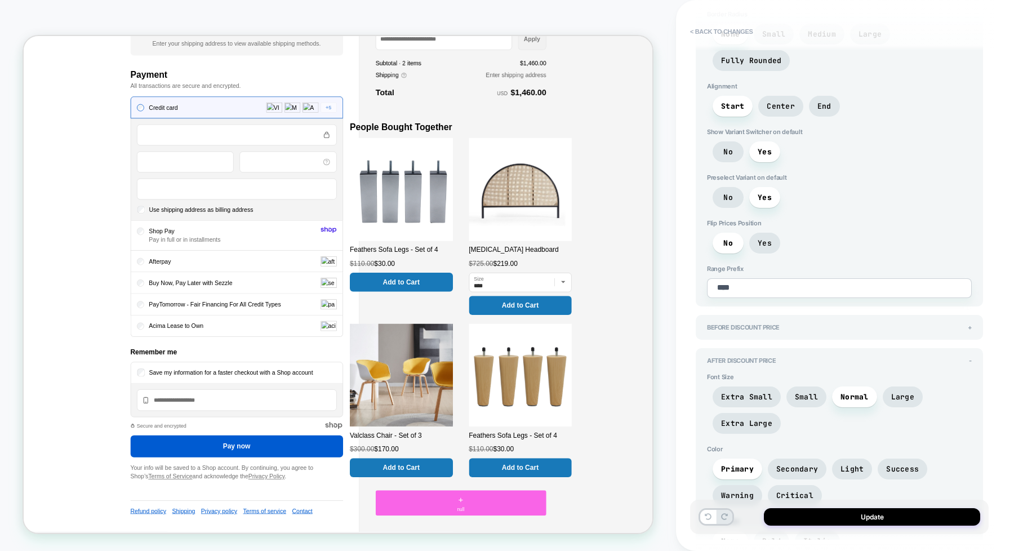
click at [967, 357] on div "After Discount Price -" at bounding box center [839, 361] width 265 height 8
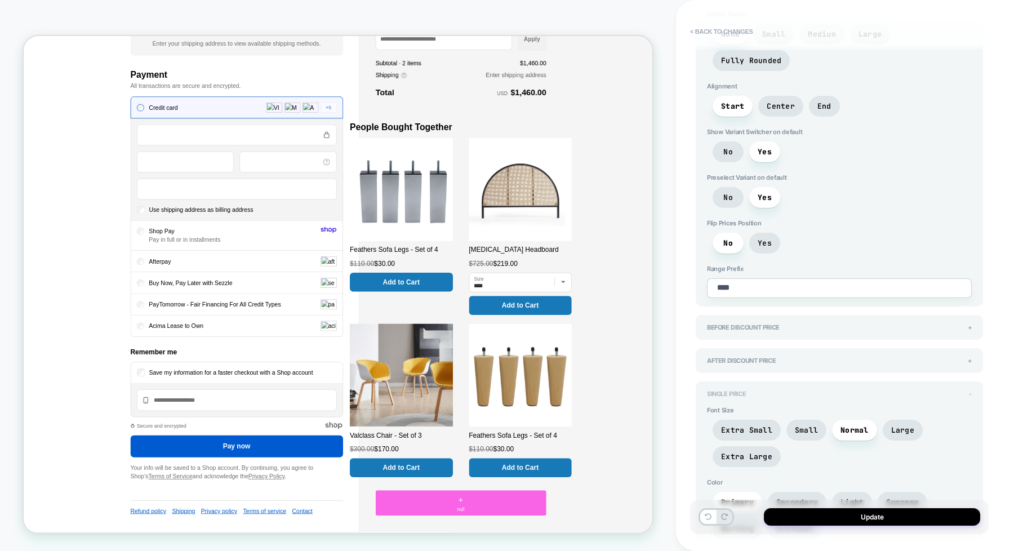
click at [970, 390] on span "-" at bounding box center [970, 394] width 3 height 8
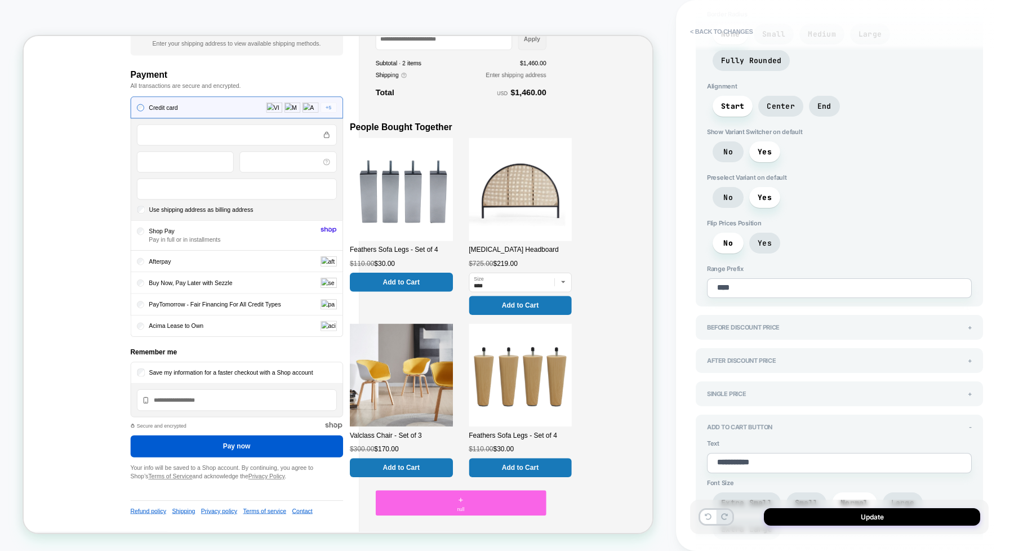
click at [967, 423] on div "Add to cart Button -" at bounding box center [839, 427] width 265 height 8
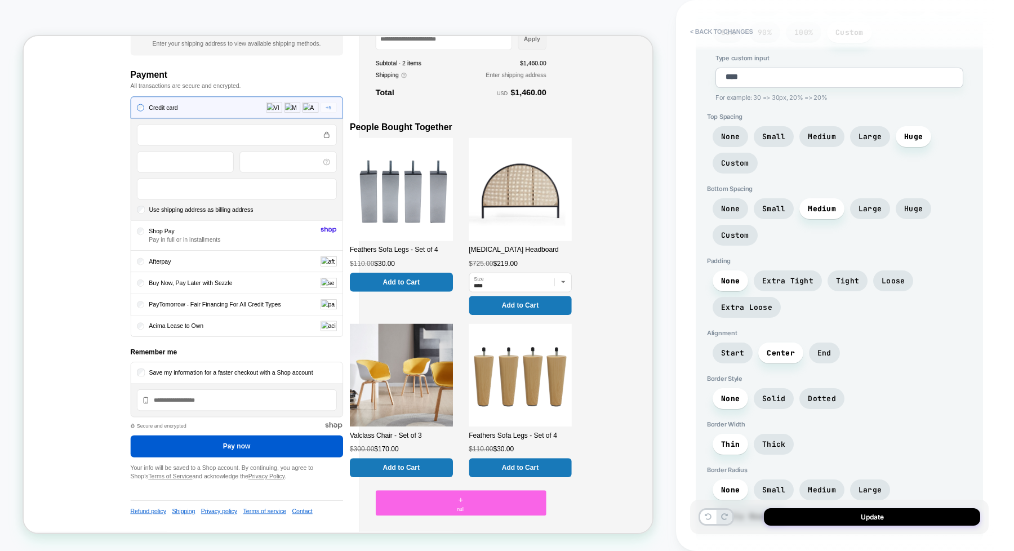
scroll to position [1849, 0]
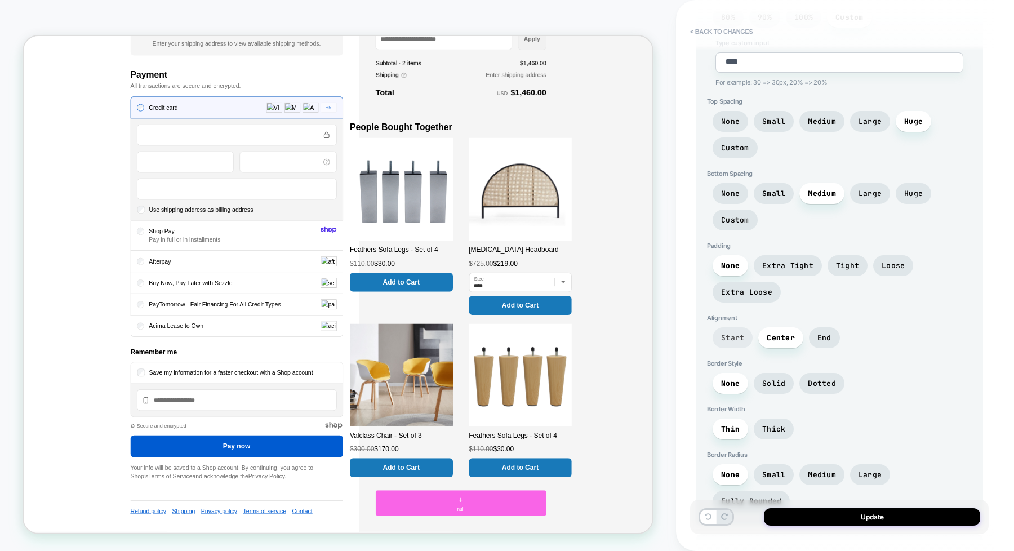
click at [736, 333] on span "Start" at bounding box center [732, 338] width 23 height 10
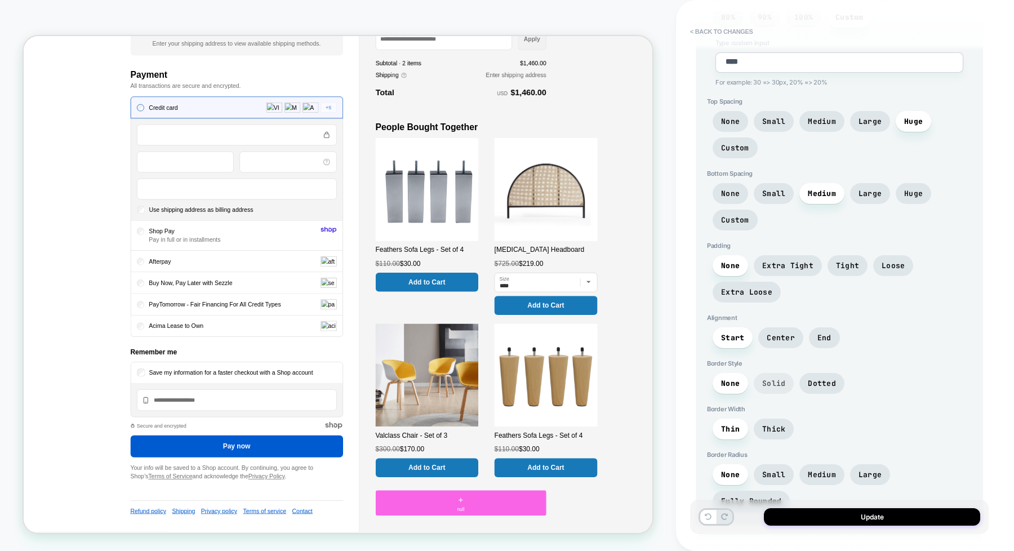
click at [775, 379] on span "Solid" at bounding box center [773, 384] width 23 height 10
click at [735, 379] on span "None" at bounding box center [730, 384] width 19 height 10
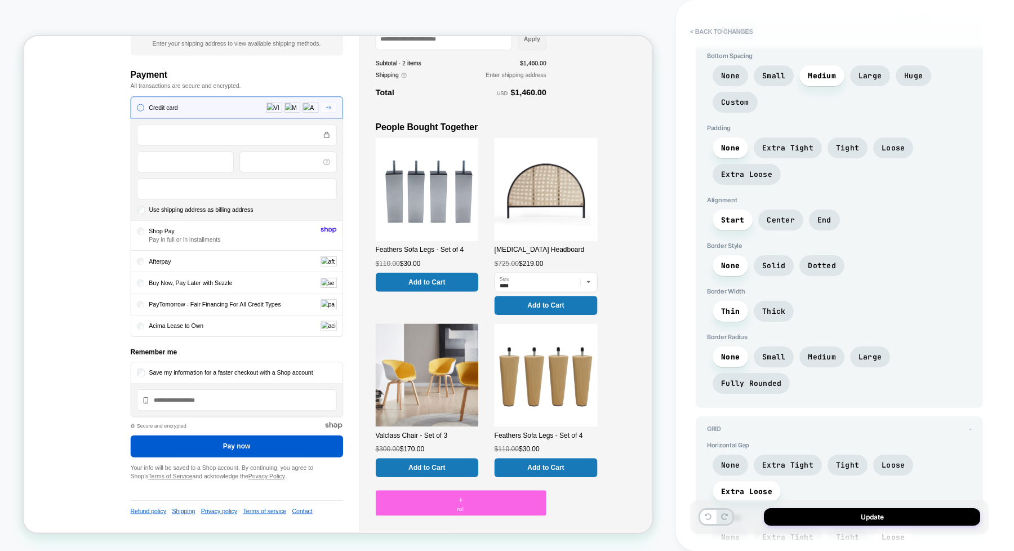
scroll to position [1990, 0]
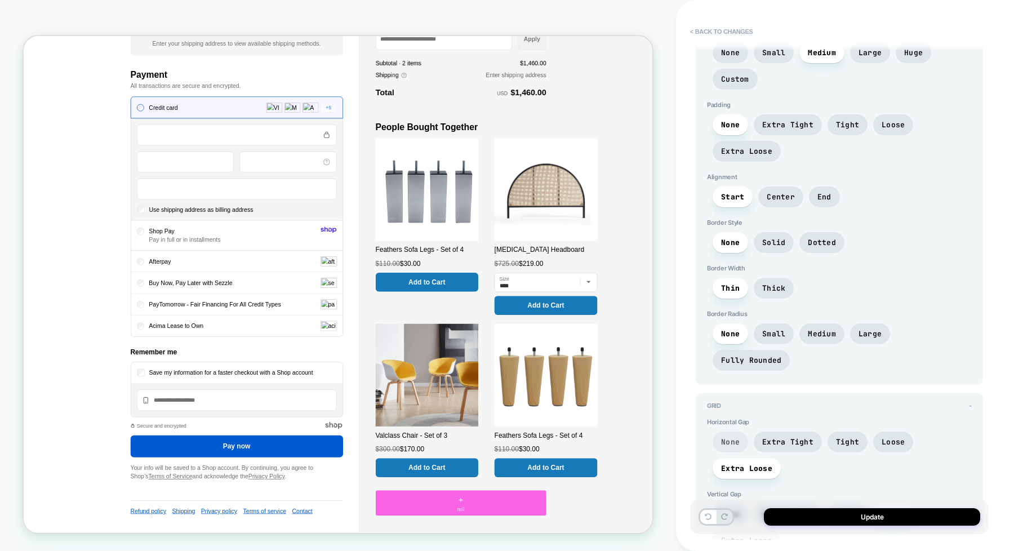
click at [734, 437] on span "None" at bounding box center [730, 442] width 19 height 10
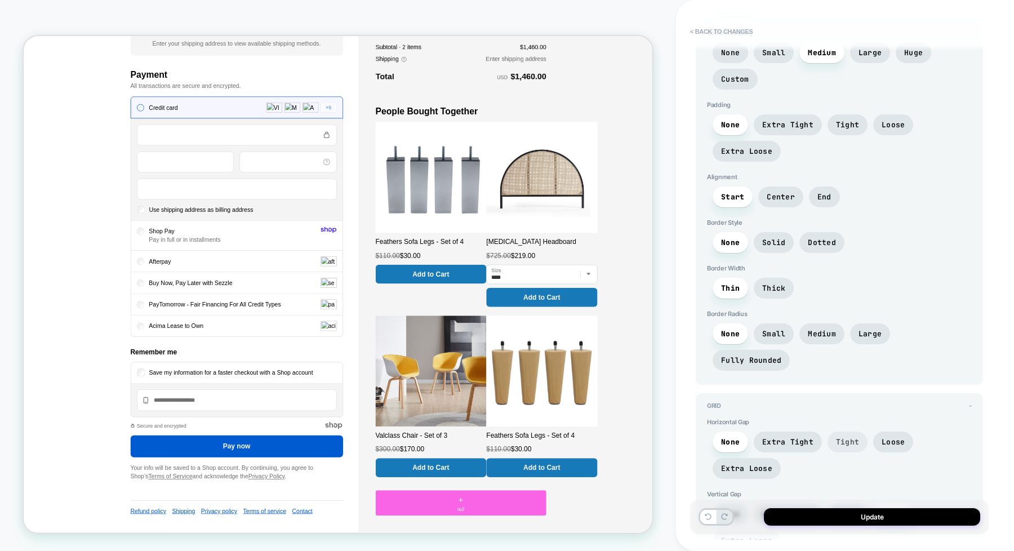
click at [827, 431] on span "Tight" at bounding box center [847, 441] width 40 height 21
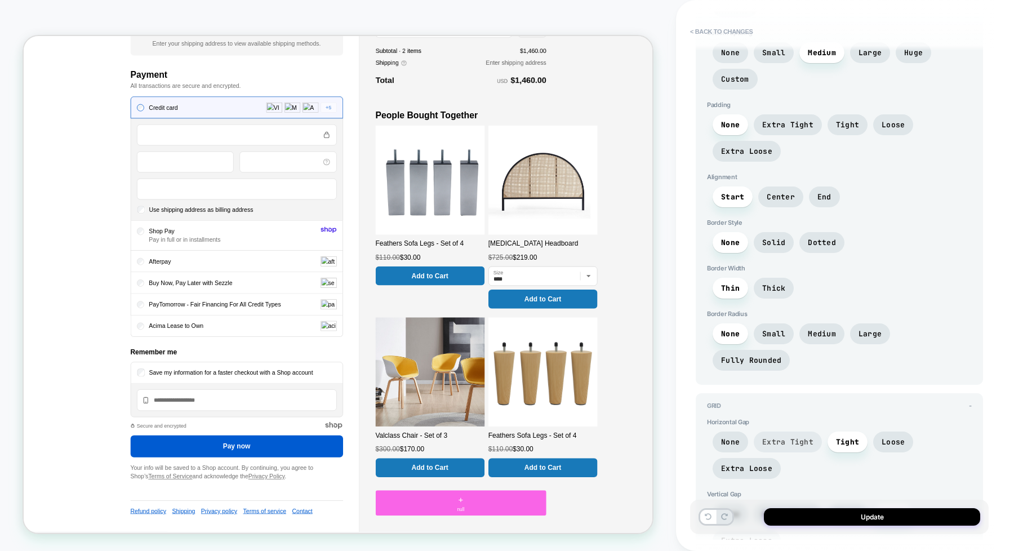
click at [791, 437] on span "Extra Tight" at bounding box center [787, 442] width 51 height 10
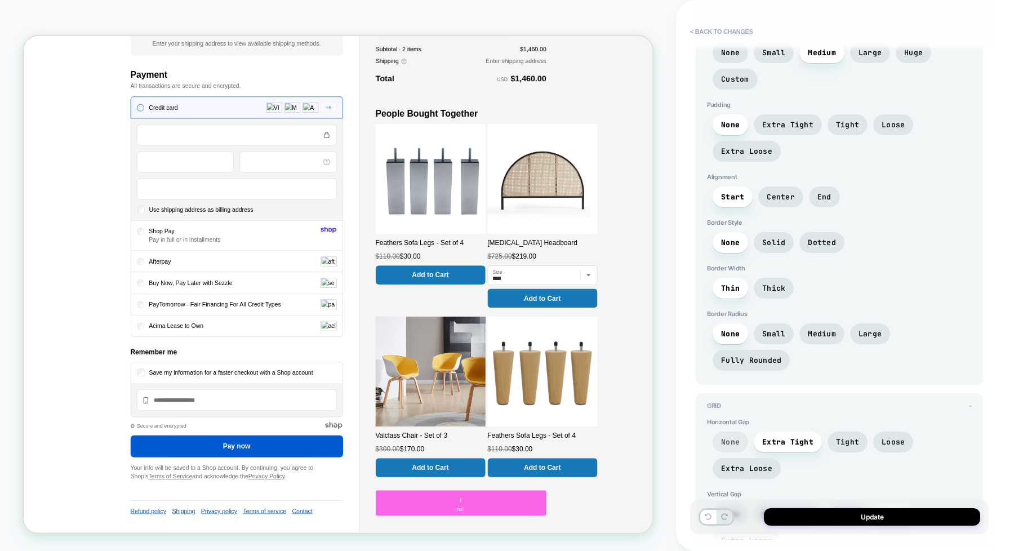
click at [737, 437] on span "None" at bounding box center [730, 442] width 19 height 10
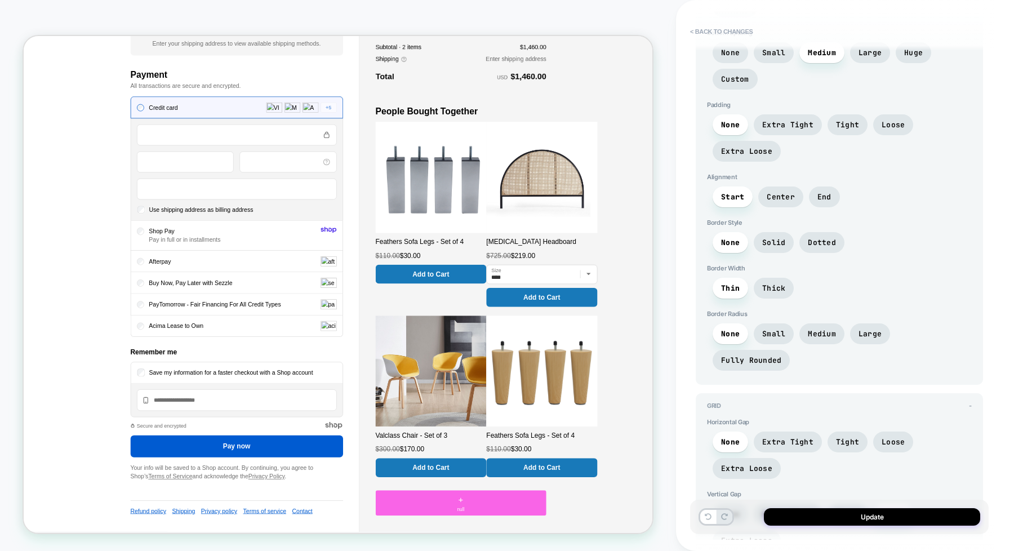
click at [739, 504] on span "None" at bounding box center [730, 514] width 35 height 21
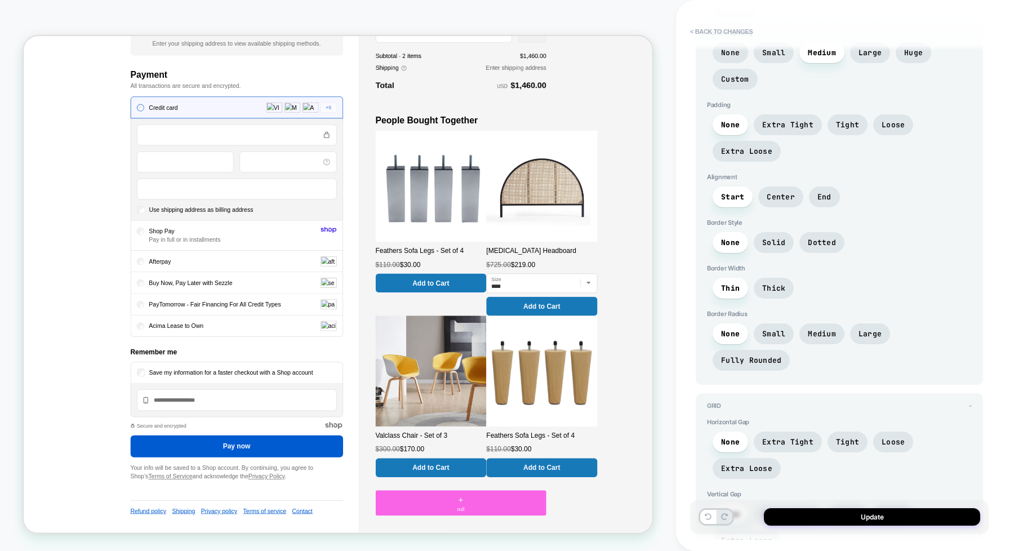
click at [799, 509] on span "Extra Tight" at bounding box center [787, 514] width 51 height 10
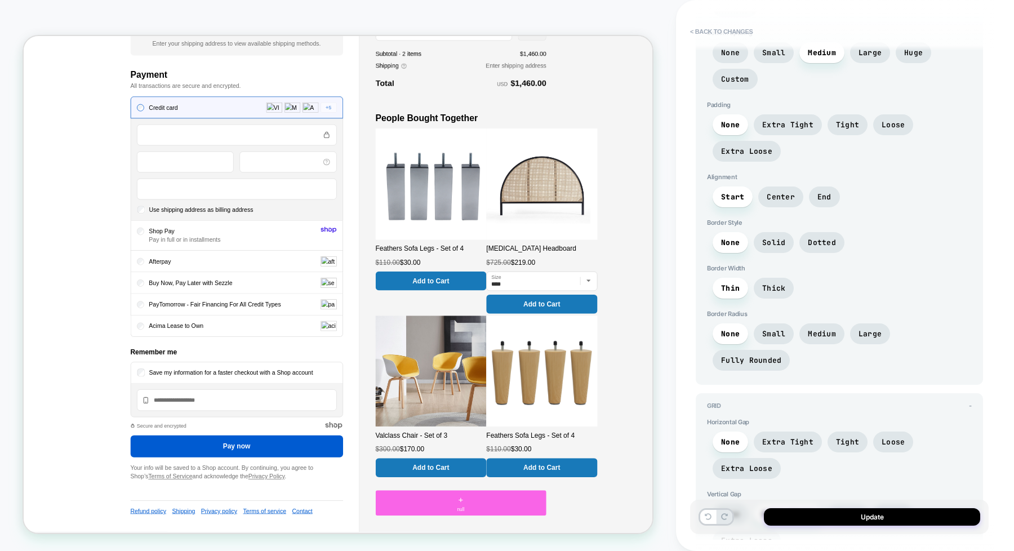
click at [861, 504] on span "Tight" at bounding box center [847, 514] width 40 height 21
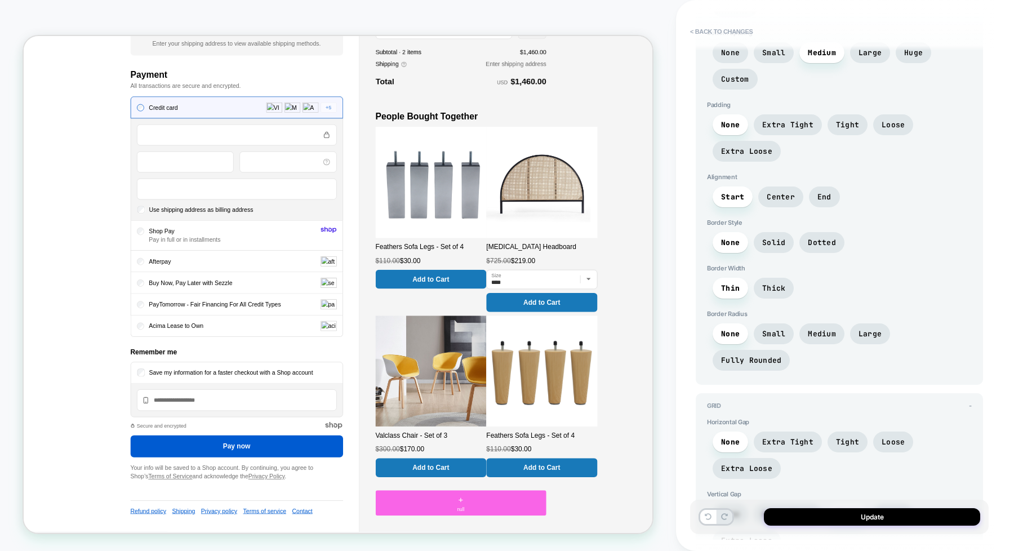
scroll to position [2025, 0]
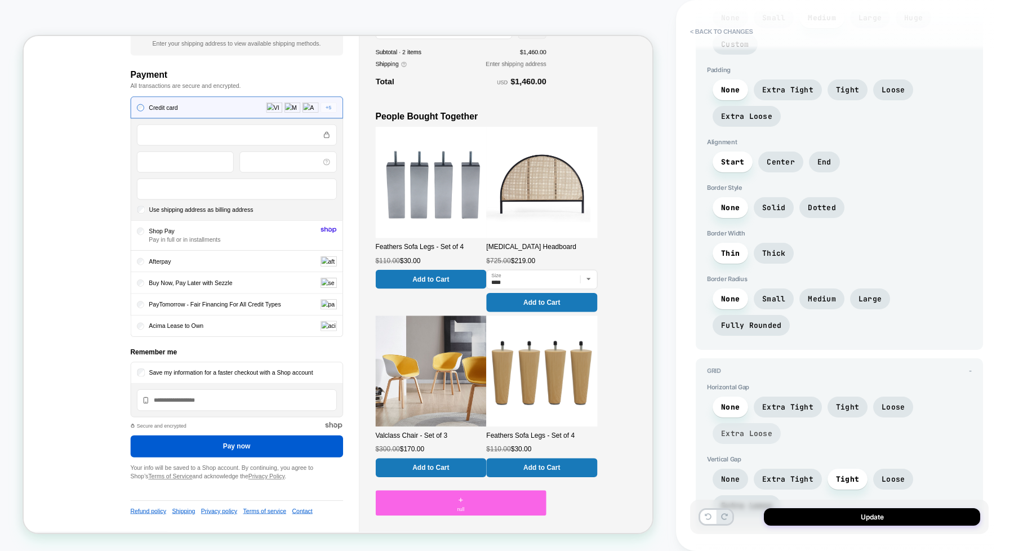
click at [754, 423] on span "Extra Loose" at bounding box center [747, 433] width 68 height 21
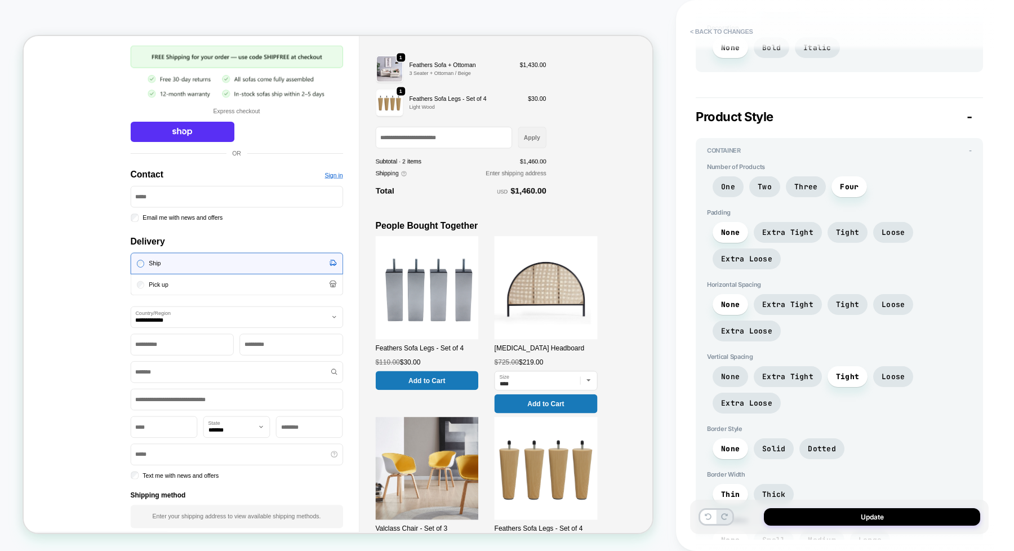
scroll to position [758, 0]
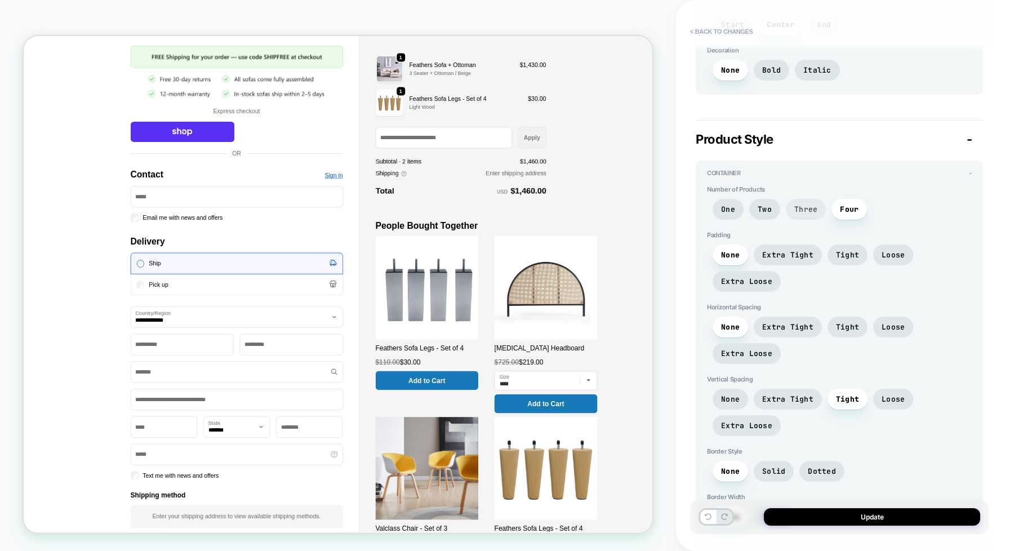
click at [816, 210] on span "Three" at bounding box center [805, 209] width 23 height 10
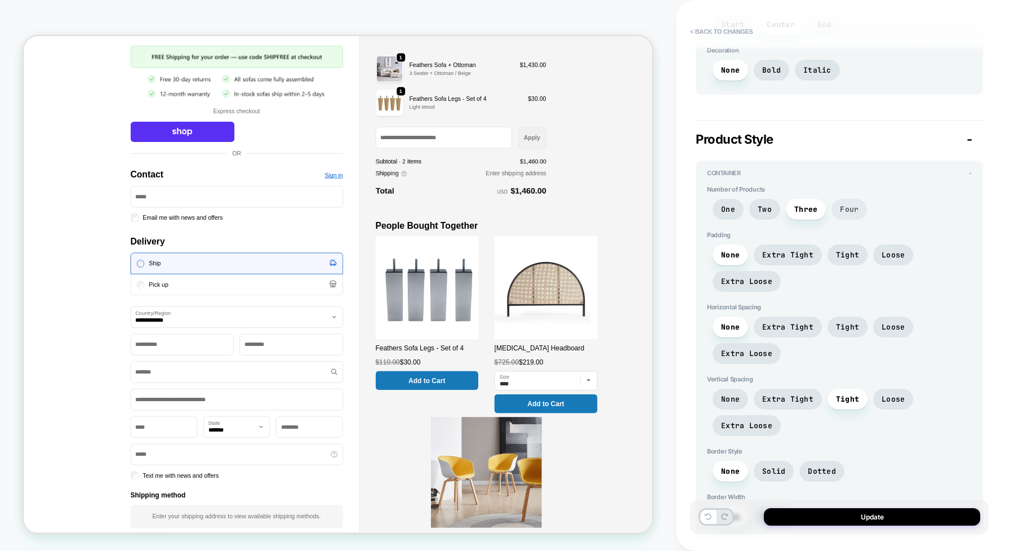
drag, startPoint x: 846, startPoint y: 195, endPoint x: 851, endPoint y: 203, distance: 9.4
click at [851, 198] on div "Number of Products One Two Three Four" at bounding box center [839, 205] width 265 height 40
click at [854, 207] on span "Four" at bounding box center [849, 209] width 19 height 10
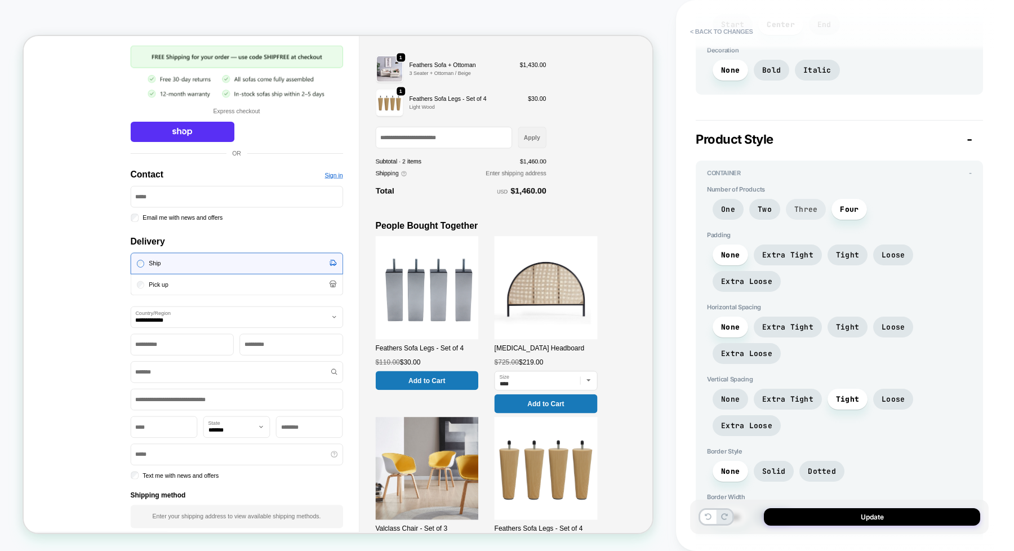
click at [804, 207] on span "Three" at bounding box center [805, 209] width 23 height 10
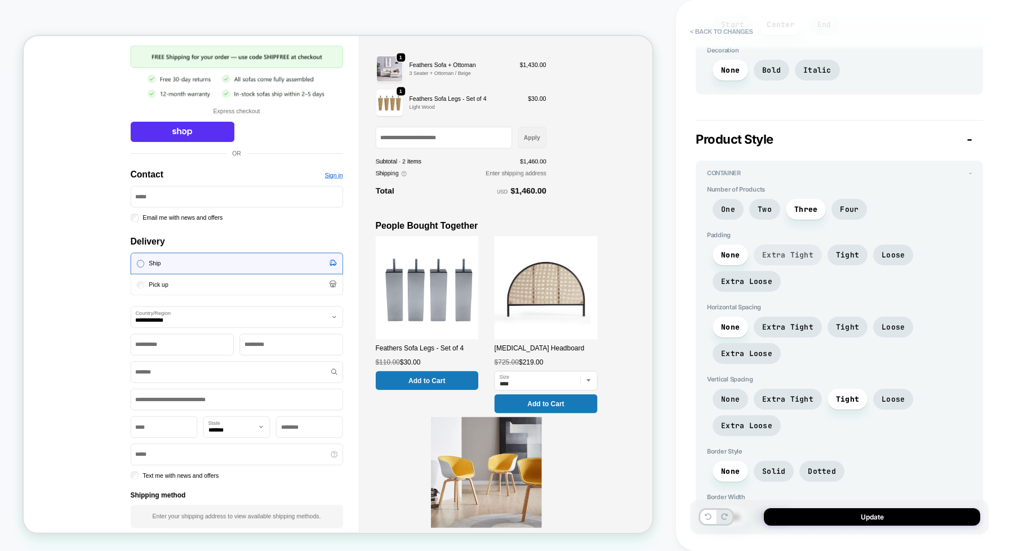
click at [787, 254] on span "Extra Tight" at bounding box center [787, 255] width 51 height 10
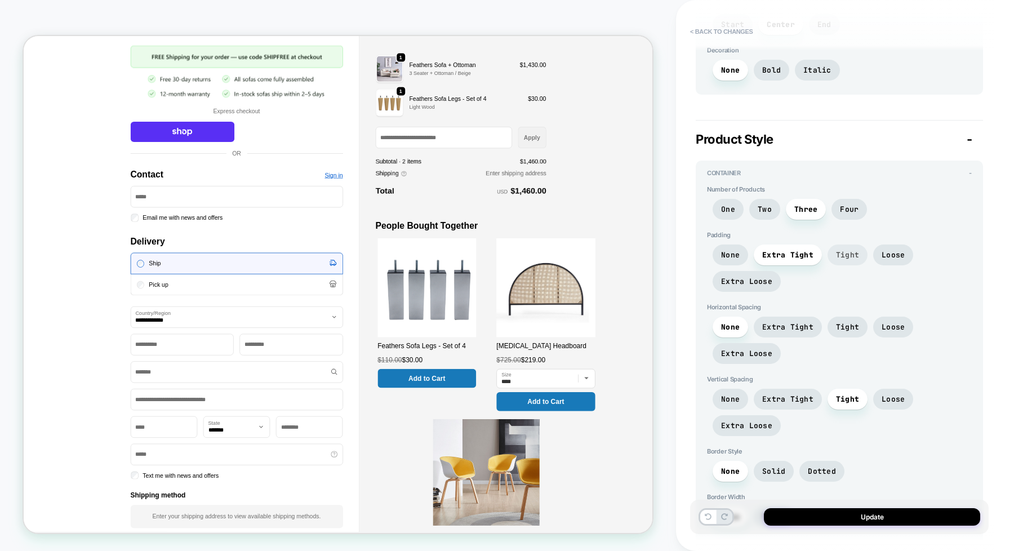
click at [832, 254] on span "Tight" at bounding box center [847, 254] width 40 height 21
click at [866, 256] on div "None Extra Tight Tight Loose Extra Loose" at bounding box center [839, 270] width 265 height 53
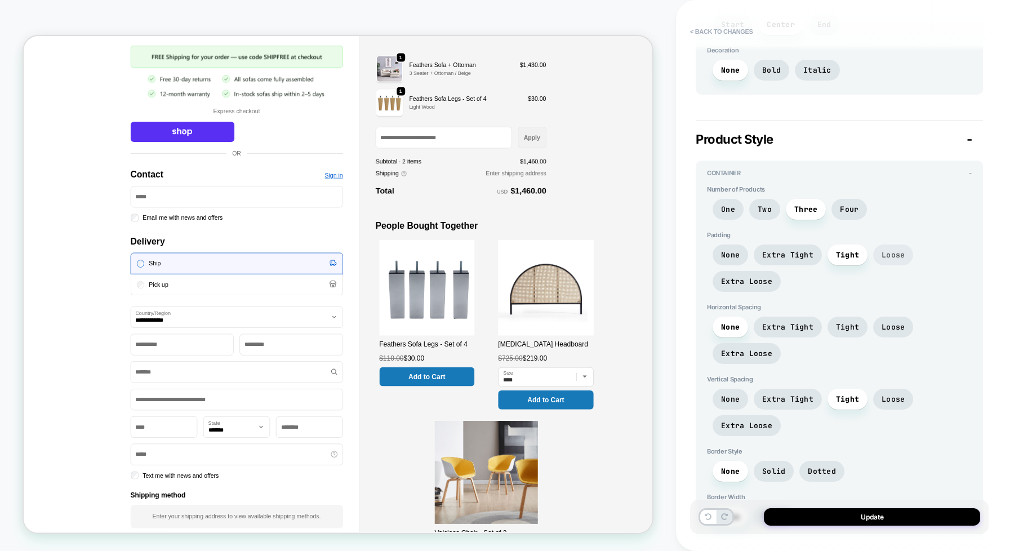
click at [884, 256] on span "Loose" at bounding box center [892, 255] width 23 height 10
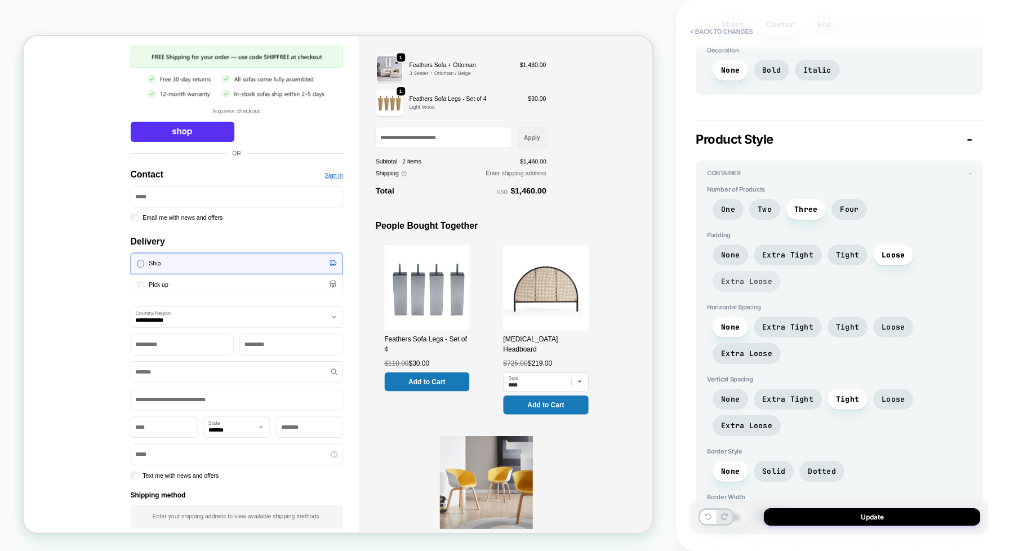
click at [742, 286] on span "Extra Loose" at bounding box center [746, 282] width 51 height 10
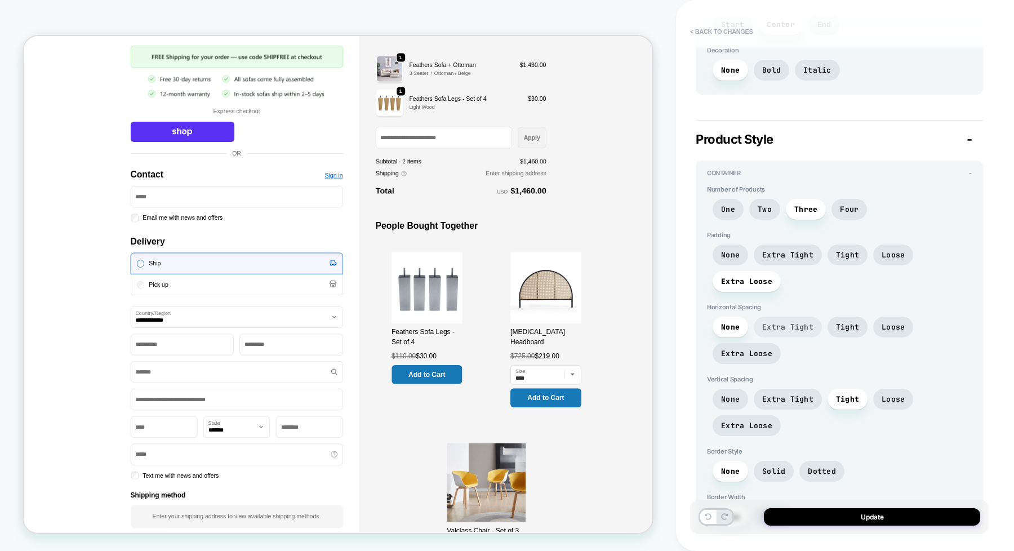
click at [782, 324] on span "Extra Tight" at bounding box center [787, 327] width 51 height 10
click at [842, 315] on div "Horizontal Spacing None Extra Tight Tight Loose Extra Loose" at bounding box center [839, 336] width 265 height 66
click at [711, 330] on div "None Extra Tight Tight Loose Extra Loose" at bounding box center [839, 343] width 265 height 53
click at [804, 331] on span "Extra Tight" at bounding box center [787, 327] width 51 height 10
click at [818, 323] on div "None Extra Tight Tight Loose Extra Loose" at bounding box center [839, 343] width 265 height 53
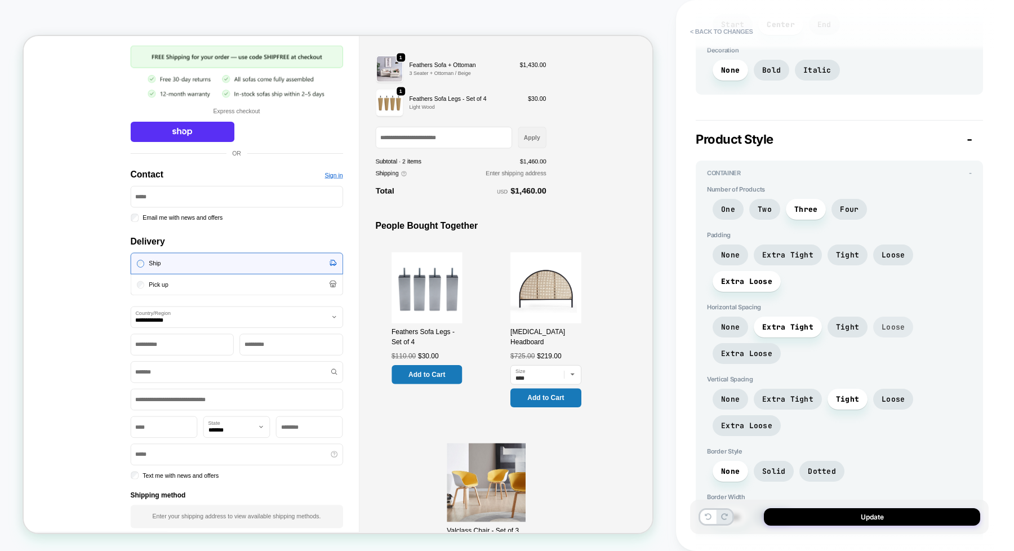
click at [902, 324] on span "Loose" at bounding box center [893, 327] width 40 height 21
click at [752, 362] on span "Extra Loose" at bounding box center [747, 353] width 68 height 21
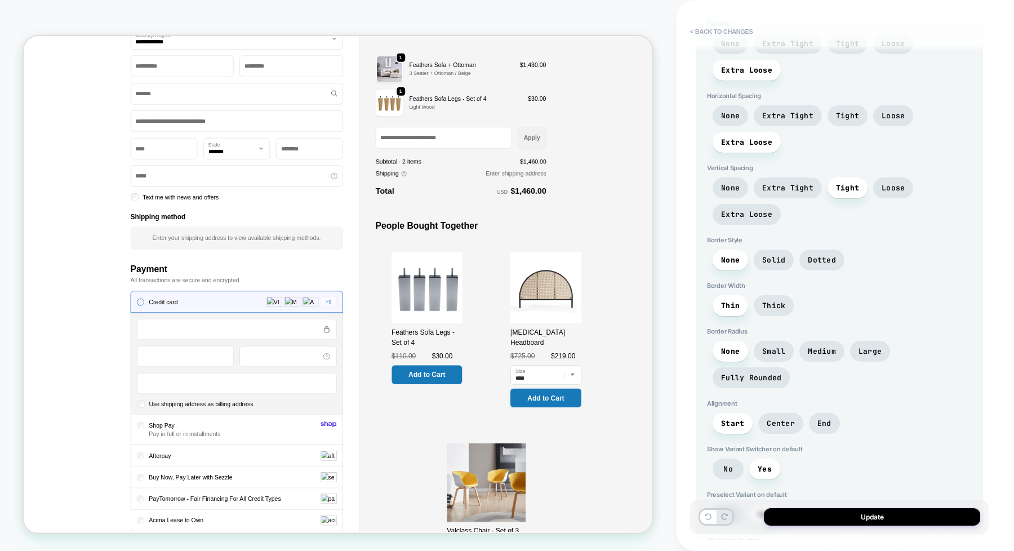
scroll to position [398, 0]
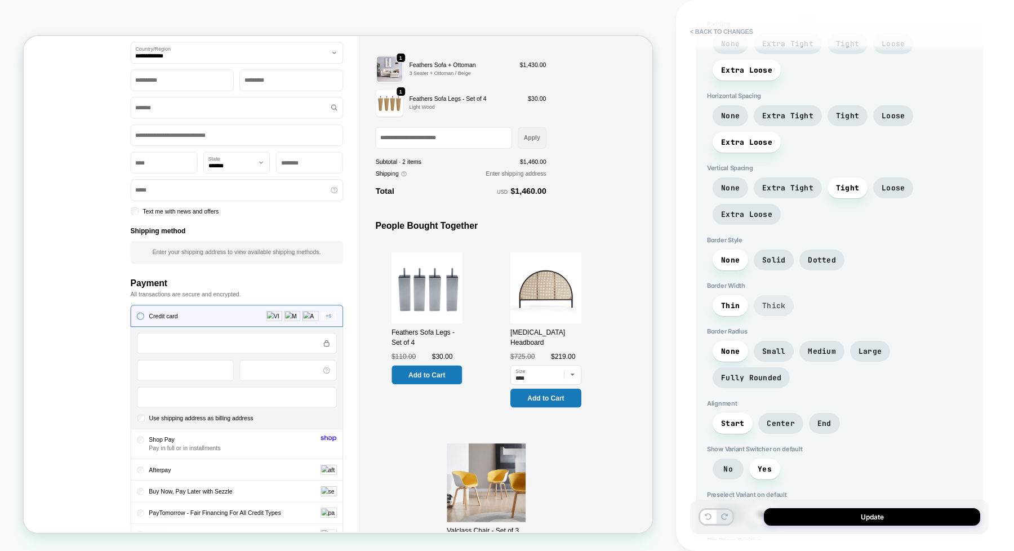
click at [772, 310] on span "Thick" at bounding box center [773, 306] width 23 height 10
click at [725, 310] on span "Thin" at bounding box center [730, 306] width 19 height 10
click at [781, 373] on span "Fully Rounded" at bounding box center [751, 378] width 60 height 10
click at [778, 354] on span "Small" at bounding box center [773, 351] width 23 height 10
click at [827, 418] on span "End" at bounding box center [824, 423] width 14 height 10
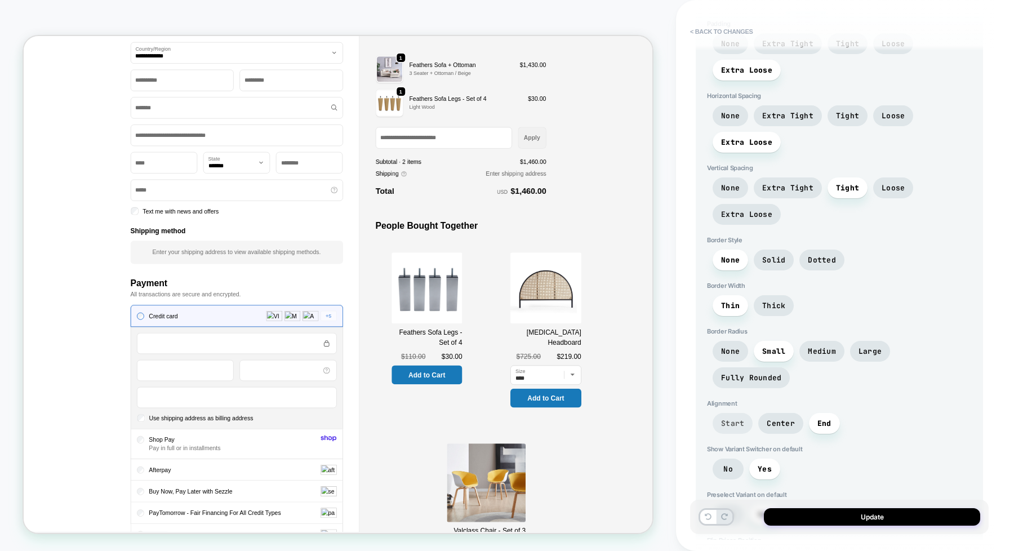
click at [731, 418] on span "Start" at bounding box center [732, 423] width 23 height 10
click at [725, 464] on span "No" at bounding box center [728, 469] width 10 height 10
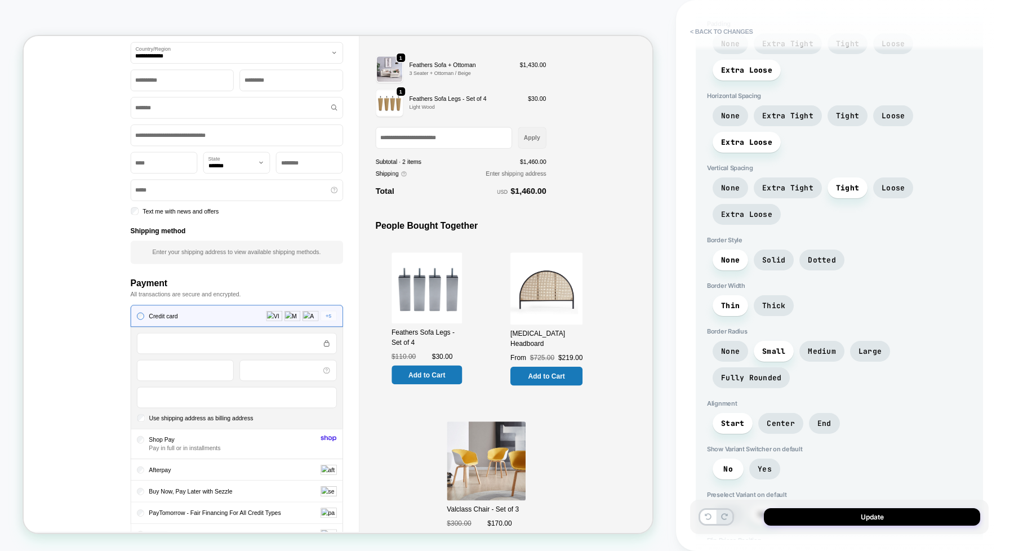
click at [727, 510] on span "No" at bounding box center [728, 515] width 10 height 10
click at [758, 464] on span "Yes" at bounding box center [765, 469] width 14 height 10
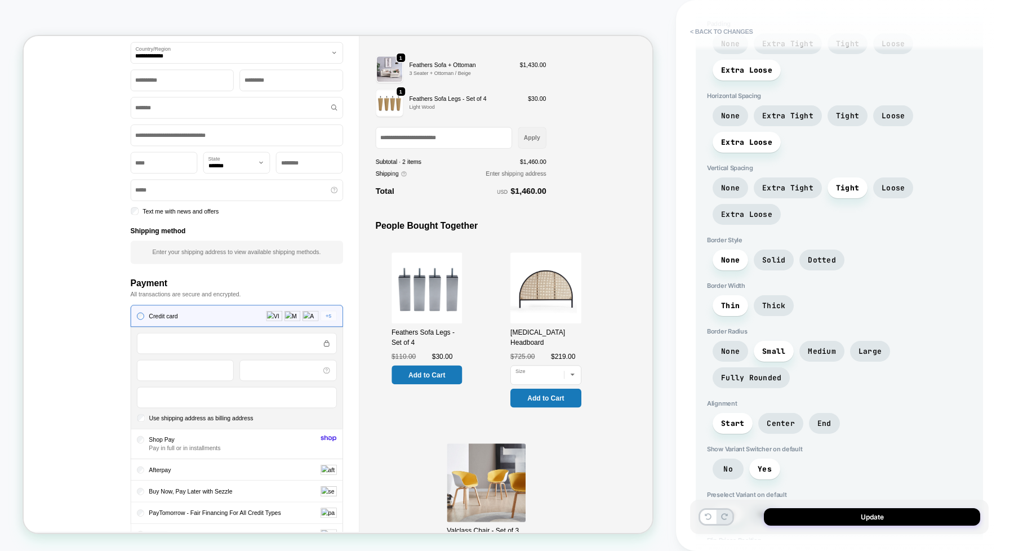
click at [755, 504] on span "Yes" at bounding box center [764, 514] width 31 height 21
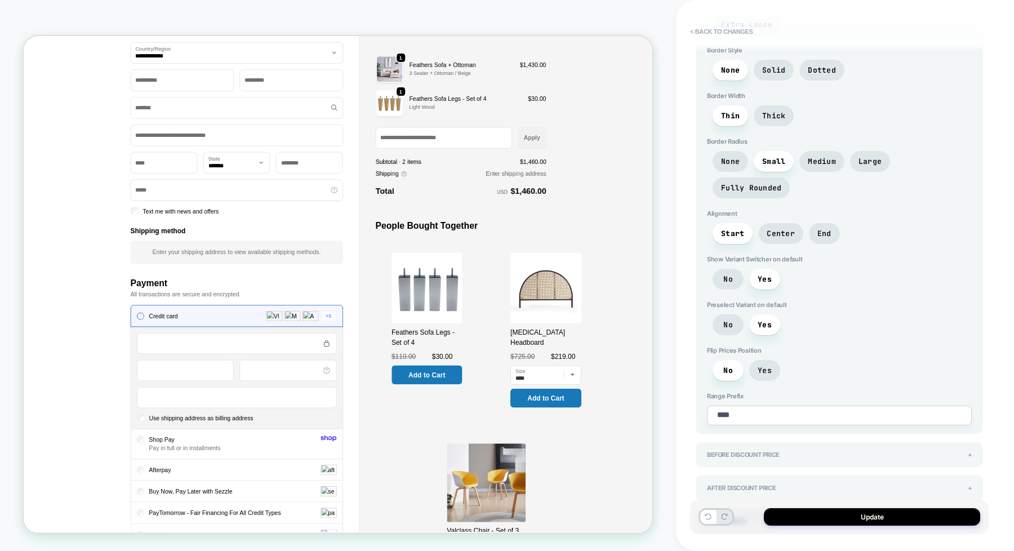
scroll to position [1250, 0]
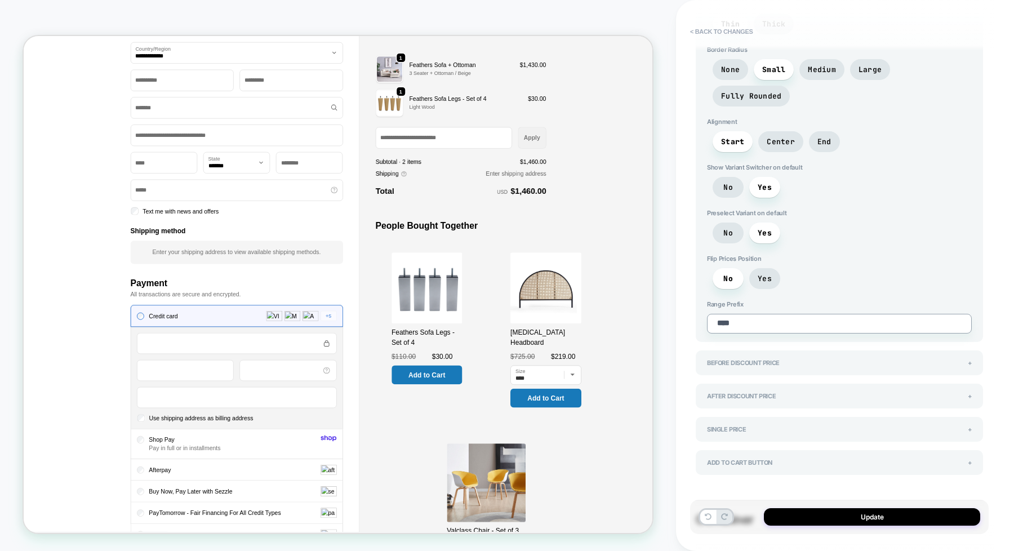
click at [750, 314] on textarea "****" at bounding box center [839, 324] width 265 height 20
click at [759, 274] on span "Yes" at bounding box center [765, 279] width 14 height 10
click at [725, 274] on span "No" at bounding box center [728, 279] width 10 height 10
click at [741, 268] on span "No" at bounding box center [728, 278] width 31 height 21
click at [760, 274] on span "Yes" at bounding box center [765, 279] width 14 height 10
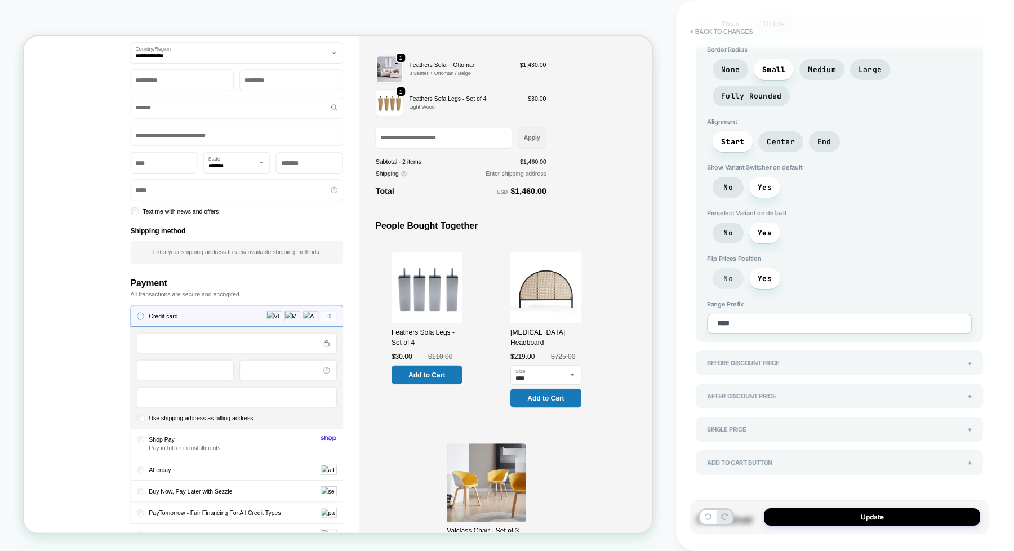
click at [725, 274] on span "No" at bounding box center [728, 279] width 10 height 10
click at [747, 268] on div "No Yes" at bounding box center [839, 281] width 265 height 26
click at [761, 274] on span "Yes" at bounding box center [765, 279] width 14 height 10
click at [725, 228] on span "No" at bounding box center [728, 233] width 10 height 10
click at [758, 222] on span "Yes" at bounding box center [764, 232] width 31 height 21
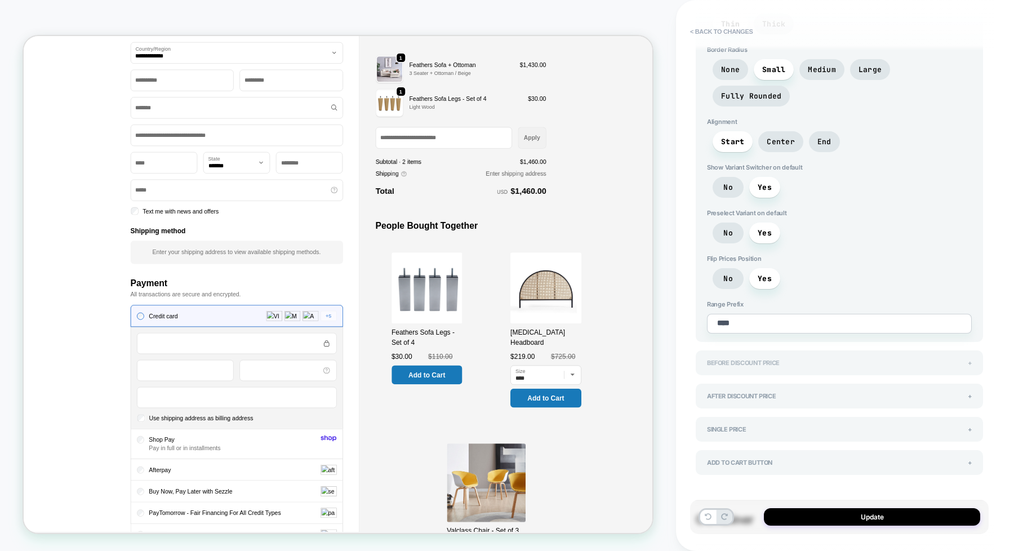
click at [773, 359] on span "Before Discount Price" at bounding box center [743, 363] width 73 height 8
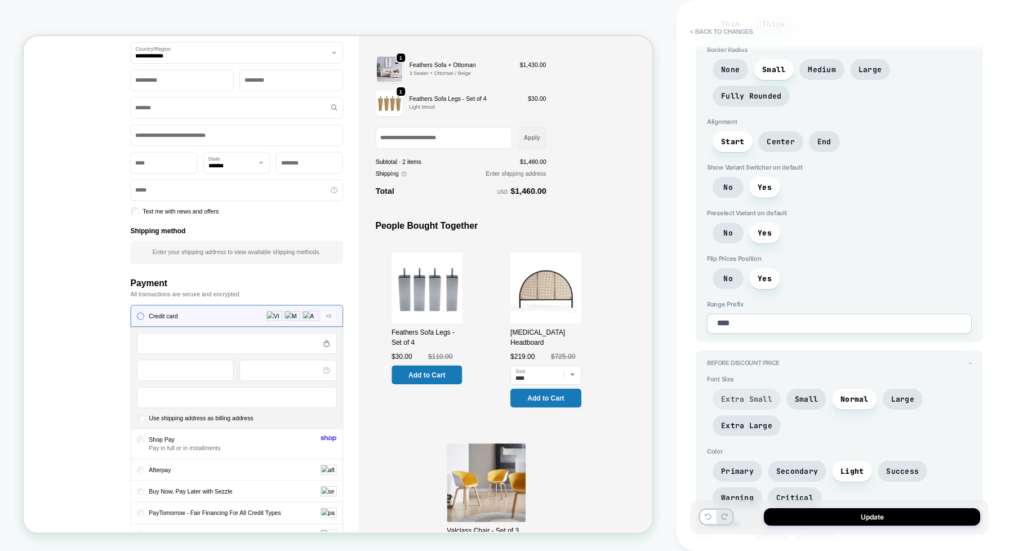
click at [738, 394] on span "Extra Small" at bounding box center [746, 399] width 51 height 10
drag, startPoint x: 841, startPoint y: 370, endPoint x: 835, endPoint y: 370, distance: 6.2
click at [838, 389] on span "Normal" at bounding box center [854, 399] width 45 height 21
click at [882, 359] on div "Before Discount Price -" at bounding box center [839, 363] width 265 height 8
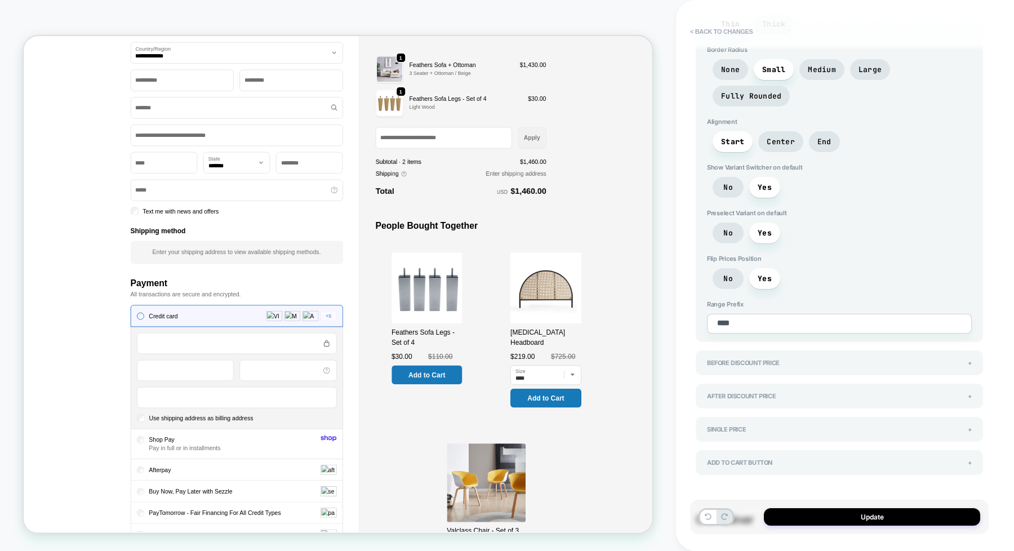
click at [874, 384] on div "After Discount Price +" at bounding box center [839, 396] width 287 height 25
click at [871, 384] on div "After Discount Price +" at bounding box center [839, 396] width 287 height 25
click at [890, 392] on div "After Discount Price +" at bounding box center [839, 396] width 265 height 8
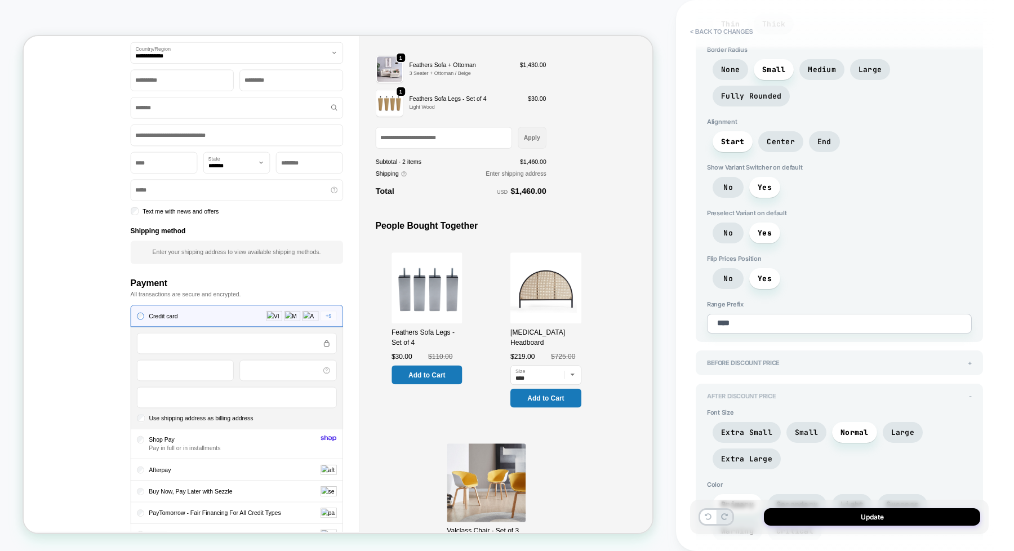
click at [890, 392] on div "After Discount Price -" at bounding box center [839, 396] width 265 height 8
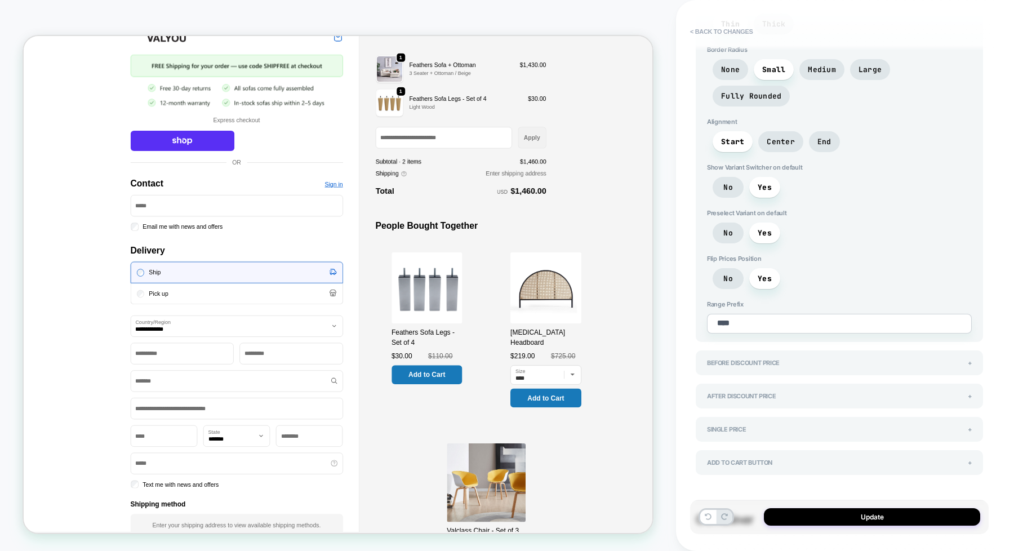
scroll to position [0, 0]
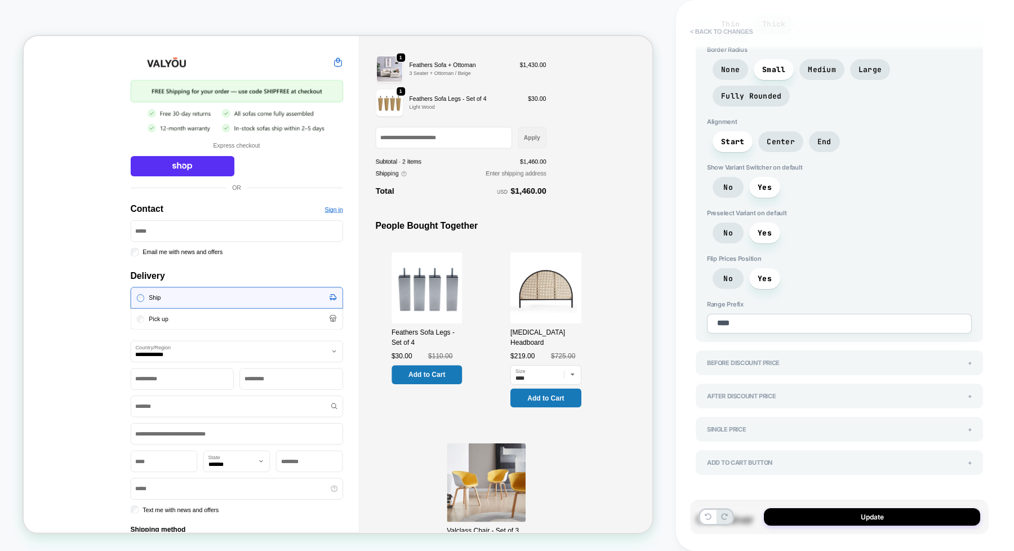
click at [701, 33] on button "< Back to changes" at bounding box center [721, 32] width 74 height 18
type textarea "*"
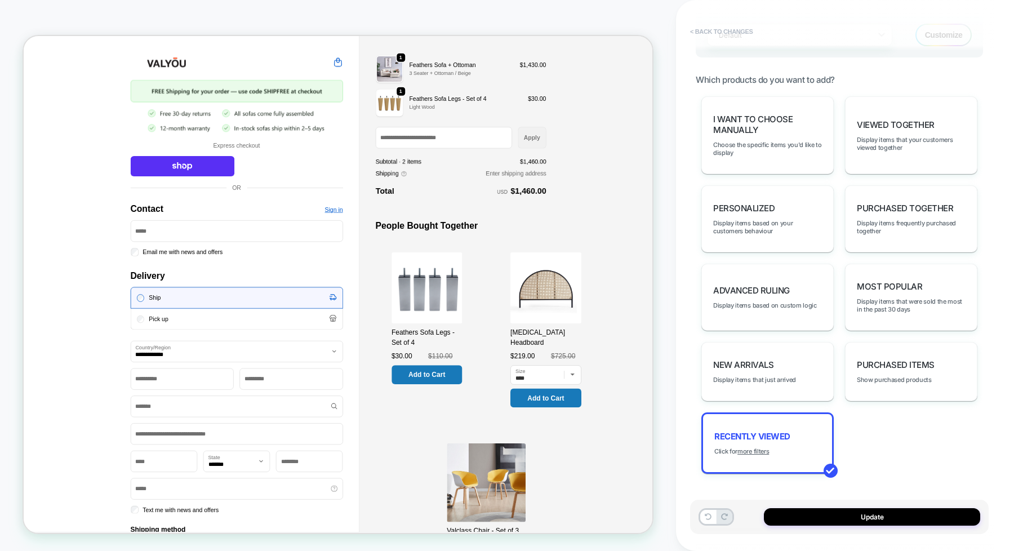
click at [701, 33] on button "< Back to changes" at bounding box center [721, 32] width 74 height 18
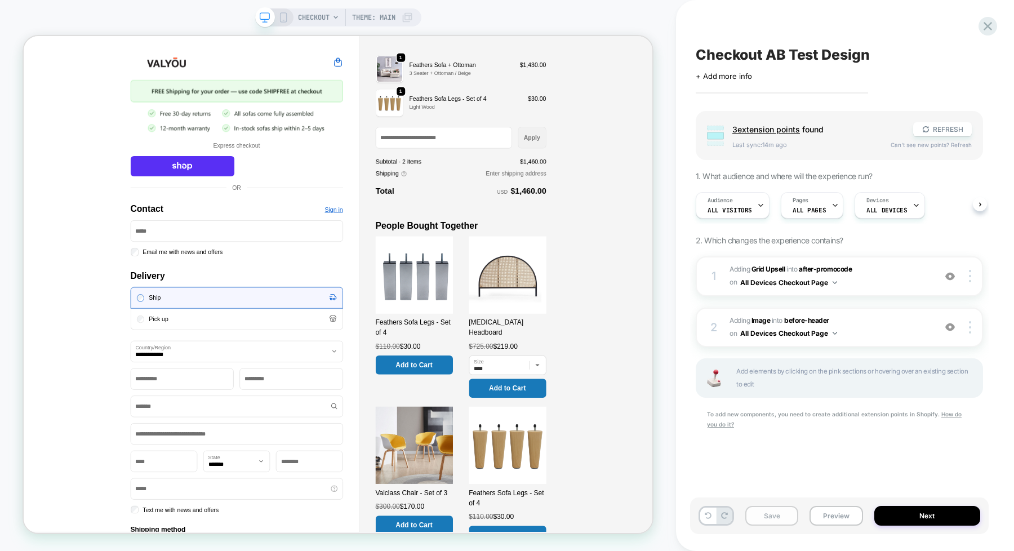
click at [760, 514] on button "Save" at bounding box center [771, 516] width 53 height 20
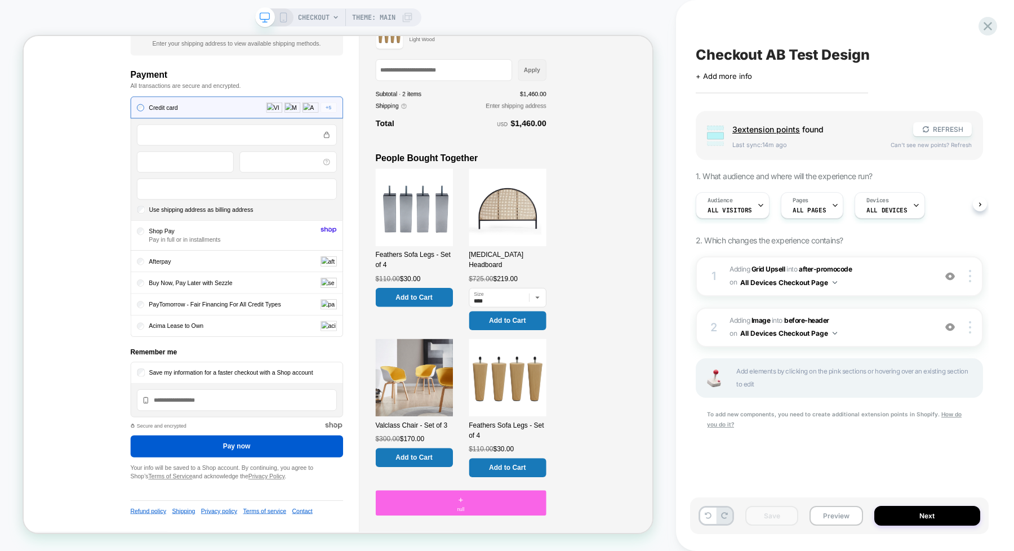
scroll to position [679, 0]
click at [893, 273] on span "#_loomi_addon_1759922957354 Adding Grid Upsell INTO after-promocode after-promo…" at bounding box center [829, 276] width 200 height 26
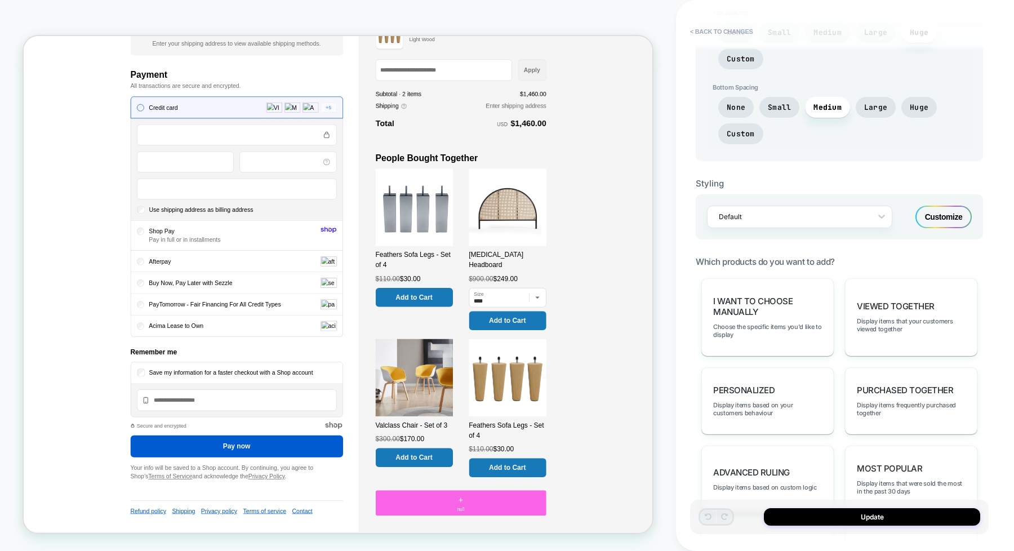
scroll to position [675, 0]
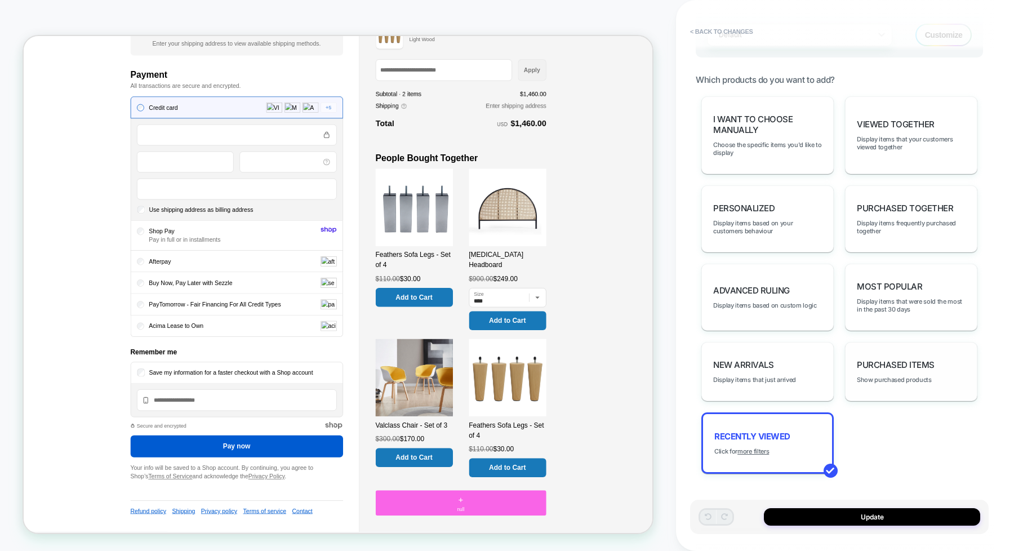
click at [891, 367] on span "Purchased Items" at bounding box center [896, 364] width 78 height 11
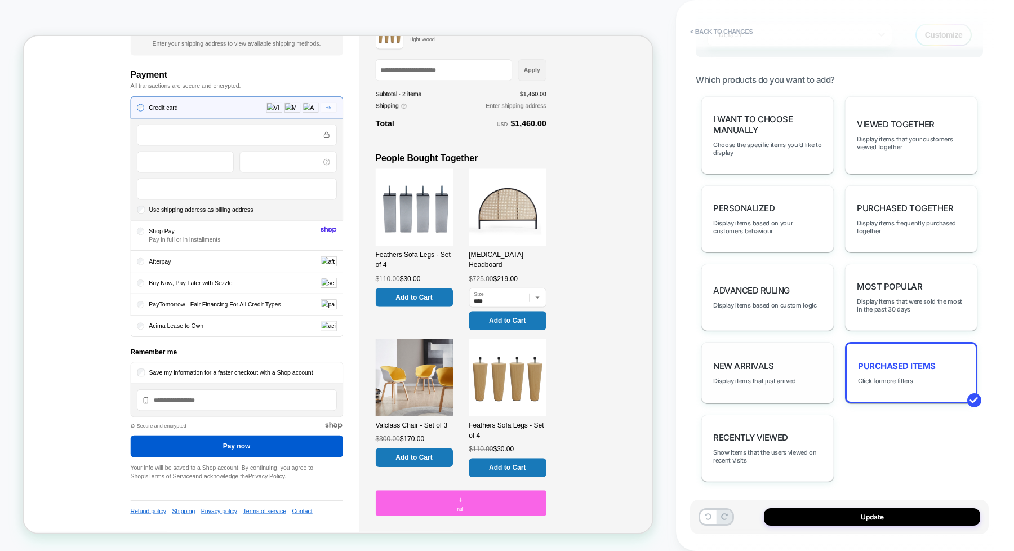
click at [803, 362] on div "New Arrivals Display items that just arrived" at bounding box center [767, 372] width 132 height 61
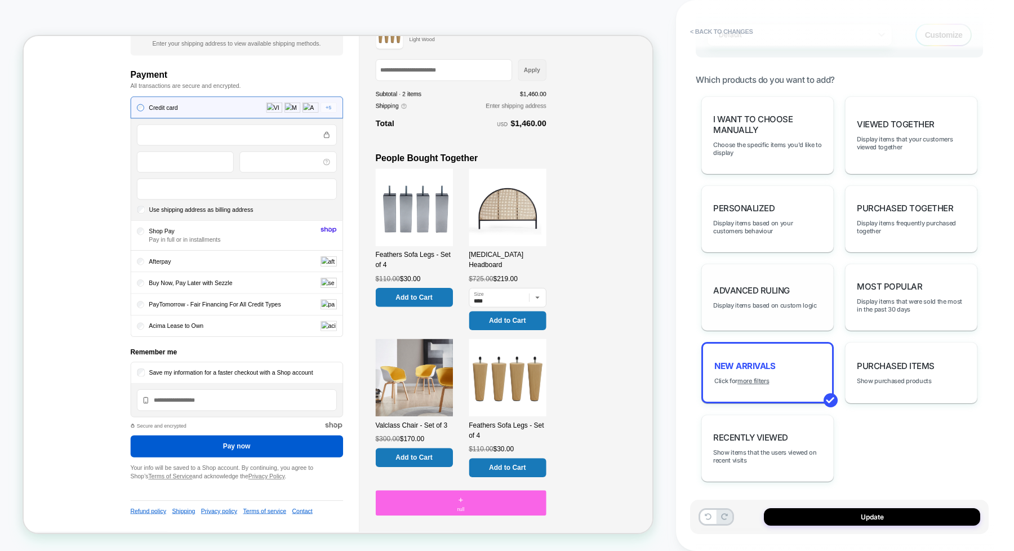
click at [763, 297] on div "Advanced Ruling Display items based on custom logic" at bounding box center [767, 297] width 132 height 67
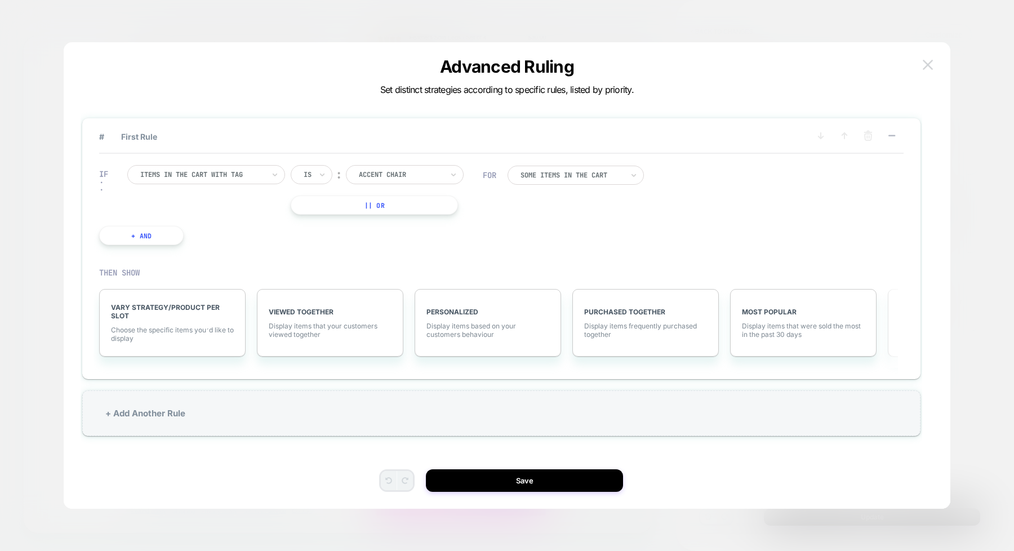
click at [925, 66] on img at bounding box center [928, 65] width 10 height 10
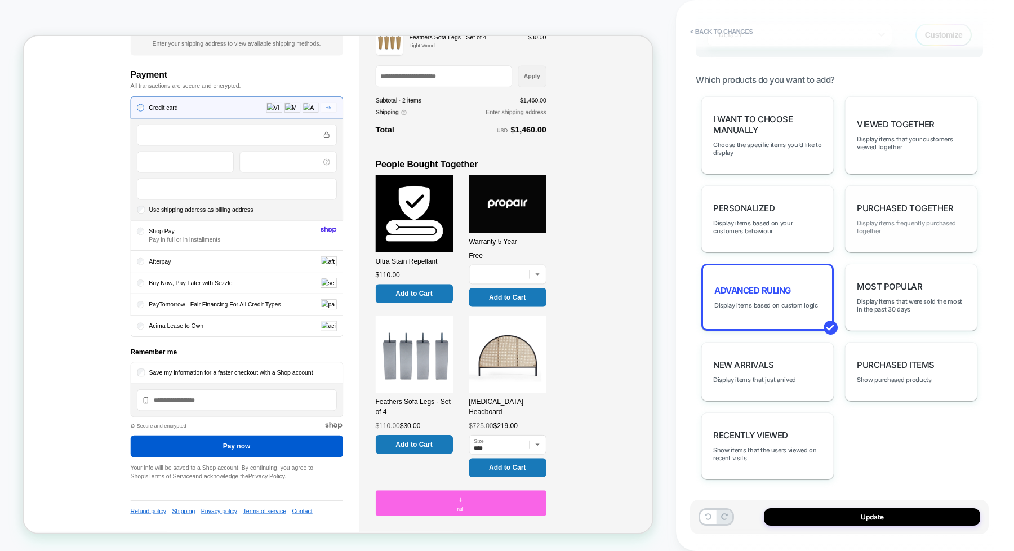
click at [909, 231] on span "Display items frequently purchased together" at bounding box center [911, 227] width 109 height 16
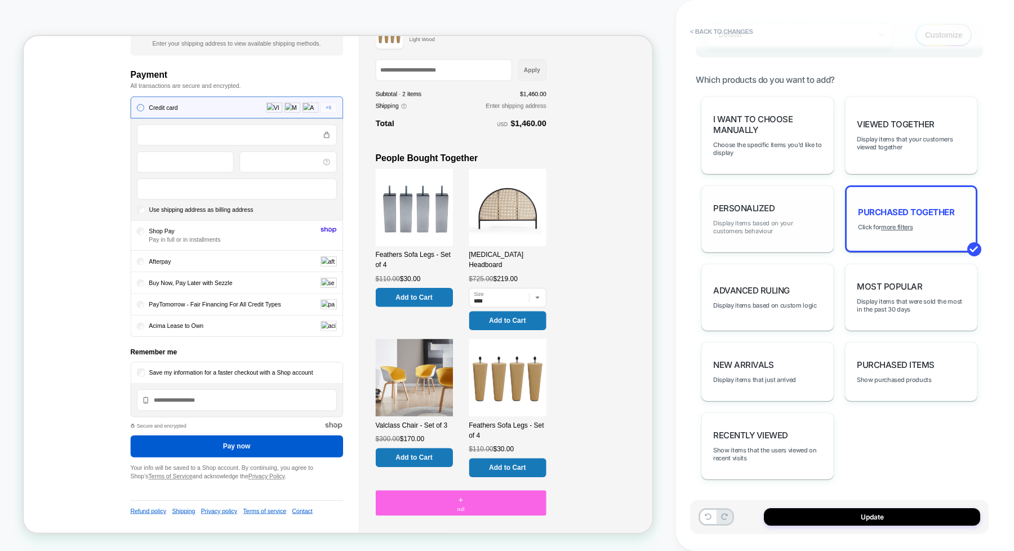
click at [741, 233] on span "Display items based on your customers behaviour" at bounding box center [767, 227] width 109 height 16
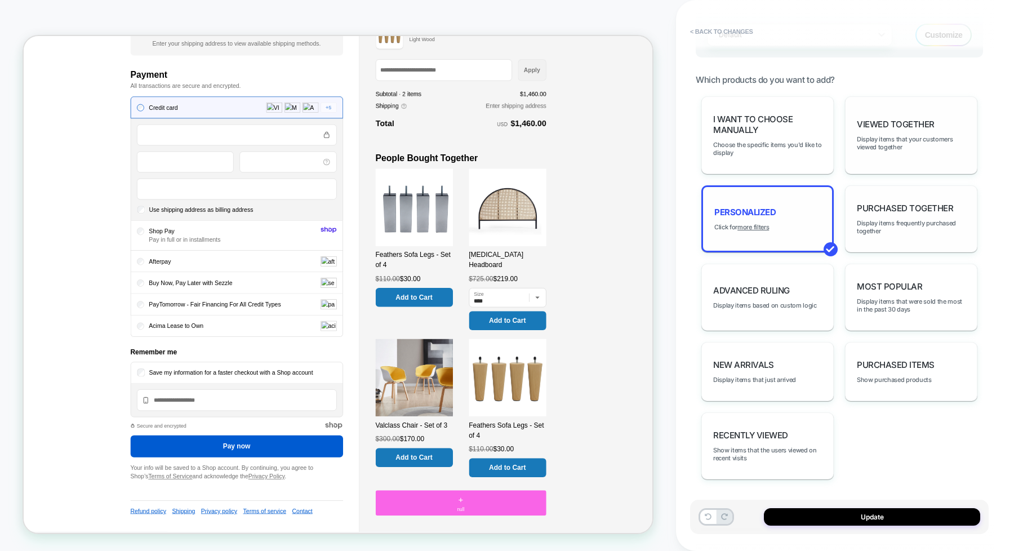
click at [910, 131] on div "Viewed Together Display items that your customers viewed together" at bounding box center [911, 135] width 132 height 78
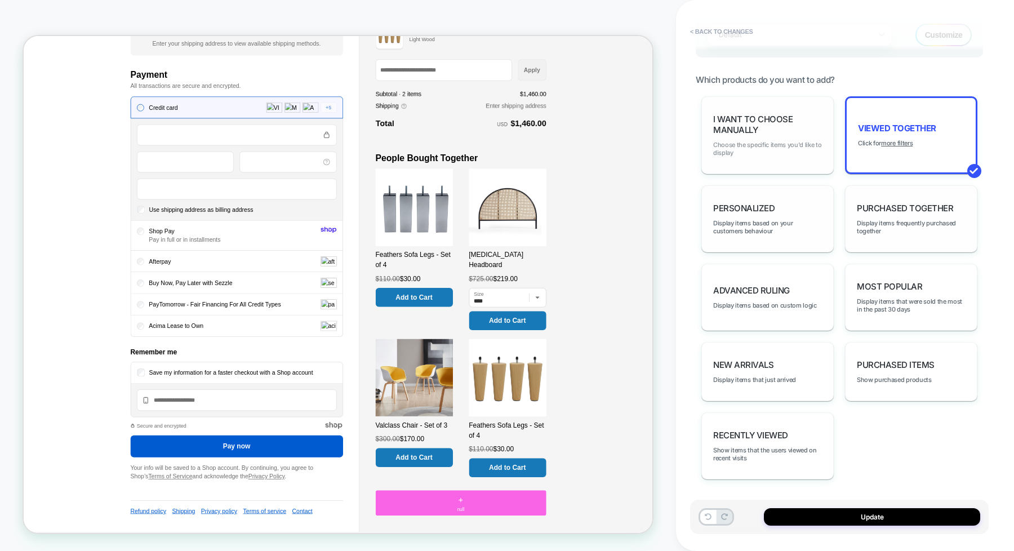
click at [796, 145] on span "Choose the specific items you'd like to display" at bounding box center [767, 149] width 109 height 16
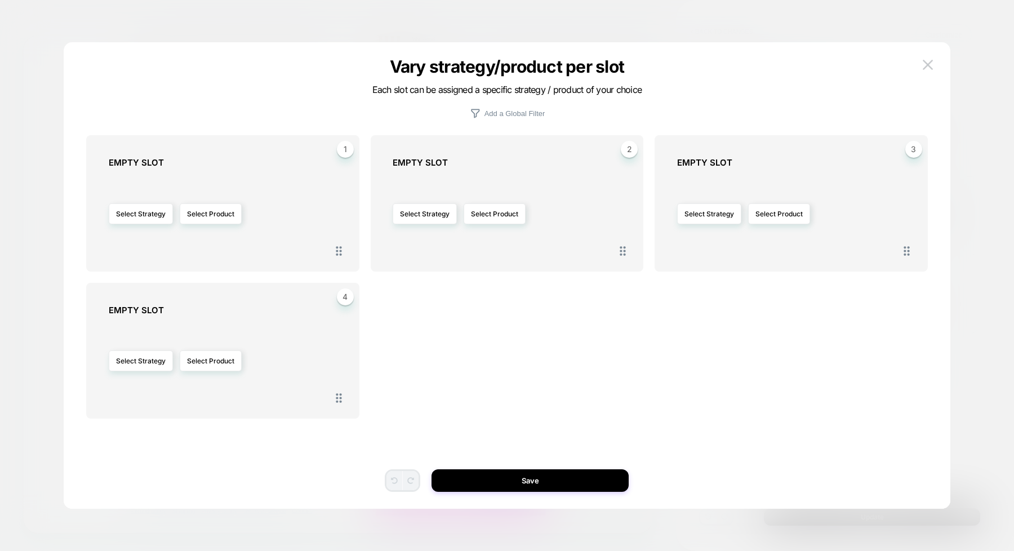
click at [959, 150] on div at bounding box center [507, 275] width 1014 height 551
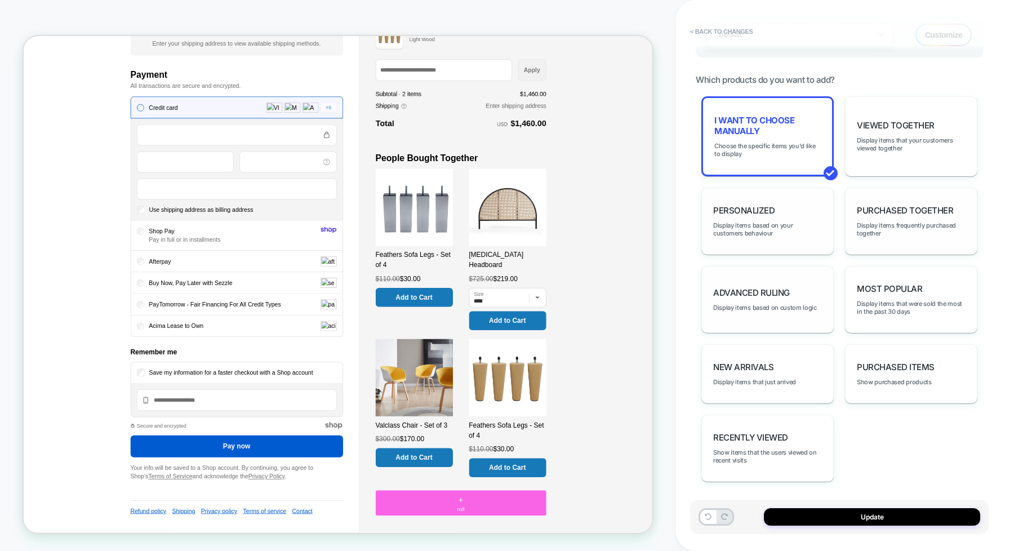
click at [751, 266] on div "Advanced Ruling Display items based on custom logic" at bounding box center [767, 299] width 132 height 67
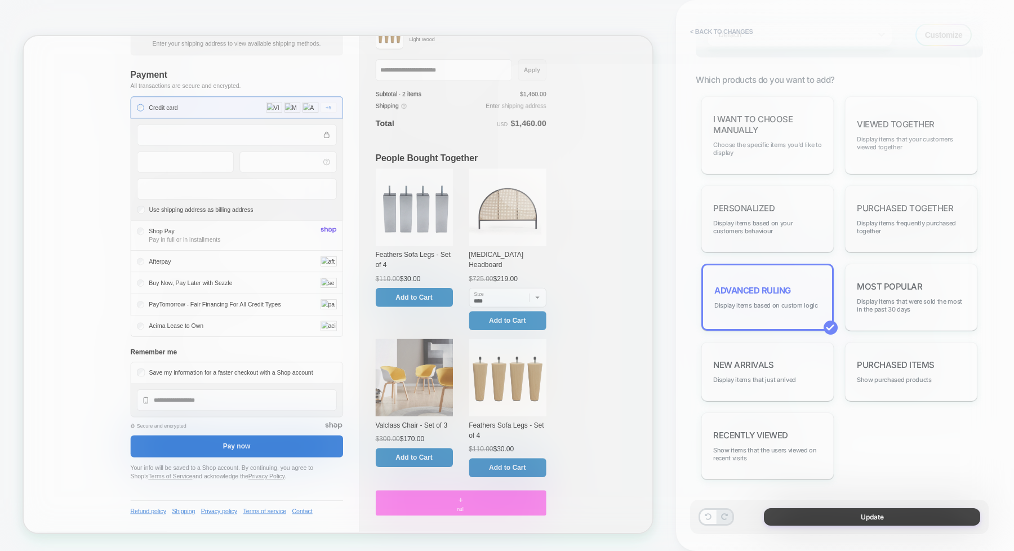
click at [741, 234] on div "Advanced Ruling Set distinct strategies according to specific rules, listed by …" at bounding box center [839, 287] width 287 height 383
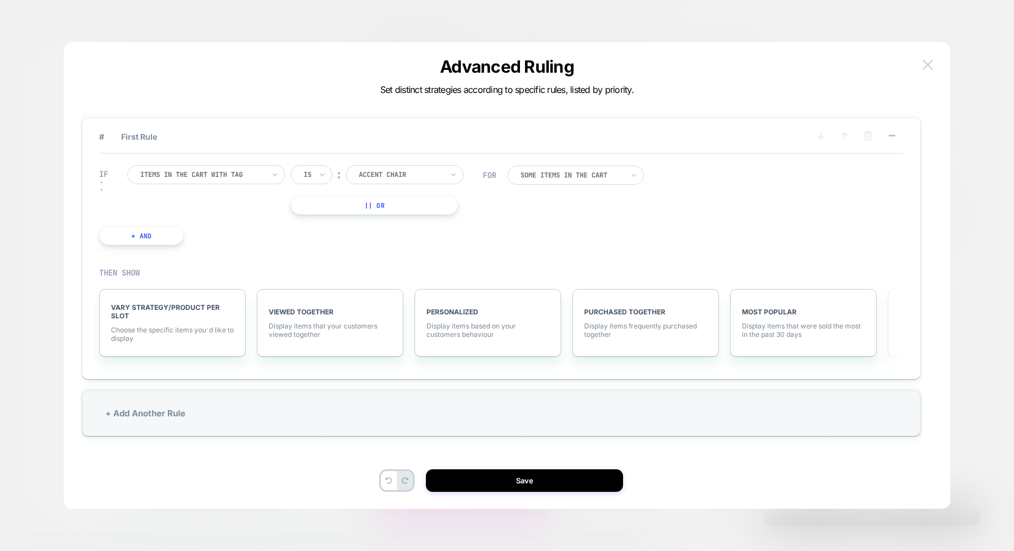
click at [934, 60] on button at bounding box center [927, 64] width 17 height 17
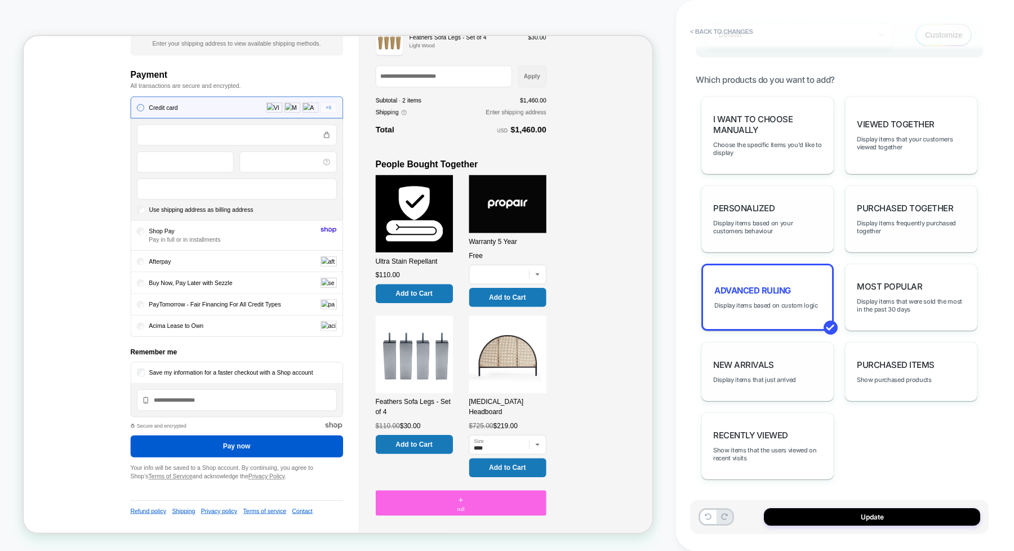
click at [754, 370] on div "New Arrivals Display items that just arrived" at bounding box center [767, 371] width 132 height 59
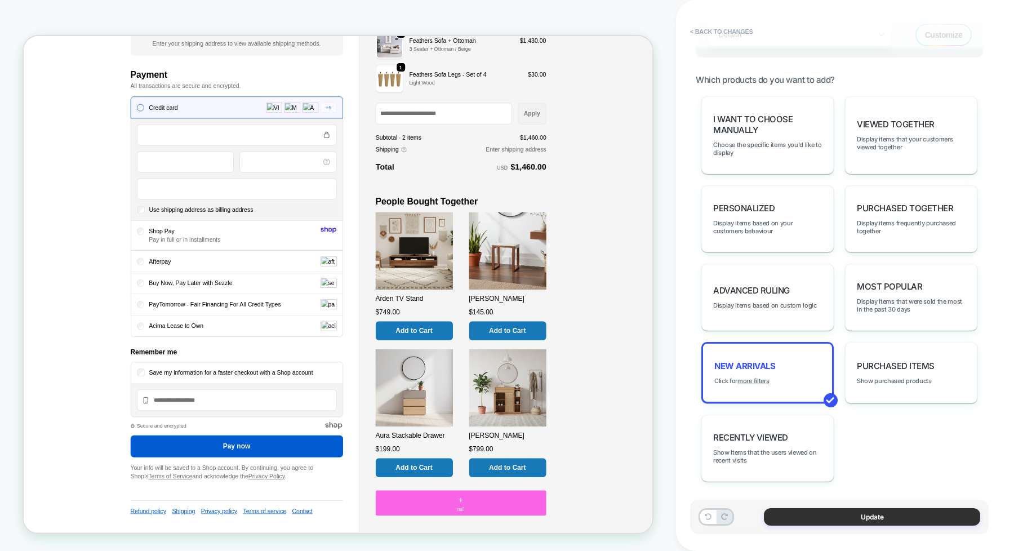
click at [853, 514] on button "Update" at bounding box center [872, 516] width 216 height 17
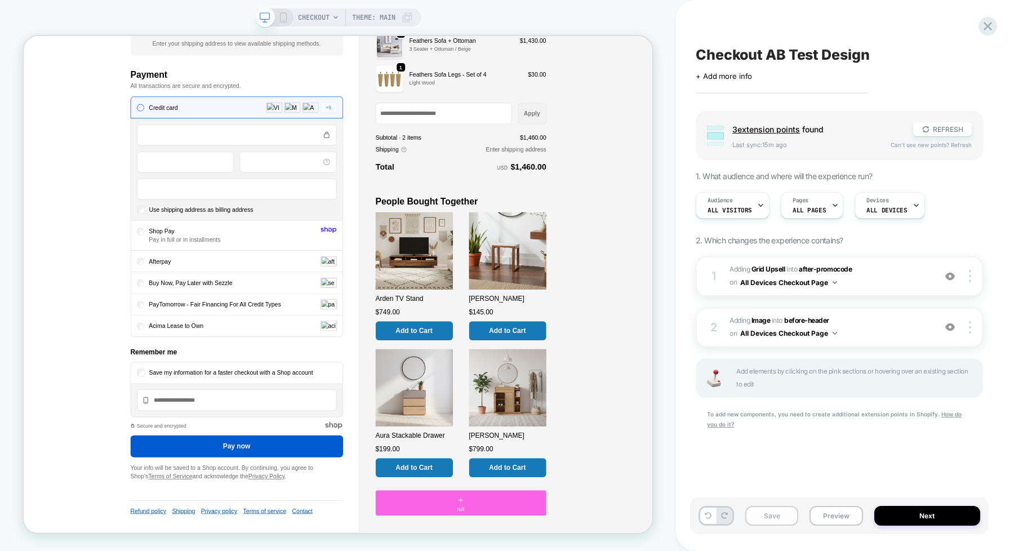
click at [758, 517] on button "Save" at bounding box center [771, 516] width 53 height 20
click at [925, 516] on button "Next" at bounding box center [927, 516] width 106 height 20
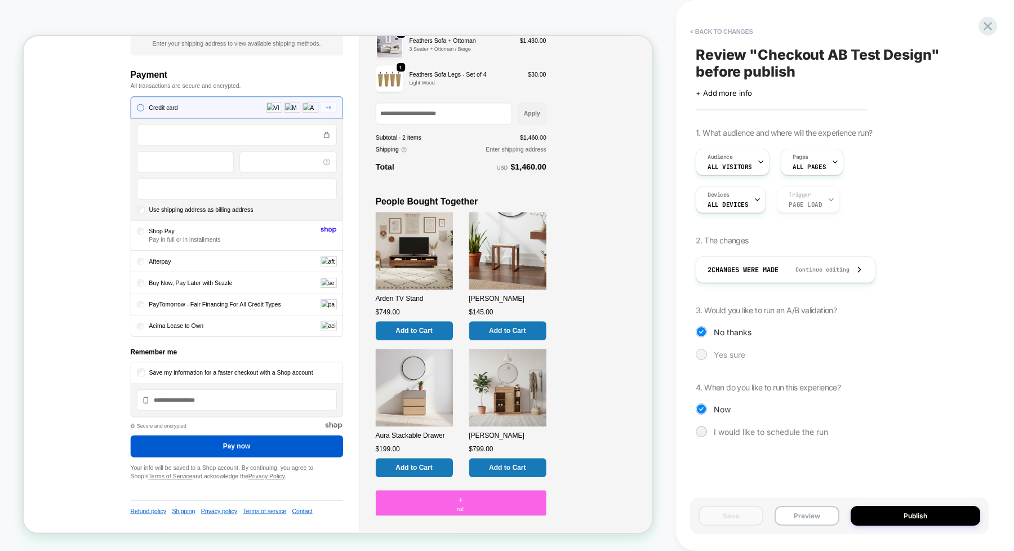
click at [739, 353] on span "Yes sure" at bounding box center [730, 355] width 32 height 10
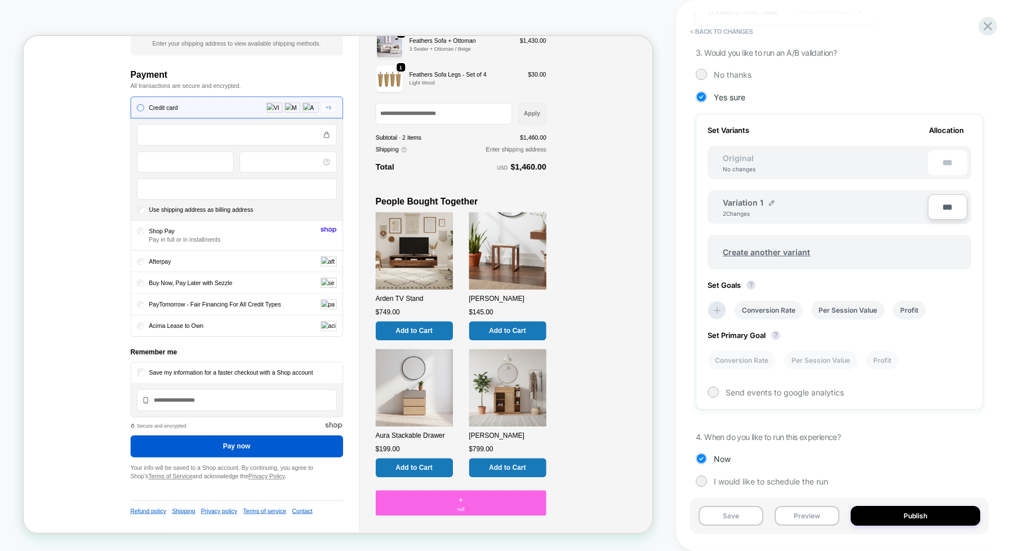
scroll to position [266, 0]
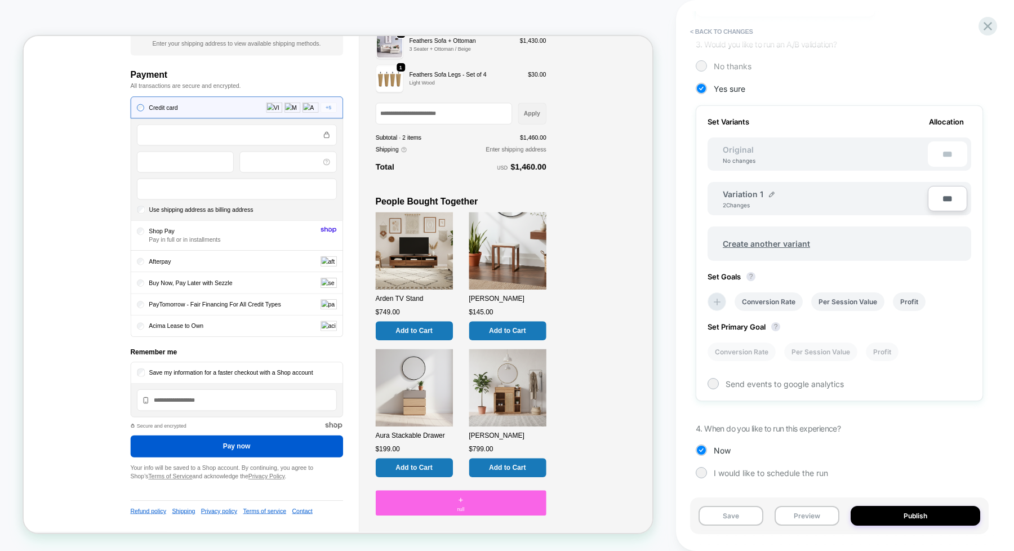
click at [722, 69] on span "No thanks" at bounding box center [733, 66] width 38 height 10
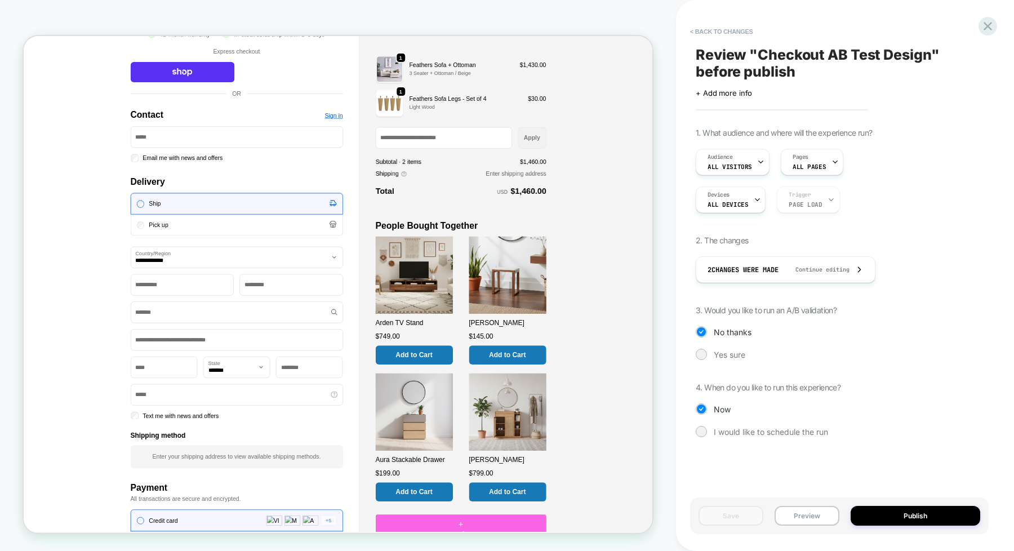
scroll to position [0, 0]
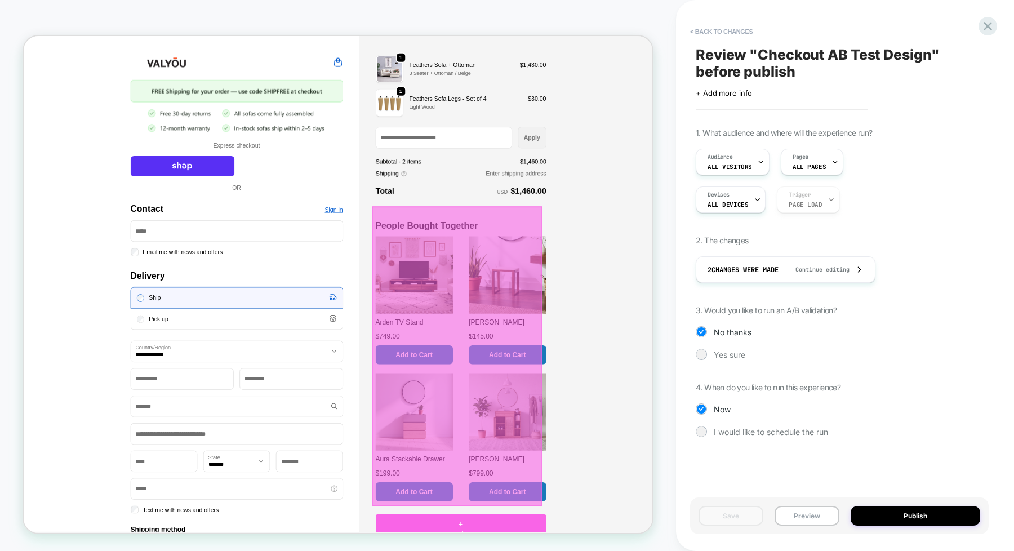
click at [667, 364] on div at bounding box center [602, 462] width 228 height 399
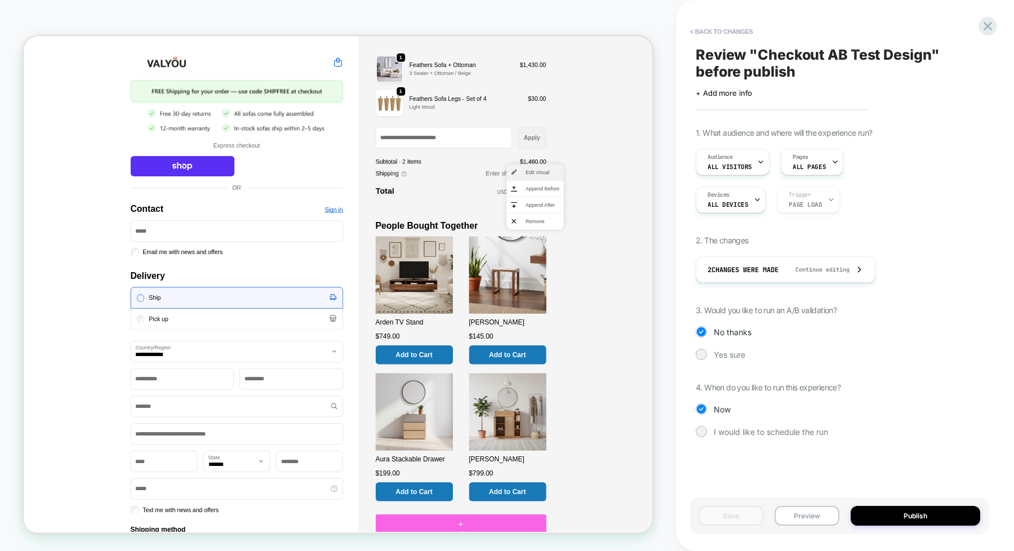
click at [722, 213] on span "Edit Visual" at bounding box center [715, 217] width 45 height 10
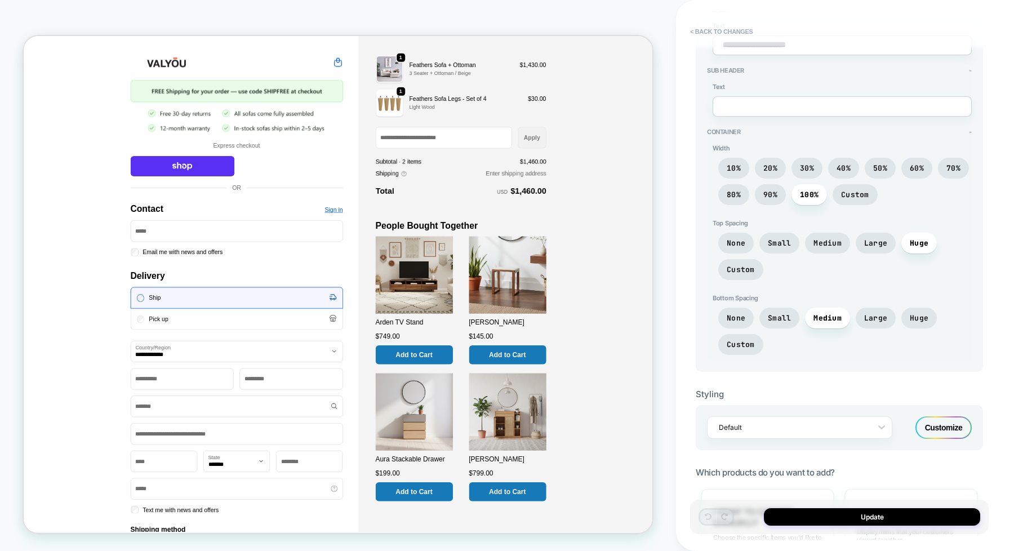
scroll to position [422, 0]
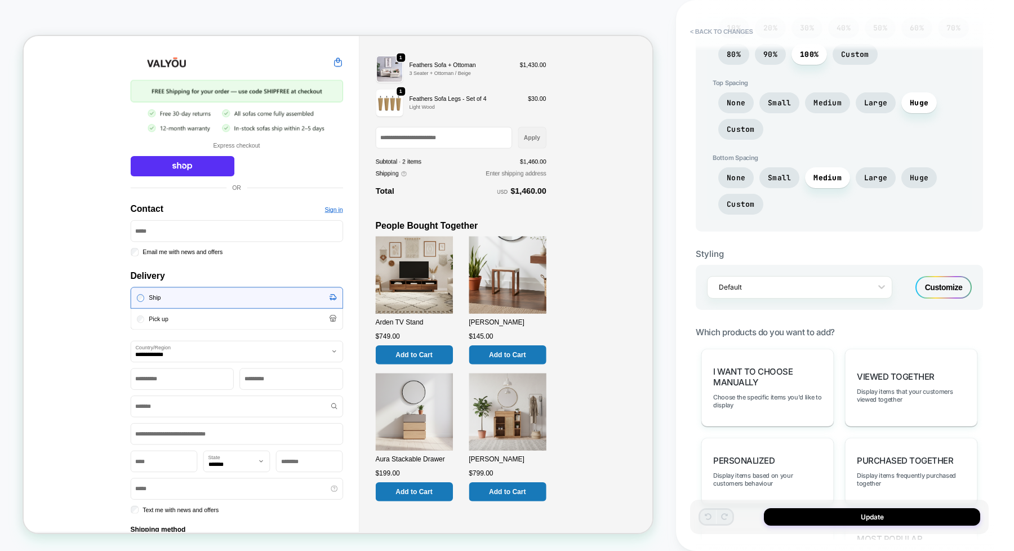
click at [930, 288] on div "Customize" at bounding box center [943, 287] width 56 height 23
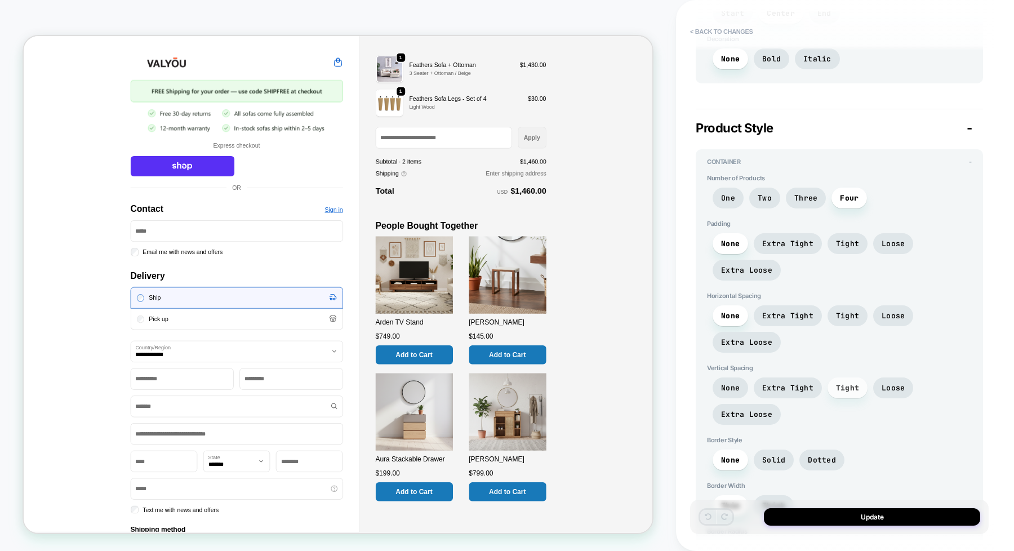
scroll to position [694, 0]
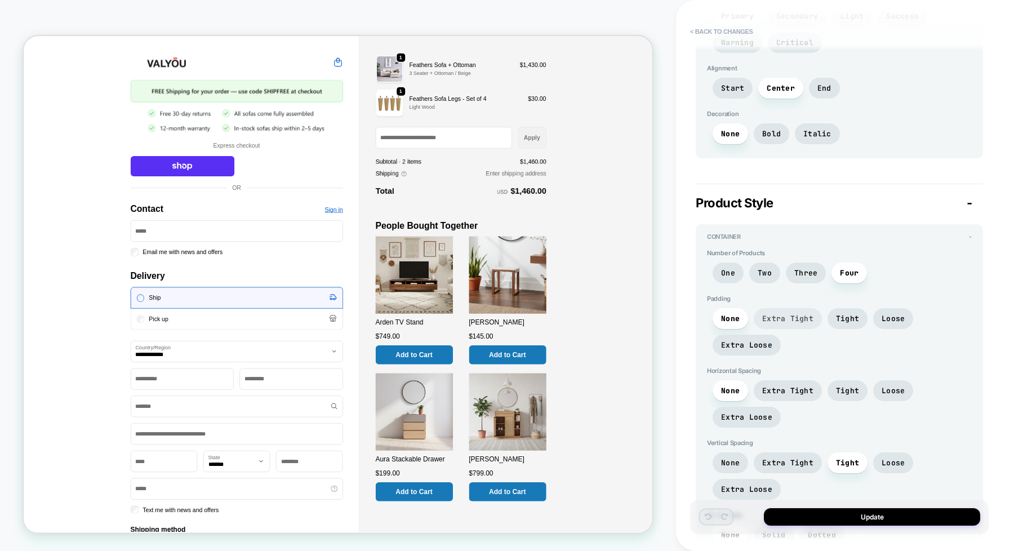
click at [803, 317] on span "Extra Tight" at bounding box center [787, 319] width 51 height 10
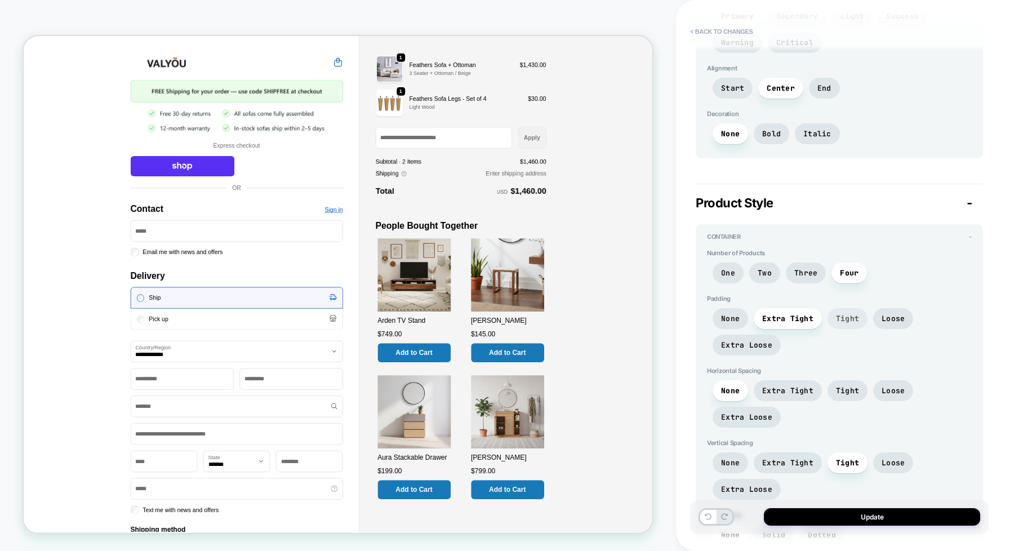
click at [848, 323] on span "Tight" at bounding box center [847, 319] width 23 height 10
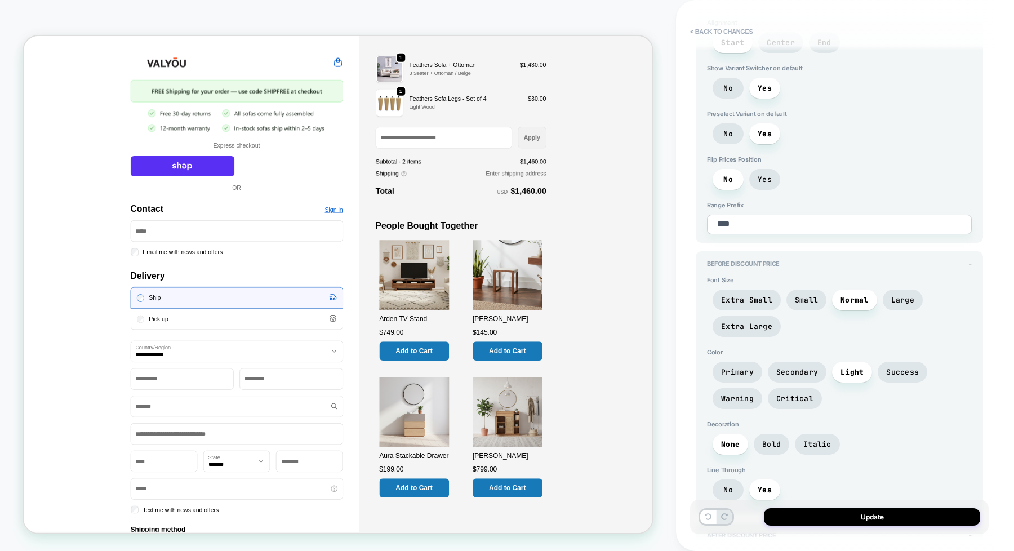
scroll to position [1398, 0]
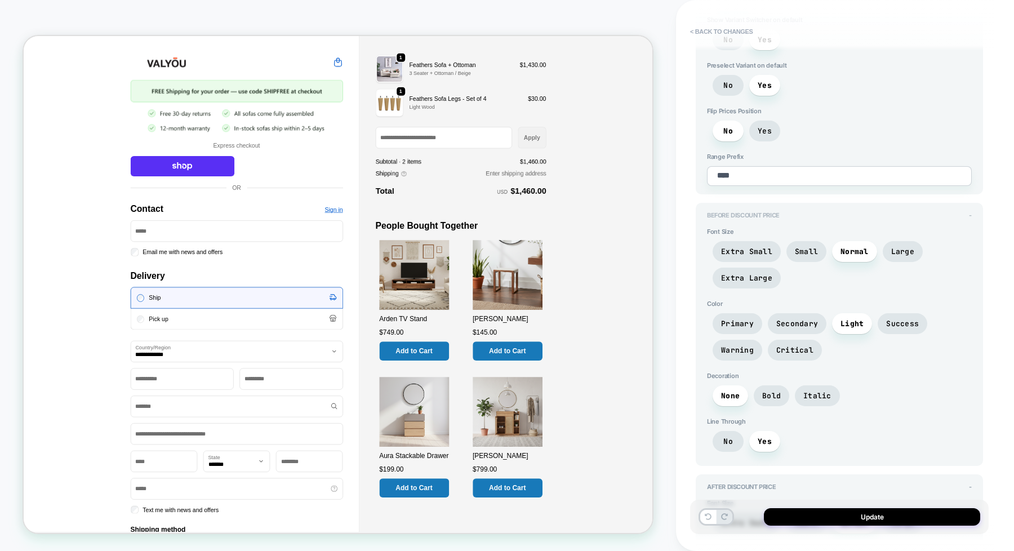
click at [970, 211] on span "-" at bounding box center [970, 215] width 3 height 8
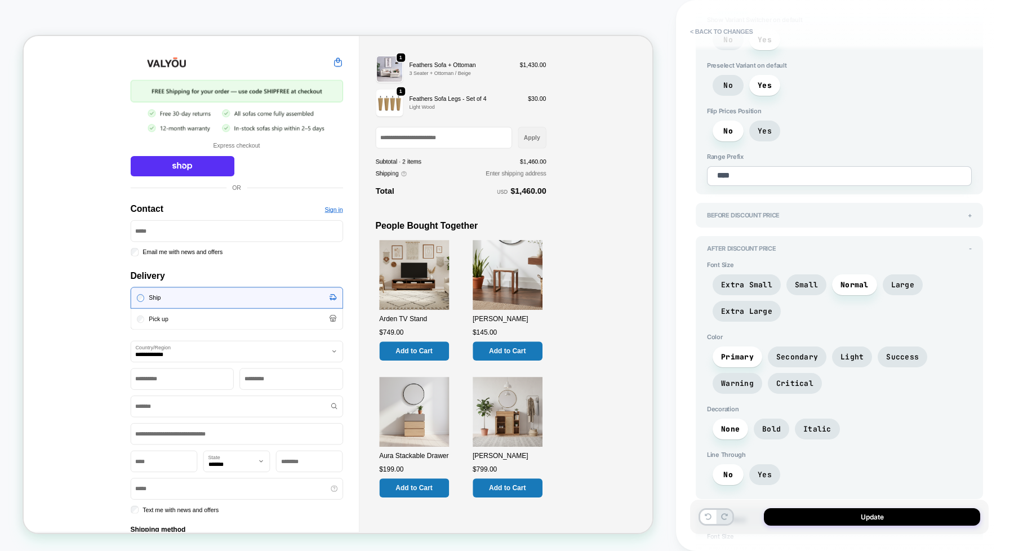
click at [973, 236] on div "After Discount Price - Font Size Extra Small Small Normal Large Extra Large Col…" at bounding box center [839, 367] width 287 height 263
click at [965, 244] on div "After Discount Price -" at bounding box center [839, 248] width 265 height 8
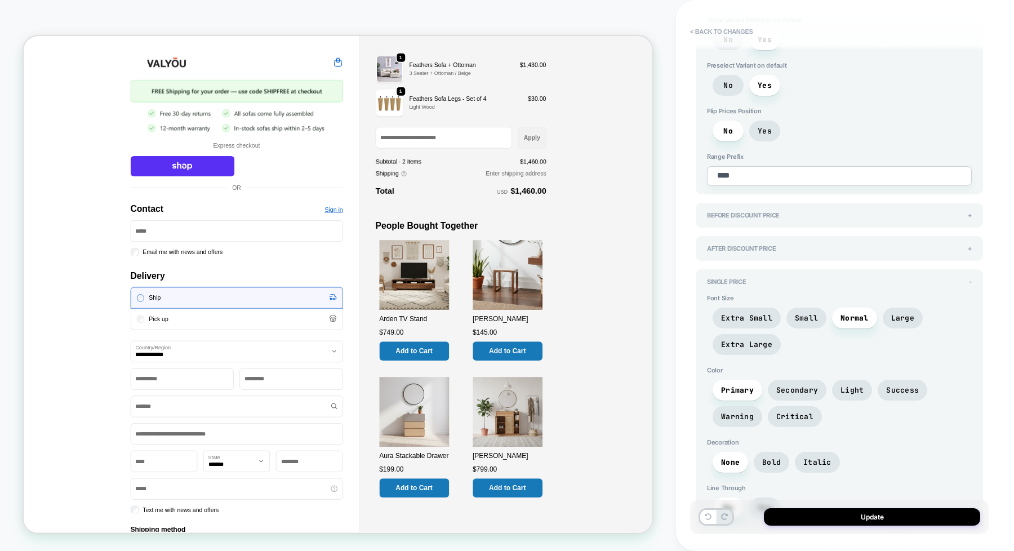
click at [973, 269] on div "Single Price - Font Size Extra Small Small Normal Large Extra Large Color Prima…" at bounding box center [839, 400] width 287 height 263
click at [966, 278] on div "Single Price -" at bounding box center [839, 282] width 265 height 8
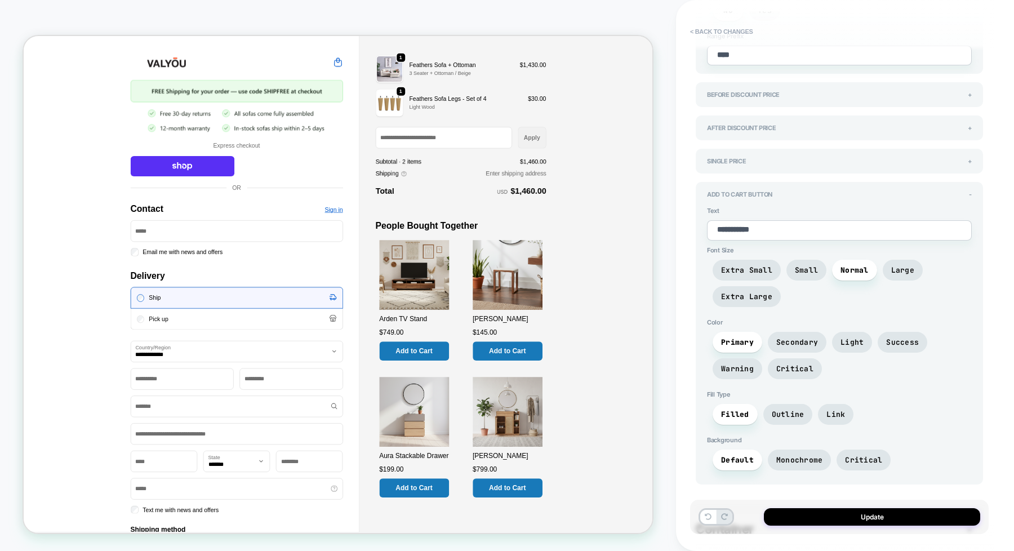
scroll to position [1609, 0]
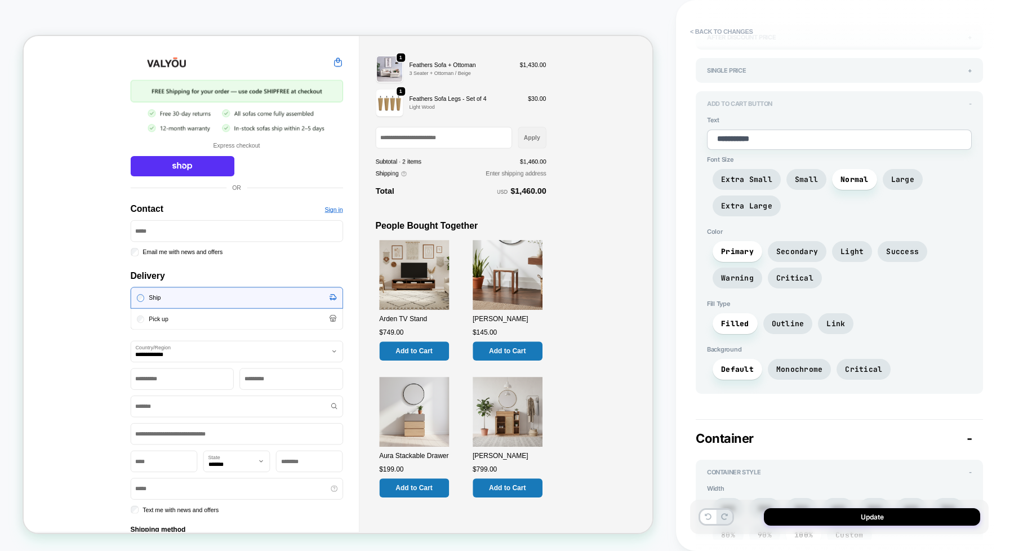
click at [970, 100] on span "-" at bounding box center [970, 104] width 3 height 8
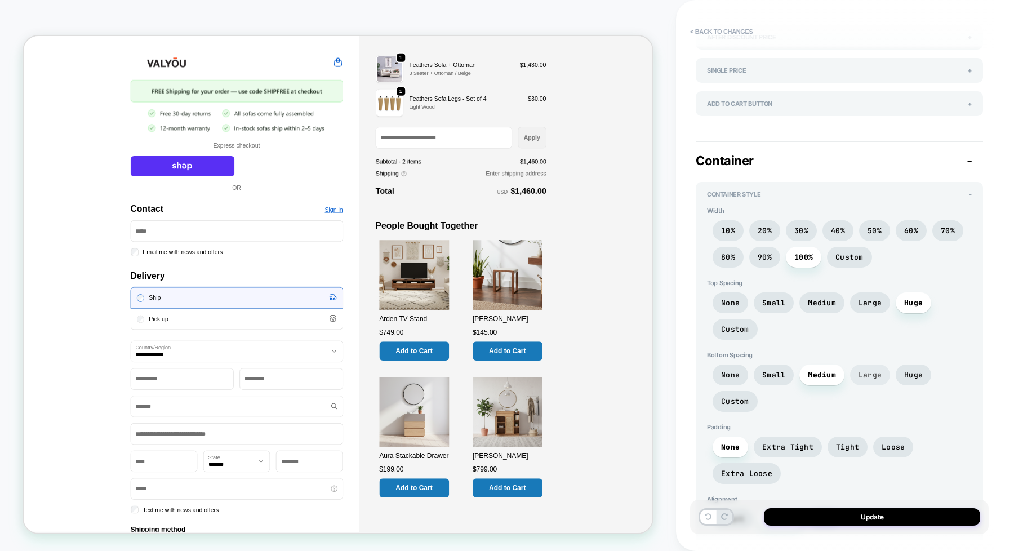
click at [875, 370] on span "Large" at bounding box center [869, 375] width 23 height 10
click at [911, 370] on span "Huge" at bounding box center [913, 375] width 19 height 10
click at [870, 370] on span "Large" at bounding box center [869, 375] width 23 height 10
click at [803, 442] on span "Extra Tight" at bounding box center [787, 447] width 51 height 10
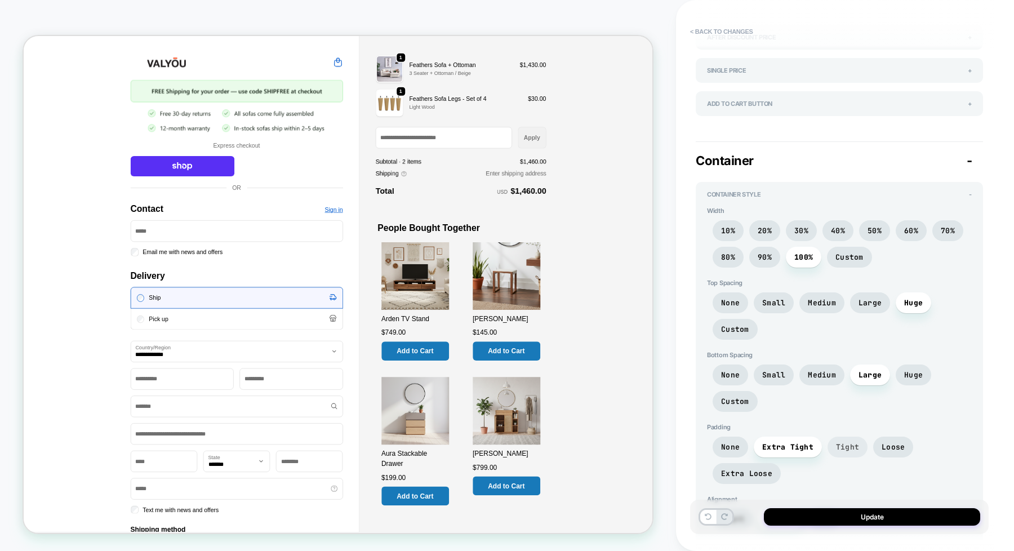
click at [851, 442] on span "Tight" at bounding box center [847, 447] width 23 height 10
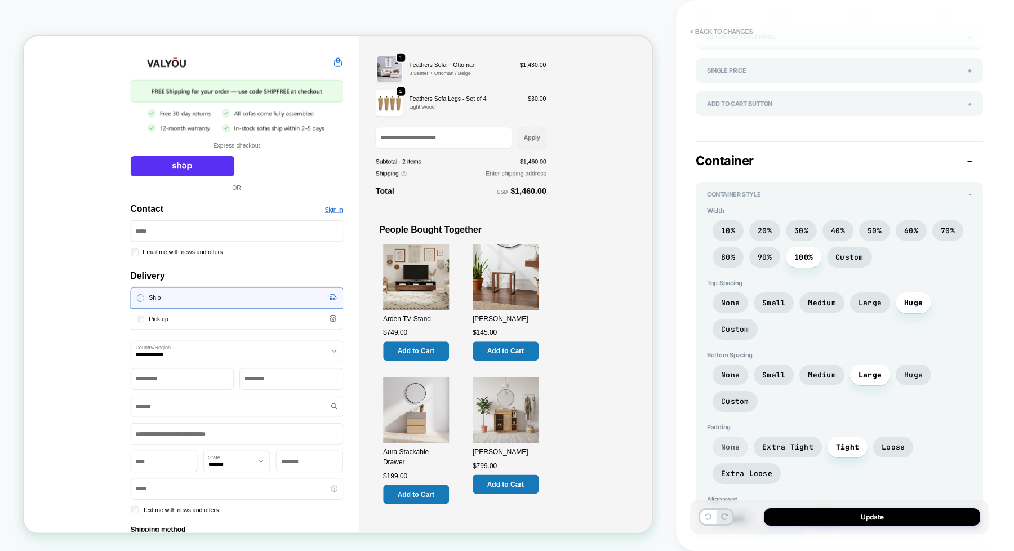
click at [730, 442] on span "None" at bounding box center [730, 447] width 19 height 10
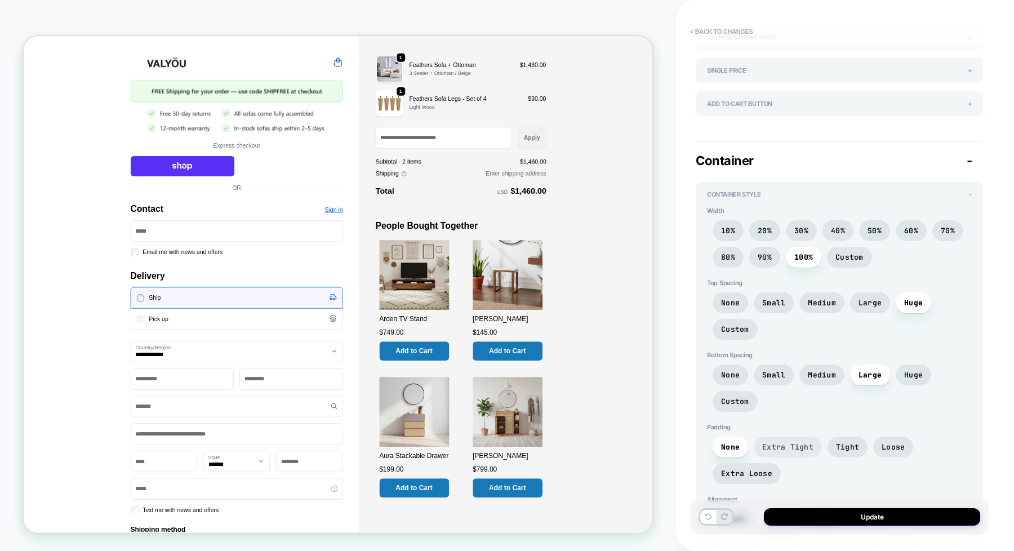
drag, startPoint x: 789, startPoint y: 424, endPoint x: 818, endPoint y: 424, distance: 29.3
click at [789, 442] on span "Extra Tight" at bounding box center [787, 447] width 51 height 10
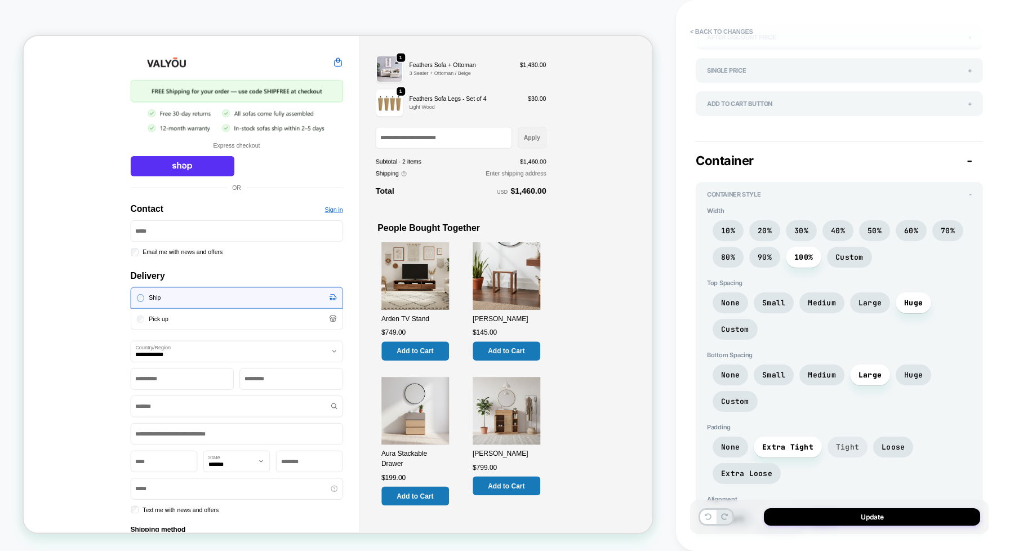
click at [843, 442] on span "Tight" at bounding box center [847, 447] width 23 height 10
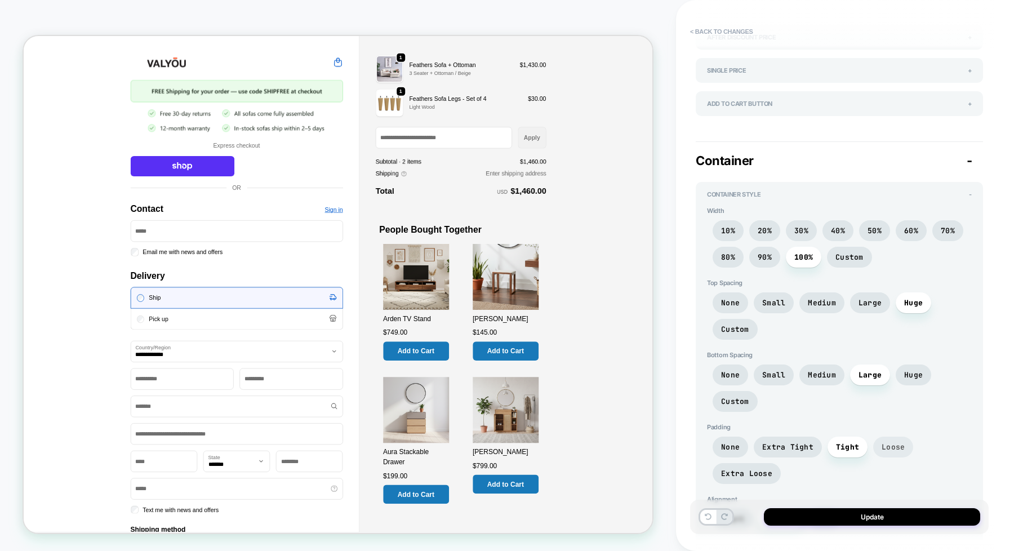
click at [886, 442] on span "Loose" at bounding box center [892, 447] width 23 height 10
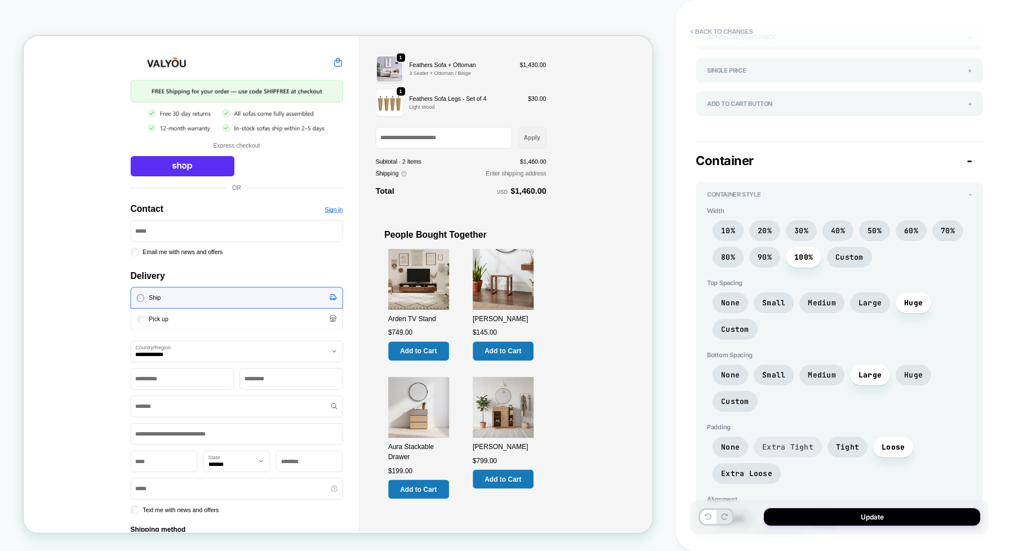
click at [789, 442] on span "Extra Tight" at bounding box center [787, 447] width 51 height 10
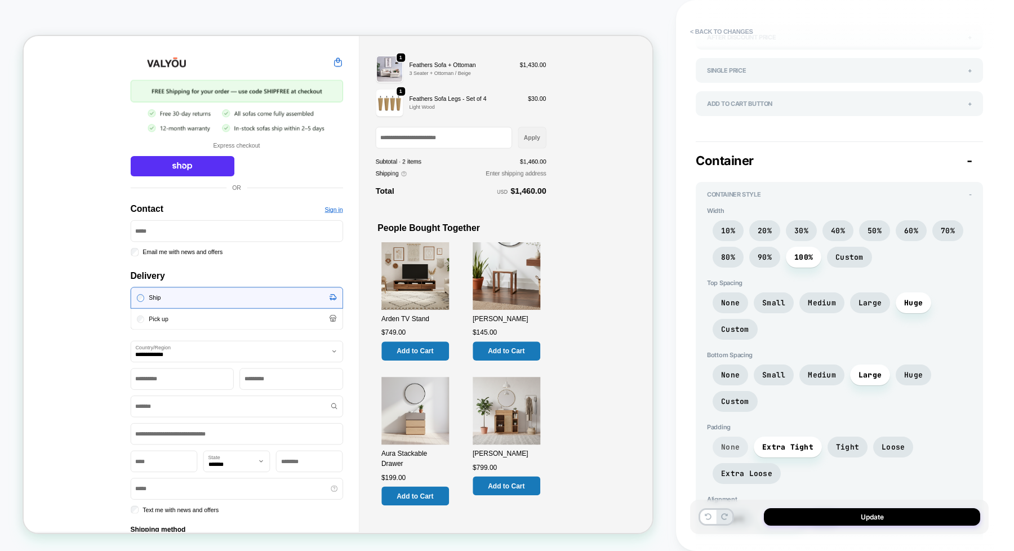
click at [738, 442] on span "None" at bounding box center [730, 447] width 19 height 10
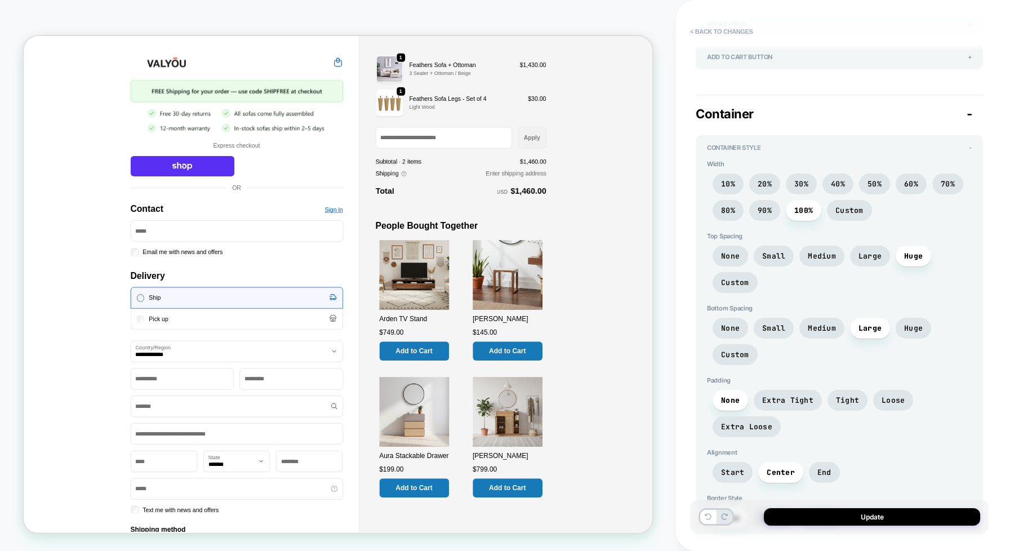
scroll to position [1680, 0]
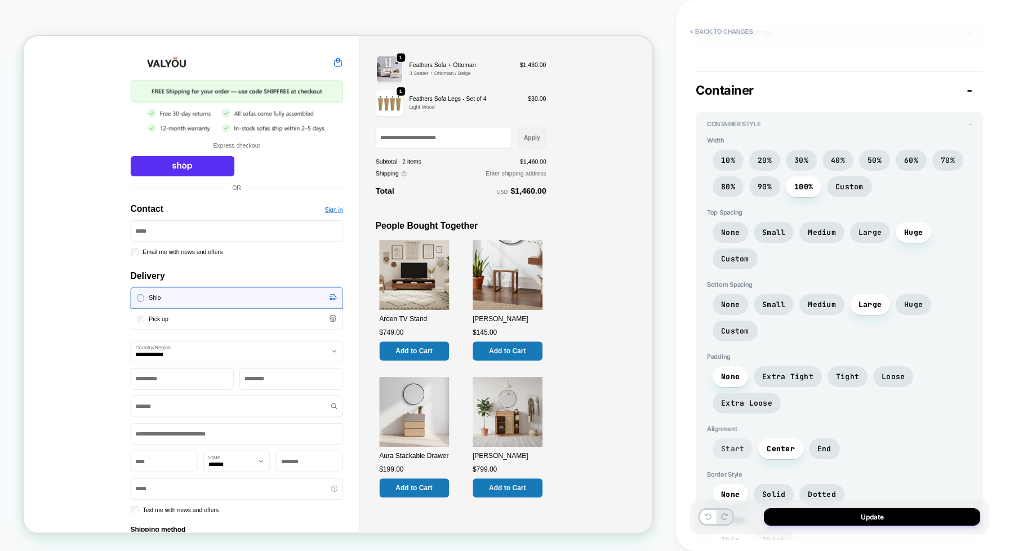
click at [735, 444] on span "Start" at bounding box center [732, 449] width 23 height 10
click at [775, 444] on span "Center" at bounding box center [781, 449] width 28 height 10
click at [823, 444] on span "End" at bounding box center [824, 449] width 14 height 10
click at [789, 444] on span "Center" at bounding box center [781, 449] width 28 height 10
click at [722, 444] on span "Start" at bounding box center [732, 449] width 23 height 10
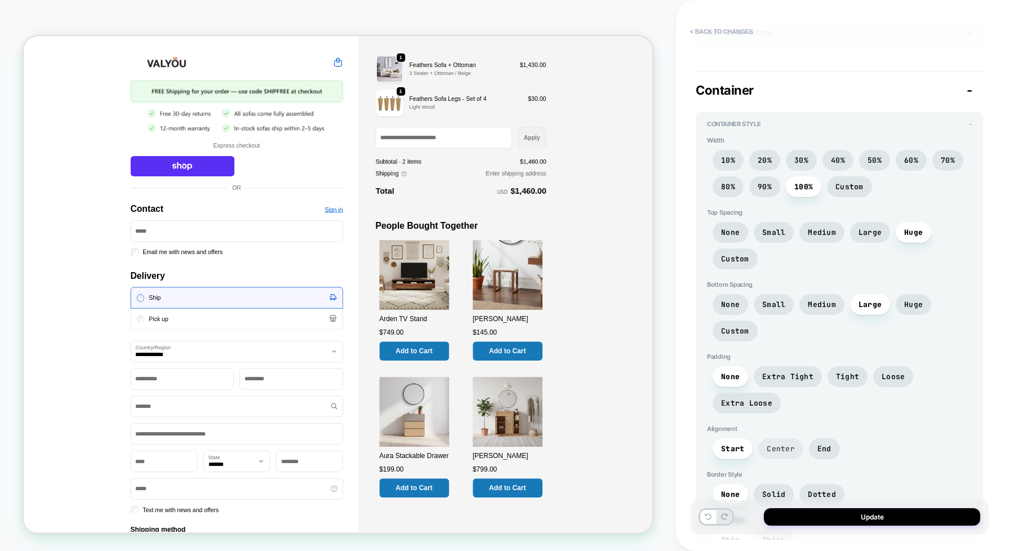
drag, startPoint x: 775, startPoint y: 425, endPoint x: 797, endPoint y: 426, distance: 22.0
click at [776, 444] on span "Center" at bounding box center [781, 449] width 28 height 10
click at [834, 438] on span "End" at bounding box center [824, 448] width 31 height 21
click at [750, 438] on span "Start" at bounding box center [733, 448] width 40 height 21
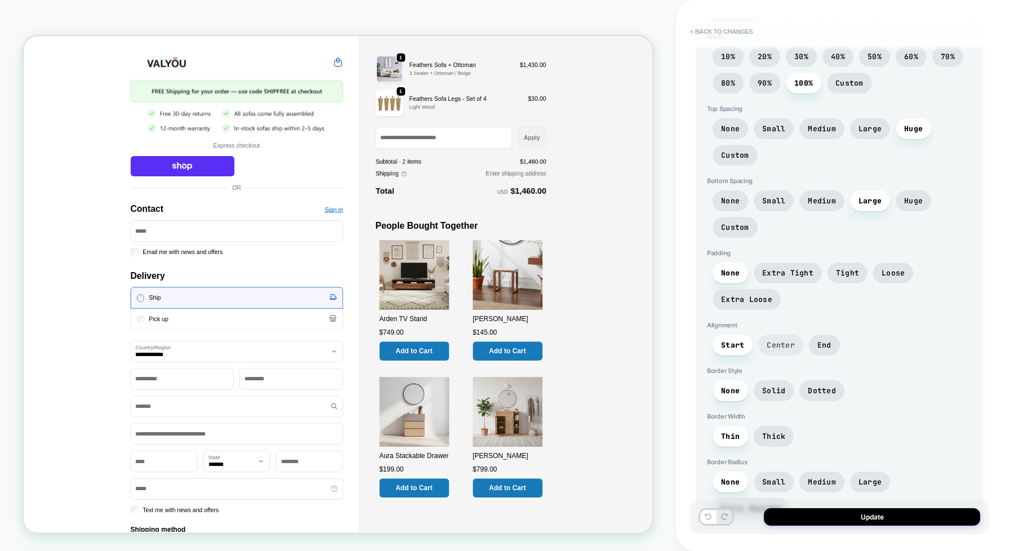
scroll to position [1820, 0]
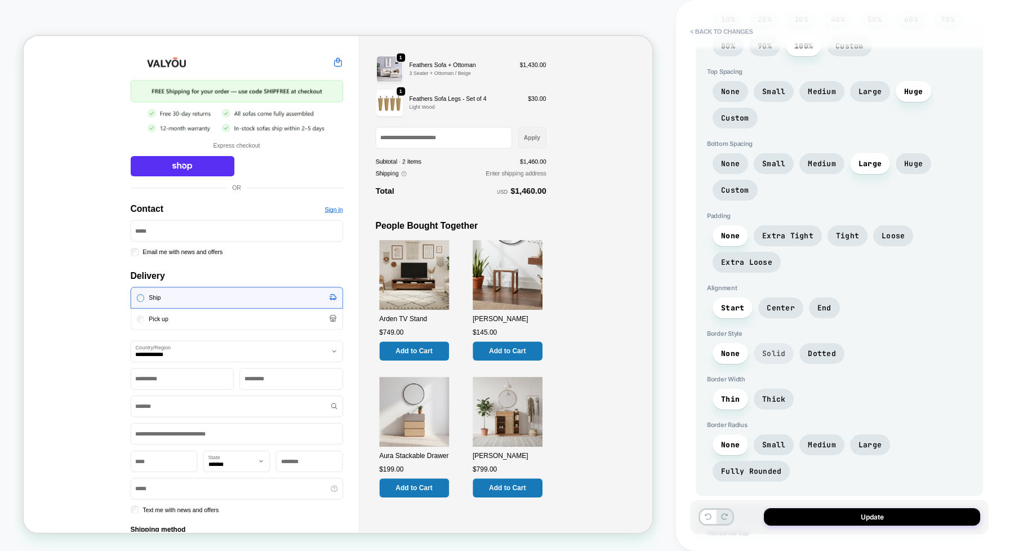
click at [768, 349] on span "Solid" at bounding box center [773, 354] width 23 height 10
click at [738, 349] on span "None" at bounding box center [730, 354] width 19 height 10
click at [769, 394] on span "Thick" at bounding box center [773, 399] width 23 height 10
click at [741, 389] on span "Thin" at bounding box center [730, 399] width 35 height 21
click at [829, 440] on span "Medium" at bounding box center [822, 445] width 28 height 10
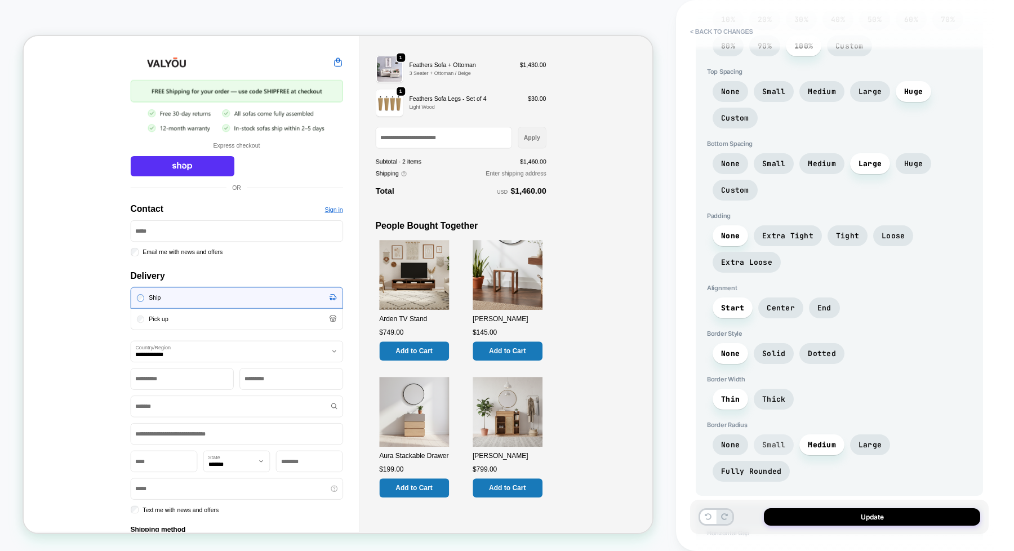
click at [783, 440] on span "Small" at bounding box center [773, 445] width 23 height 10
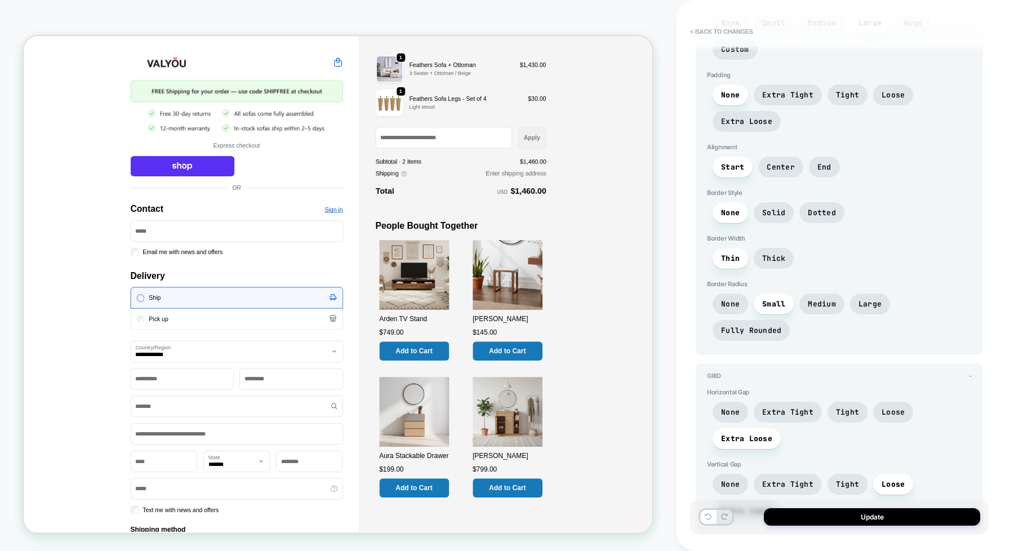
scroll to position [1966, 0]
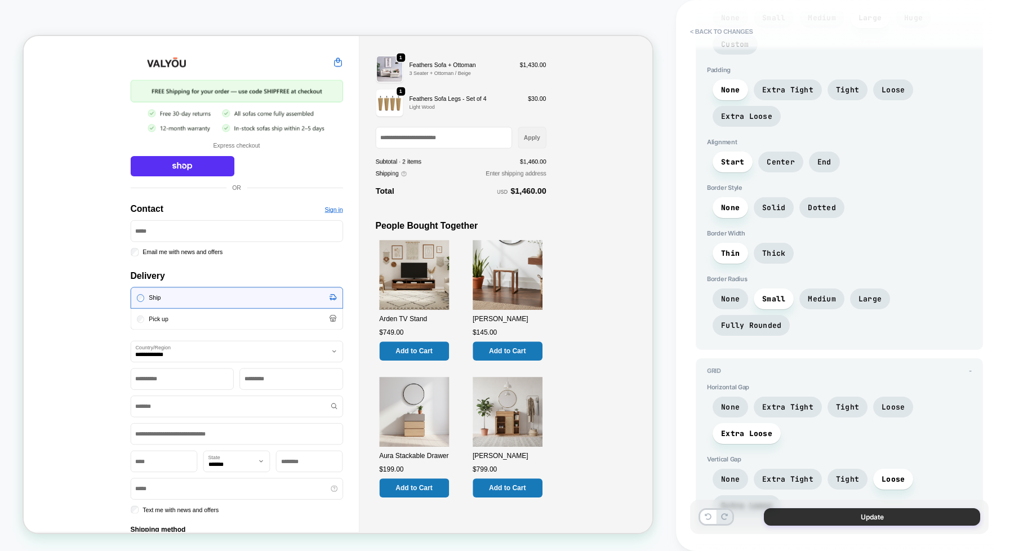
click at [826, 510] on button "Update" at bounding box center [872, 516] width 216 height 17
type textarea "*"
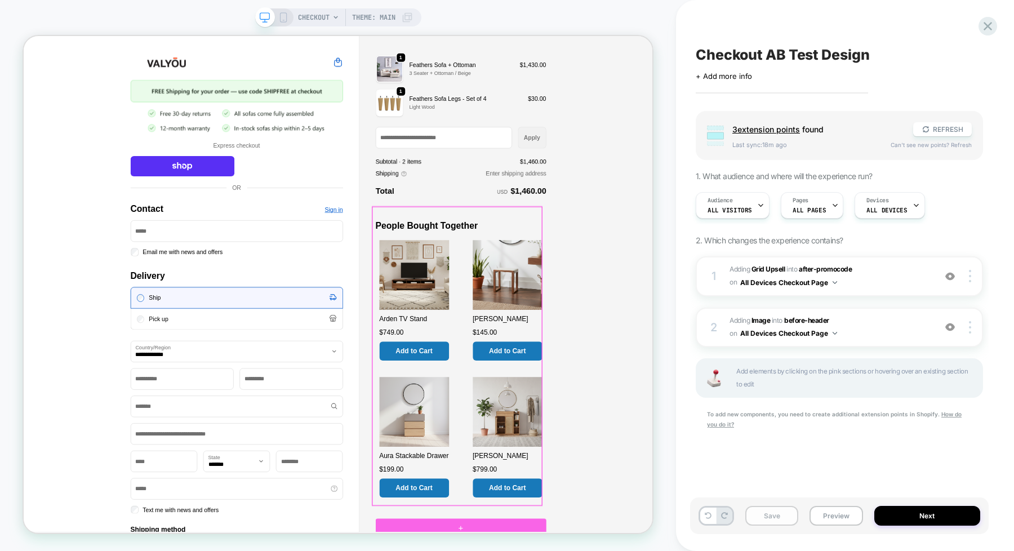
click at [776, 522] on button "Save" at bounding box center [771, 516] width 53 height 20
click at [731, 77] on span "+ Add more info" at bounding box center [724, 76] width 56 height 9
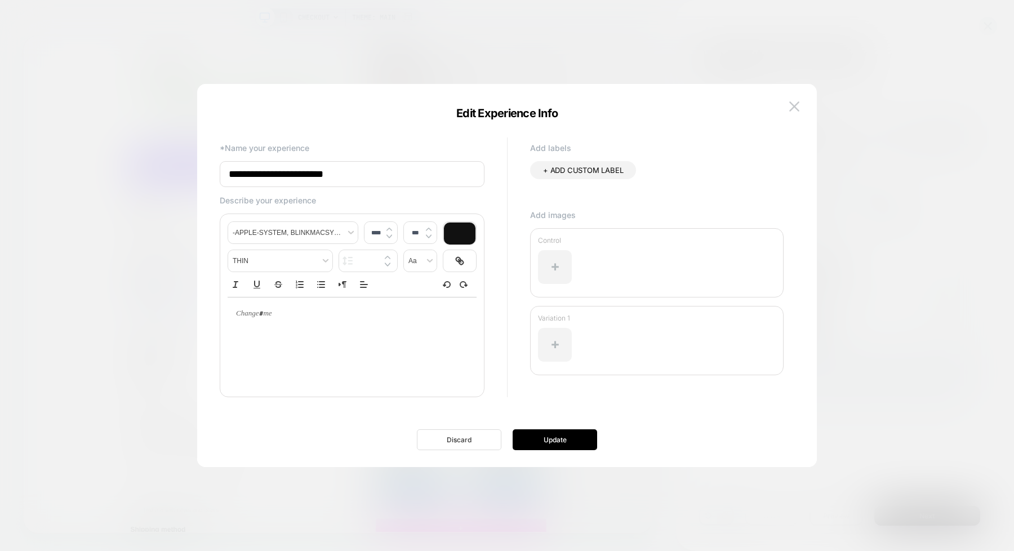
type input "**********"
click at [476, 441] on button "Discard" at bounding box center [459, 439] width 84 height 21
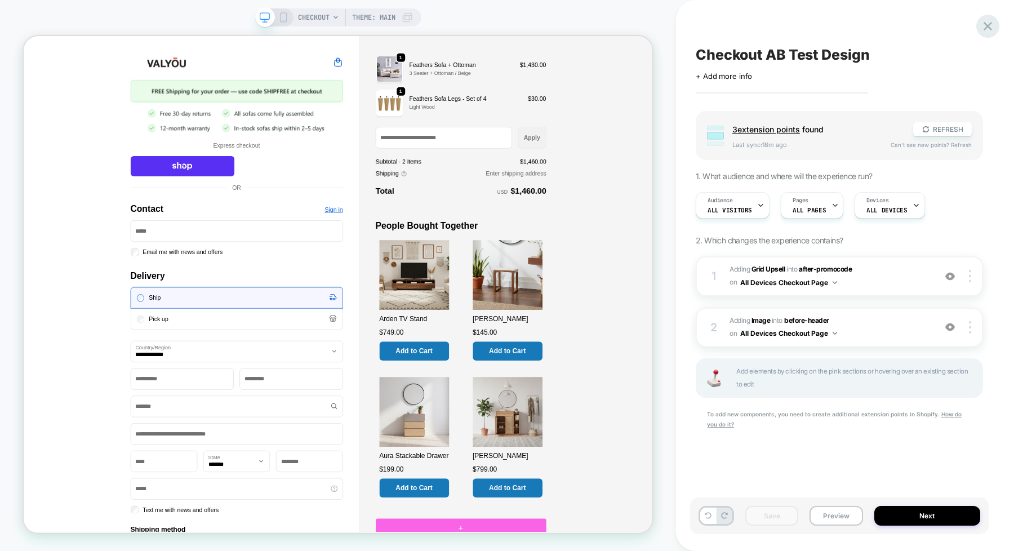
click at [991, 24] on icon at bounding box center [987, 26] width 15 height 15
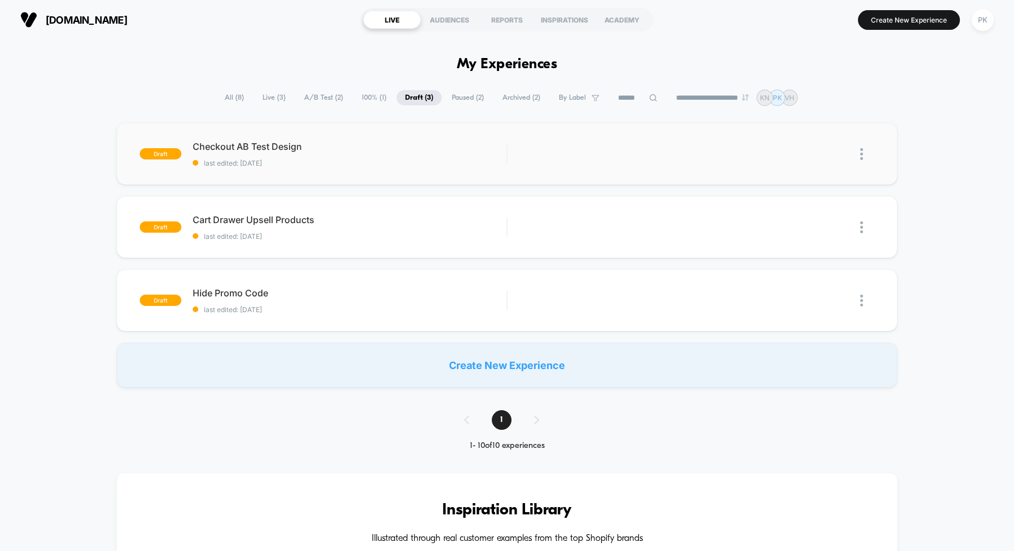
click at [862, 153] on img at bounding box center [861, 154] width 3 height 12
click at [802, 97] on div "Edit" at bounding box center [803, 103] width 101 height 25
